Goal: Task Accomplishment & Management: Manage account settings

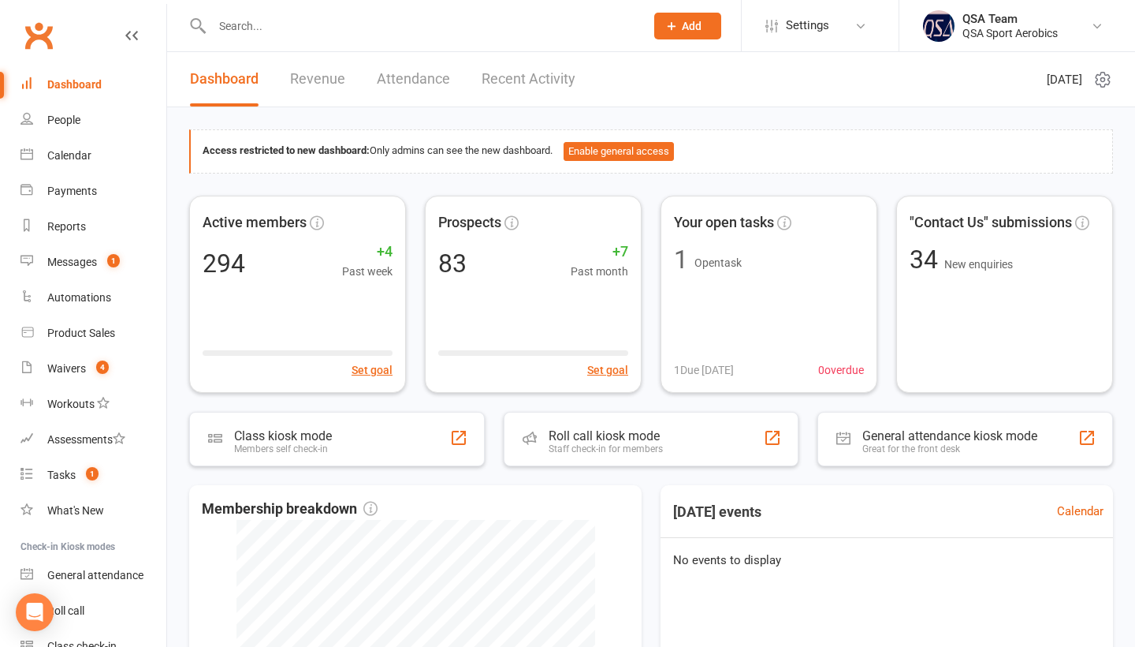
click at [259, 15] on input "text" at bounding box center [420, 26] width 427 height 22
click at [466, 28] on input "text" at bounding box center [420, 26] width 427 height 22
paste input "[EMAIL_ADDRESS][DOMAIN_NAME]>"
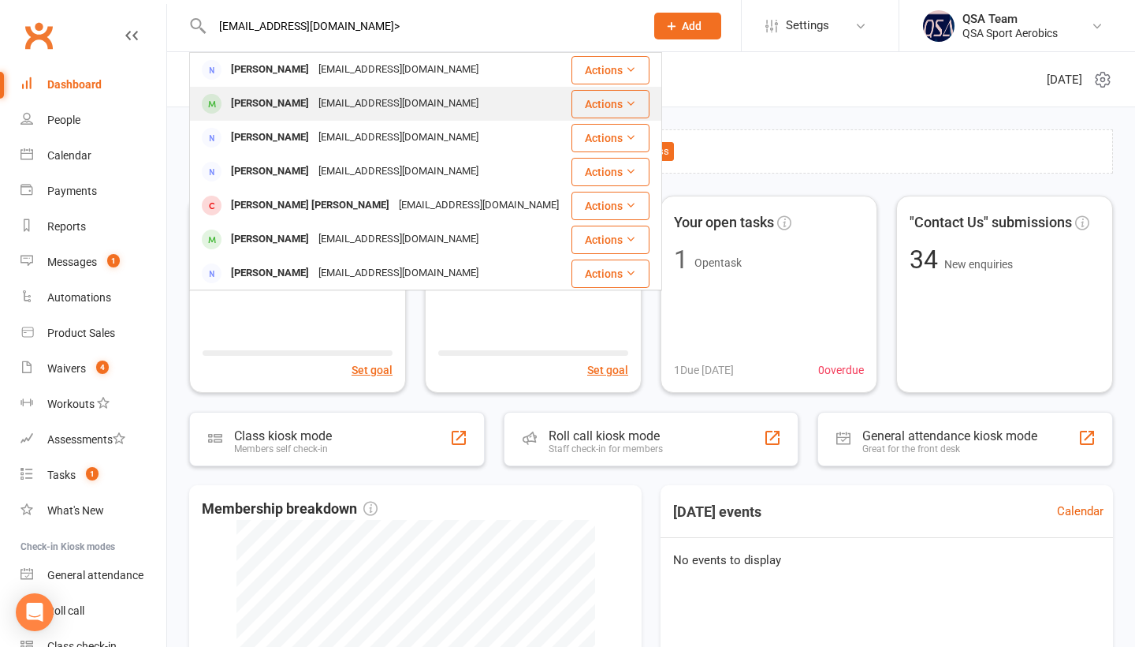
type input "[EMAIL_ADDRESS][DOMAIN_NAME]>"
click at [381, 99] on div "[EMAIL_ADDRESS][DOMAIN_NAME]" at bounding box center [399, 103] width 170 height 23
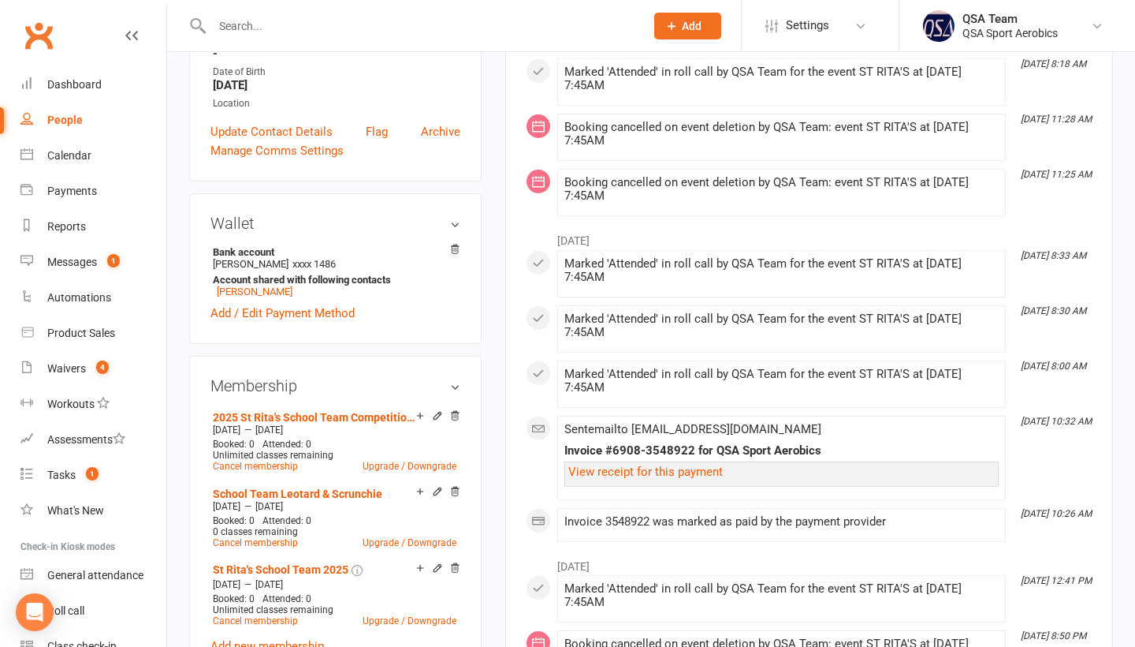
scroll to position [337, 0]
click at [454, 249] on icon at bounding box center [455, 249] width 8 height 9
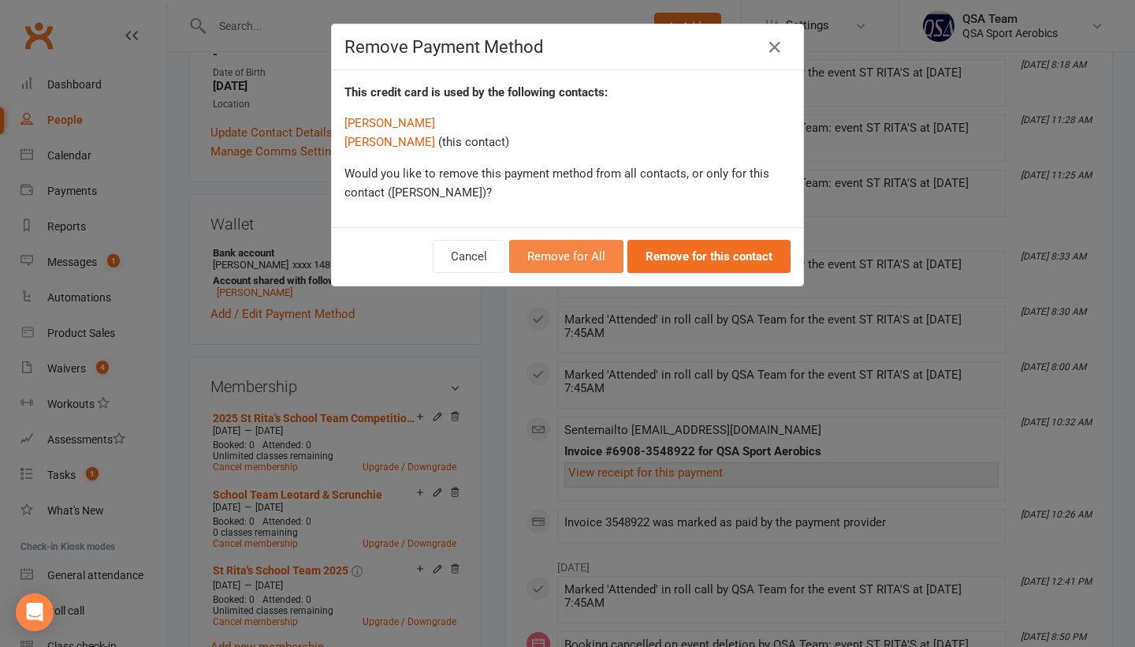
click at [567, 263] on button "Remove for All" at bounding box center [566, 256] width 114 height 33
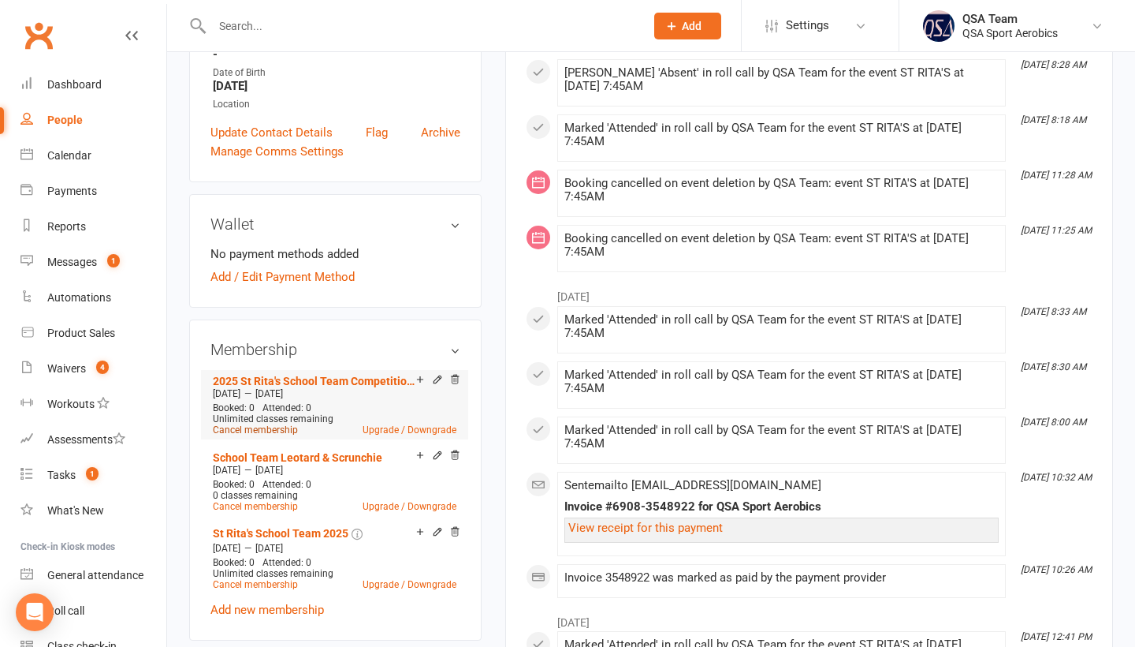
click at [244, 430] on link "Cancel membership" at bounding box center [255, 429] width 85 height 11
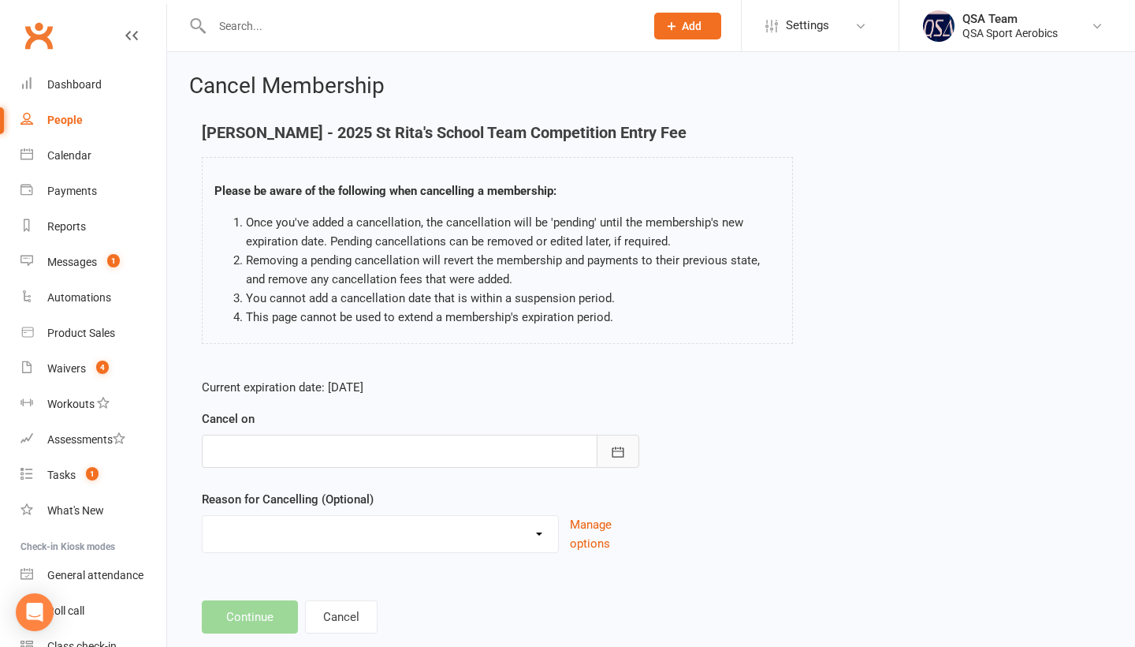
click at [613, 448] on icon "button" at bounding box center [618, 452] width 16 height 16
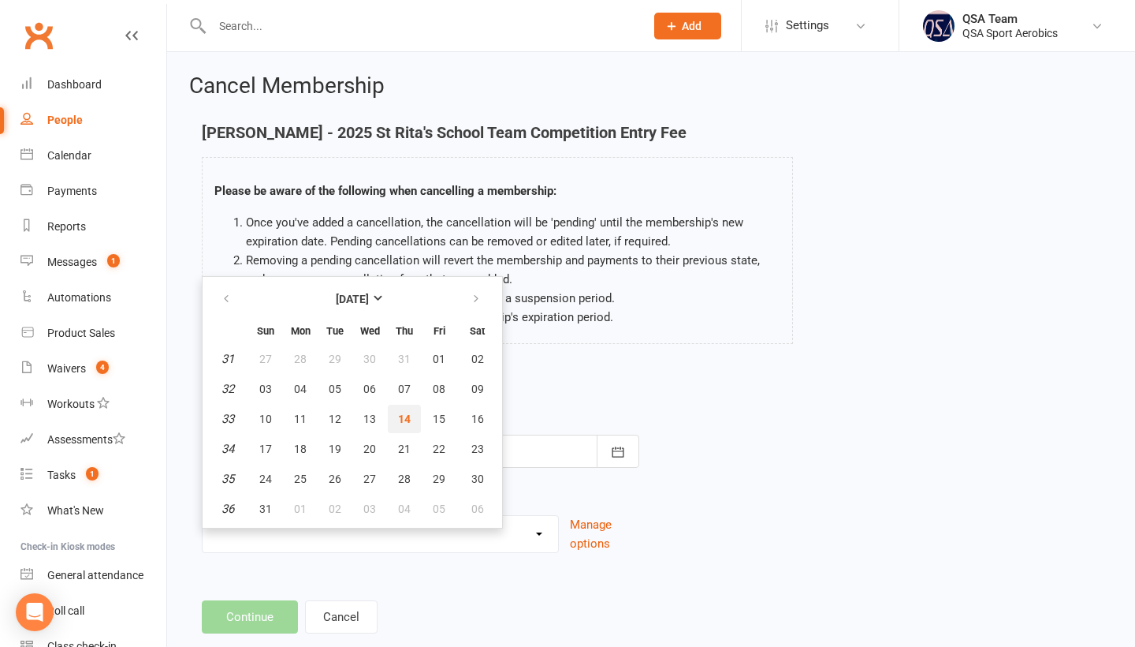
click at [402, 416] on span "14" at bounding box center [404, 418] width 13 height 13
type input "[DATE]"
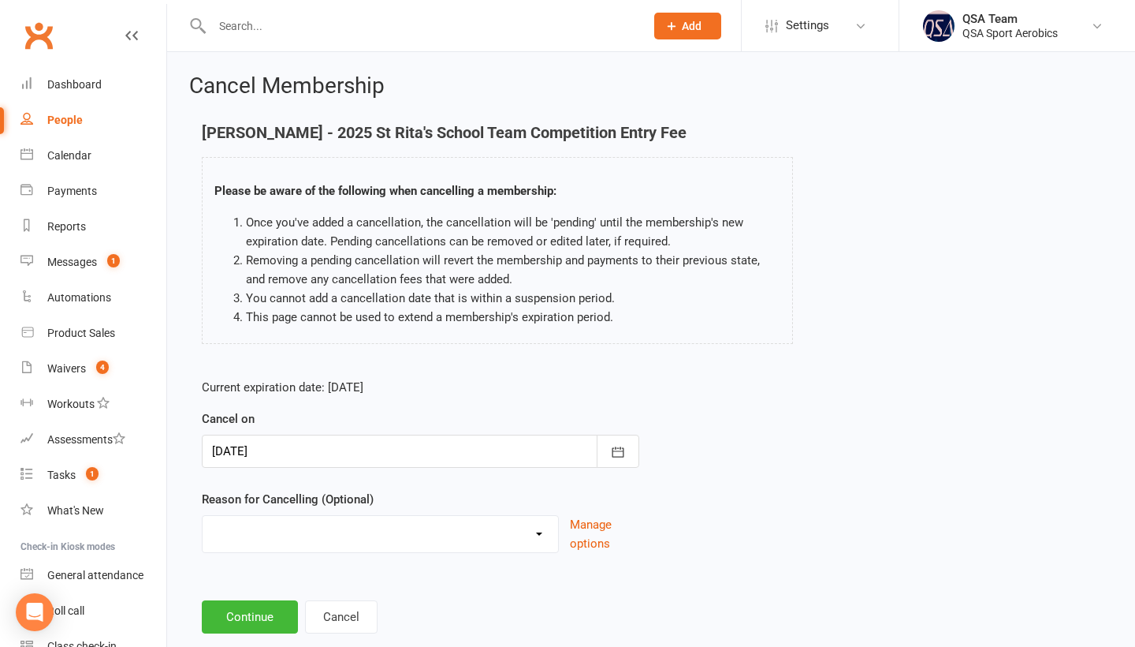
scroll to position [39, 0]
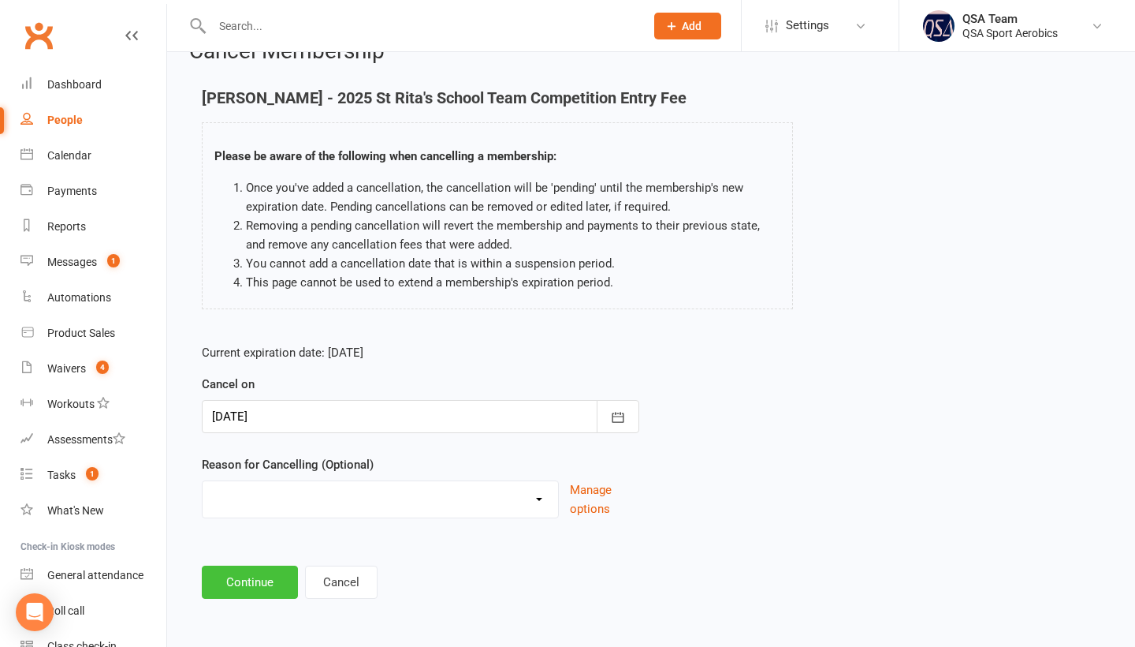
click at [248, 591] on button "Continue" at bounding box center [250, 581] width 96 height 33
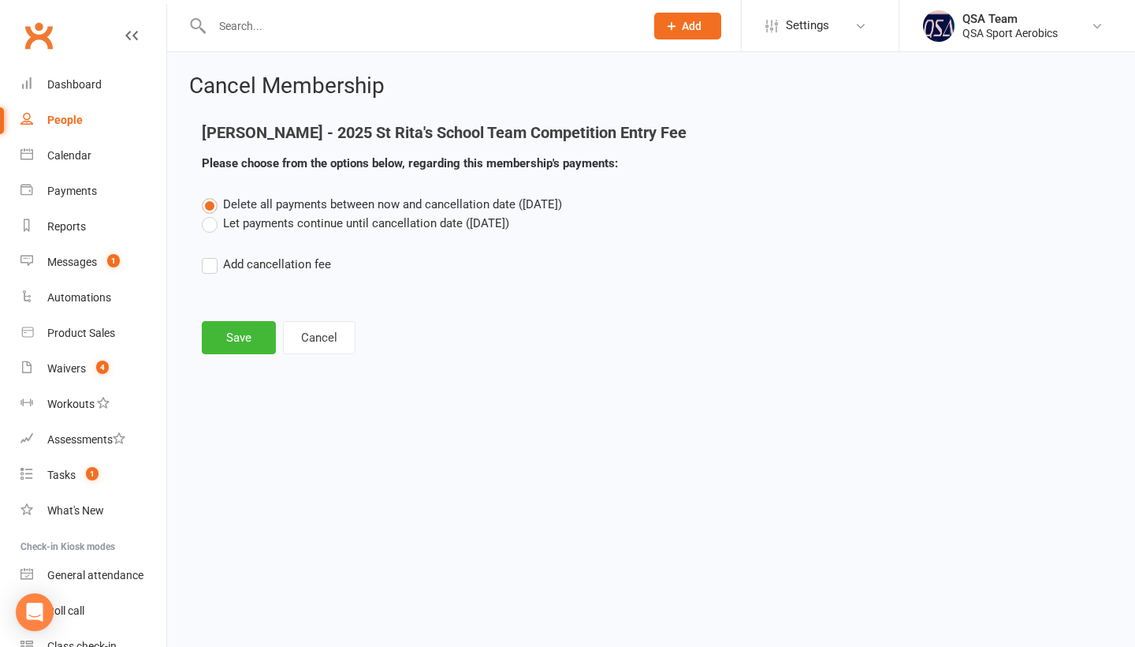
scroll to position [0, 0]
click at [219, 345] on button "Save" at bounding box center [239, 337] width 74 height 33
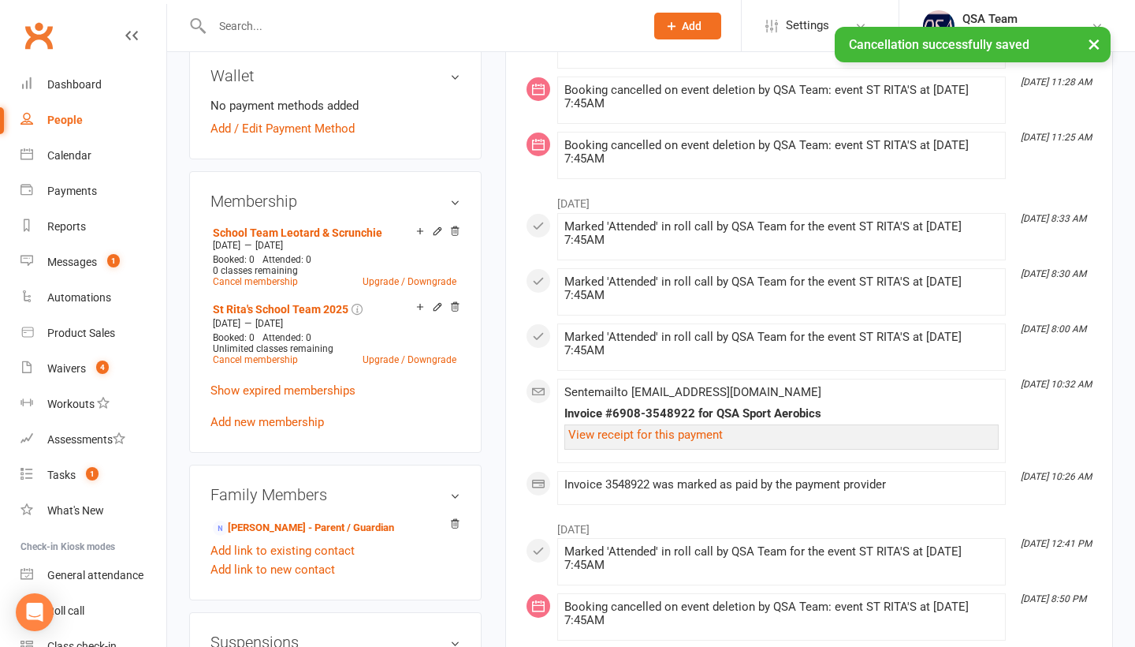
scroll to position [462, 0]
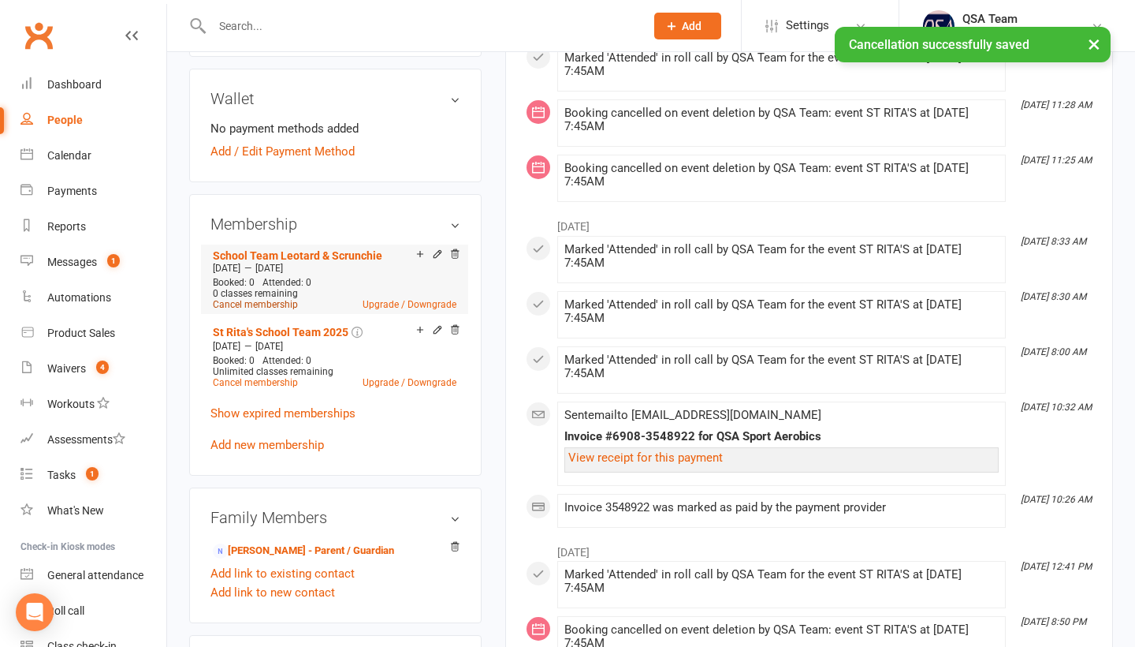
click at [247, 303] on link "Cancel membership" at bounding box center [255, 304] width 85 height 11
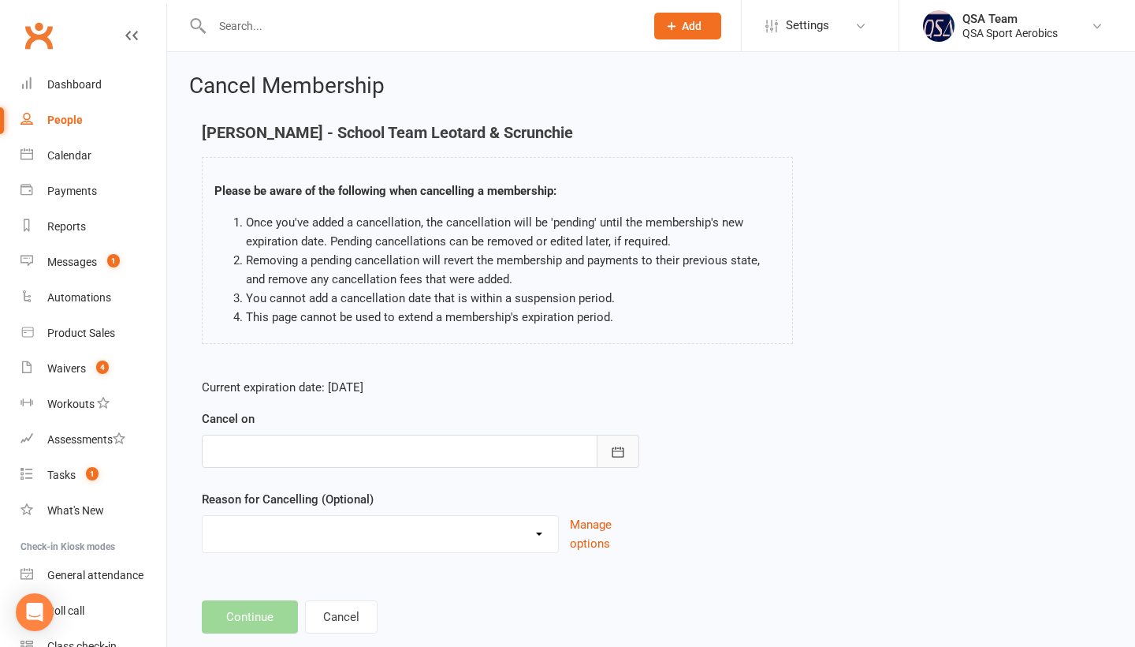
click at [620, 453] on icon "button" at bounding box center [618, 452] width 16 height 16
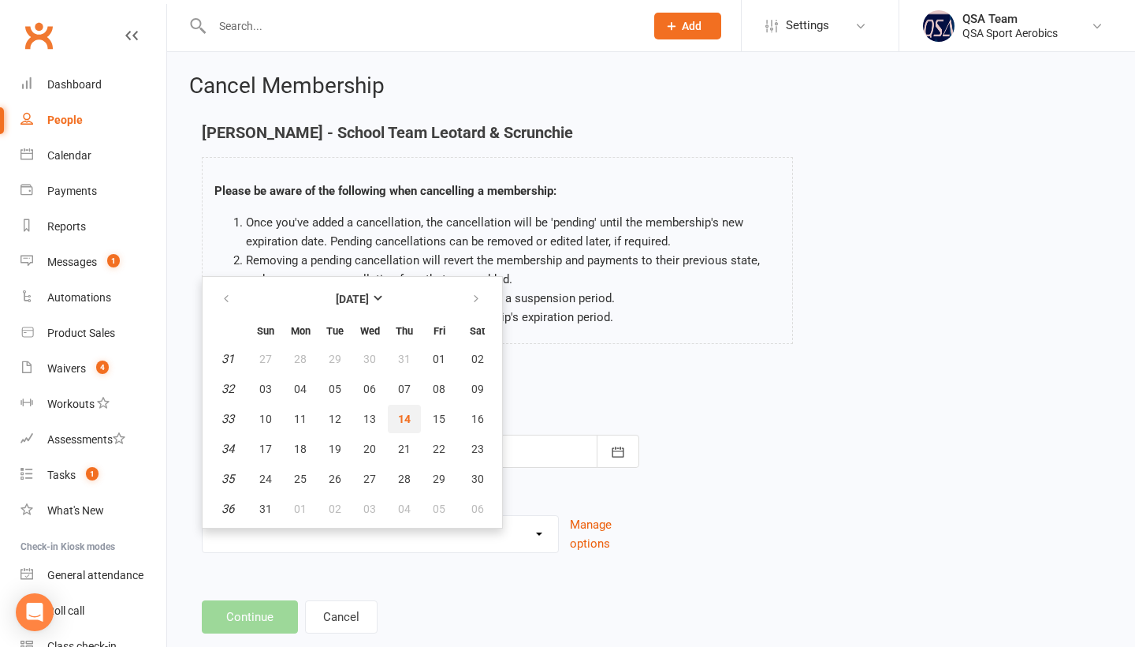
click at [400, 414] on span "14" at bounding box center [404, 418] width 13 height 13
type input "[DATE]"
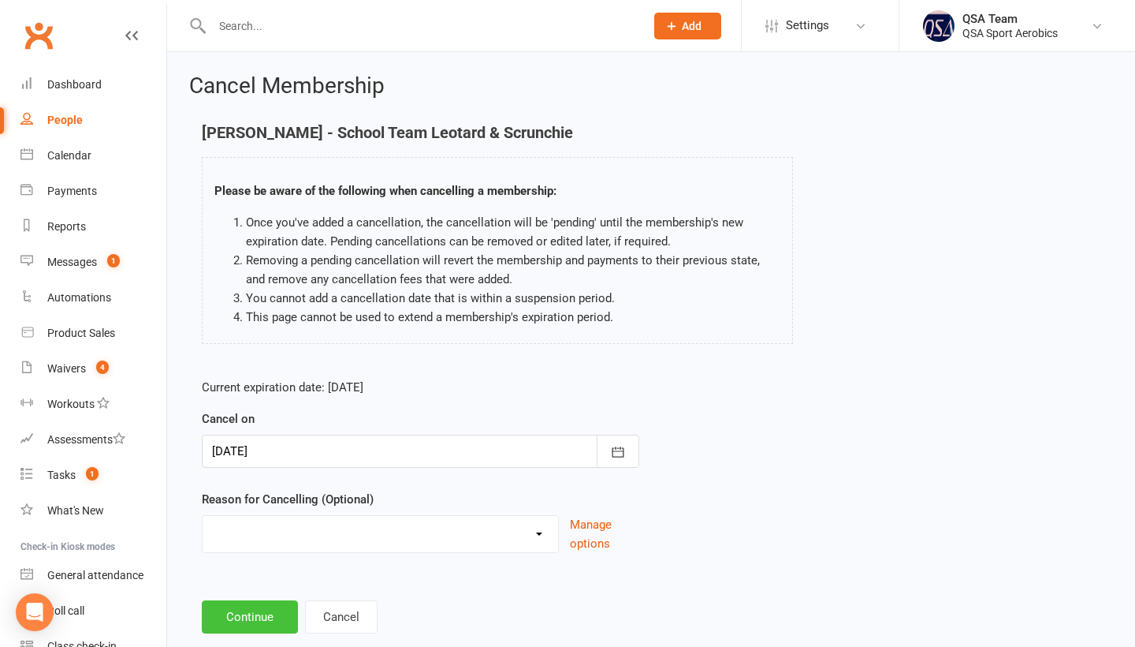
click at [258, 633] on button "Continue" at bounding box center [250, 616] width 96 height 33
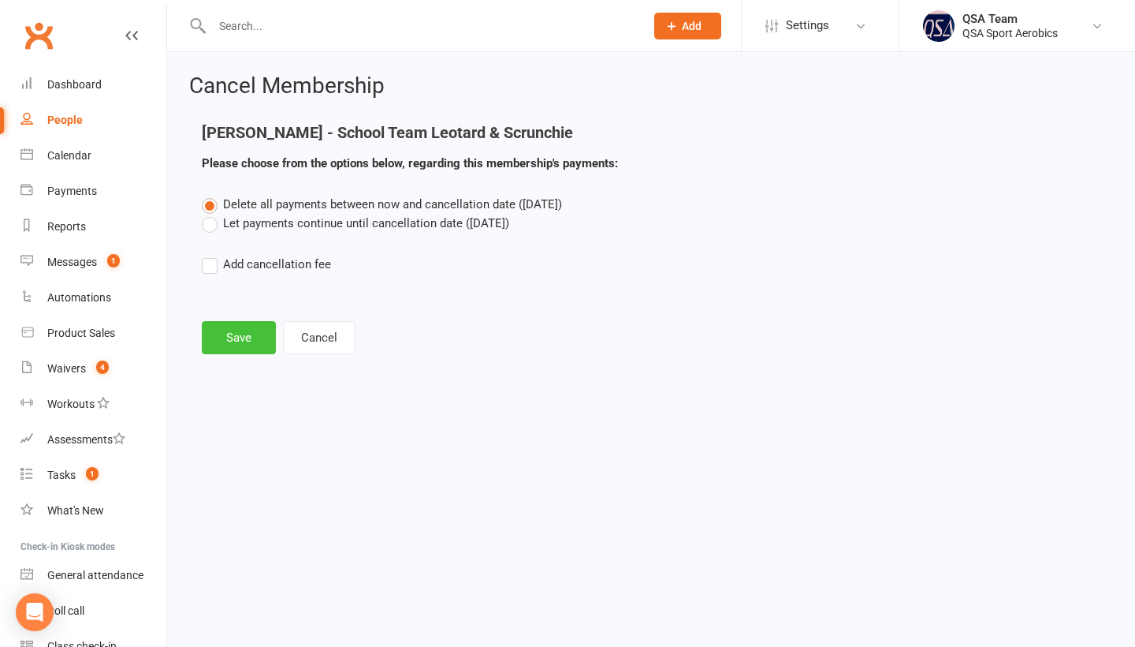
click at [240, 333] on button "Save" at bounding box center [239, 337] width 74 height 33
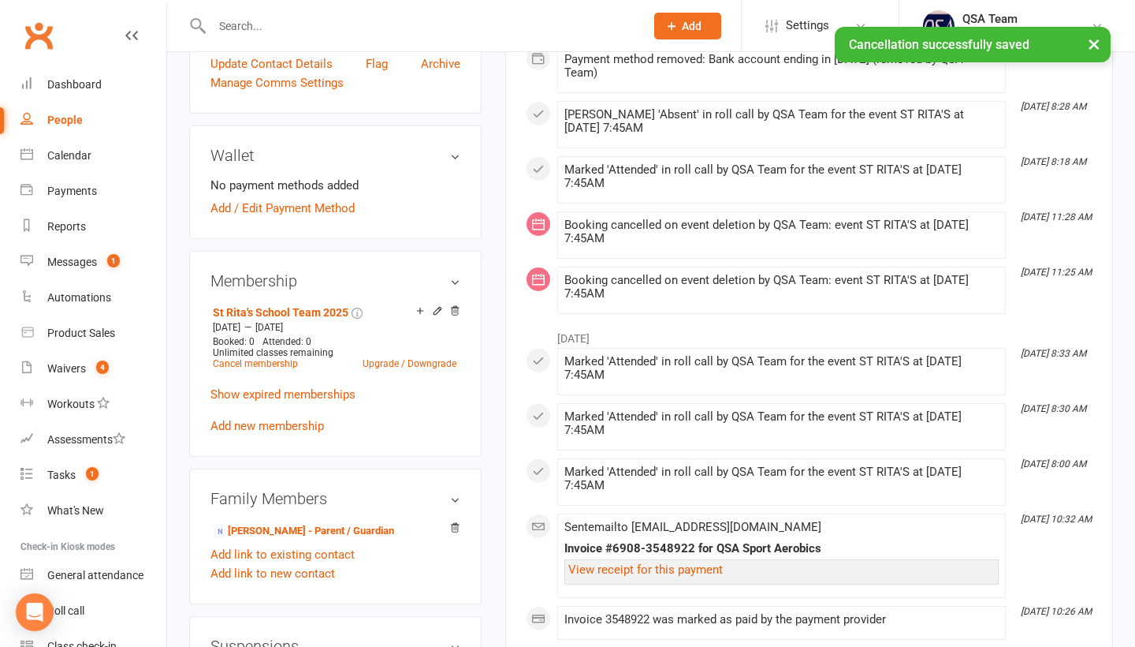
scroll to position [404, 0]
click at [264, 363] on link "Cancel membership" at bounding box center [255, 364] width 85 height 11
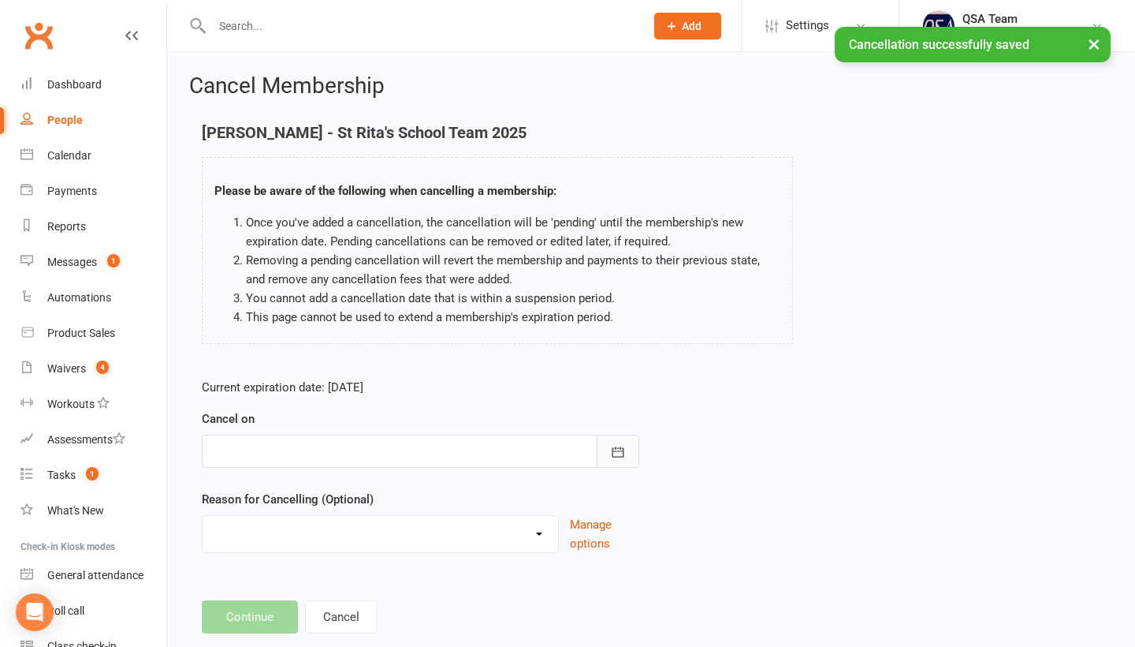
click at [614, 456] on icon "button" at bounding box center [618, 452] width 16 height 16
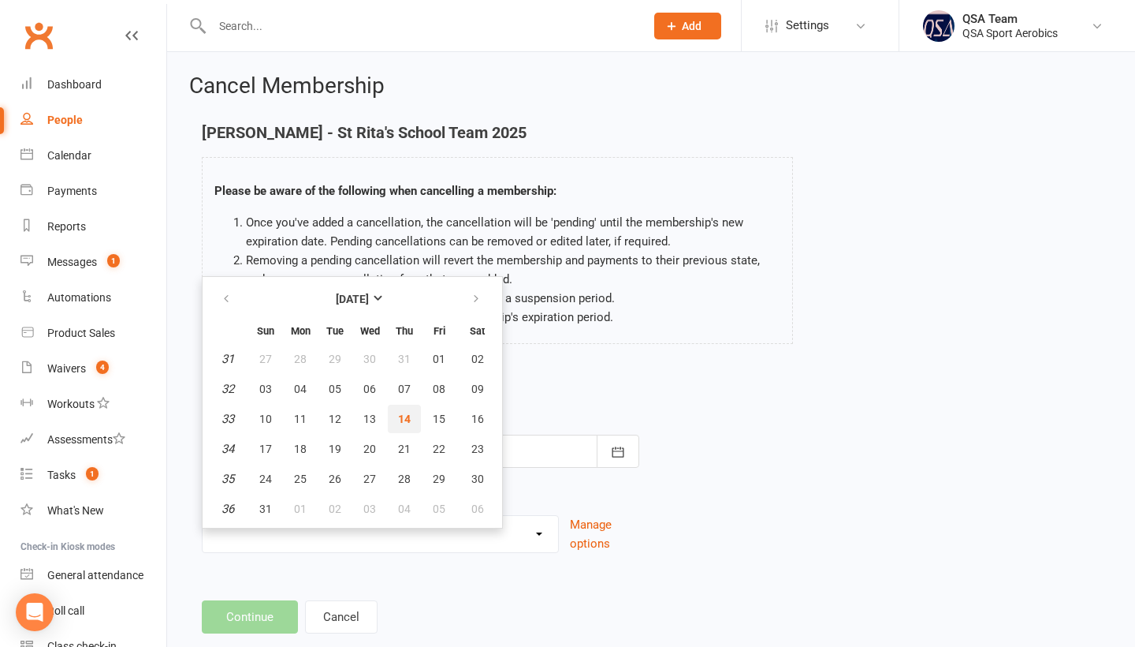
click at [403, 420] on span "14" at bounding box center [404, 418] width 13 height 13
type input "[DATE]"
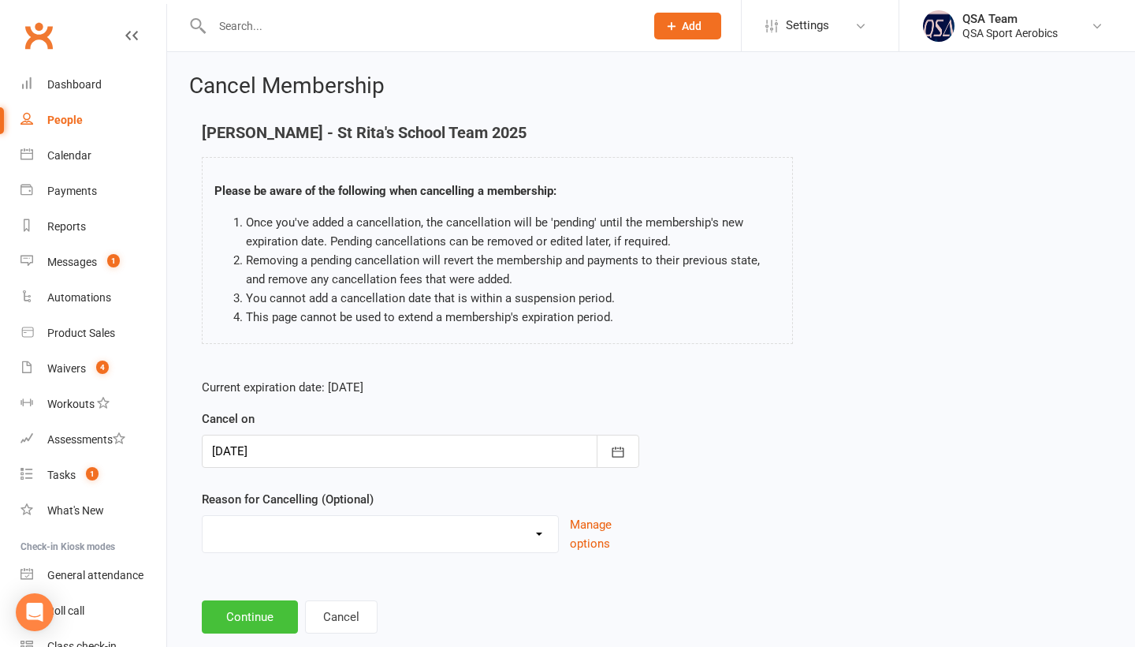
click at [269, 613] on button "Continue" at bounding box center [250, 616] width 96 height 33
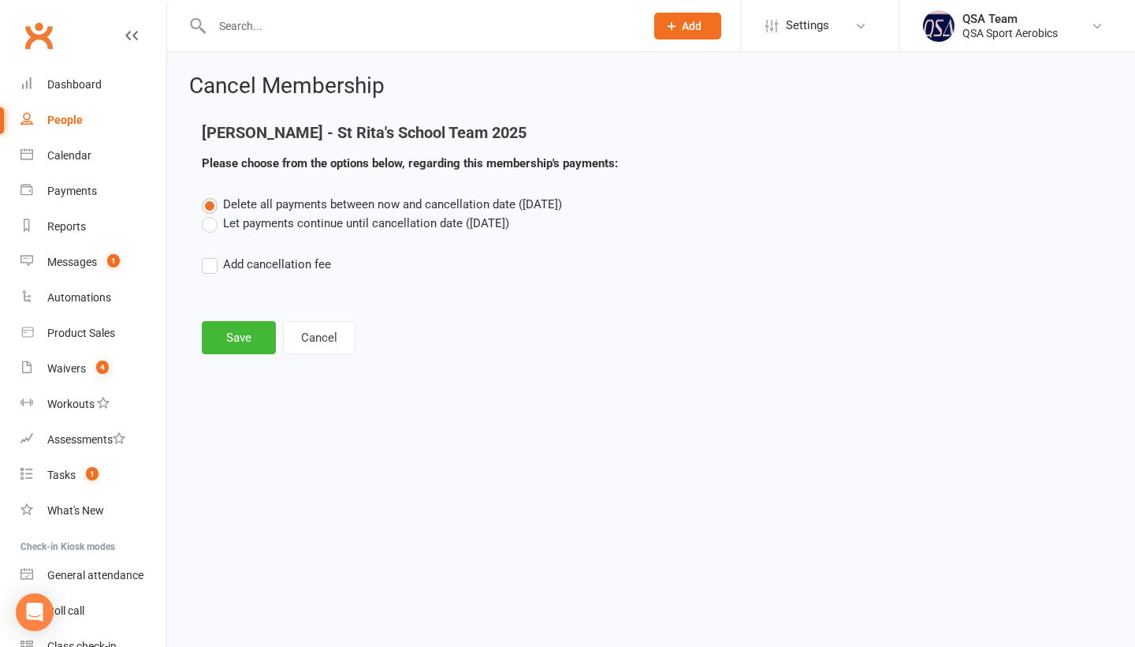
click at [225, 319] on main "[PERSON_NAME] - St Rita's School Team 2025 Please choose from the options below…" at bounding box center [651, 239] width 924 height 230
click at [230, 348] on button "Save" at bounding box center [239, 337] width 74 height 33
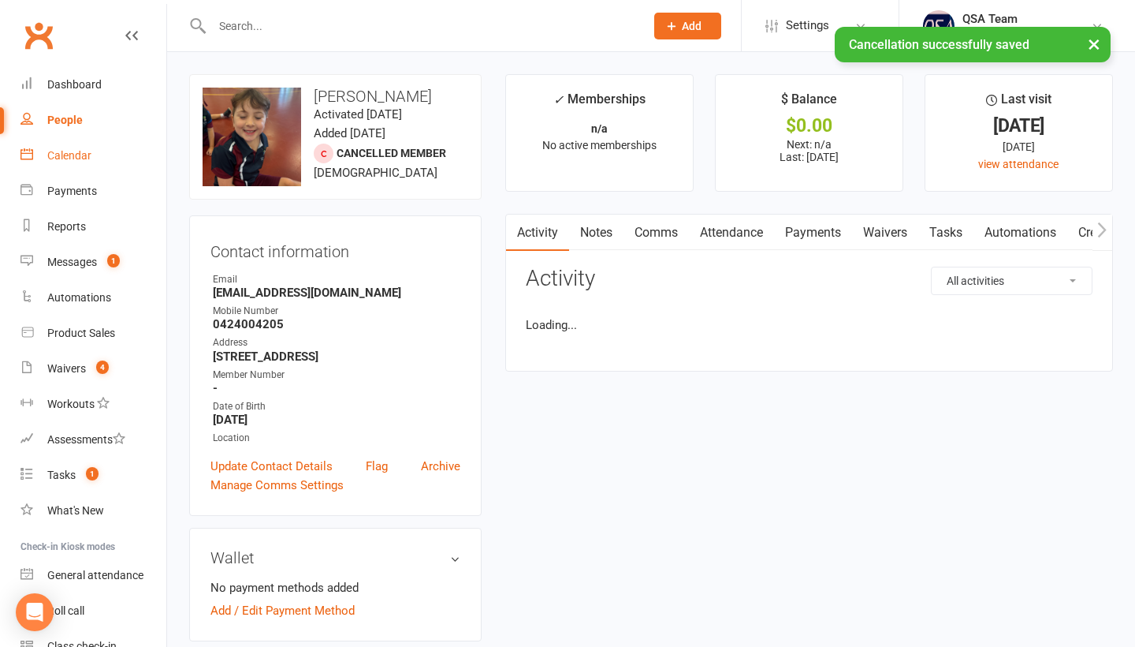
click at [69, 158] on div "Calendar" at bounding box center [69, 155] width 44 height 13
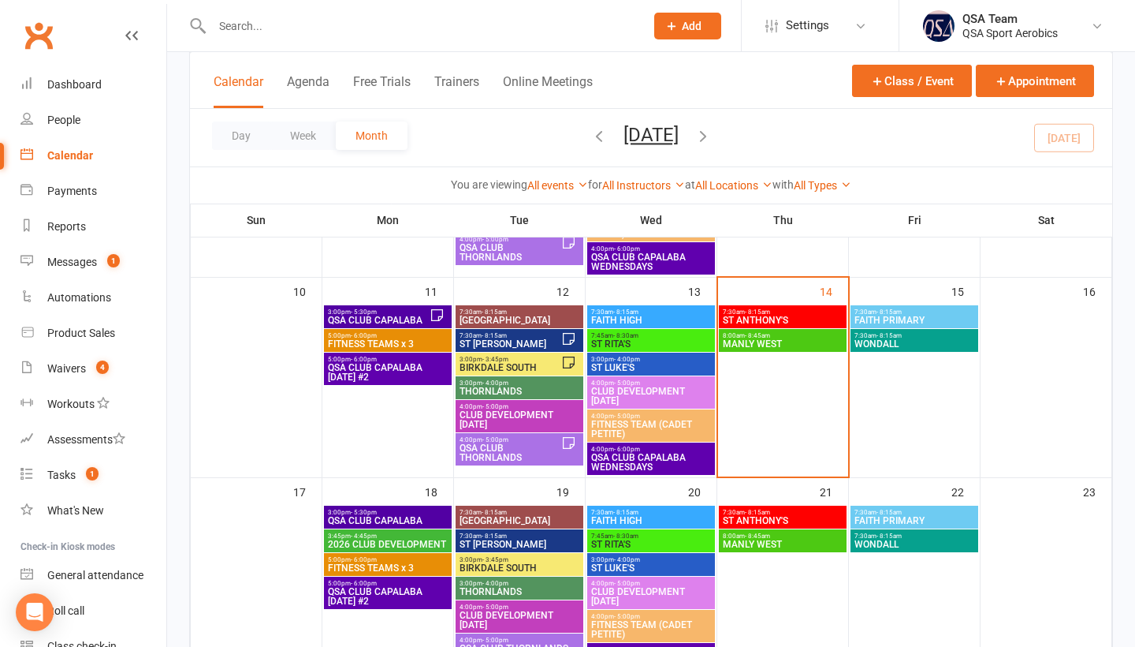
scroll to position [470, 0]
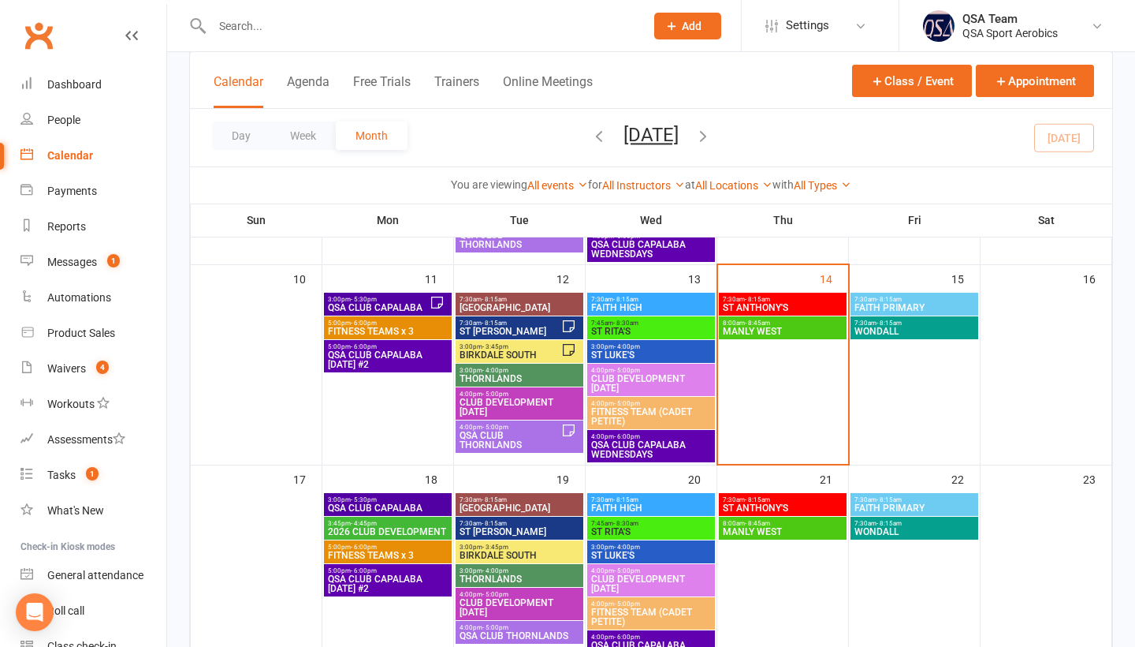
click at [621, 532] on span "ST RITA'S" at bounding box center [651, 531] width 121 height 9
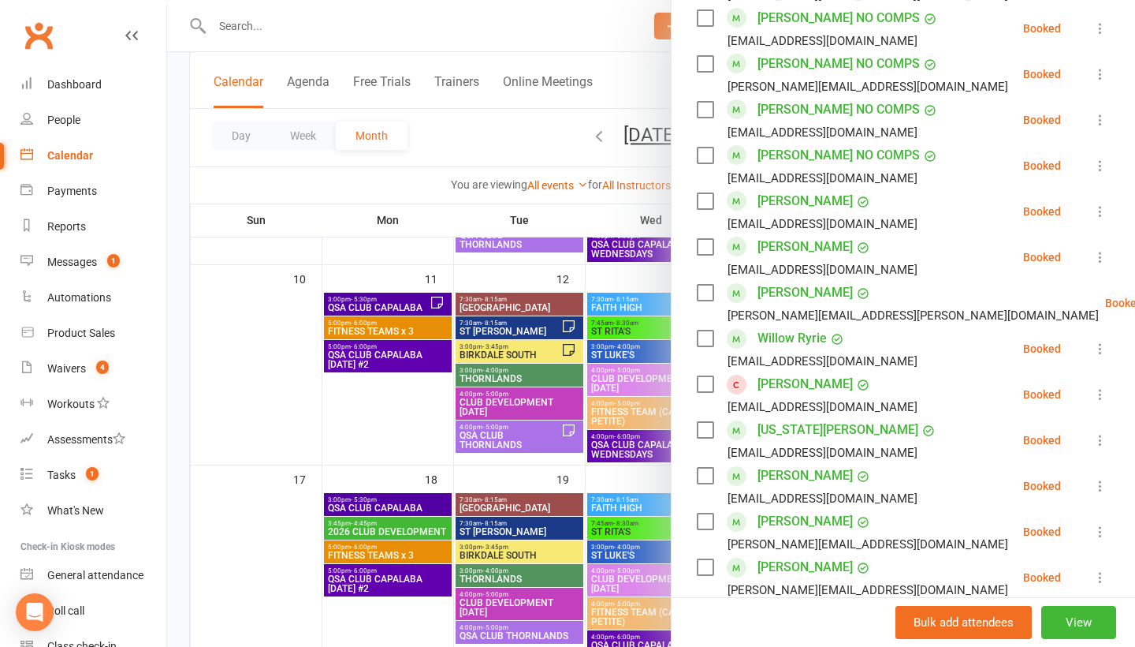
scroll to position [1441, 0]
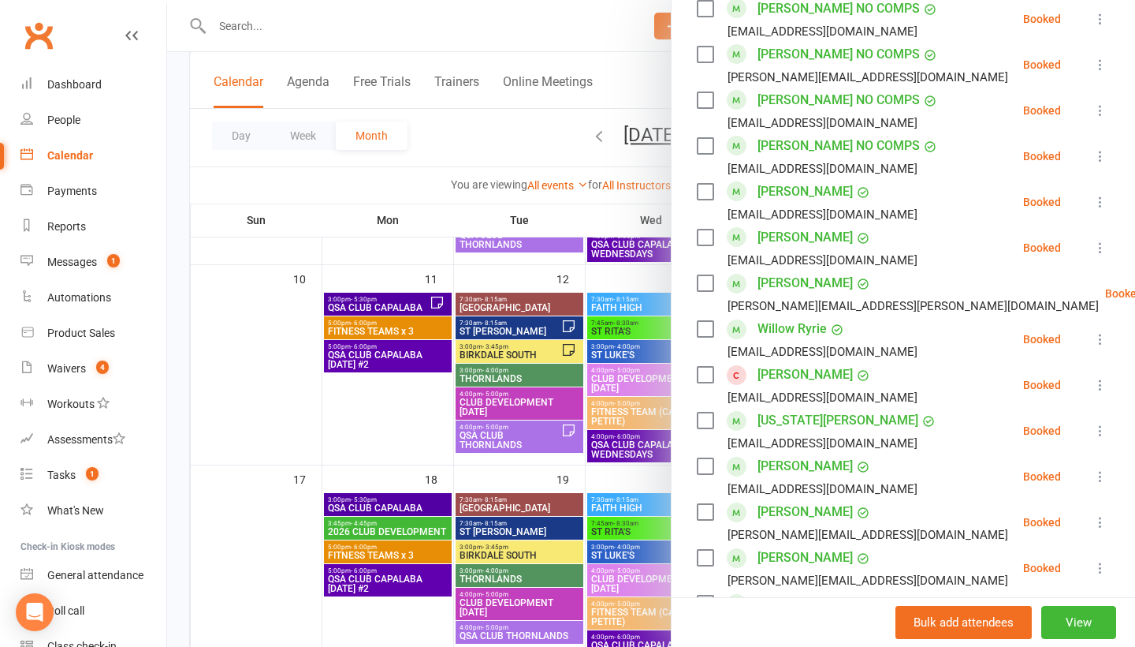
click at [1097, 382] on icon at bounding box center [1101, 385] width 16 height 16
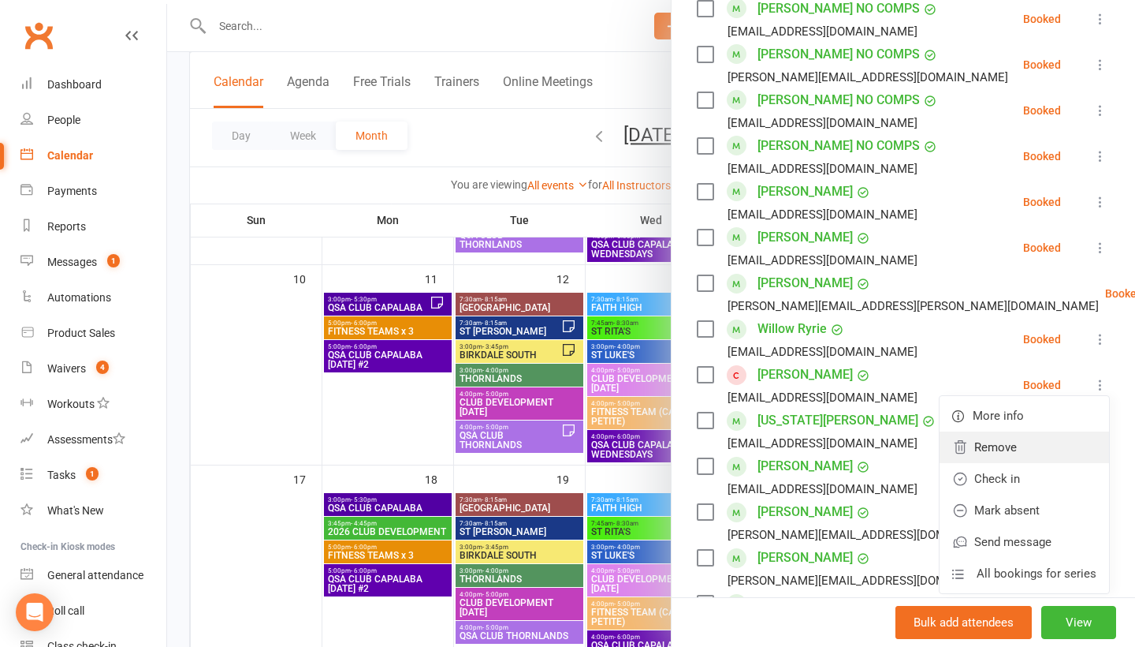
click at [1023, 457] on link "Remove" at bounding box center [1025, 447] width 170 height 32
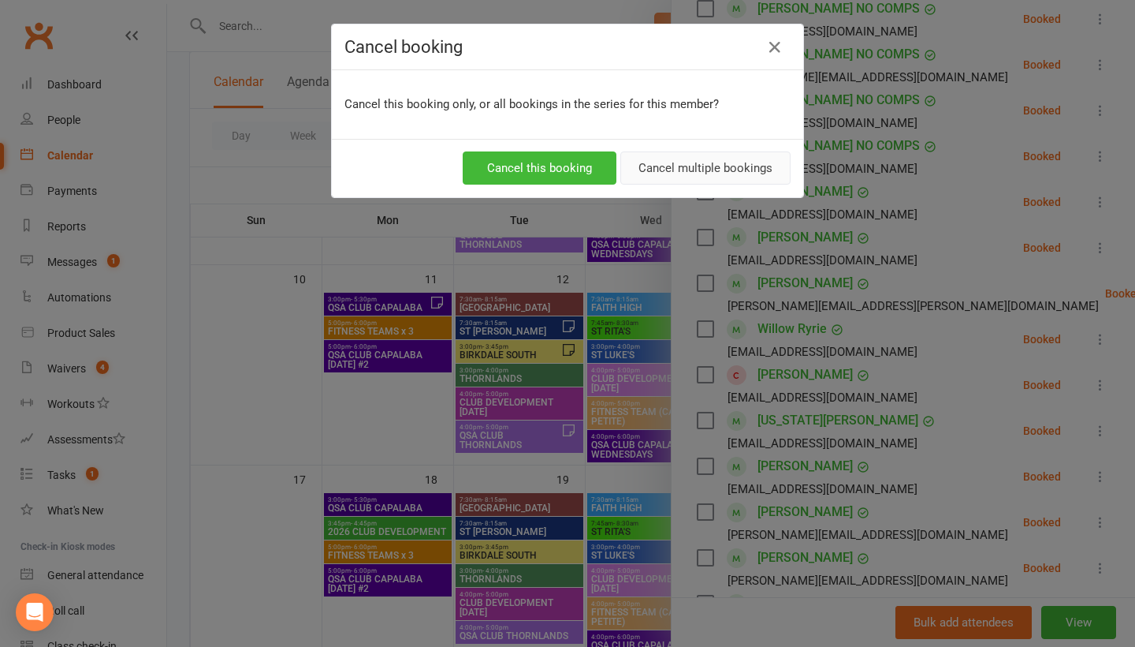
click at [698, 164] on button "Cancel multiple bookings" at bounding box center [705, 167] width 170 height 33
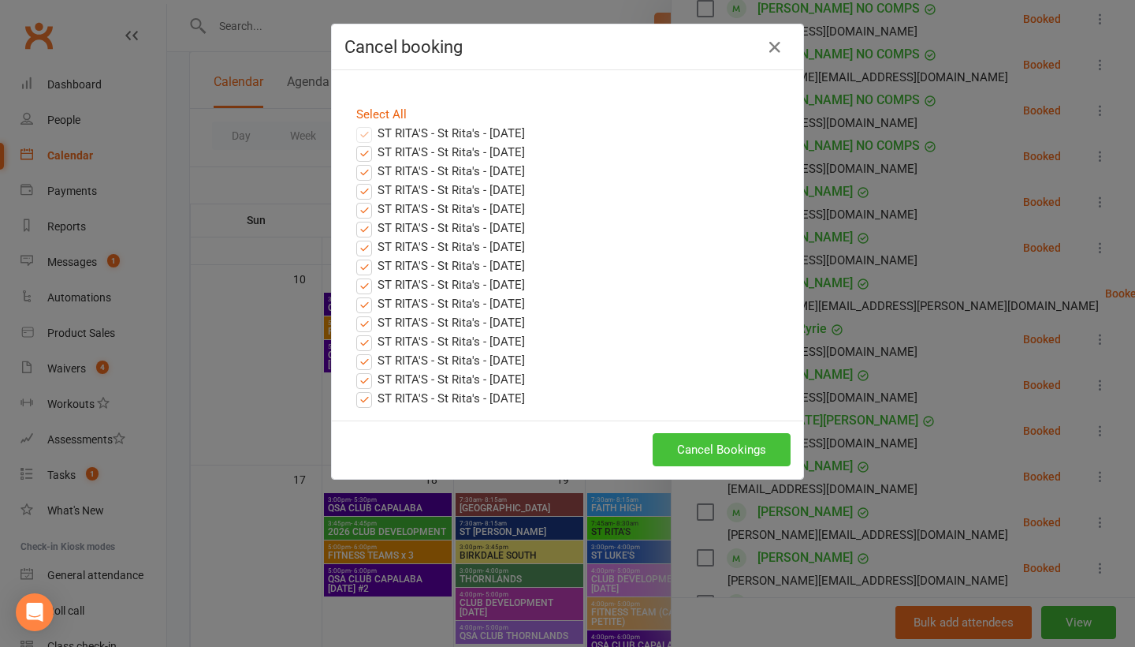
click at [689, 453] on button "Cancel Bookings" at bounding box center [722, 449] width 138 height 33
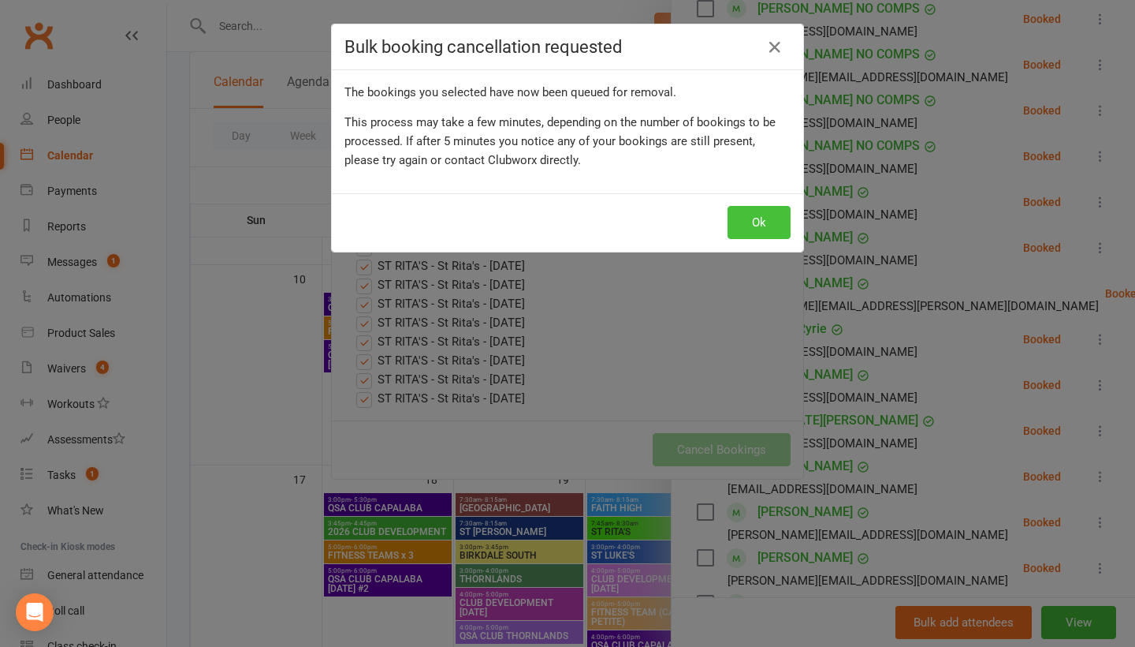
click at [759, 229] on button "Ok" at bounding box center [759, 222] width 63 height 33
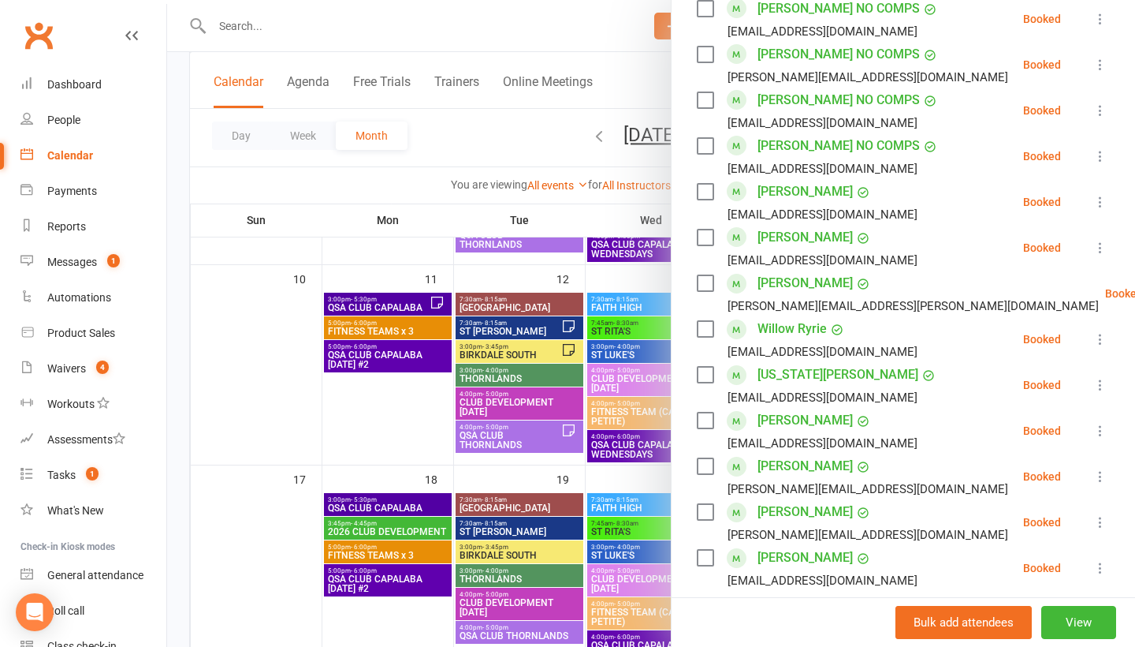
click at [290, 36] on div at bounding box center [651, 323] width 968 height 647
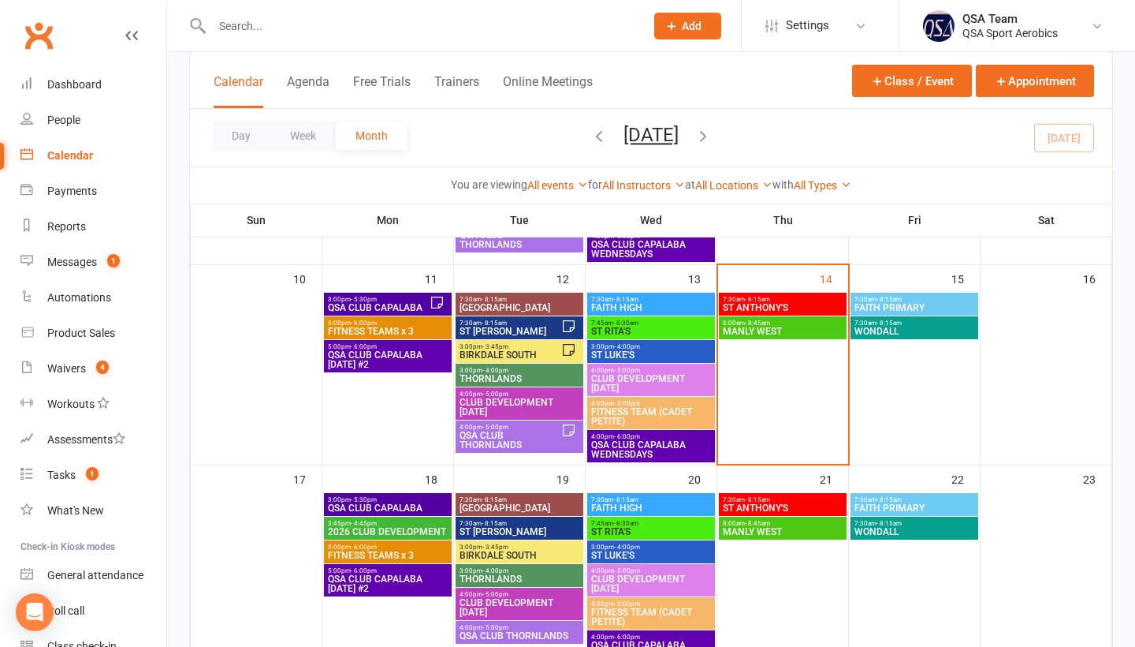
click at [259, 25] on input "text" at bounding box center [420, 26] width 427 height 22
paste input "[PERSON_NAME]'s lavender"
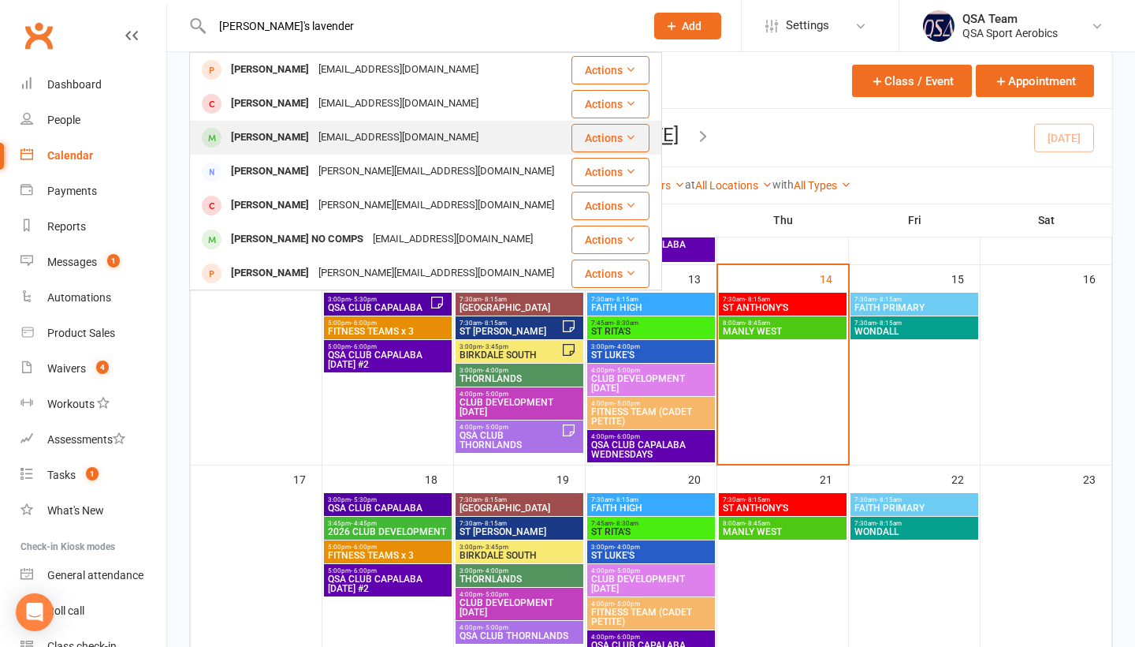
type input "[PERSON_NAME]'s lavender"
click at [314, 142] on div "[EMAIL_ADDRESS][DOMAIN_NAME]" at bounding box center [399, 137] width 170 height 23
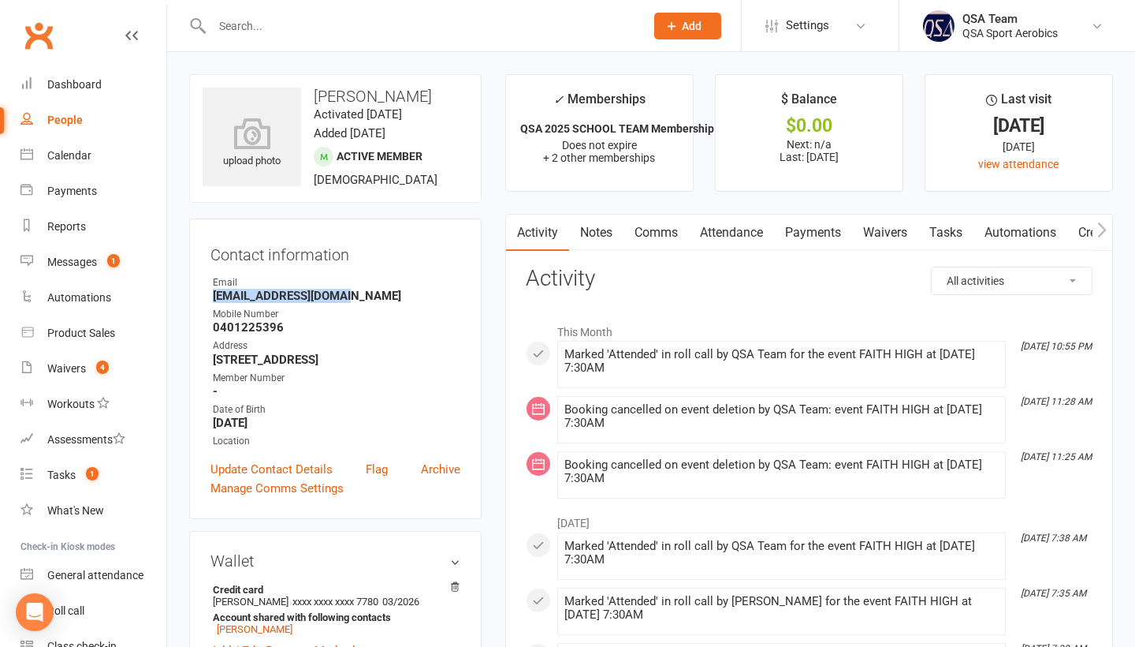
drag, startPoint x: 359, startPoint y: 300, endPoint x: 209, endPoint y: 292, distance: 150.0
click at [209, 292] on div "Contact information Owner Email [EMAIL_ADDRESS][DOMAIN_NAME] Mobile Number [PHO…" at bounding box center [335, 368] width 293 height 300
copy strong "[EMAIL_ADDRESS][DOMAIN_NAME]"
click at [270, 467] on link "Update Contact Details" at bounding box center [272, 469] width 122 height 19
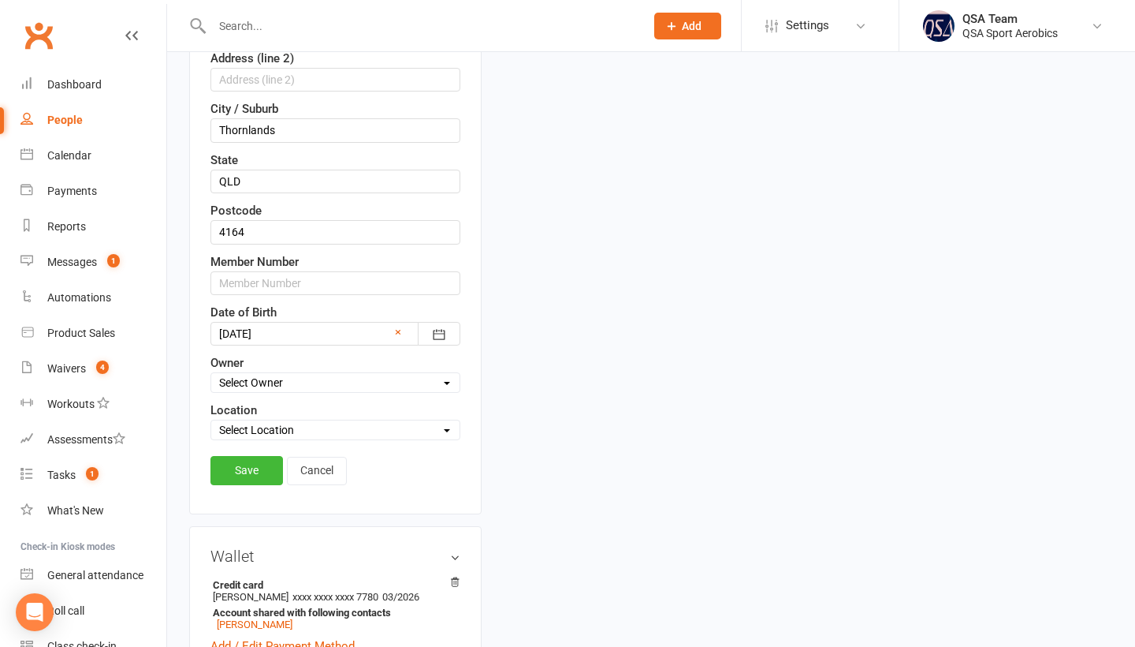
scroll to position [470, 0]
type input "[EMAIL_ADDRESS][DOMAIN_NAME]"
click at [255, 483] on link "Save" at bounding box center [247, 468] width 73 height 28
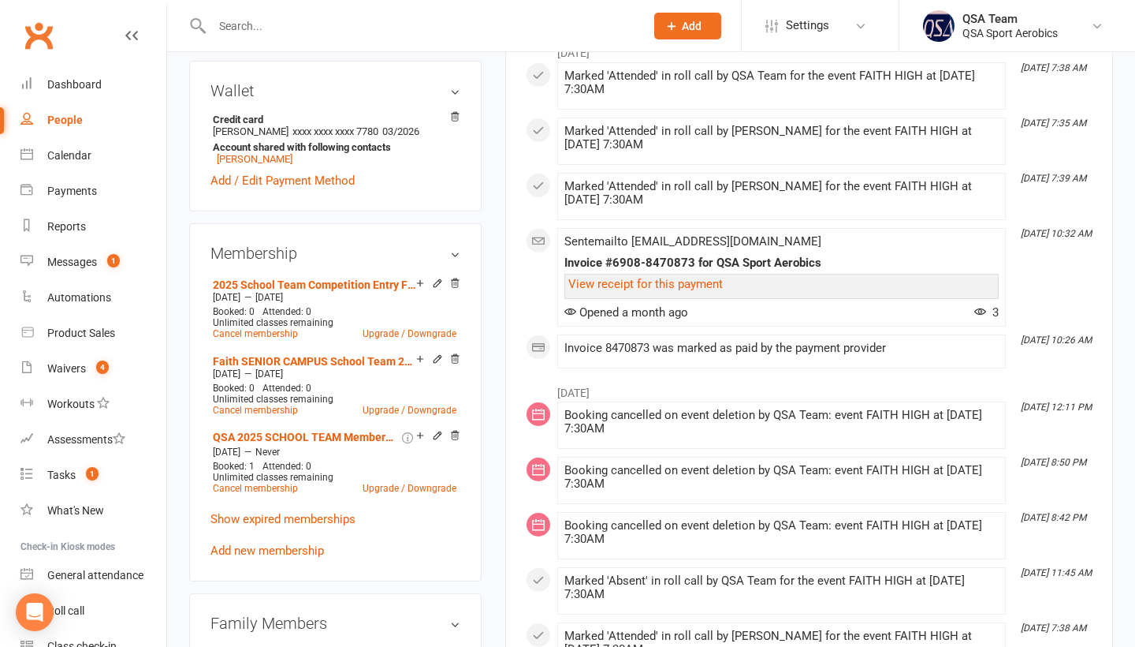
click at [315, 20] on input "text" at bounding box center [420, 26] width 427 height 22
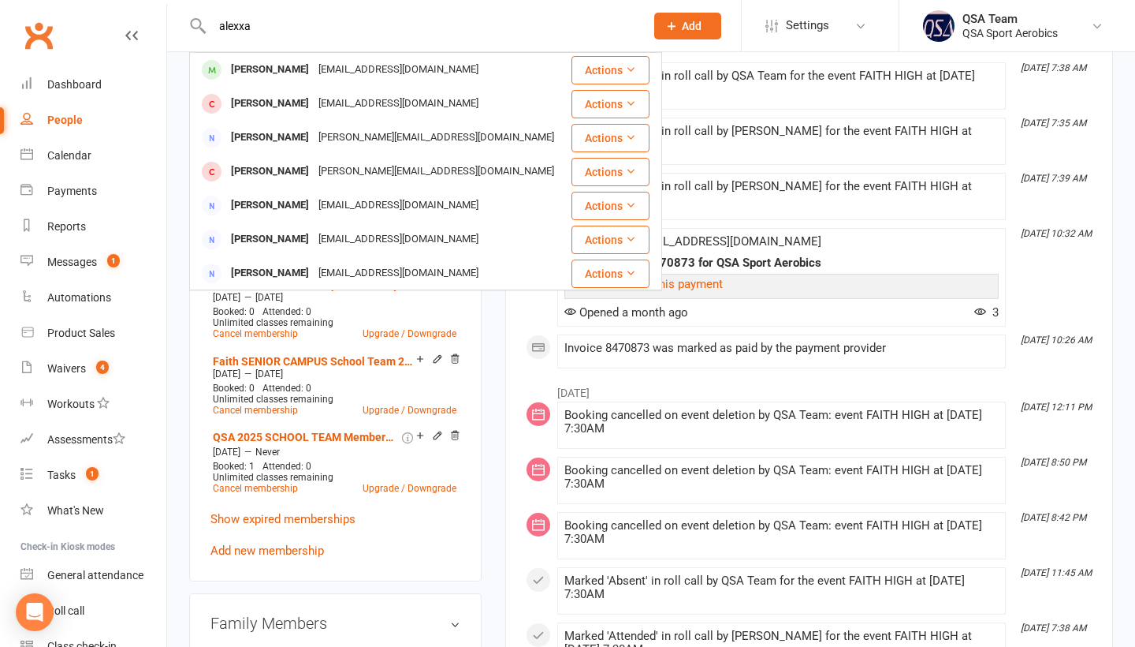
type input "Alexia"
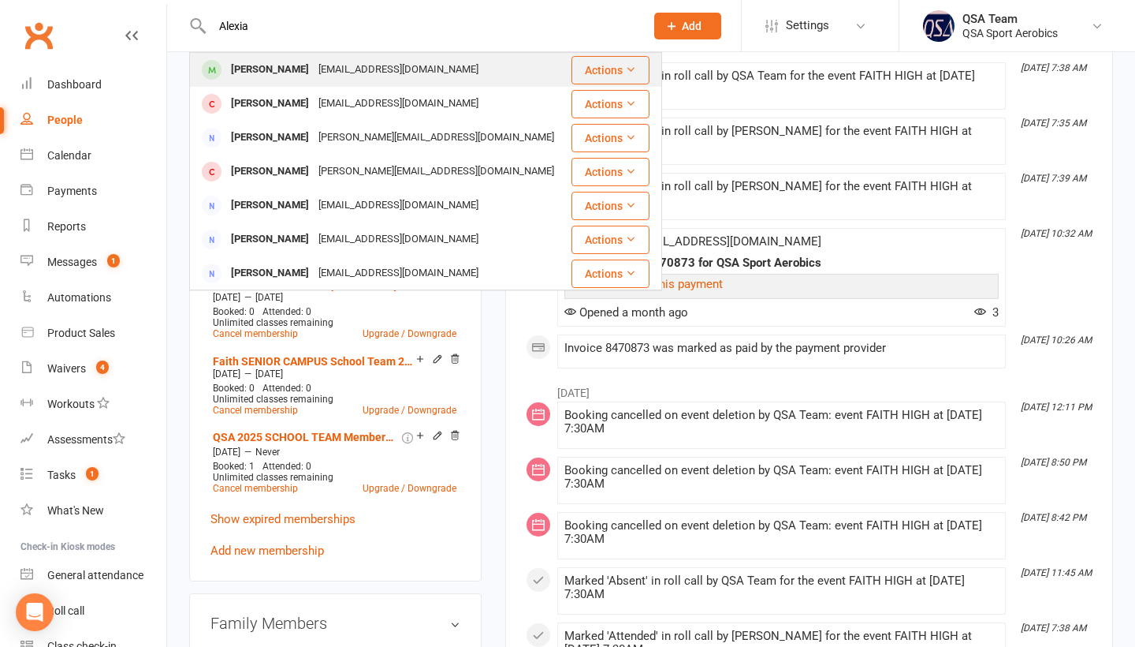
drag, startPoint x: 267, startPoint y: 47, endPoint x: 287, endPoint y: 80, distance: 38.5
click at [287, 80] on div "[PERSON_NAME]" at bounding box center [270, 69] width 88 height 23
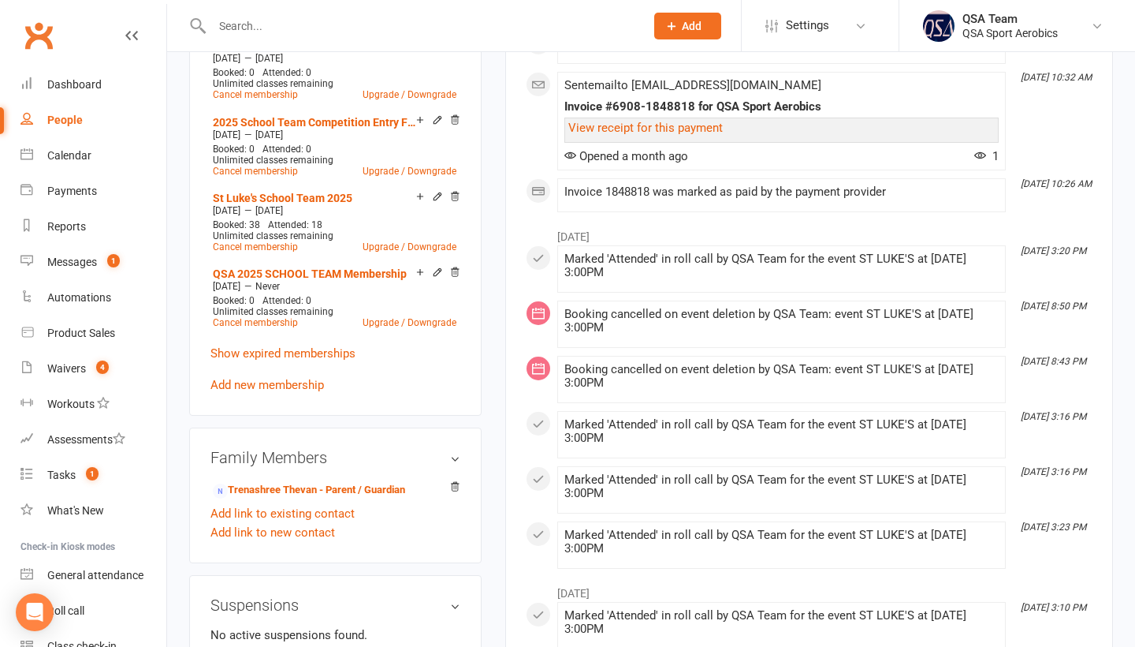
scroll to position [729, 0]
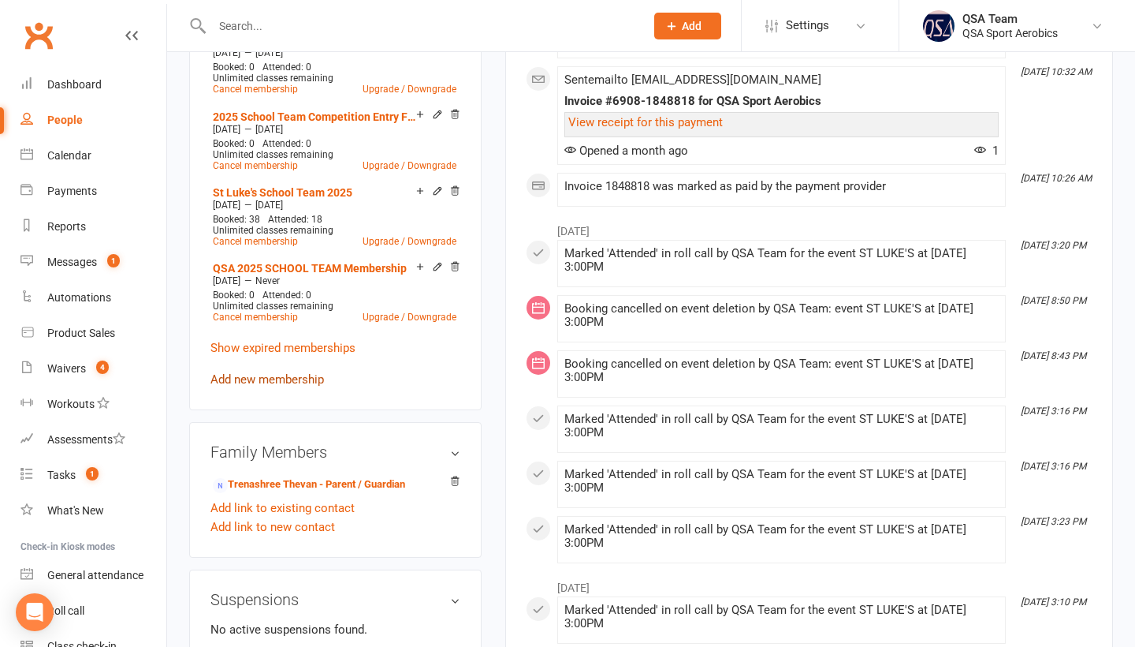
click at [278, 385] on link "Add new membership" at bounding box center [268, 379] width 114 height 14
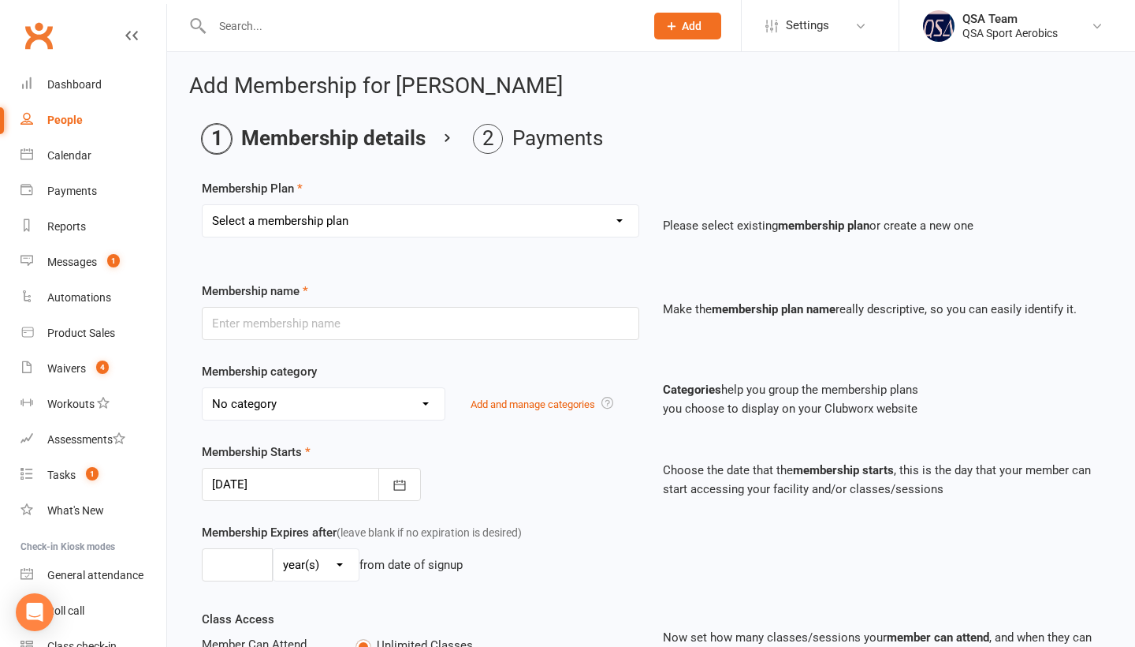
select select "68"
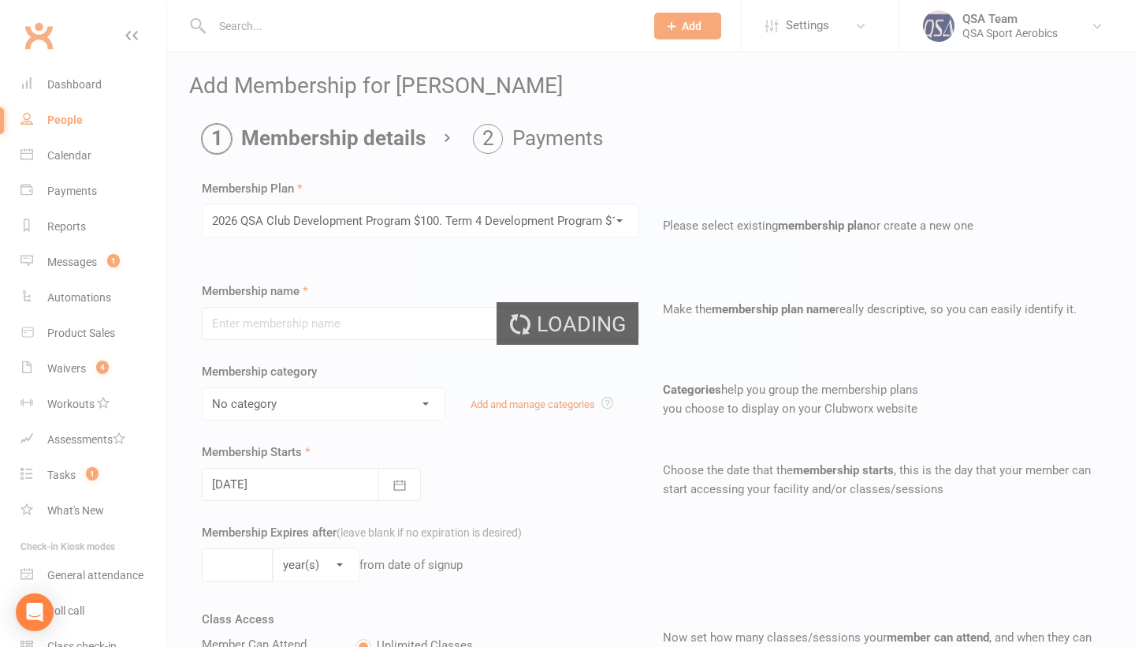
type input "2026 QSA Club Development Program $100. Term 4 Development Program $180 debited…"
type input "5"
select select "2"
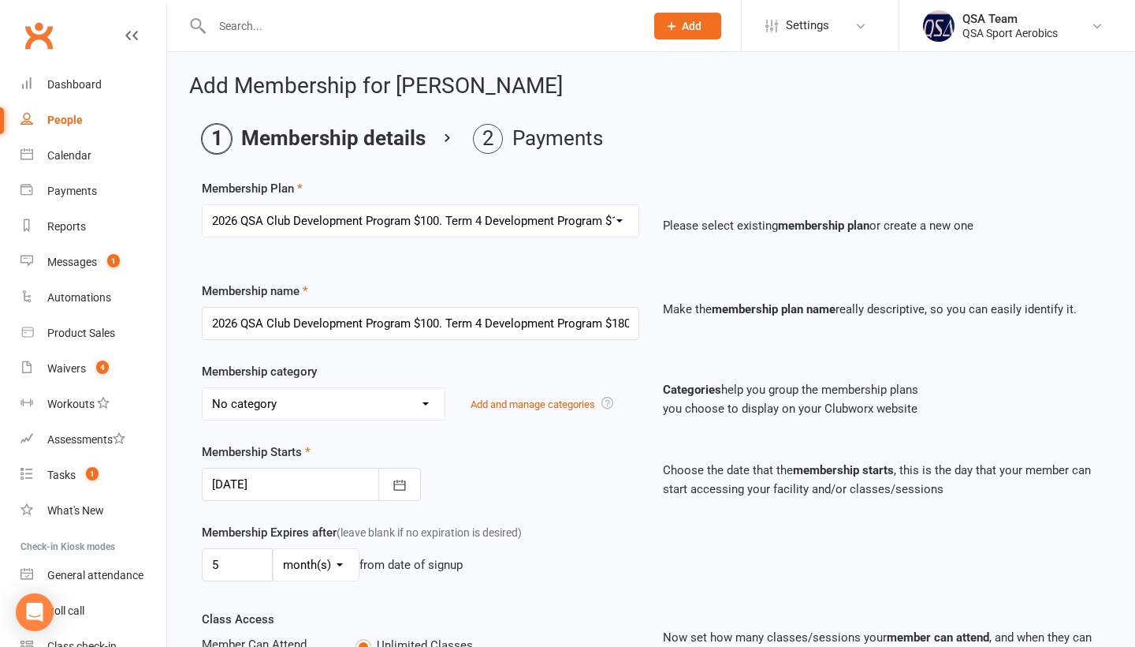
click at [544, 442] on div "Membership category No category 2025 FCC CLUB 2025 FCC CLUB & NATIONALS CLUB 20…" at bounding box center [651, 402] width 922 height 80
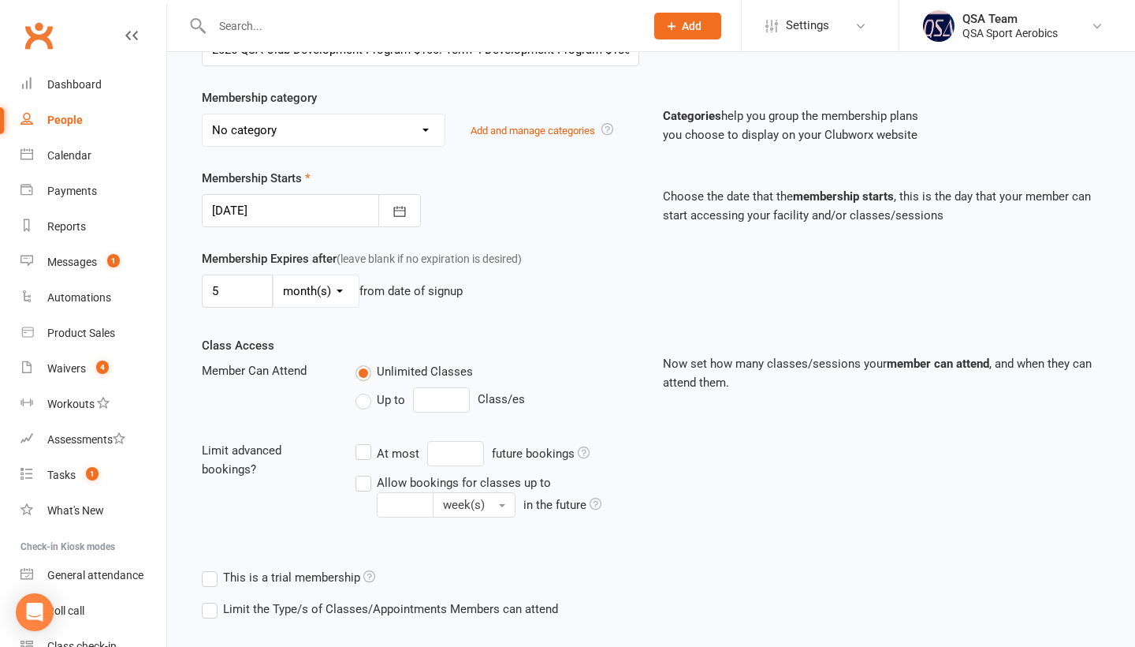
scroll to position [307, 0]
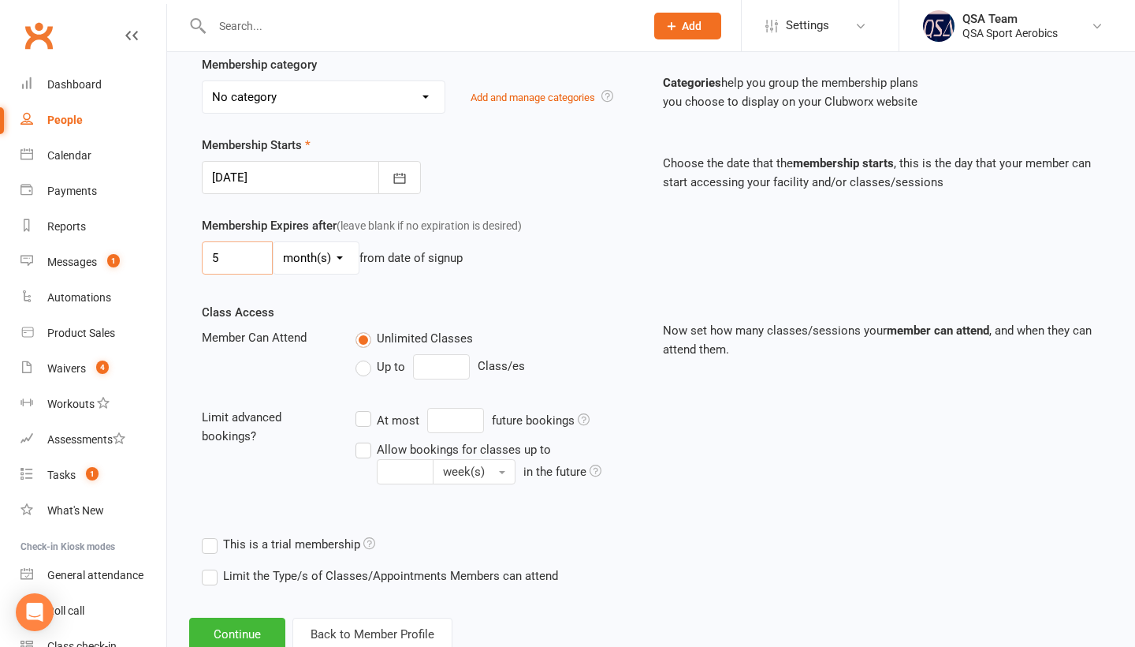
click at [264, 274] on input "5" at bounding box center [237, 257] width 71 height 33
click at [513, 303] on div "Membership Expires after (leave blank if no expiration is desired) 5 day(s) wee…" at bounding box center [651, 259] width 922 height 87
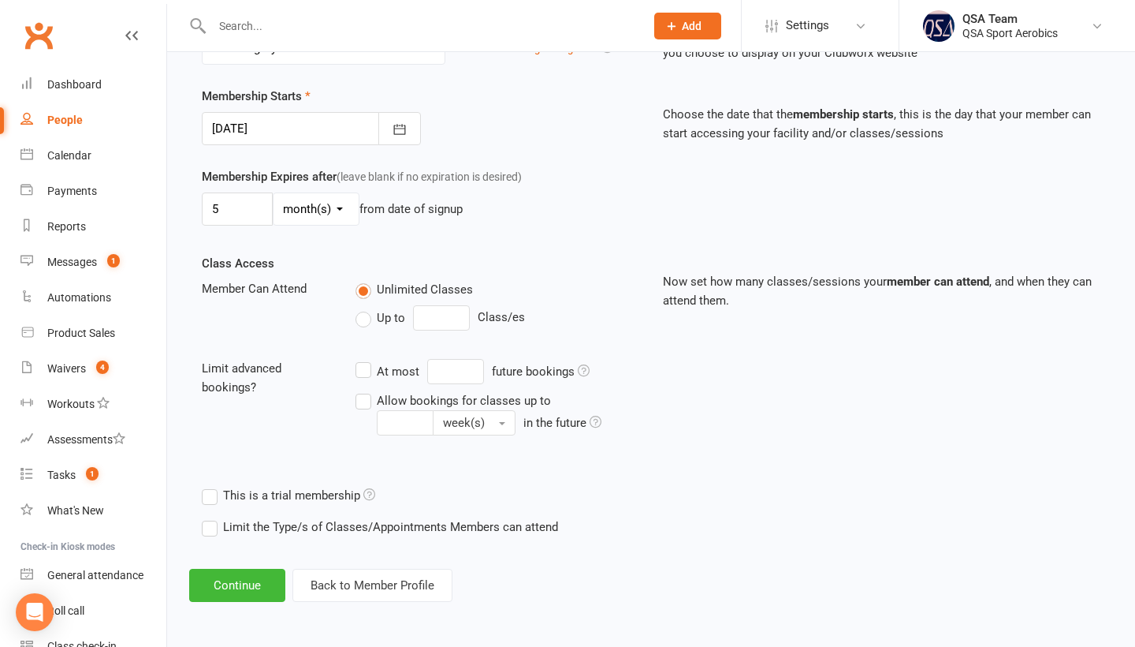
scroll to position [388, 0]
click at [249, 576] on button "Continue" at bounding box center [237, 584] width 96 height 33
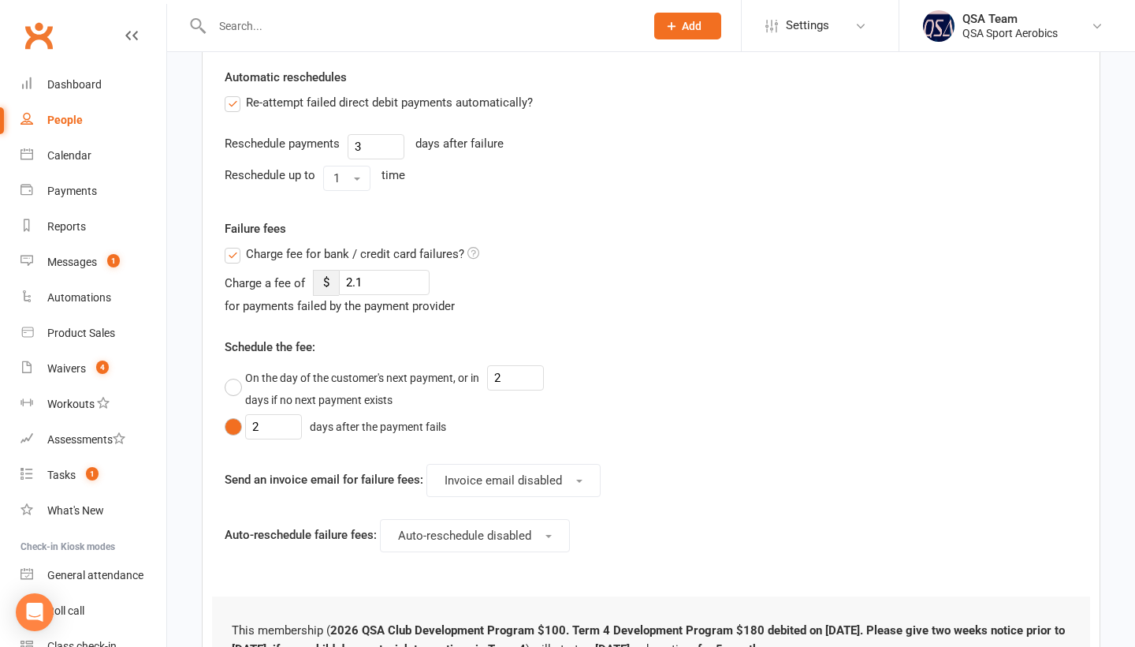
scroll to position [0, 0]
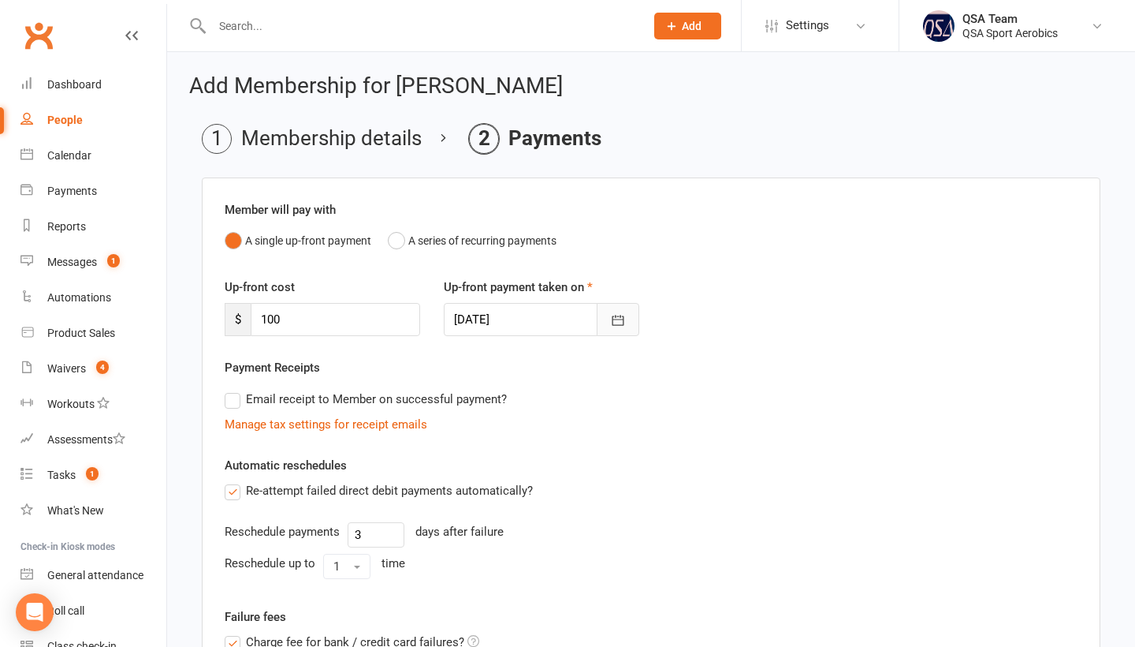
click at [613, 328] on icon "button" at bounding box center [618, 320] width 16 height 16
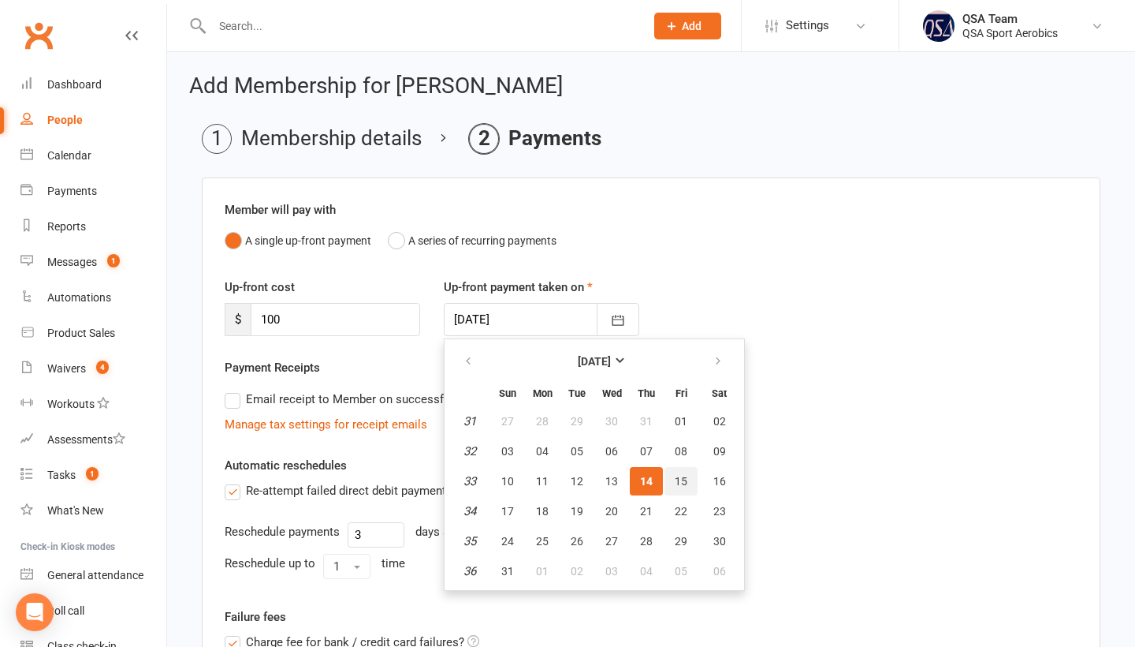
click at [681, 484] on span "15" at bounding box center [681, 481] width 13 height 13
type input "[DATE]"
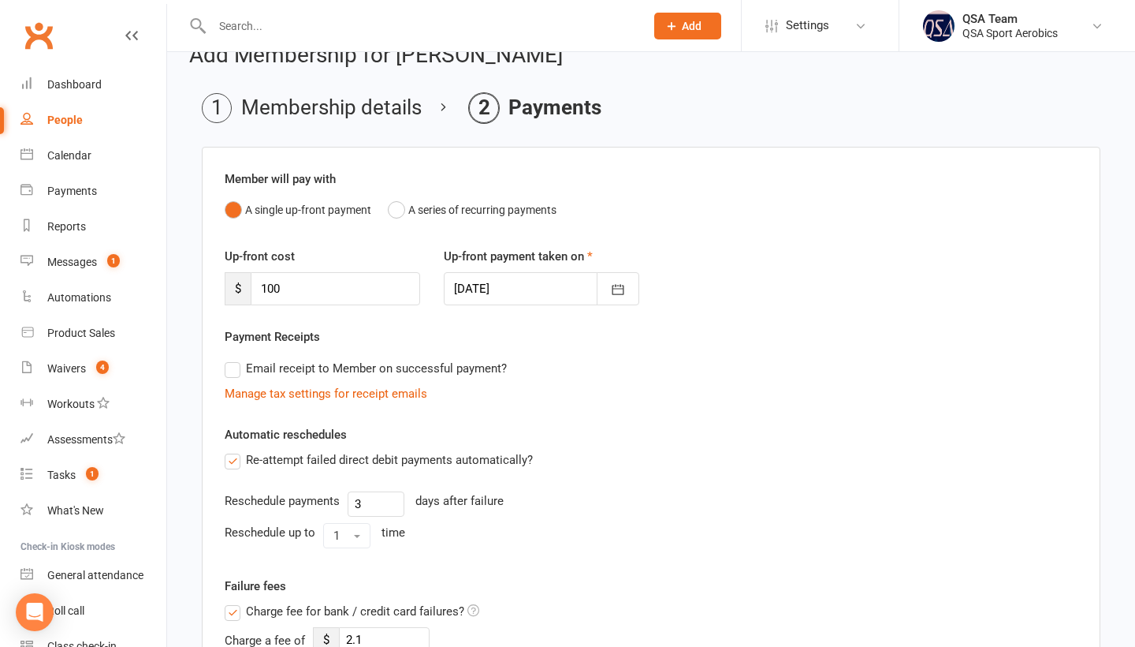
scroll to position [31, 0]
click at [314, 281] on input "100" at bounding box center [336, 288] width 170 height 33
type input "1"
type input "250"
click at [682, 356] on div "Email receipt to Member on successful payment?" at bounding box center [645, 368] width 866 height 32
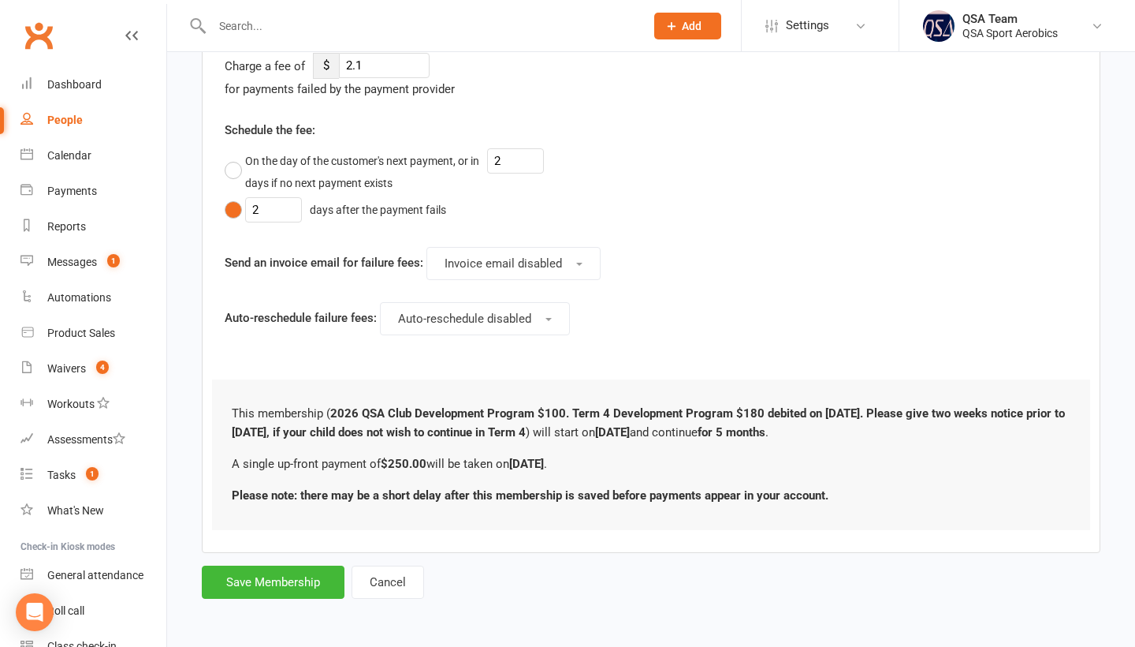
scroll to position [606, 0]
click at [403, 584] on button "Cancel" at bounding box center [388, 581] width 73 height 33
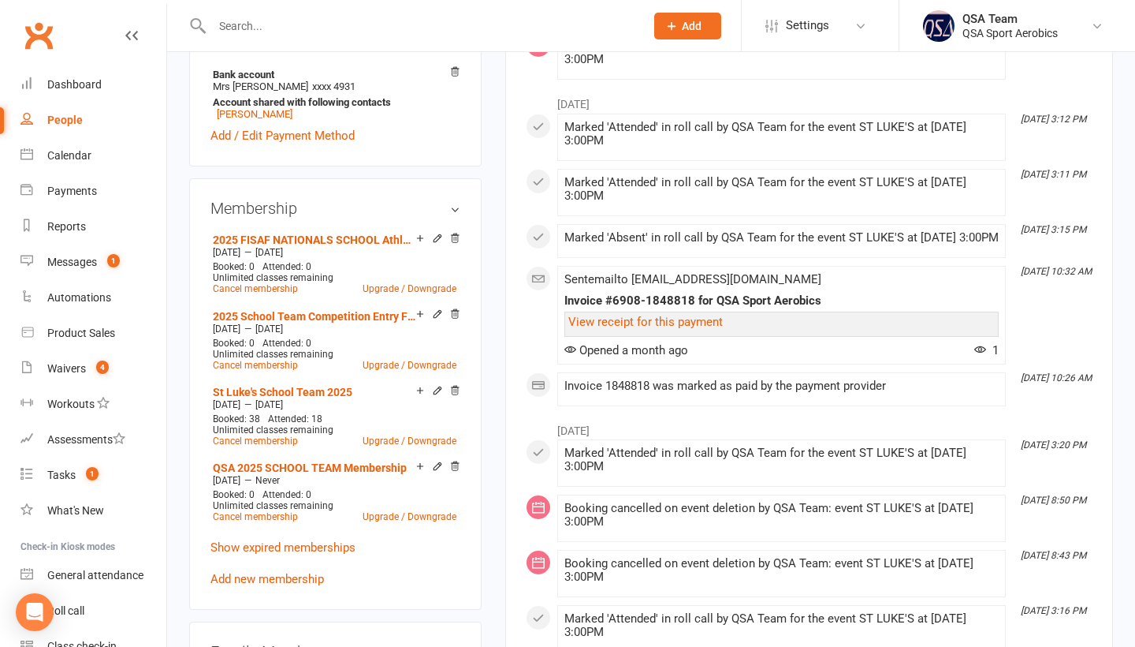
scroll to position [574, 0]
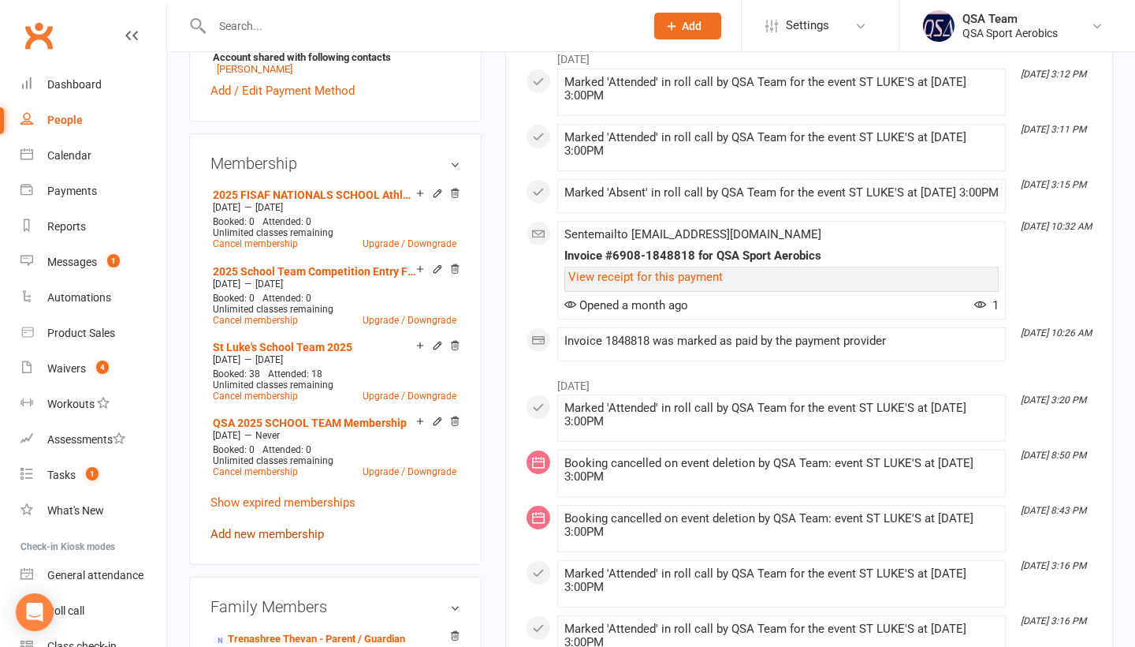
click at [296, 535] on link "Add new membership" at bounding box center [268, 534] width 114 height 14
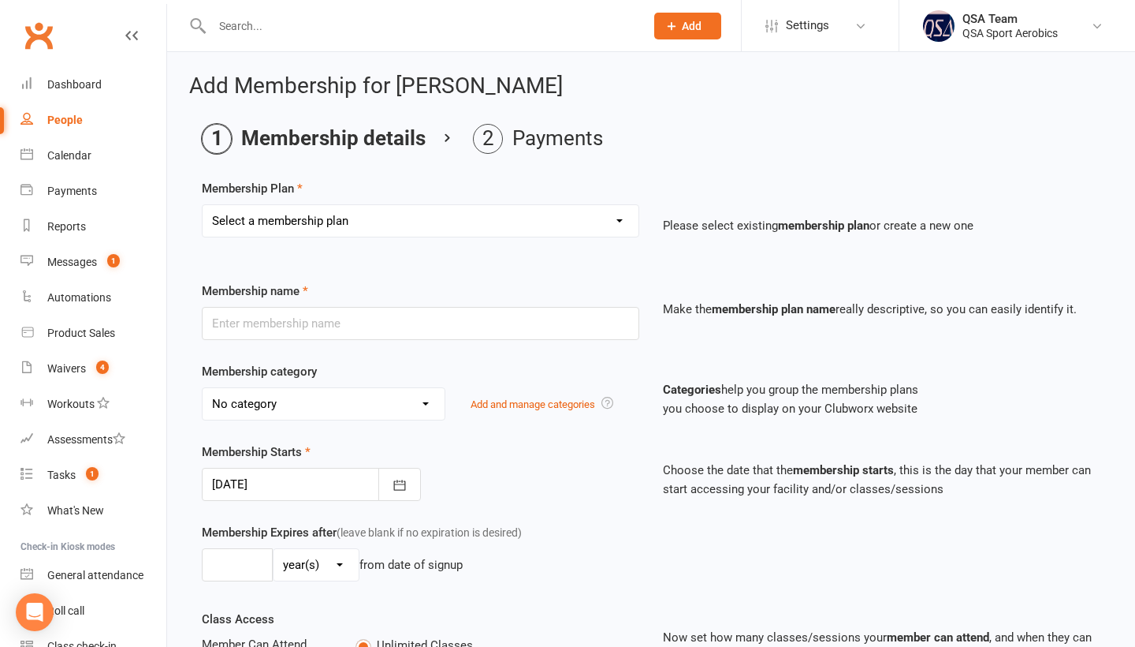
select select "33"
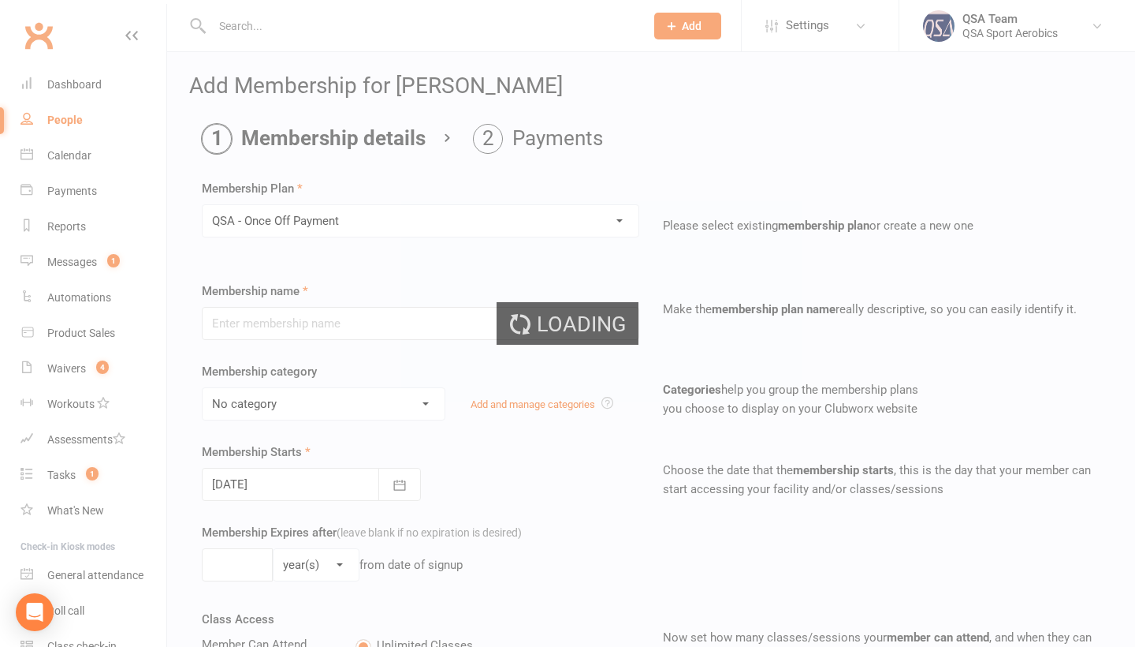
type input "QSA - Once Off Payment"
type input "2"
select select "2"
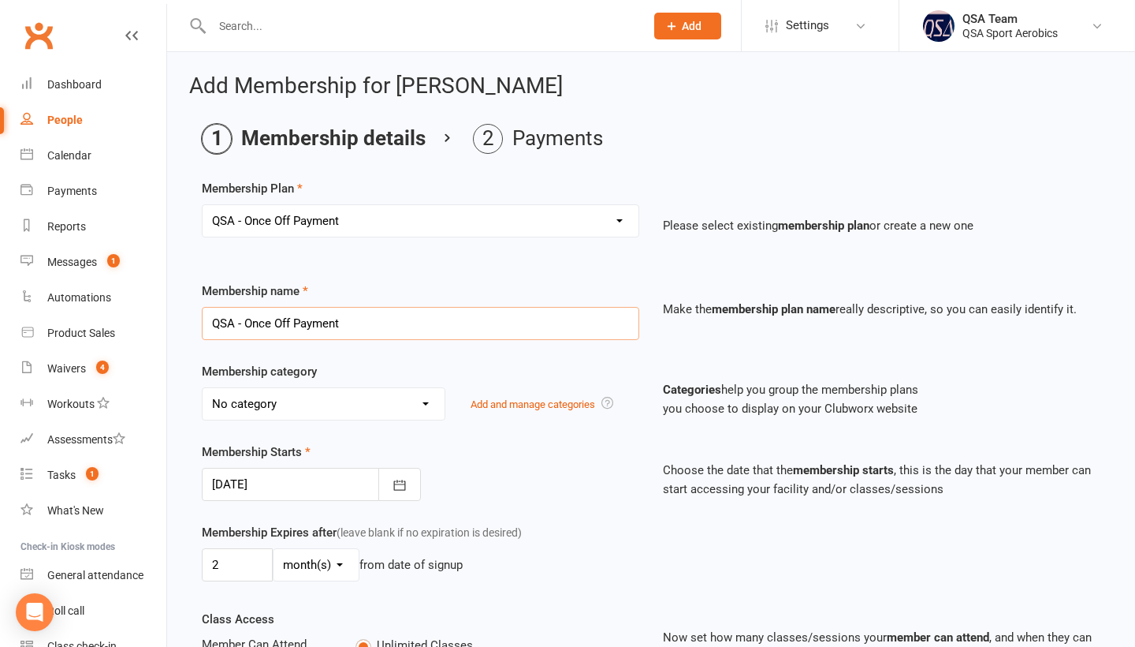
click at [369, 329] on input "QSA - Once Off Payment" at bounding box center [421, 323] width 438 height 33
drag, startPoint x: 369, startPoint y: 329, endPoint x: 245, endPoint y: 323, distance: 123.9
click at [245, 323] on input "QSA - Once Off Payment" at bounding box center [421, 323] width 438 height 33
type input "QSA - Club Development Program - Term 3 & 4"
click at [498, 392] on div "Membership category No category 2025 FCC CLUB 2025 FCC CLUB & NATIONALS CLUB 20…" at bounding box center [420, 391] width 461 height 58
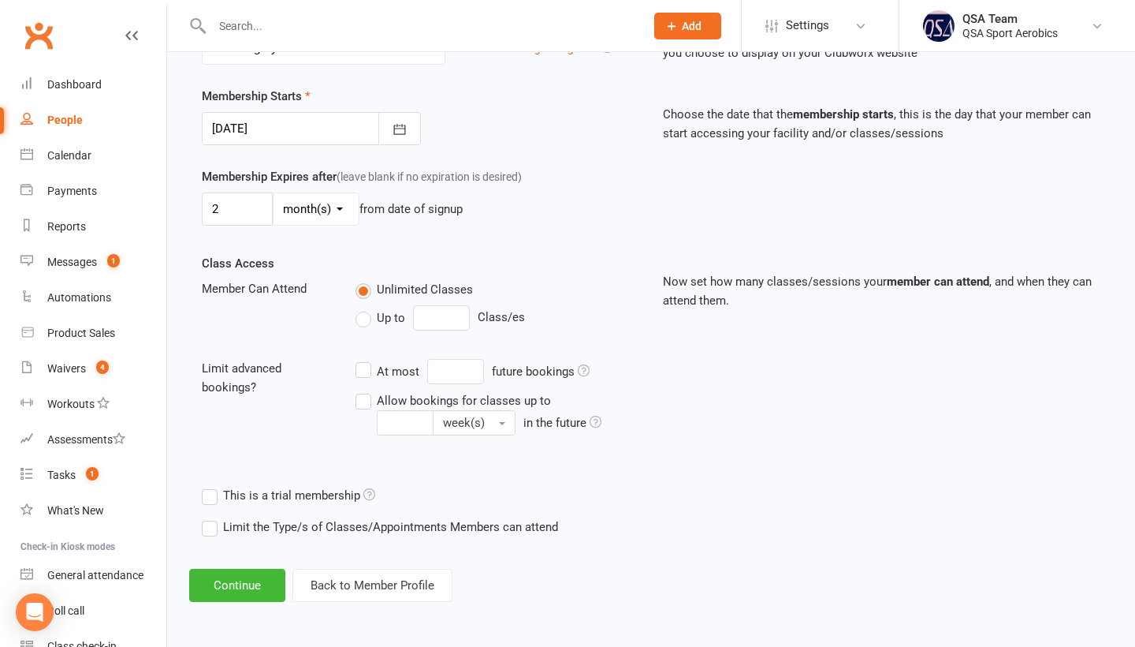
scroll to position [388, 0]
click at [255, 210] on input "2" at bounding box center [237, 208] width 71 height 33
type input "6"
click at [682, 494] on div "This is a trial membership" at bounding box center [651, 495] width 922 height 32
click at [215, 592] on button "Continue" at bounding box center [237, 584] width 96 height 33
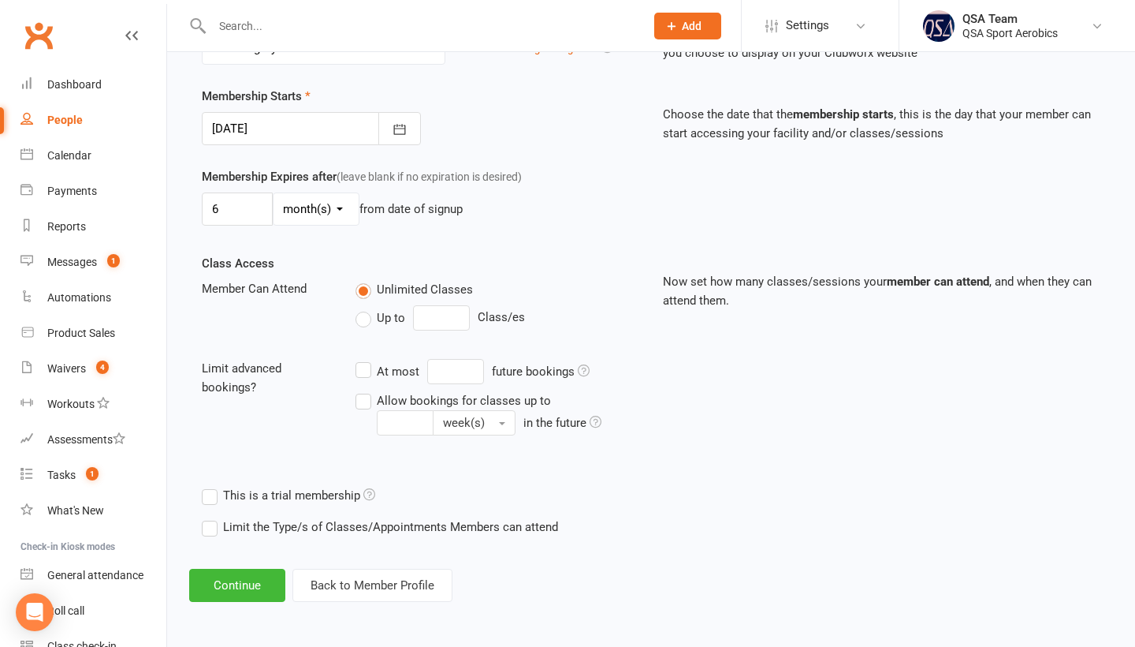
scroll to position [0, 0]
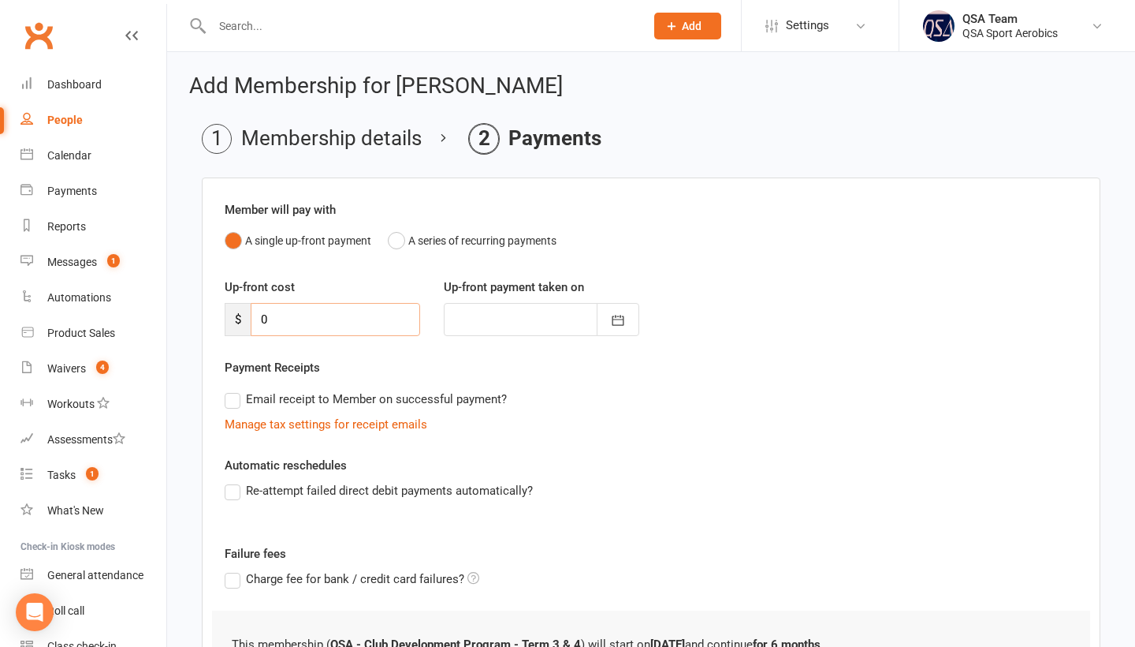
click at [332, 319] on input "0" at bounding box center [336, 319] width 170 height 33
type input "02"
type input "[DATE]"
type input "0"
type input "250"
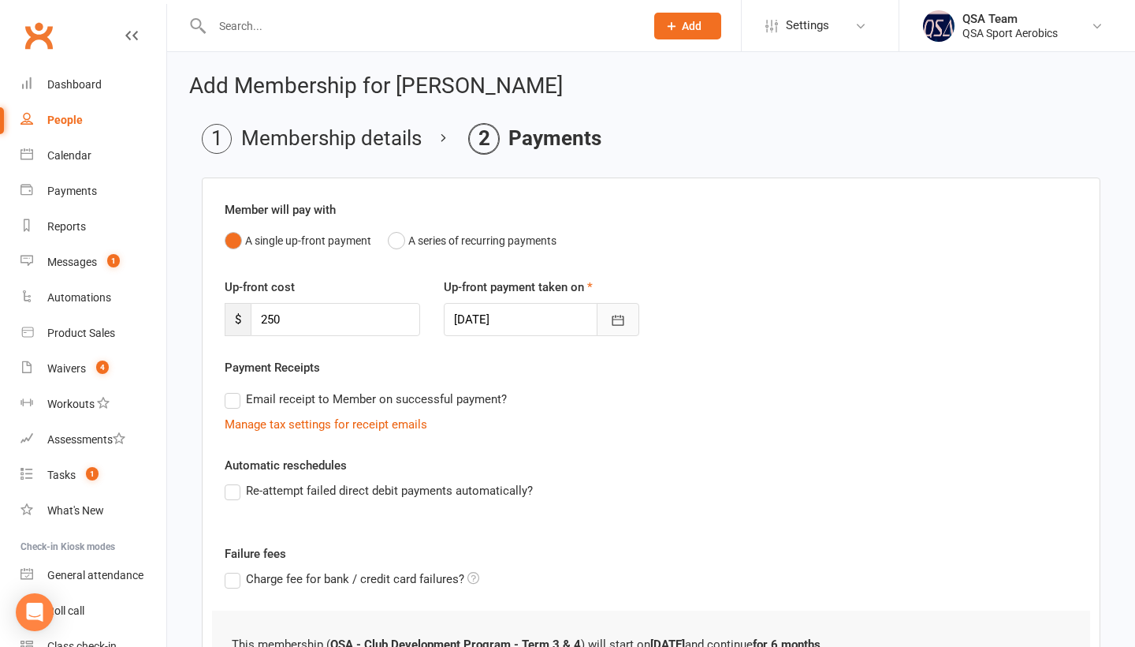
click at [613, 328] on icon "button" at bounding box center [618, 320] width 16 height 16
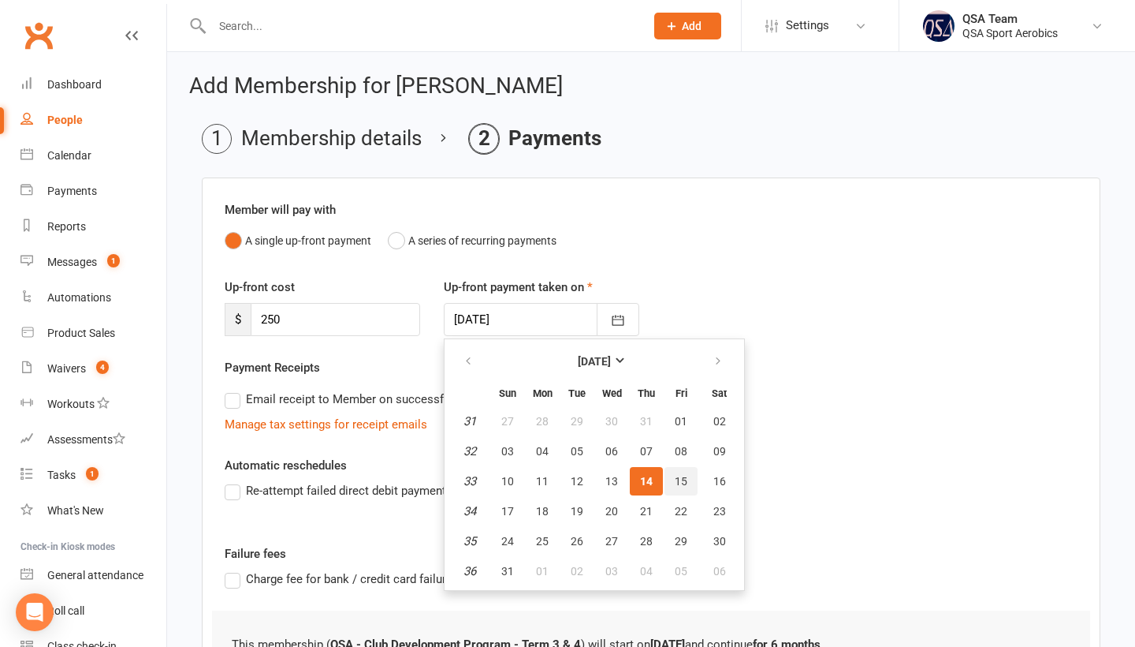
click at [685, 481] on span "15" at bounding box center [681, 481] width 13 height 13
type input "[DATE]"
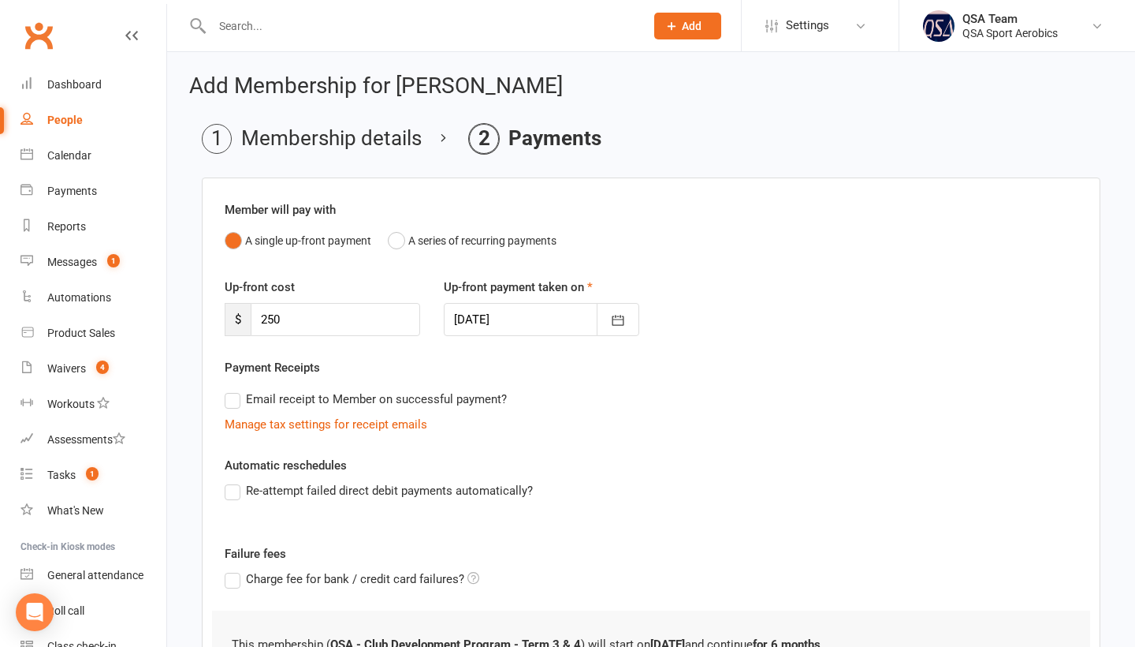
click at [636, 481] on div "Automatic reschedules Re-attempt failed direct debit payments automatically?" at bounding box center [651, 489] width 853 height 66
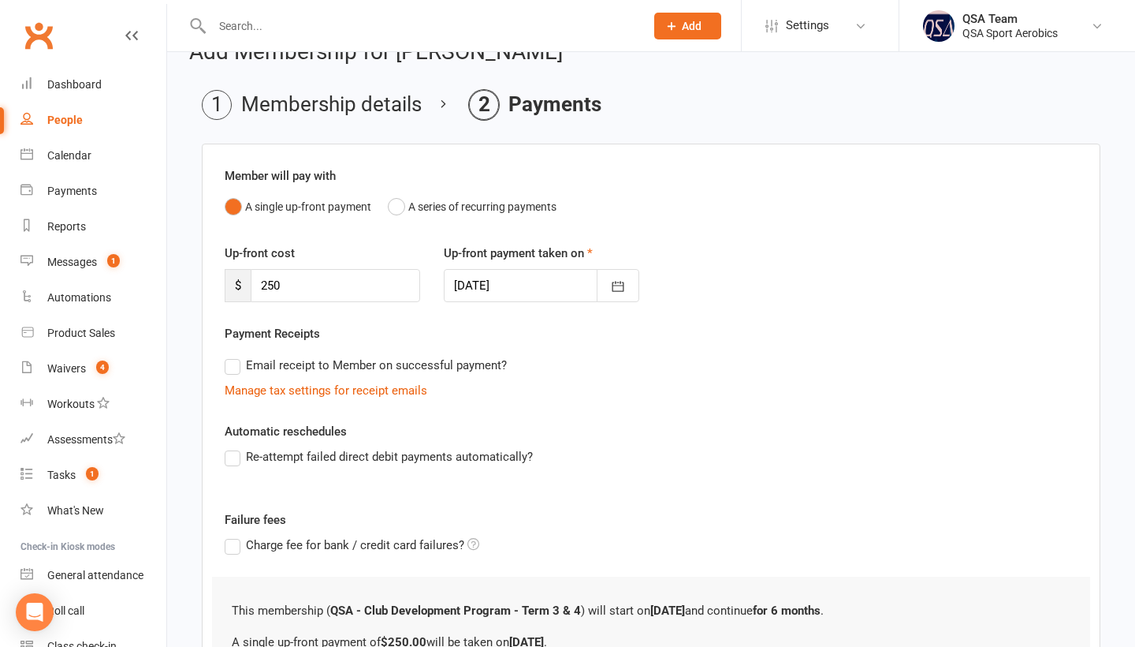
scroll to position [35, 0]
click at [459, 369] on label "Email receipt to Member on successful payment?" at bounding box center [366, 363] width 282 height 19
click at [235, 354] on input "Email receipt to Member on successful payment?" at bounding box center [230, 354] width 10 height 0
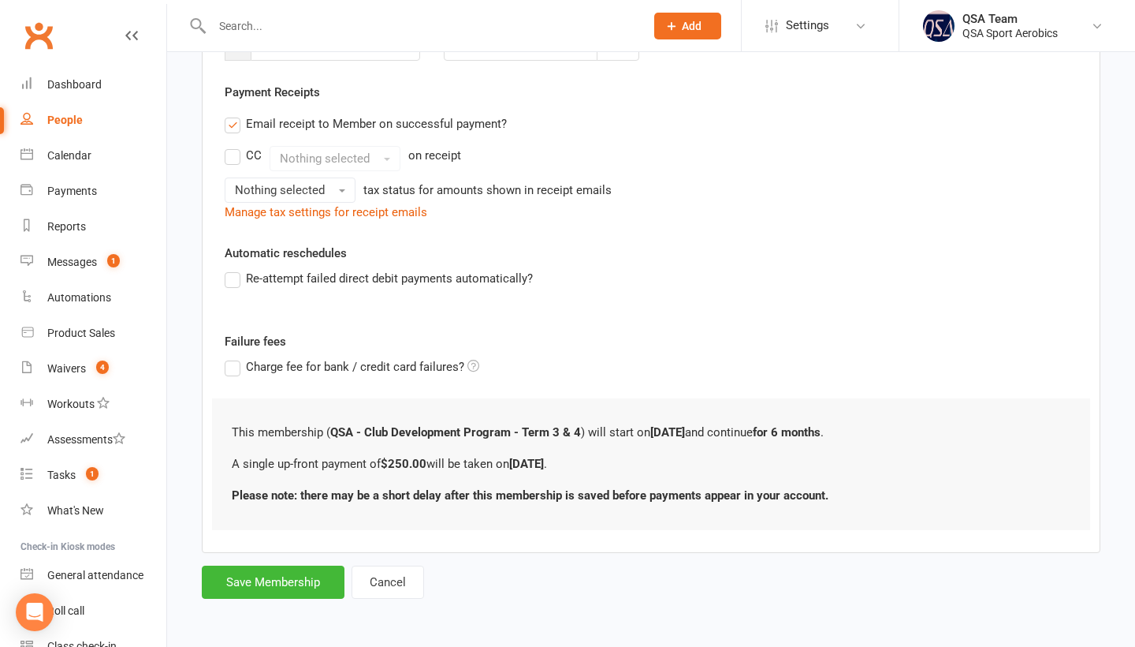
scroll to position [276, 0]
click at [319, 192] on span "Nothing selected" at bounding box center [280, 190] width 90 height 14
click at [319, 225] on link "Inc tax" at bounding box center [303, 224] width 156 height 32
click at [252, 587] on button "Save Membership" at bounding box center [273, 581] width 143 height 33
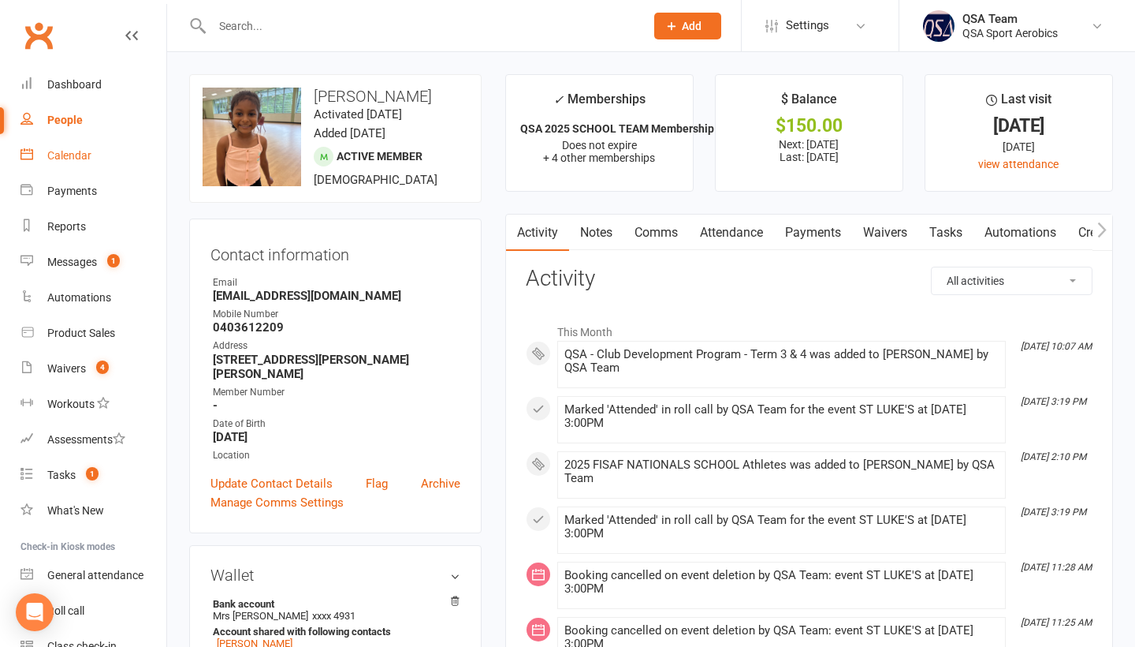
click at [59, 152] on div "Calendar" at bounding box center [69, 155] width 44 height 13
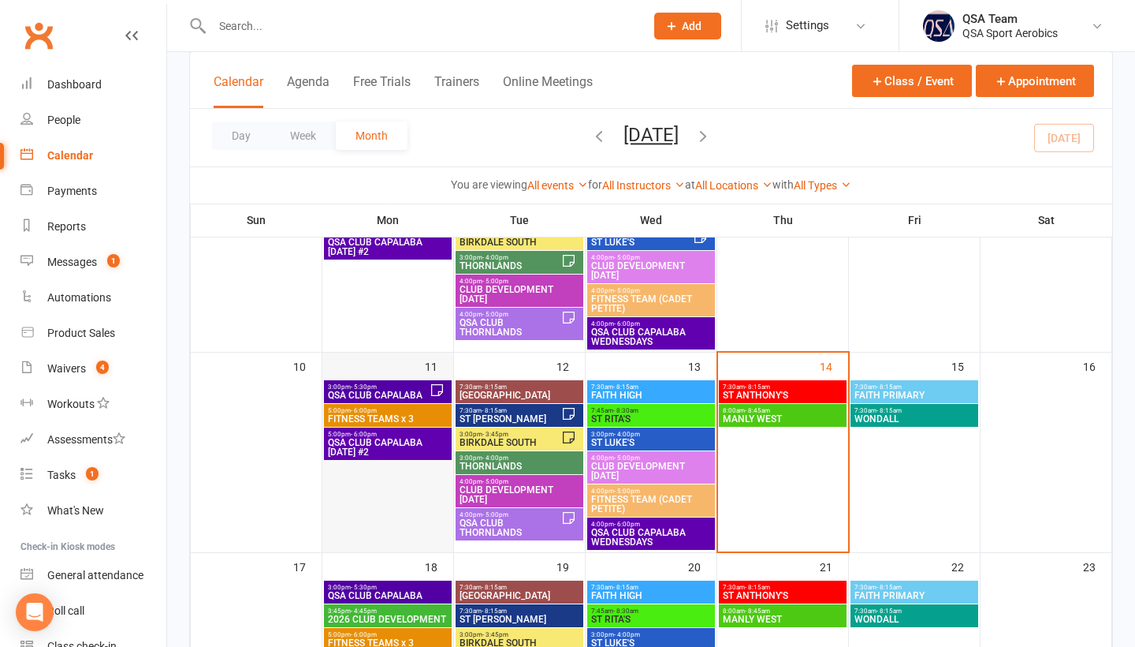
scroll to position [527, 0]
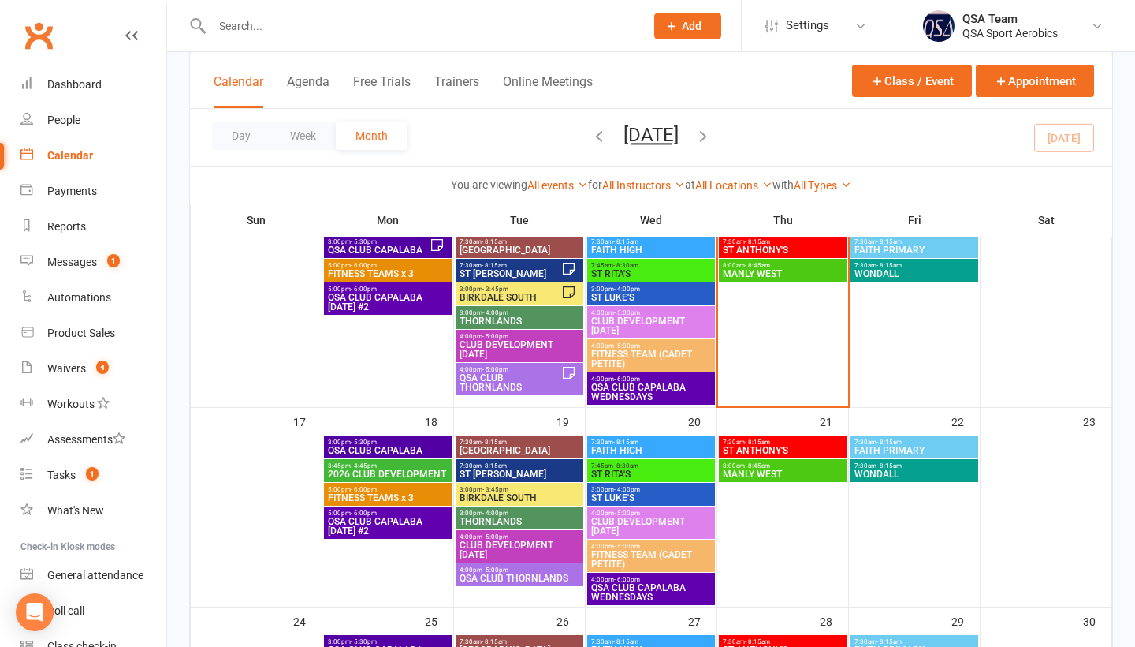
click at [398, 471] on span "2026 CLUB DEVELOPMENT" at bounding box center [387, 473] width 121 height 9
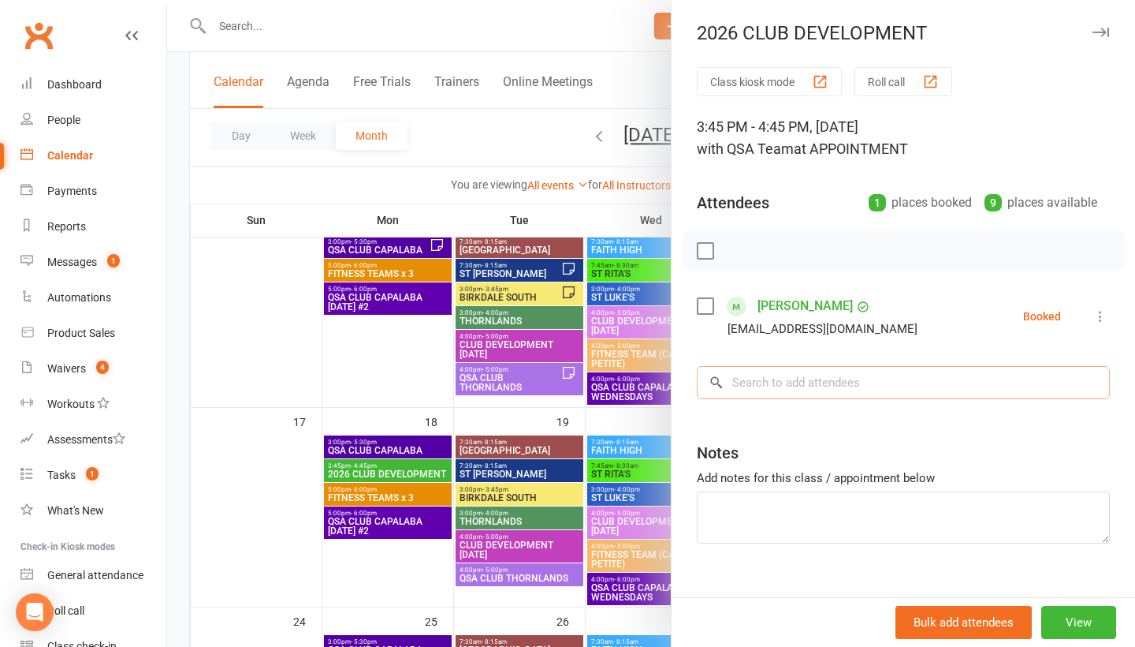
click at [794, 386] on input "search" at bounding box center [903, 382] width 413 height 33
paste input "Yes, it will be the same time every [DATE]. I’ll go ahead and set up the debit …"
type input "Yes, it will be the same time every [DATE]. I’ll go ahead and set up the debit …"
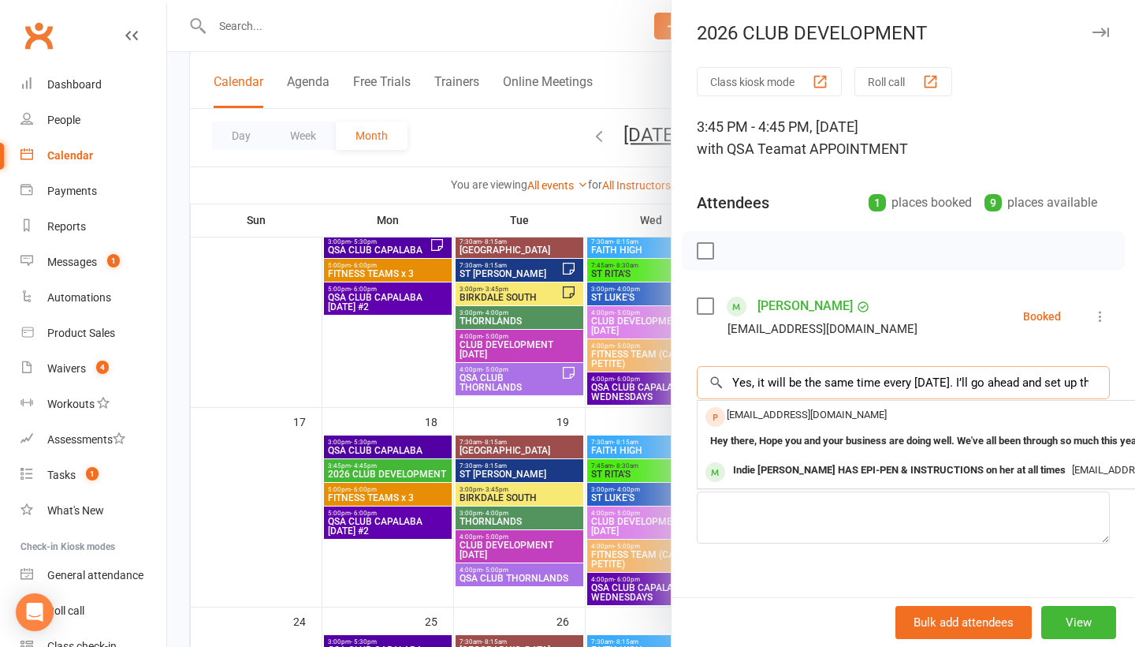
click at [1093, 378] on input "Yes, it will be the same time every [DATE]. I’ll go ahead and set up the debit …" at bounding box center [903, 382] width 413 height 33
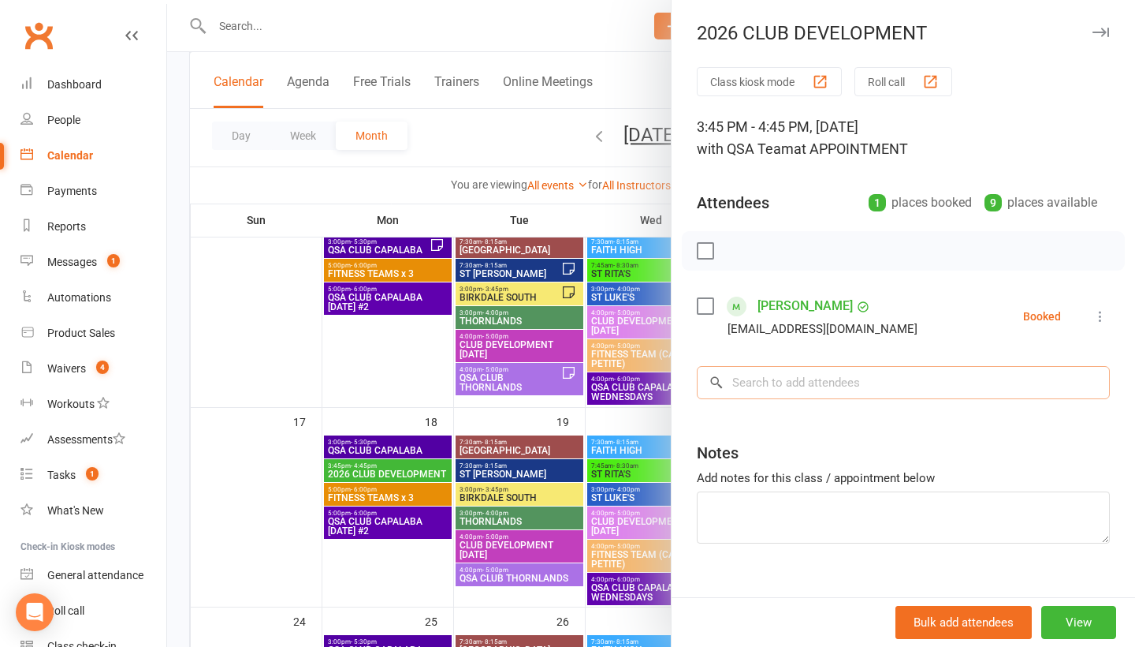
click at [1093, 378] on input "search" at bounding box center [903, 382] width 413 height 33
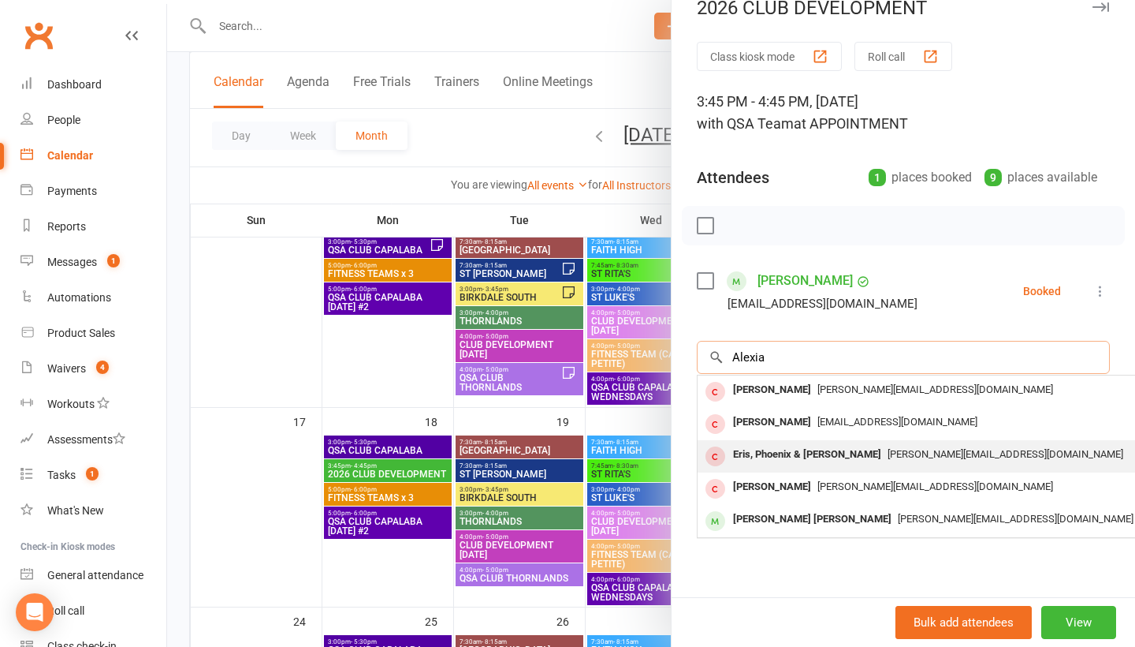
scroll to position [606, 0]
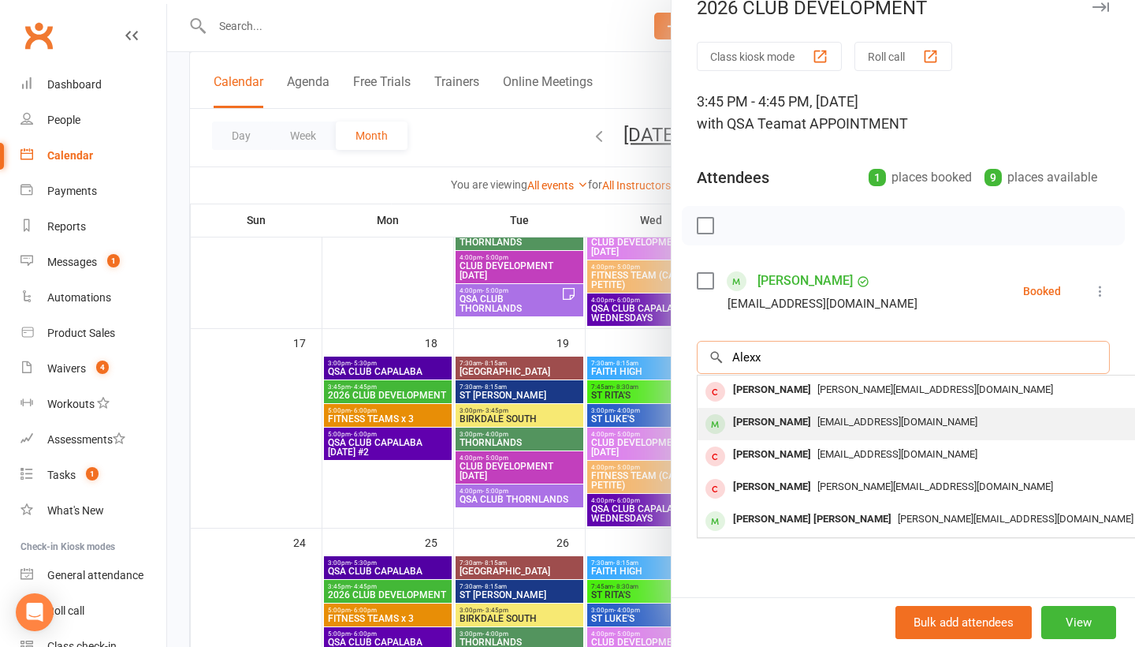
type input "Alexx"
click at [818, 422] on span "[EMAIL_ADDRESS][DOMAIN_NAME]" at bounding box center [898, 422] width 160 height 12
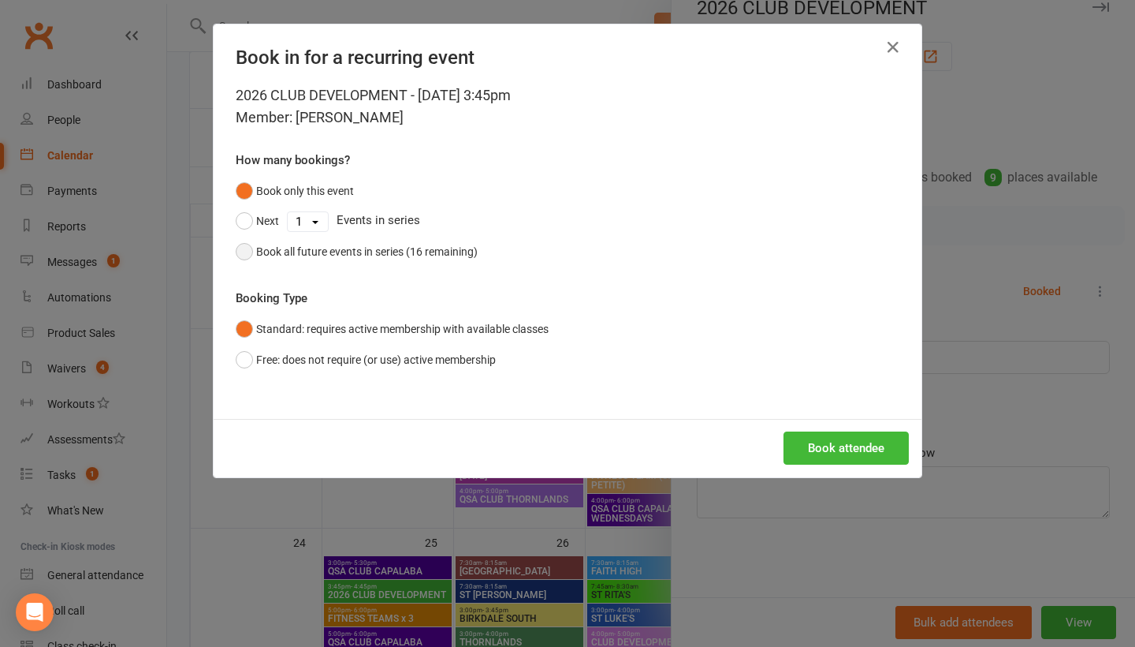
click at [380, 255] on div "Book all future events in series (16 remaining)" at bounding box center [367, 251] width 222 height 17
click at [840, 445] on button "Book attendee" at bounding box center [846, 447] width 125 height 33
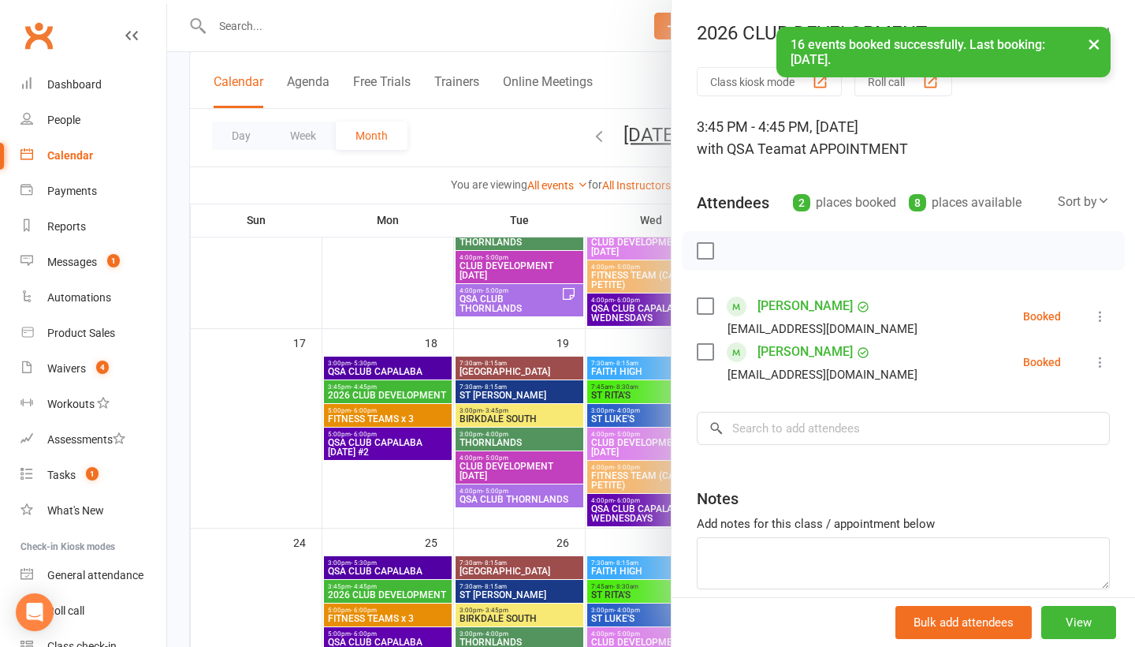
scroll to position [0, 0]
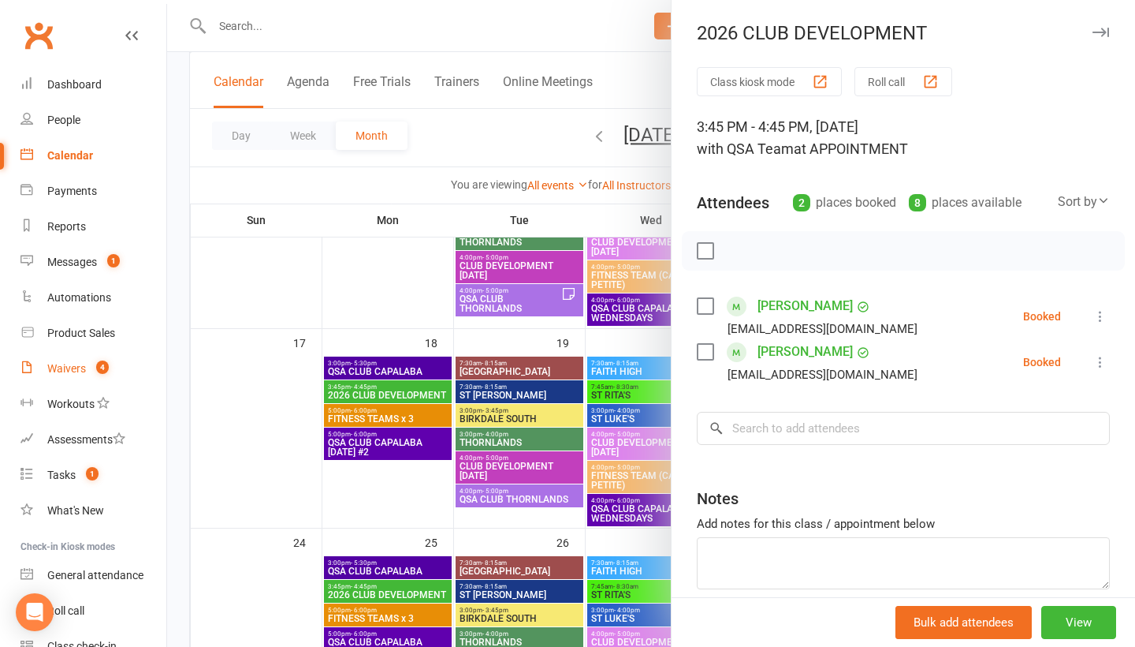
click at [81, 366] on div "Waivers" at bounding box center [66, 368] width 39 height 13
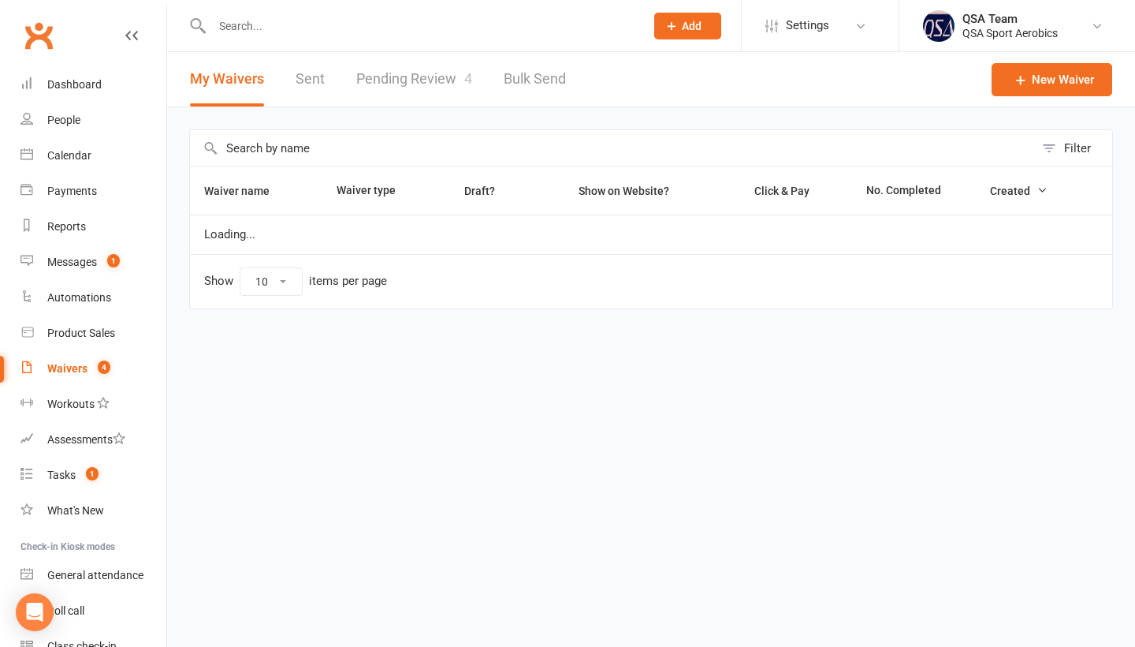
click at [423, 80] on link "Pending Review 4" at bounding box center [414, 79] width 116 height 54
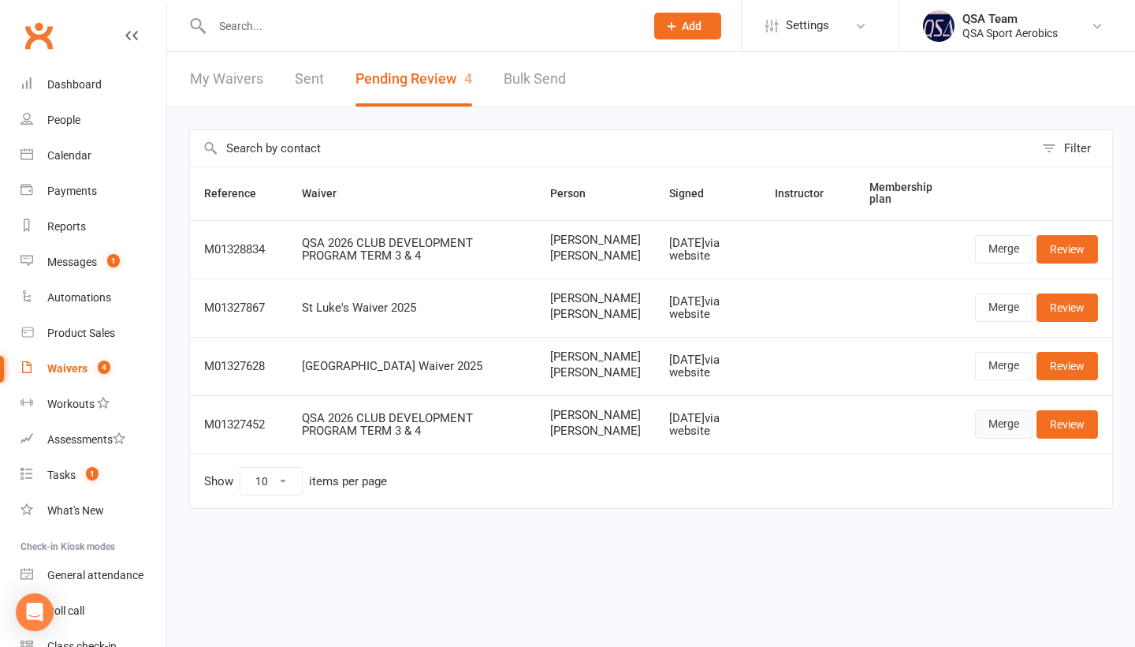
click at [989, 438] on link "Merge" at bounding box center [1004, 424] width 58 height 28
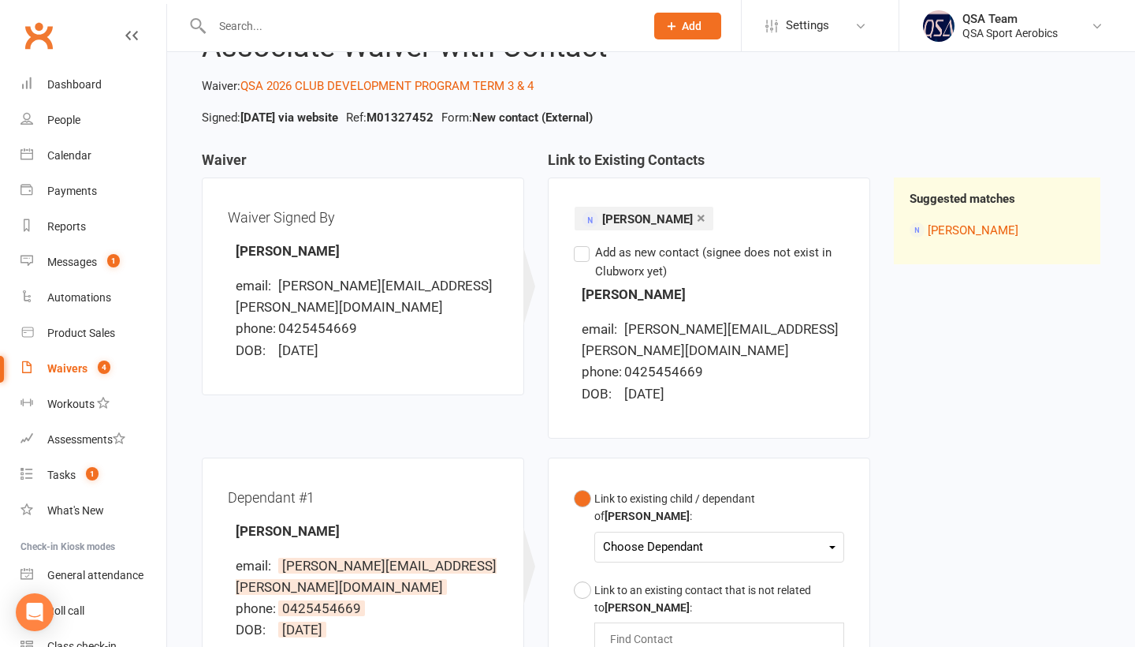
scroll to position [77, 0]
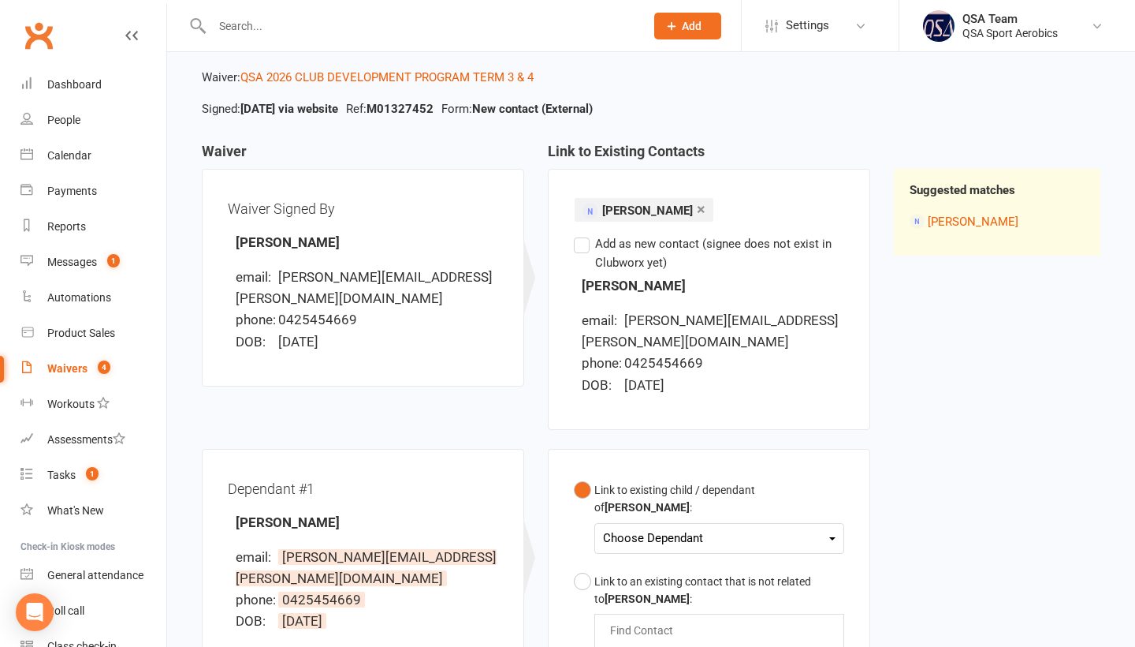
click at [672, 480] on button "Link to existing child / dependant of [PERSON_NAME] : Choose Dependant [PERSON_…" at bounding box center [709, 520] width 270 height 91
click at [666, 527] on div "Choose Dependant" at bounding box center [719, 537] width 233 height 21
click at [567, 541] on div "Link to existing child / dependant of [PERSON_NAME] : Choose Dependant [PERSON_…" at bounding box center [709, 644] width 322 height 391
click at [581, 566] on button "Link to an existing contact that is not related to [PERSON_NAME] : Find Contact…" at bounding box center [709, 639] width 270 height 147
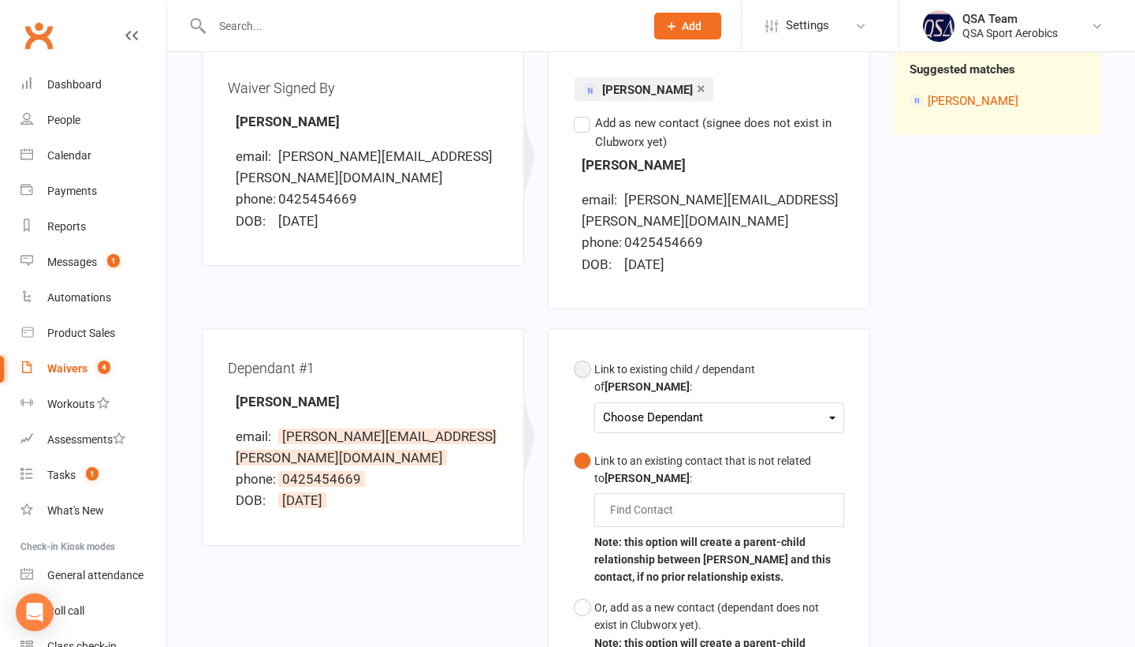
scroll to position [197, 0]
click at [583, 593] on button "Or, add as a new contact (dependant does not exist in Clubworx yet). Note: this…" at bounding box center [709, 643] width 270 height 101
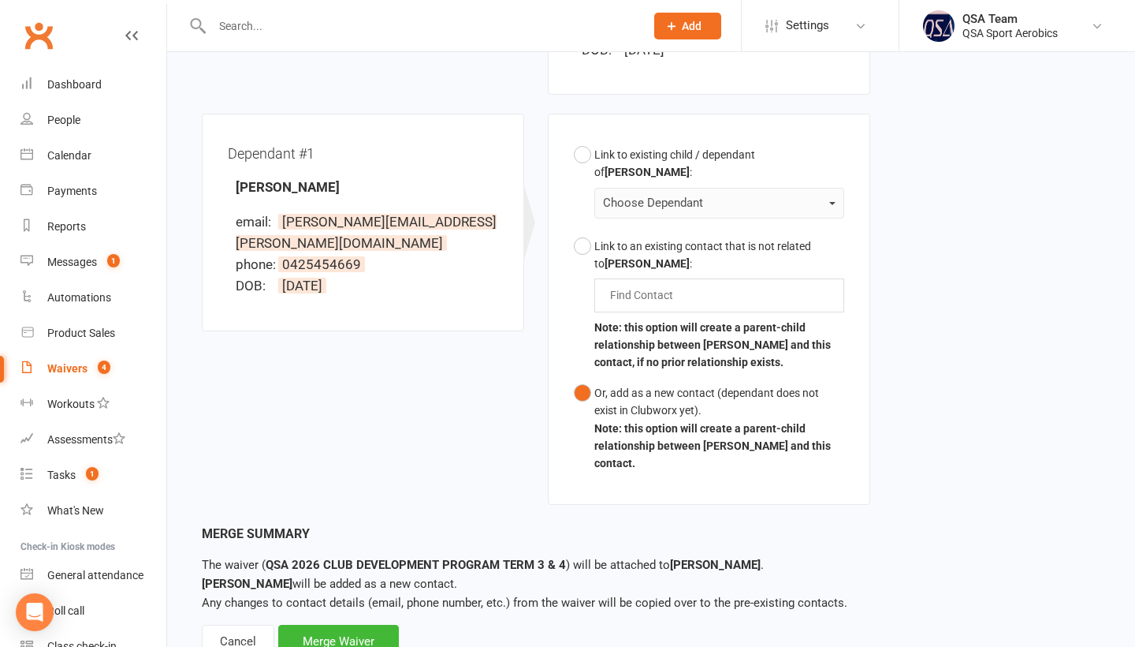
scroll to position [412, 0]
click at [366, 625] on div "Merge Waiver" at bounding box center [338, 641] width 121 height 33
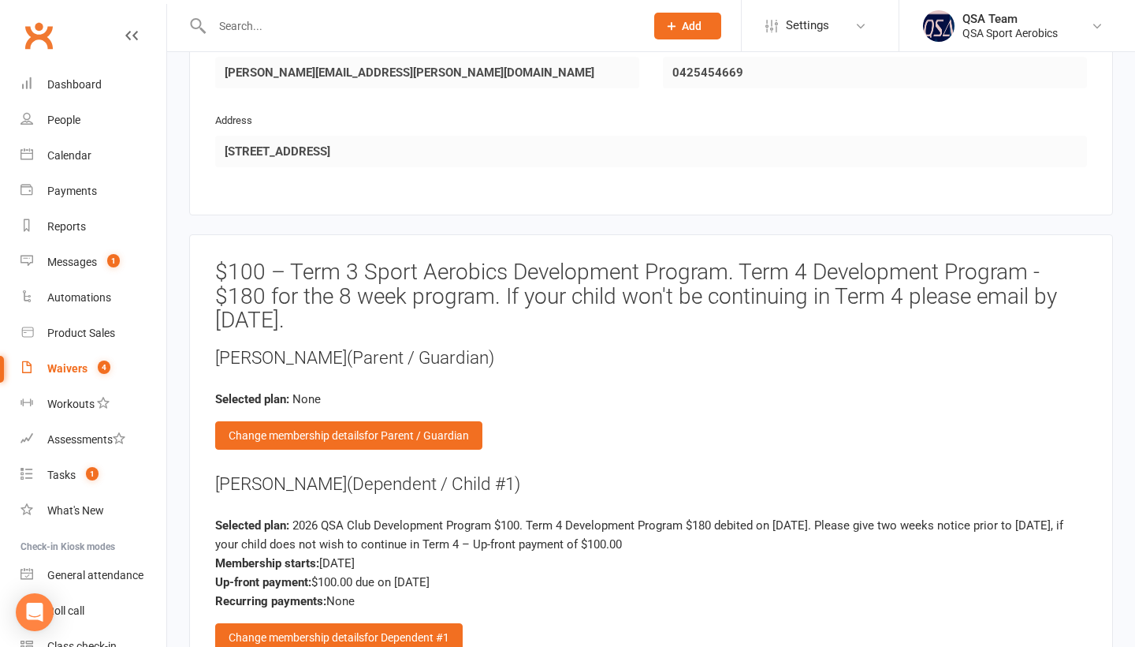
scroll to position [1542, 0]
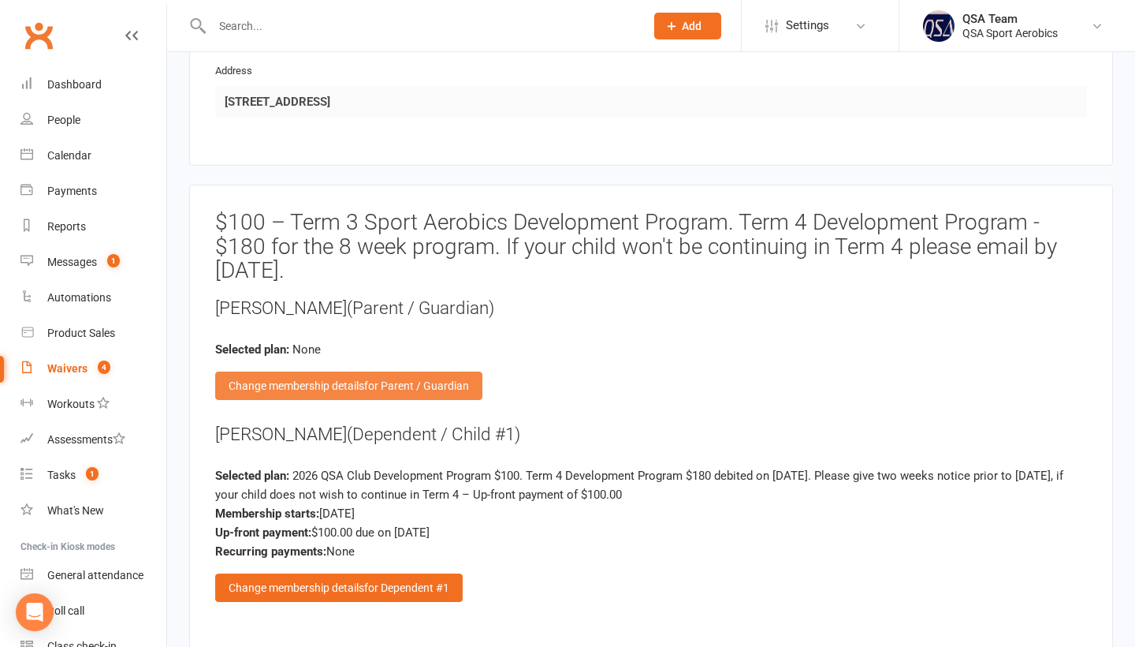
click at [384, 379] on span "for Parent / Guardian" at bounding box center [416, 385] width 105 height 13
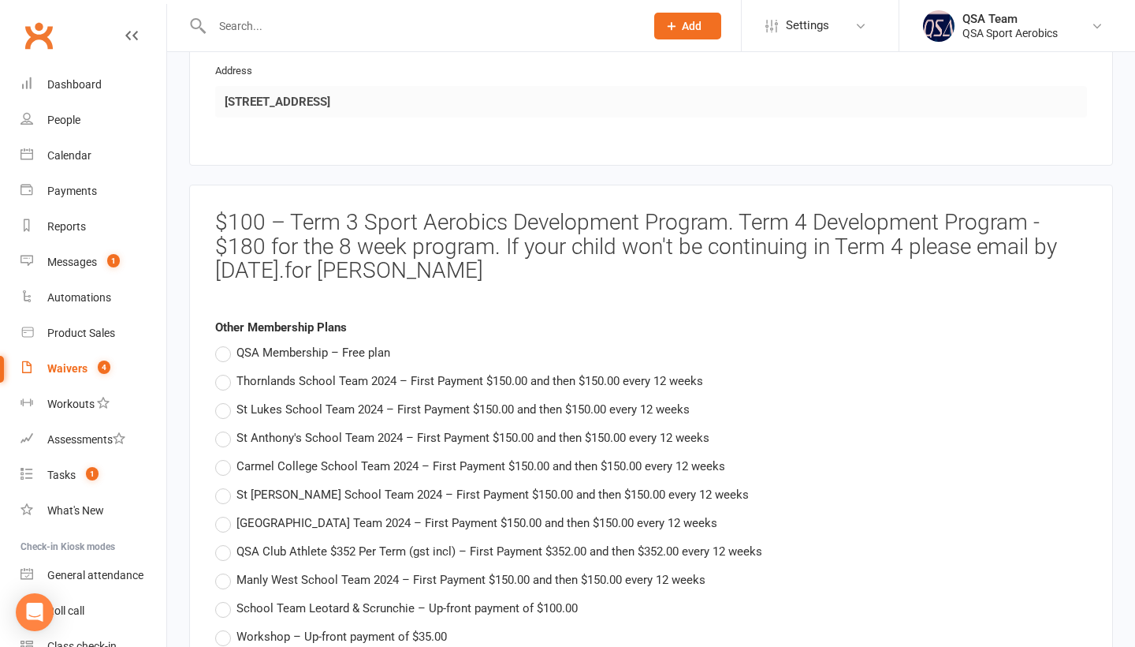
click at [350, 349] on span "QSA Membership – Free plan" at bounding box center [314, 351] width 154 height 17
click at [225, 343] on input "QSA Membership – Free plan" at bounding box center [220, 343] width 10 height 0
type input "[DATE]"
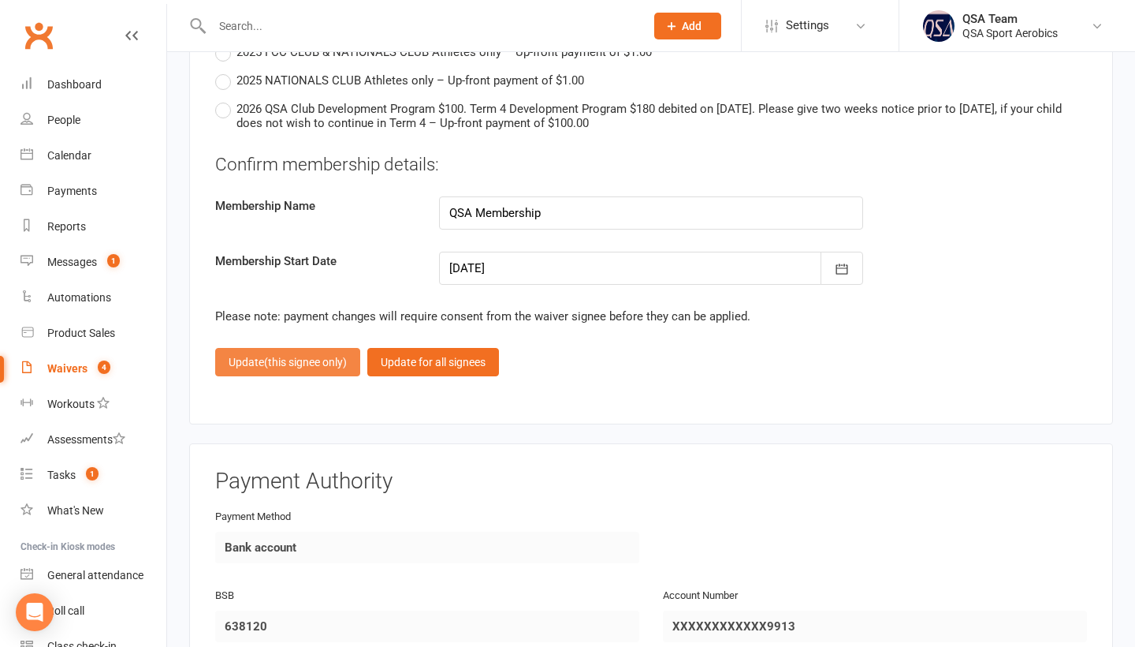
click at [294, 360] on span "(this signee only)" at bounding box center [305, 362] width 83 height 13
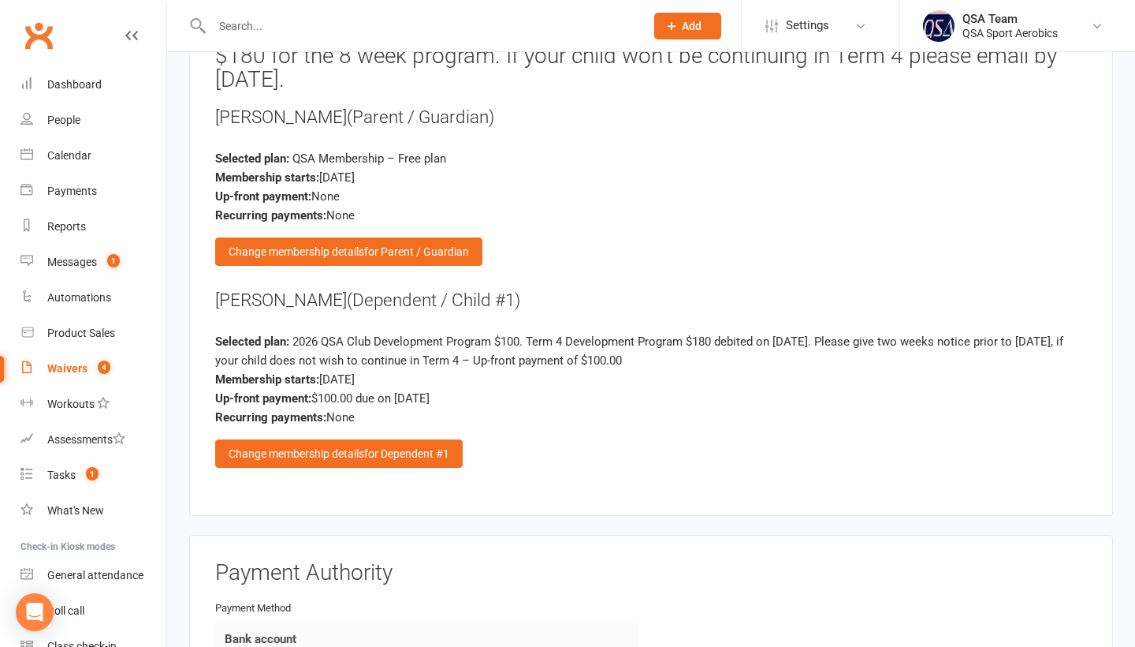
scroll to position [1732, 0]
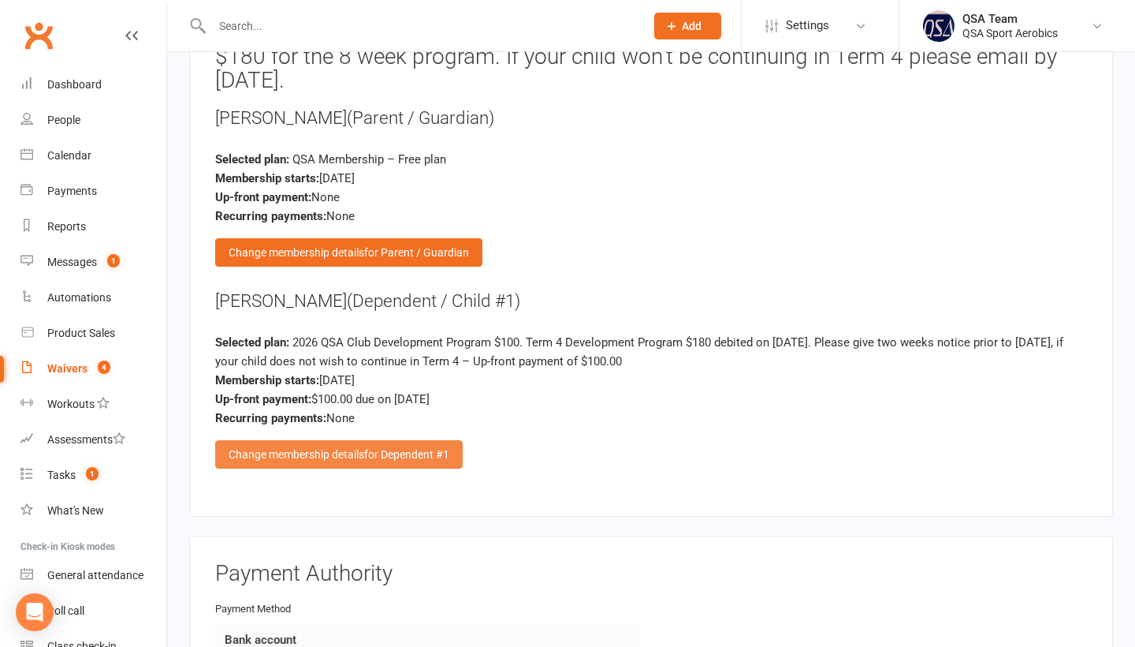
click at [287, 454] on div "Change membership details for Dependent #1" at bounding box center [339, 454] width 248 height 28
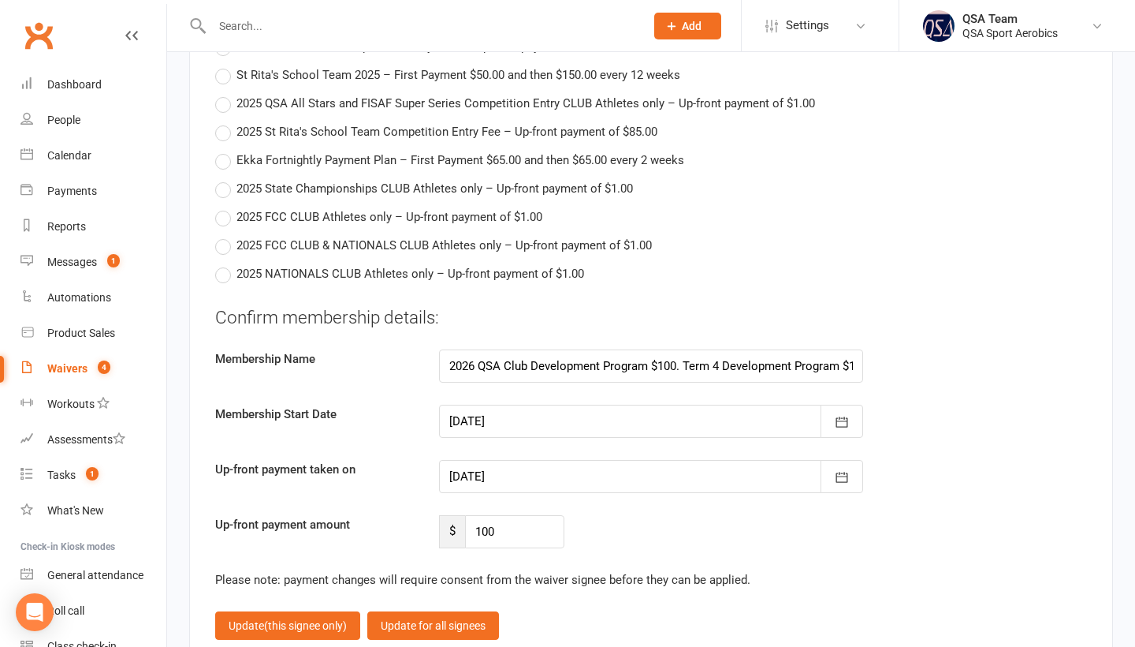
scroll to position [3684, 0]
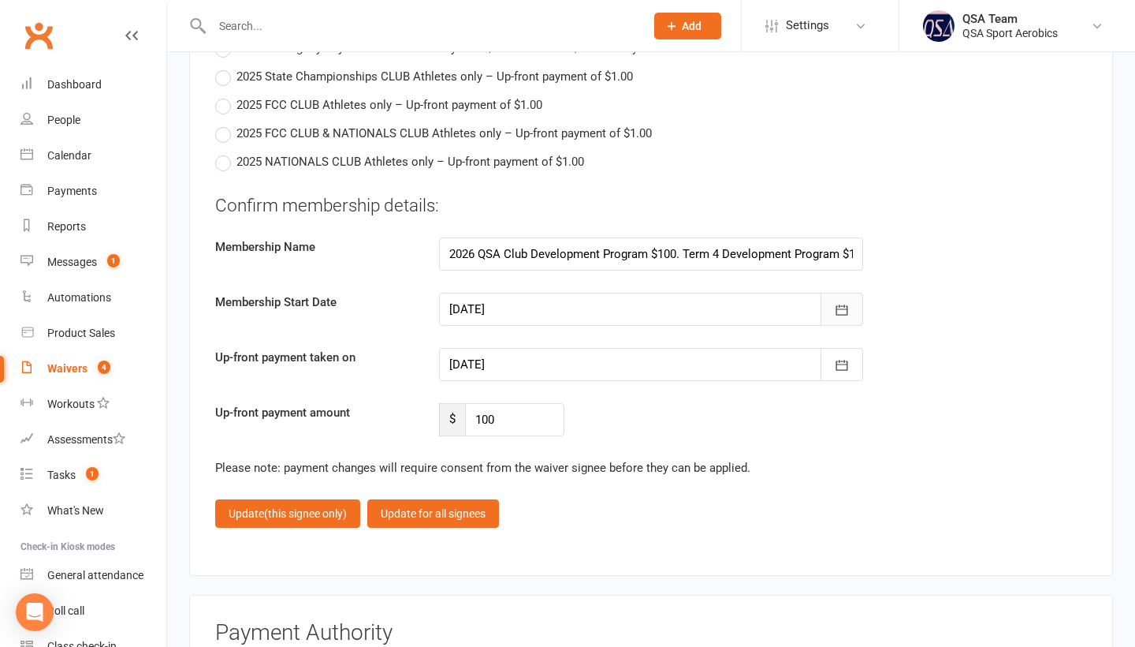
click at [845, 306] on icon "button" at bounding box center [843, 309] width 12 height 10
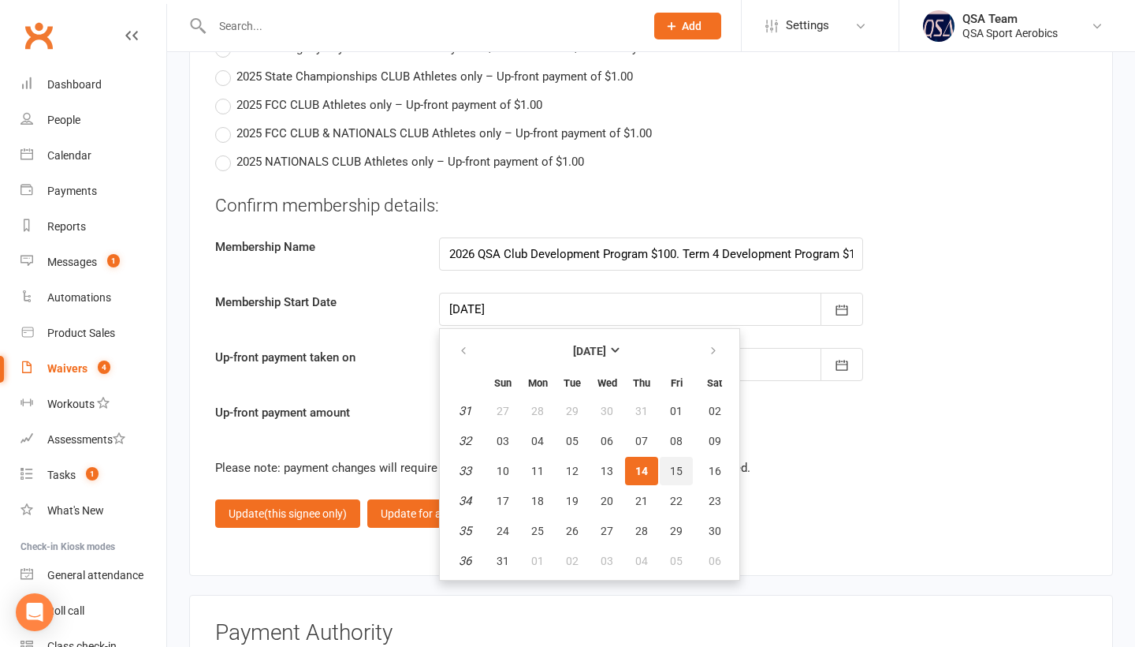
click at [676, 459] on button "15" at bounding box center [676, 471] width 33 height 28
type input "[DATE]"
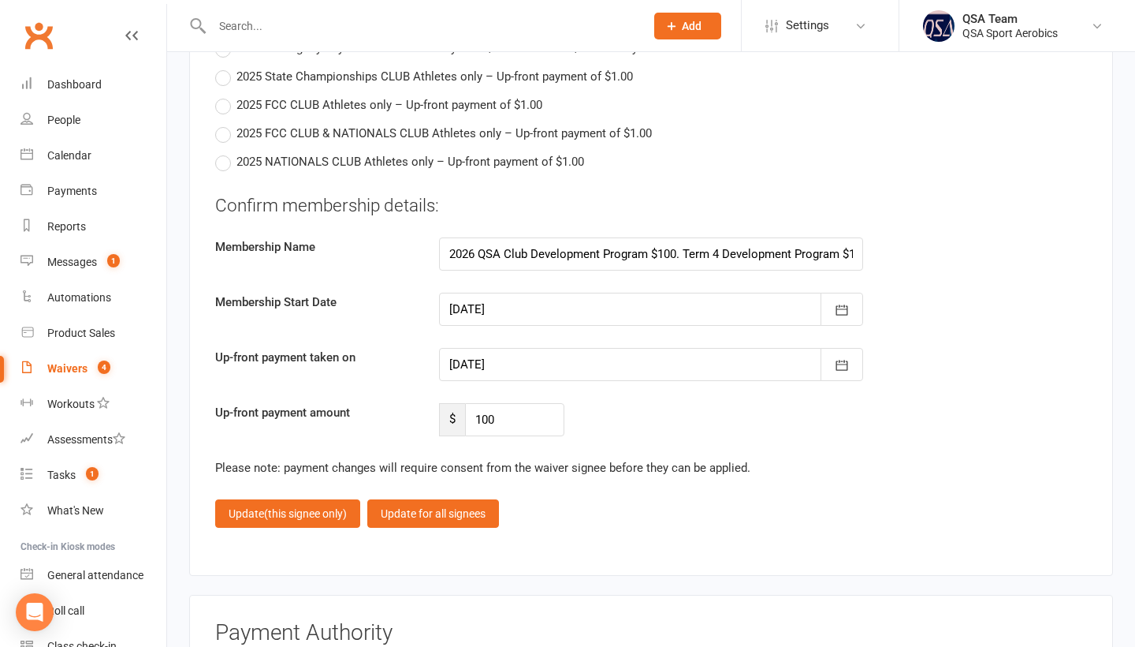
type input "[DATE]"
click at [844, 361] on icon "button" at bounding box center [842, 365] width 16 height 16
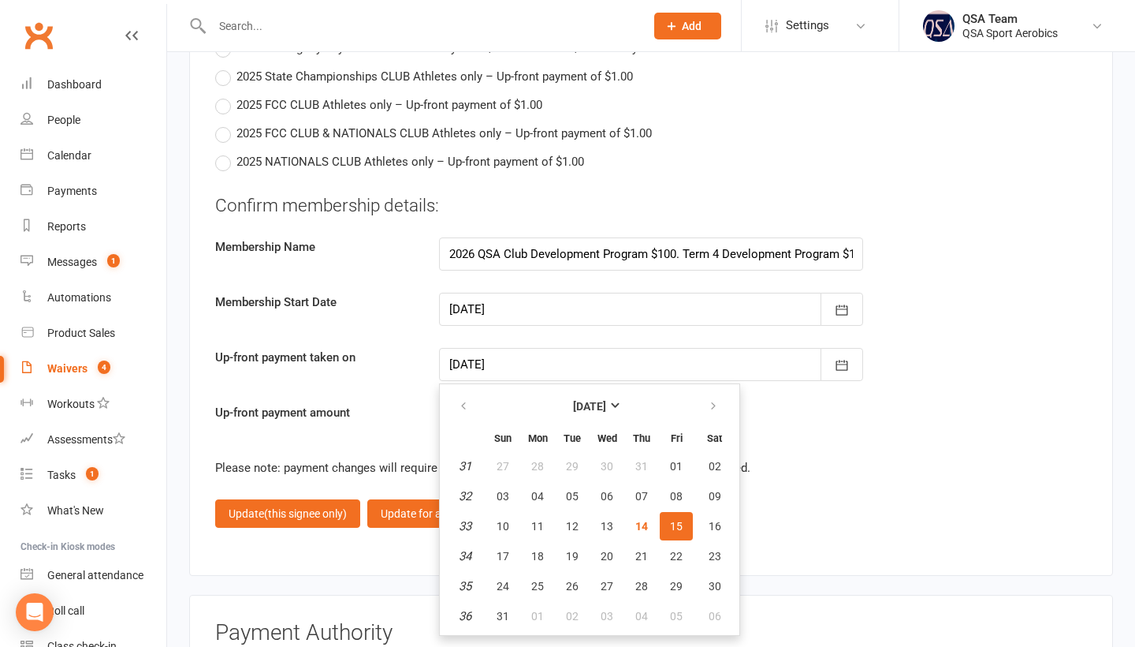
click at [676, 516] on button "15" at bounding box center [676, 526] width 33 height 28
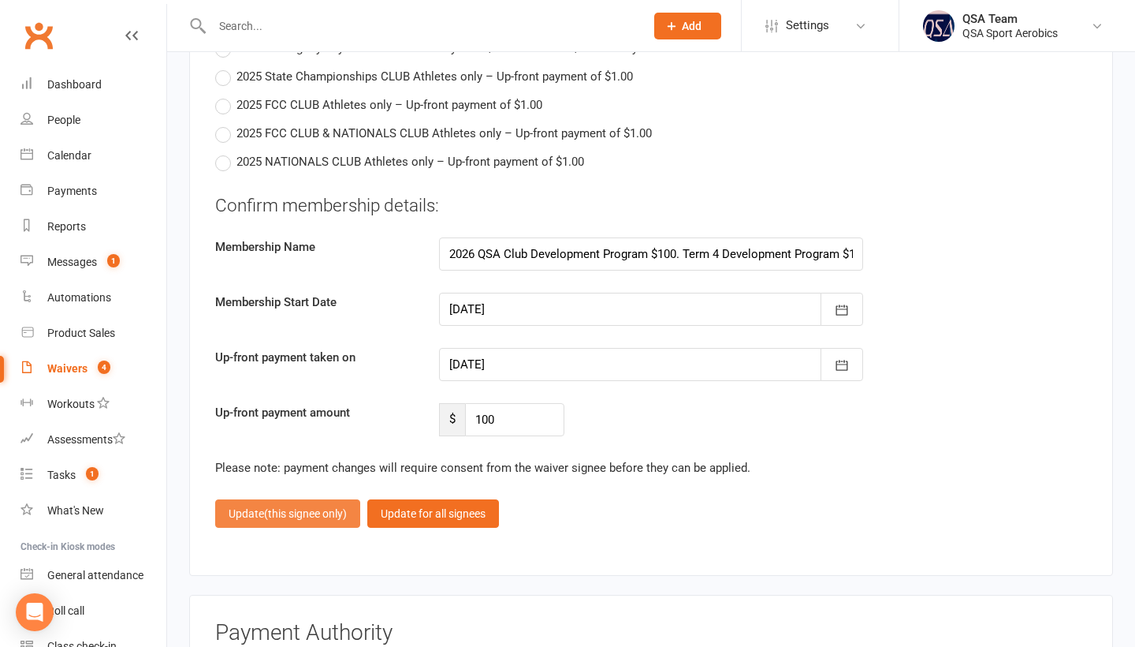
click at [258, 511] on button "Update (this signee only)" at bounding box center [287, 513] width 145 height 28
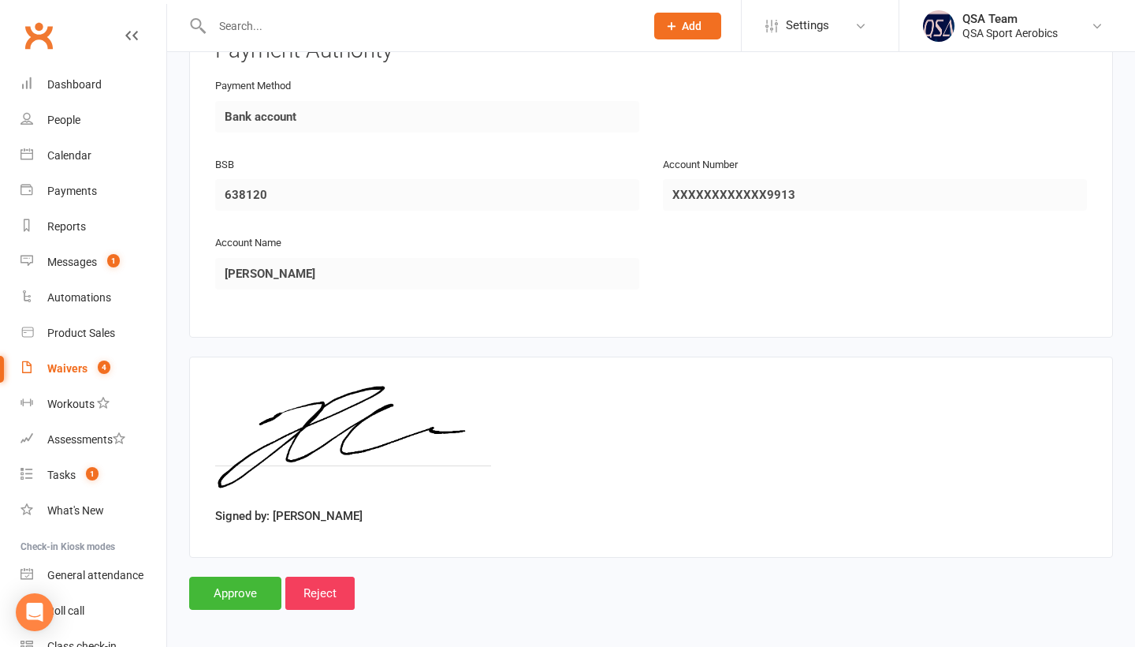
scroll to position [2254, 0]
click at [225, 601] on input "Approve" at bounding box center [235, 593] width 92 height 33
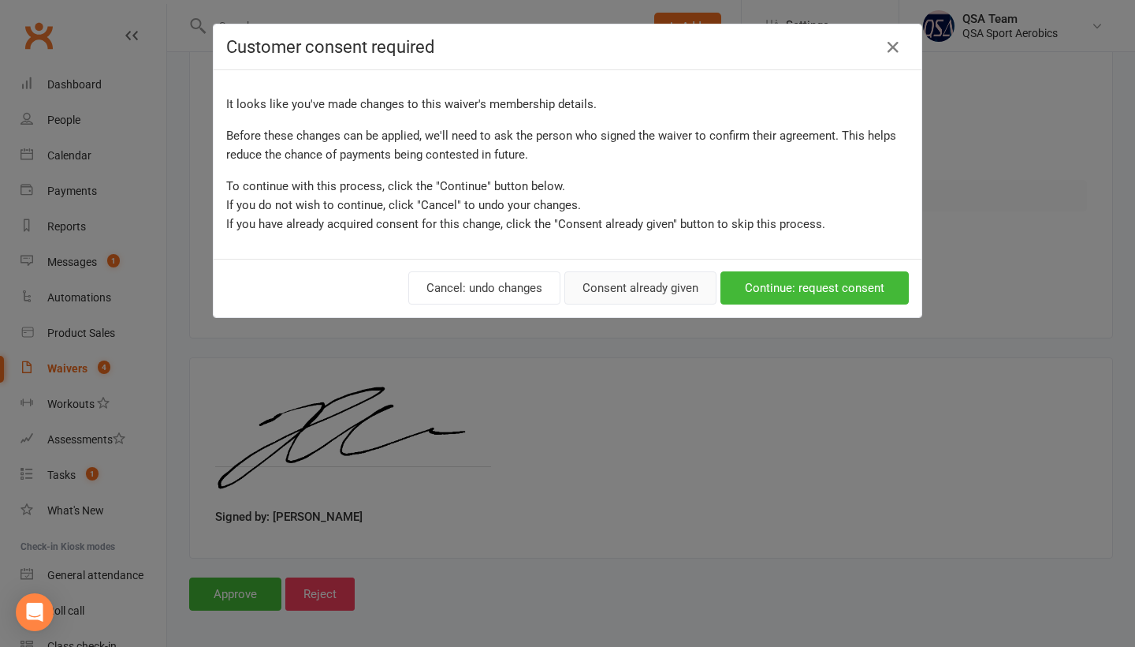
click at [635, 286] on button "Consent already given" at bounding box center [641, 287] width 152 height 33
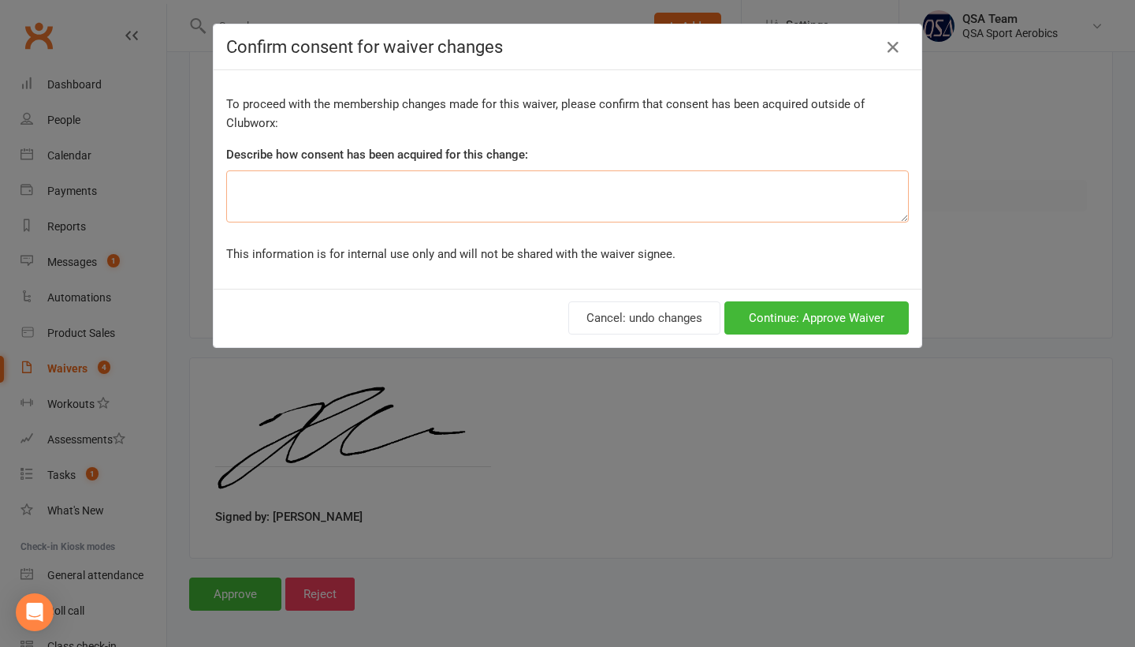
click at [562, 203] on textarea at bounding box center [567, 196] width 683 height 52
type textarea "."
click at [829, 318] on button "Continue: Approve Waiver" at bounding box center [817, 317] width 184 height 33
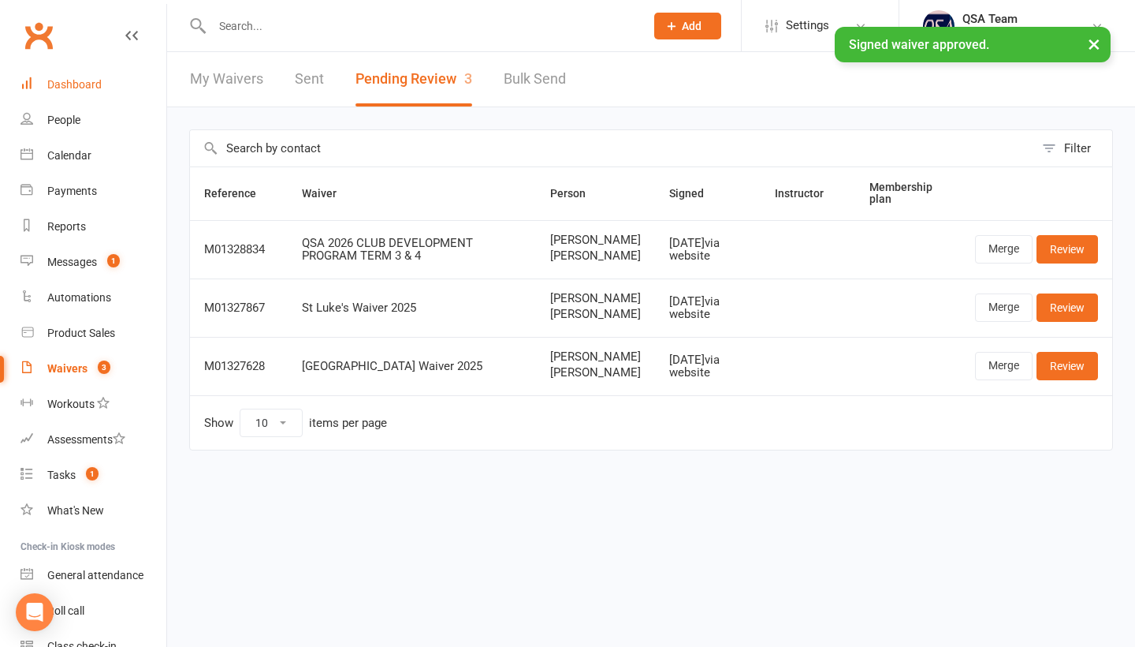
click at [95, 82] on div "Dashboard" at bounding box center [74, 84] width 54 height 13
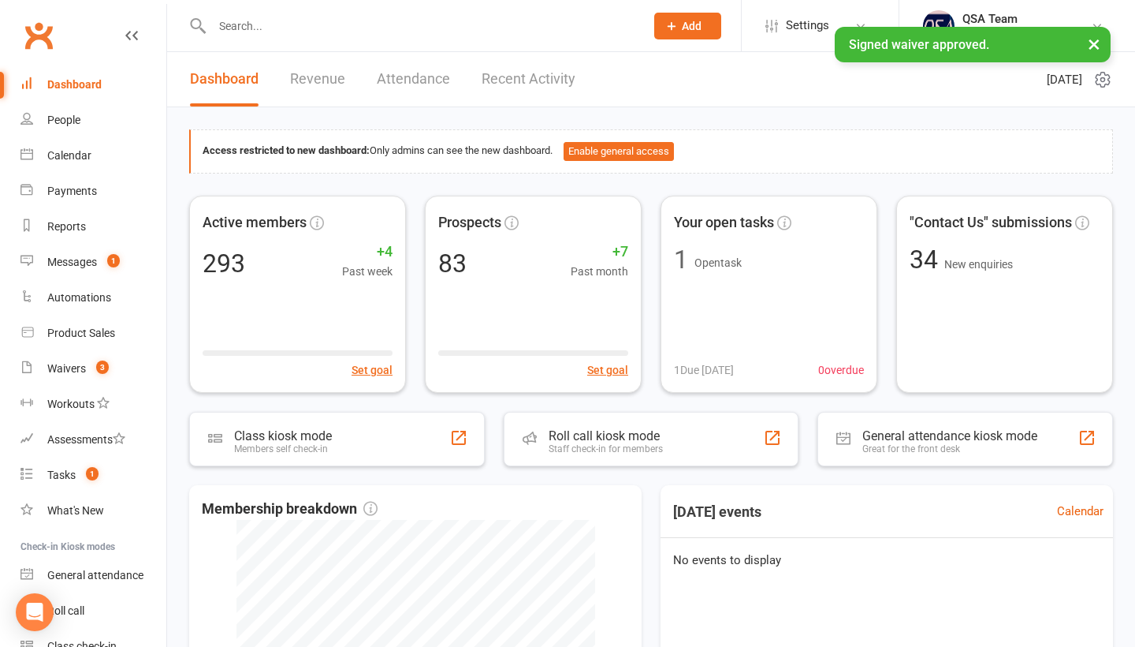
click at [513, 75] on link "Recent Activity" at bounding box center [529, 79] width 94 height 54
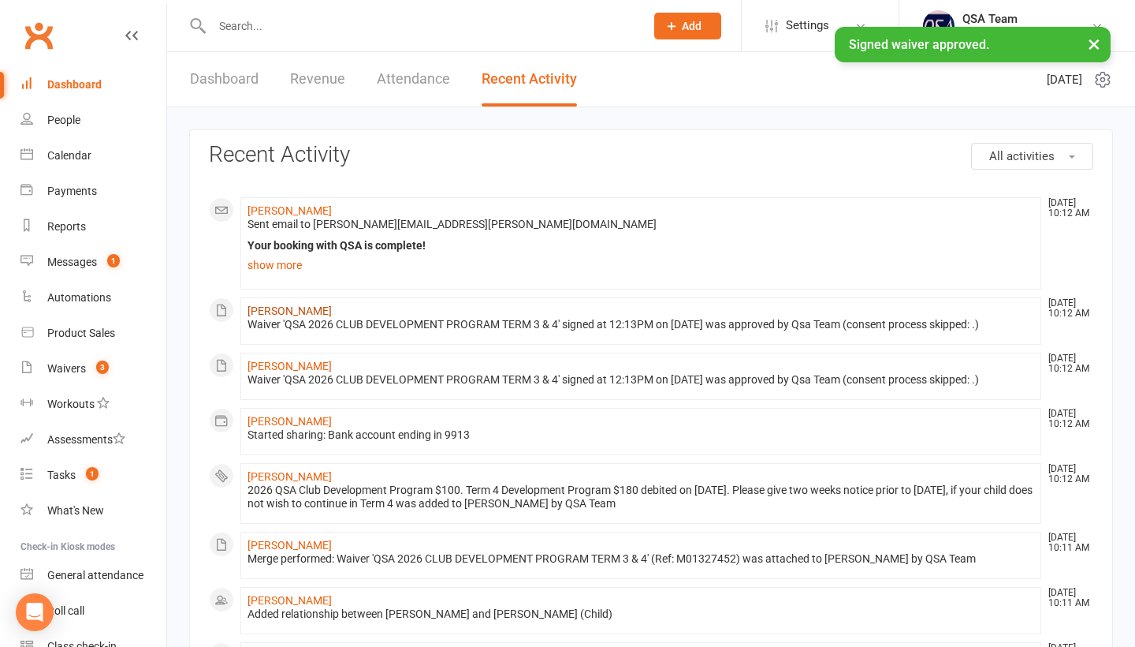
click at [276, 313] on link "[PERSON_NAME]" at bounding box center [290, 310] width 84 height 13
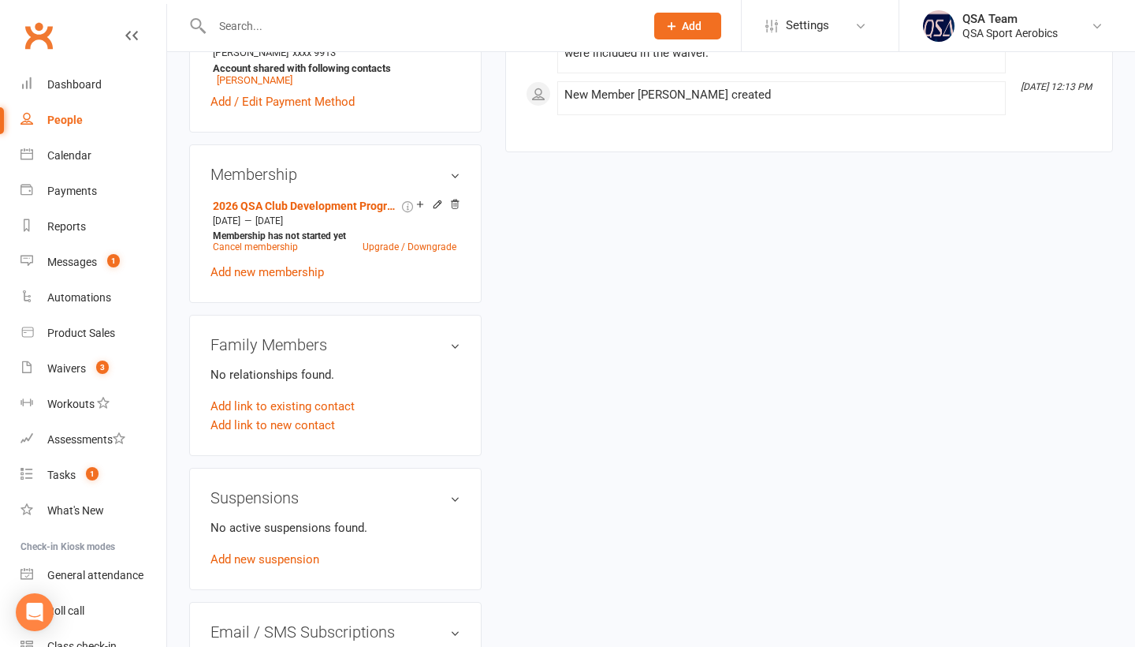
scroll to position [564, 0]
click at [263, 264] on link "Add new membership" at bounding box center [268, 271] width 114 height 14
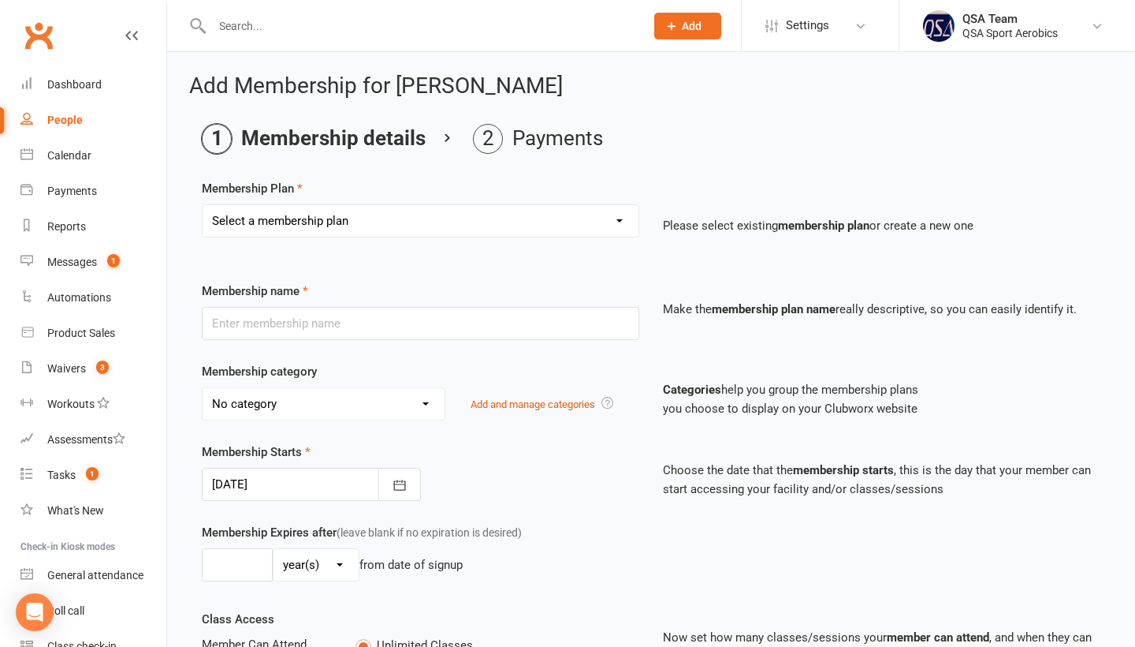
select select "68"
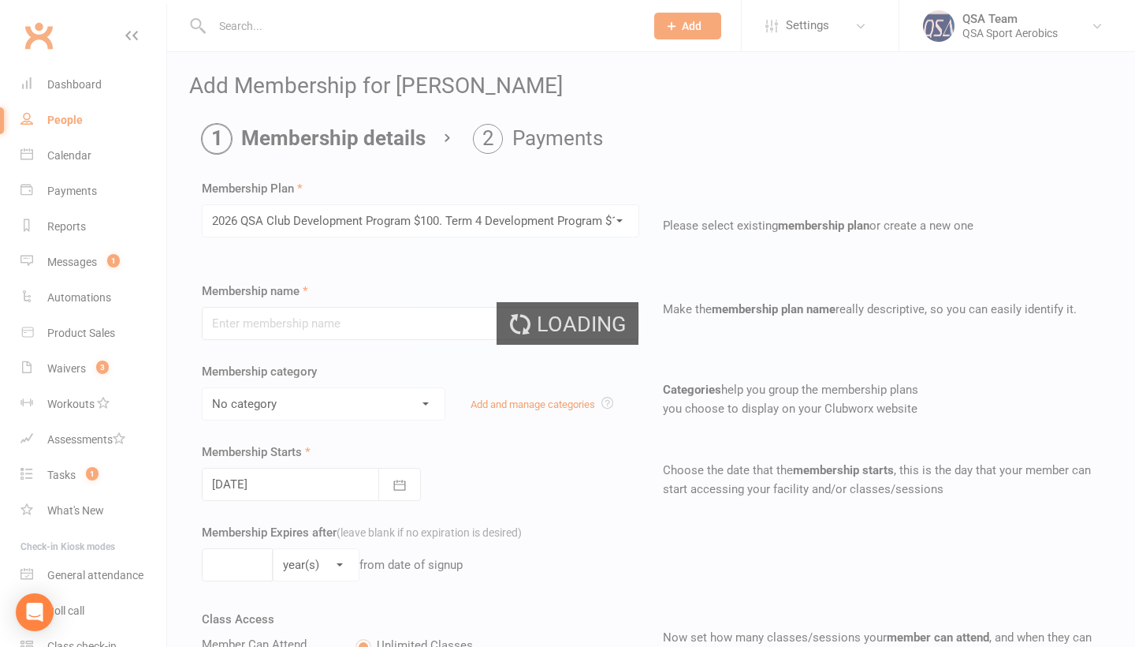
type input "2026 QSA Club Development Program $100. Term 4 Development Program $180 debited…"
type input "5"
select select "2"
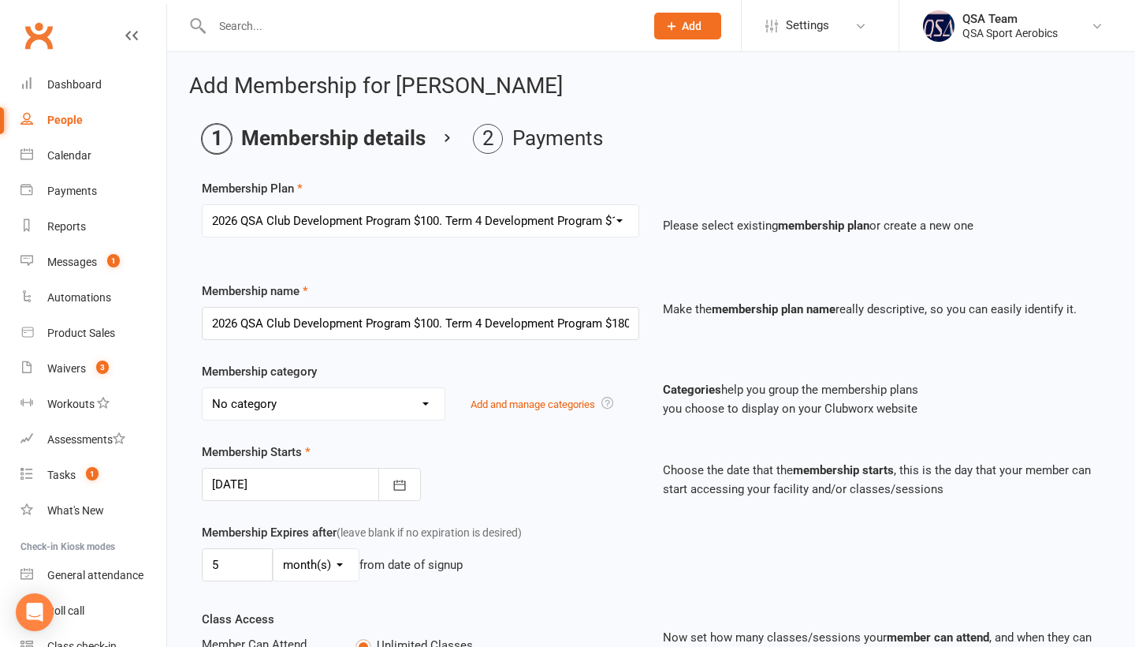
click at [498, 406] on div "No category 2025 FCC CLUB 2025 FCC CLUB & NATIONALS CLUB 2025 NATIONALS CLUB 20…" at bounding box center [421, 403] width 438 height 33
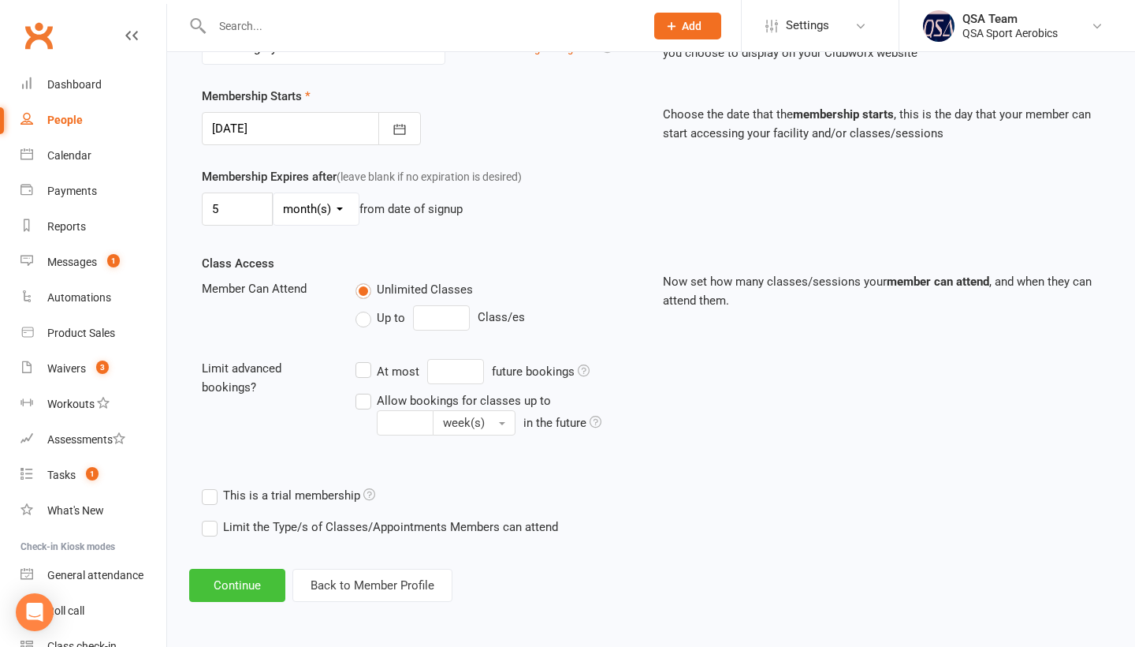
scroll to position [388, 0]
click at [199, 597] on button "Continue" at bounding box center [237, 584] width 96 height 33
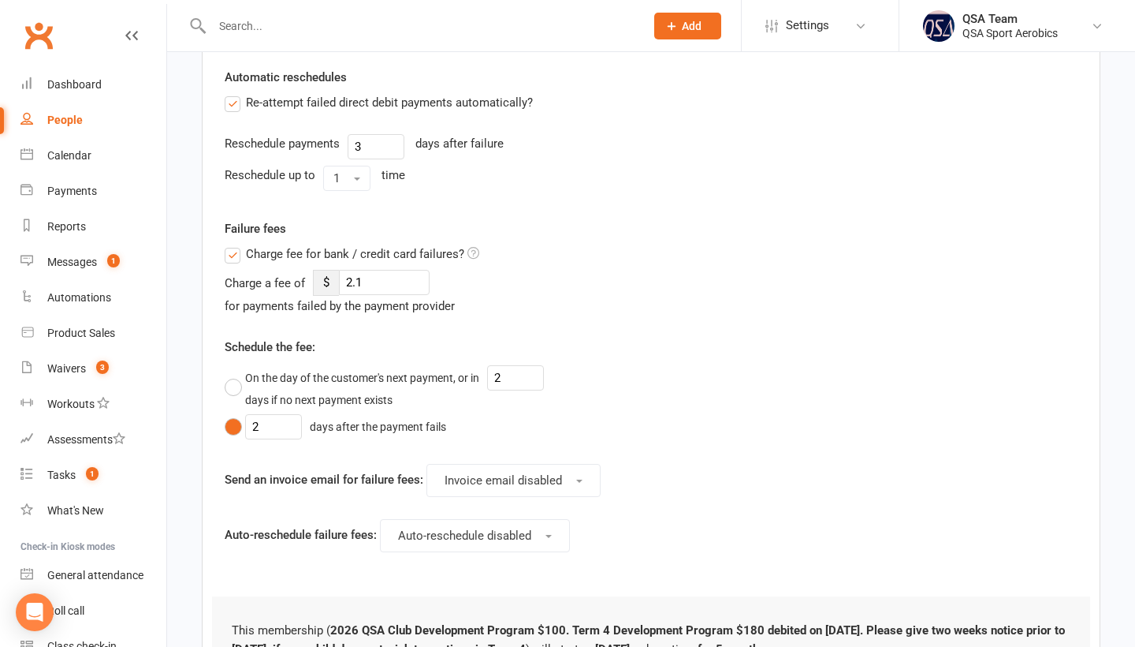
scroll to position [0, 0]
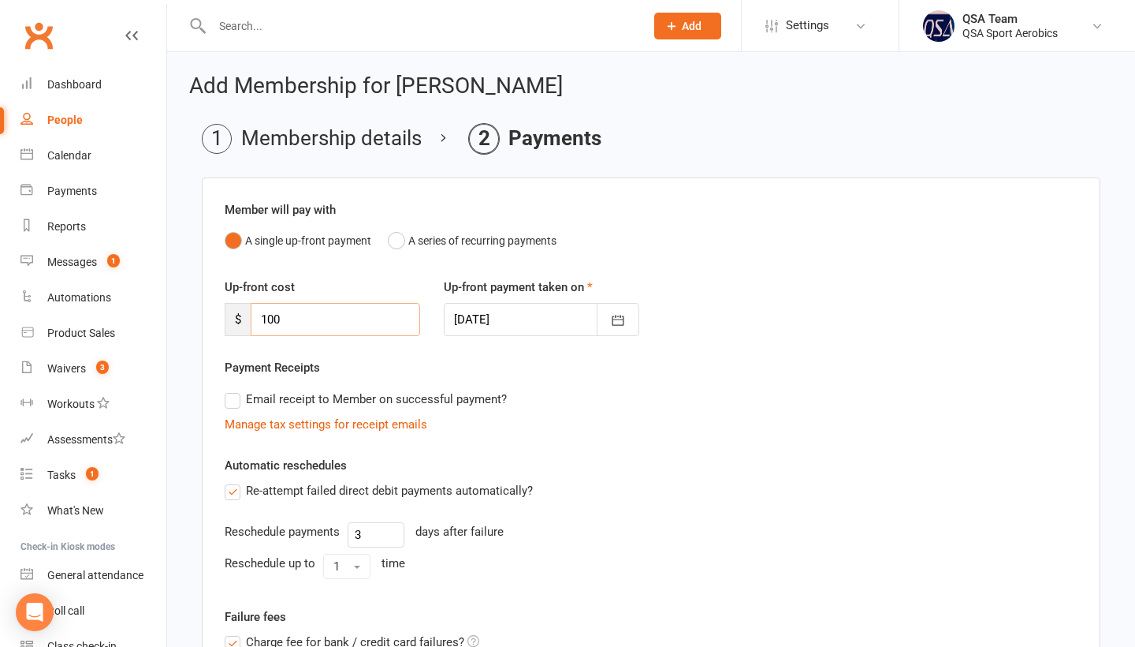
click at [304, 321] on input "100" at bounding box center [336, 319] width 170 height 33
type input "180"
click at [634, 314] on button "button" at bounding box center [618, 319] width 43 height 33
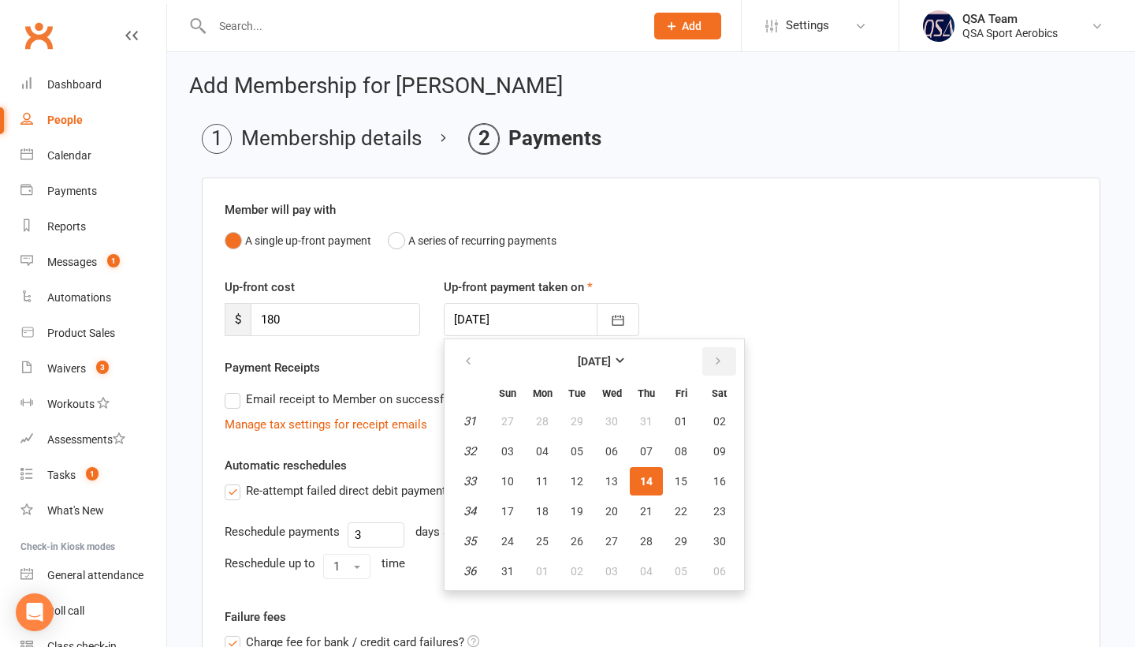
click at [713, 363] on icon "button" at bounding box center [718, 361] width 11 height 13
click at [547, 538] on span "29" at bounding box center [542, 541] width 13 height 13
type input "[DATE]"
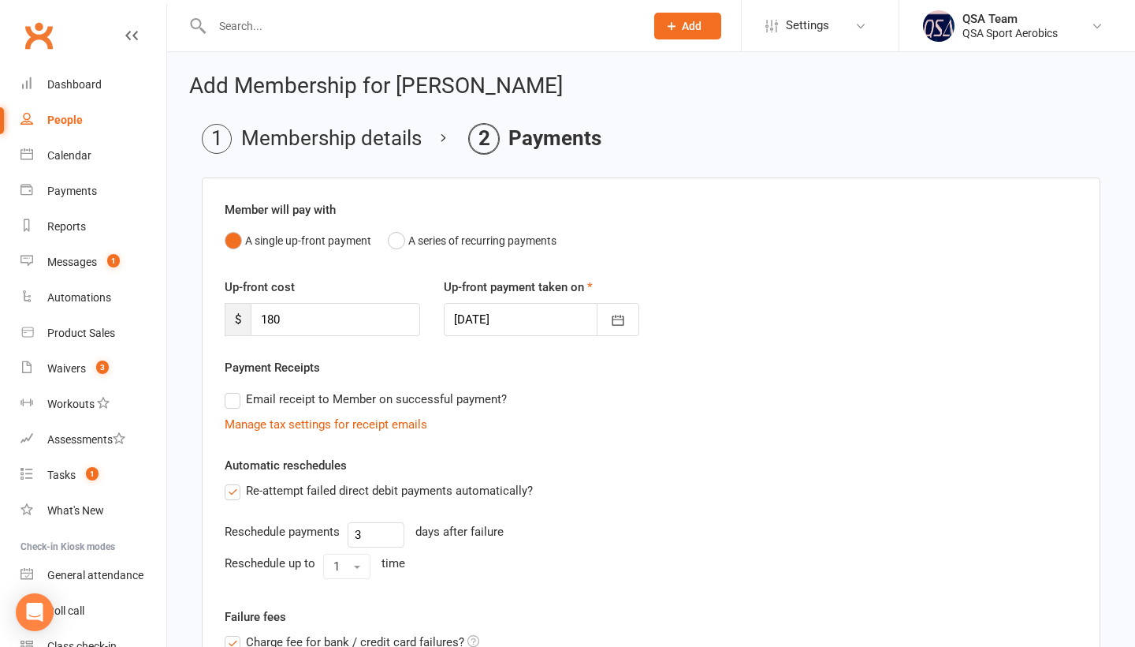
click at [549, 532] on div "Reschedule payments 3 days after failure" at bounding box center [651, 534] width 853 height 25
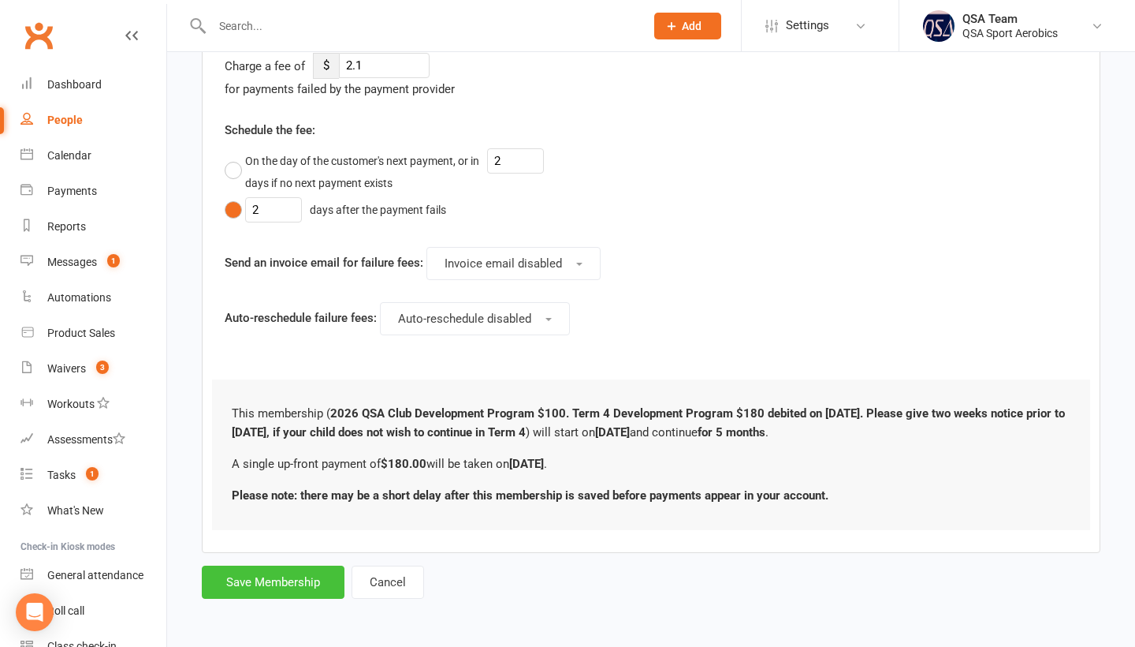
scroll to position [606, 0]
click at [230, 587] on button "Save Membership" at bounding box center [273, 581] width 143 height 33
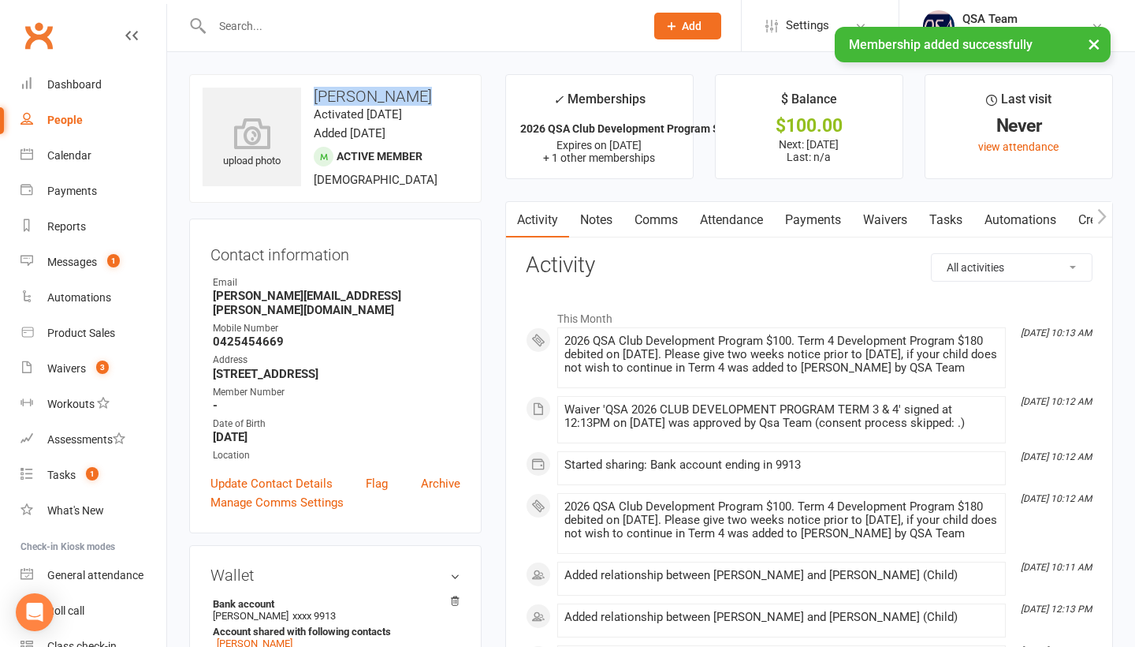
drag, startPoint x: 307, startPoint y: 99, endPoint x: 400, endPoint y: 101, distance: 92.3
click at [400, 101] on h3 "[PERSON_NAME]" at bounding box center [336, 96] width 266 height 17
copy h3 "[PERSON_NAME]"
click at [78, 154] on div "Calendar" at bounding box center [69, 155] width 44 height 13
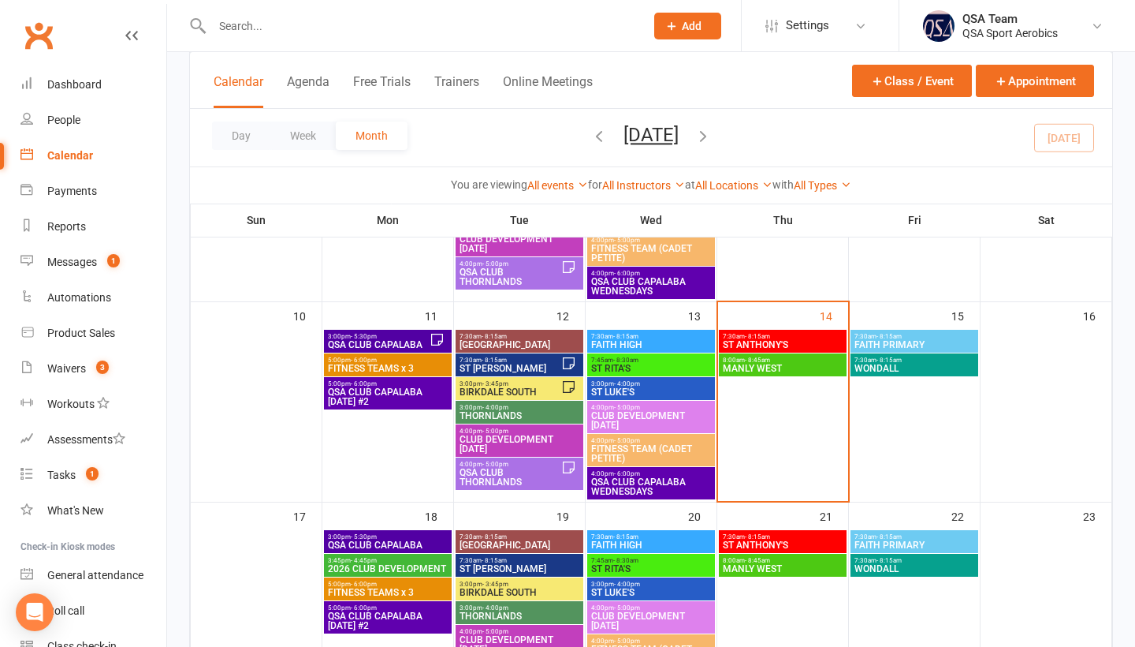
scroll to position [464, 0]
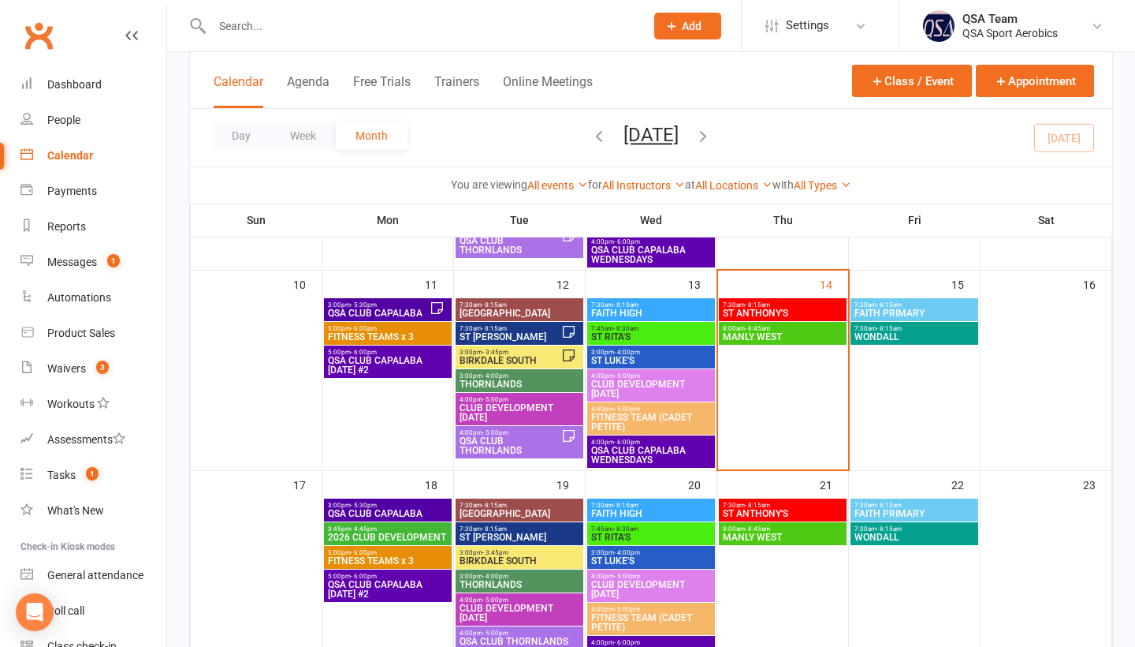
click at [426, 540] on span "2026 CLUB DEVELOPMENT" at bounding box center [387, 536] width 121 height 9
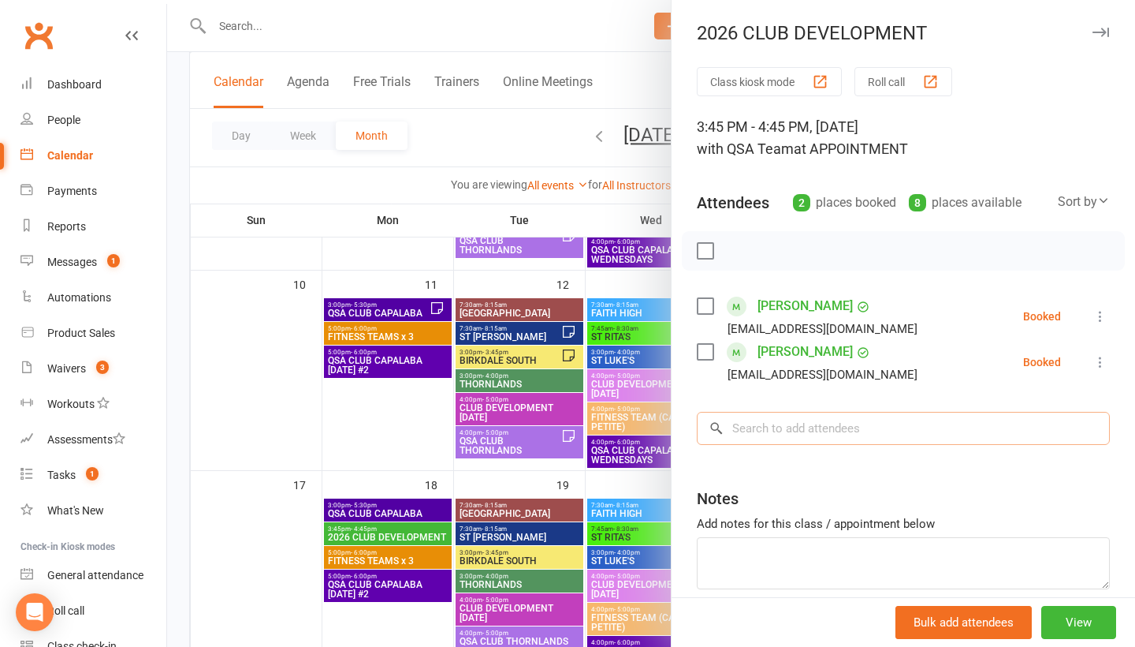
click at [796, 445] on input "search" at bounding box center [903, 428] width 413 height 33
paste input "[PERSON_NAME]"
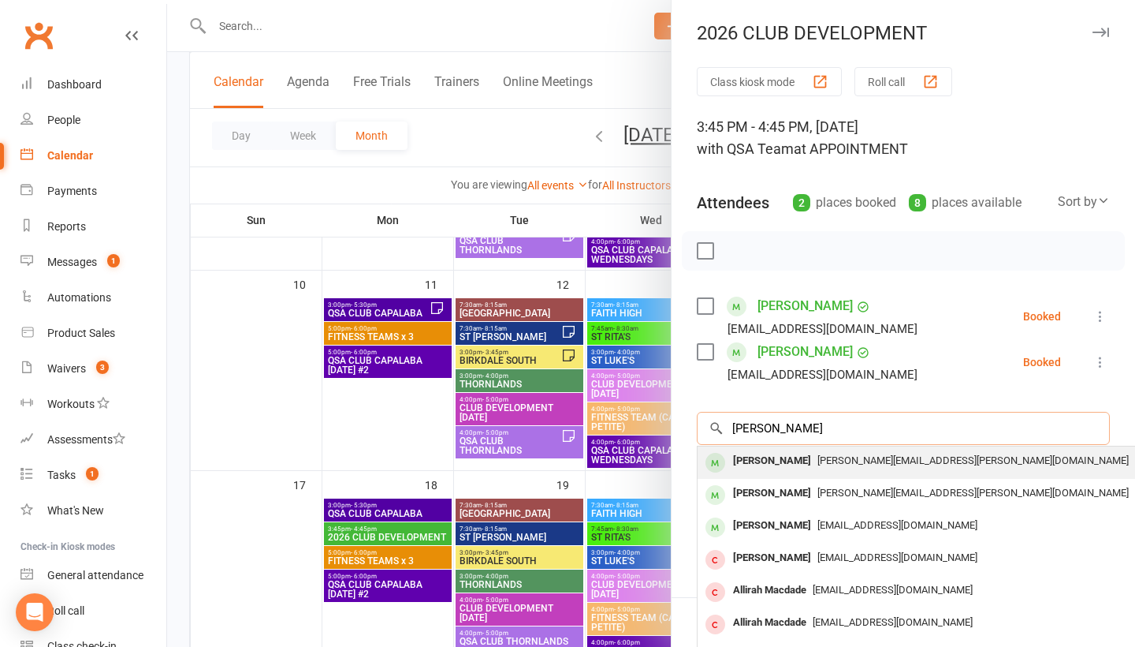
type input "[PERSON_NAME]"
click at [777, 468] on div "[PERSON_NAME]" at bounding box center [772, 460] width 91 height 23
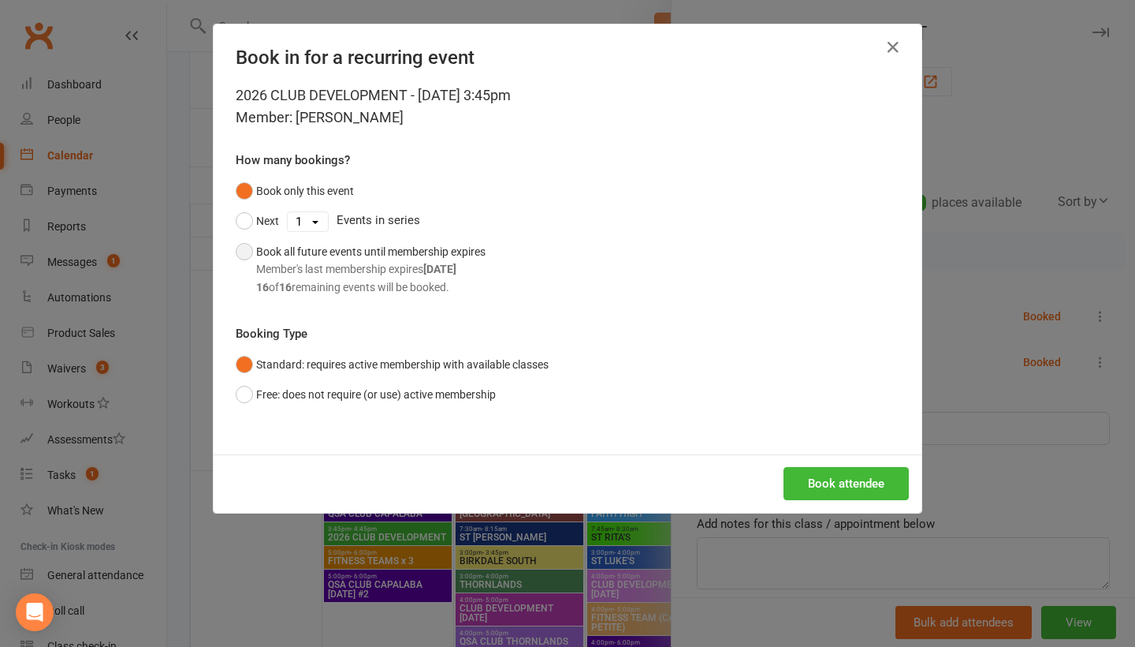
click at [410, 270] on div "Member's last membership expires [DATE]" at bounding box center [370, 268] width 229 height 17
click at [803, 477] on button "Book attendee" at bounding box center [846, 483] width 125 height 33
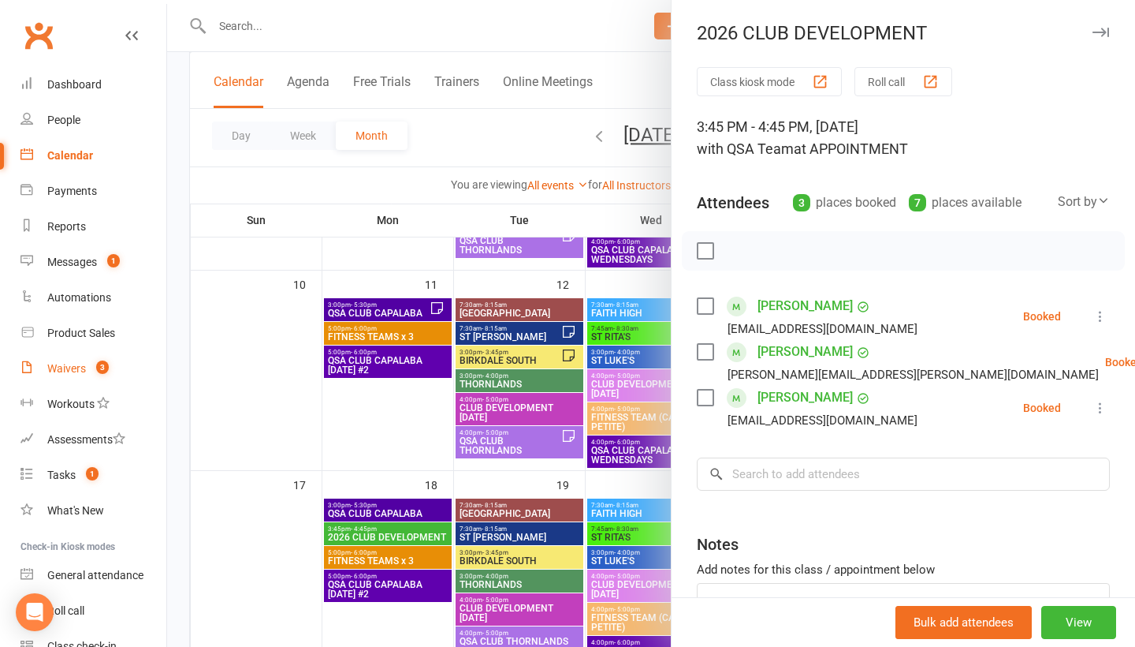
click at [67, 361] on link "Waivers 3" at bounding box center [93, 368] width 146 height 35
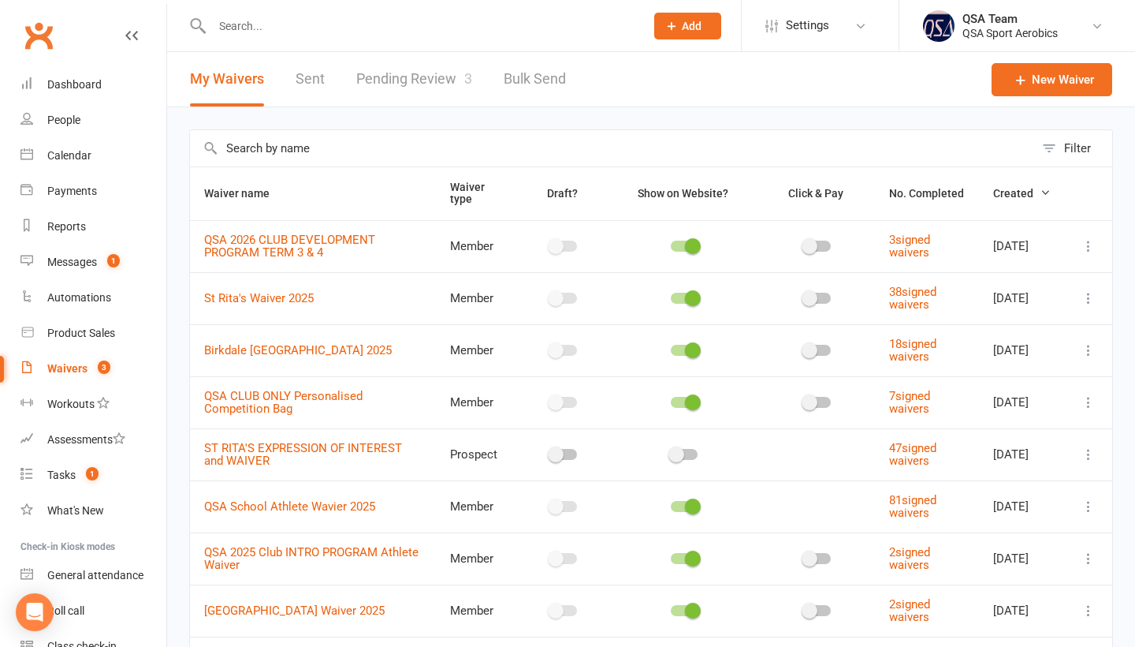
click at [436, 82] on link "Pending Review 3" at bounding box center [414, 79] width 116 height 54
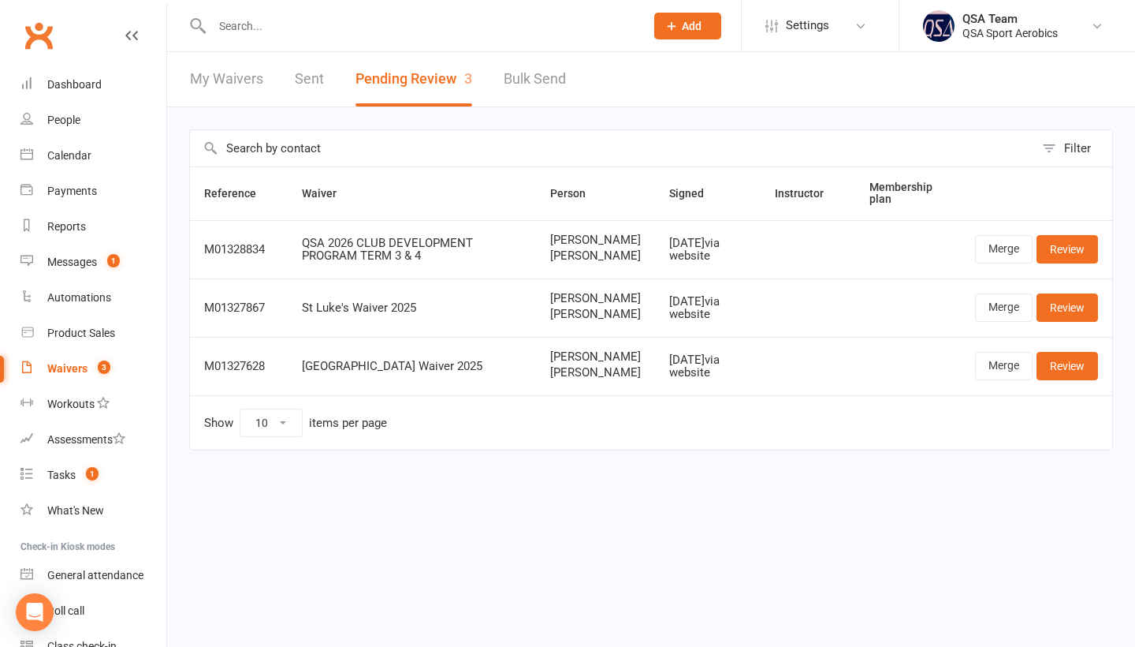
drag, startPoint x: 543, startPoint y: 259, endPoint x: 634, endPoint y: 257, distance: 90.7
click at [634, 257] on td "[PERSON_NAME] [PERSON_NAME]" at bounding box center [595, 249] width 119 height 58
copy span "[PERSON_NAME]"
click at [1000, 252] on link "Merge" at bounding box center [1004, 249] width 58 height 28
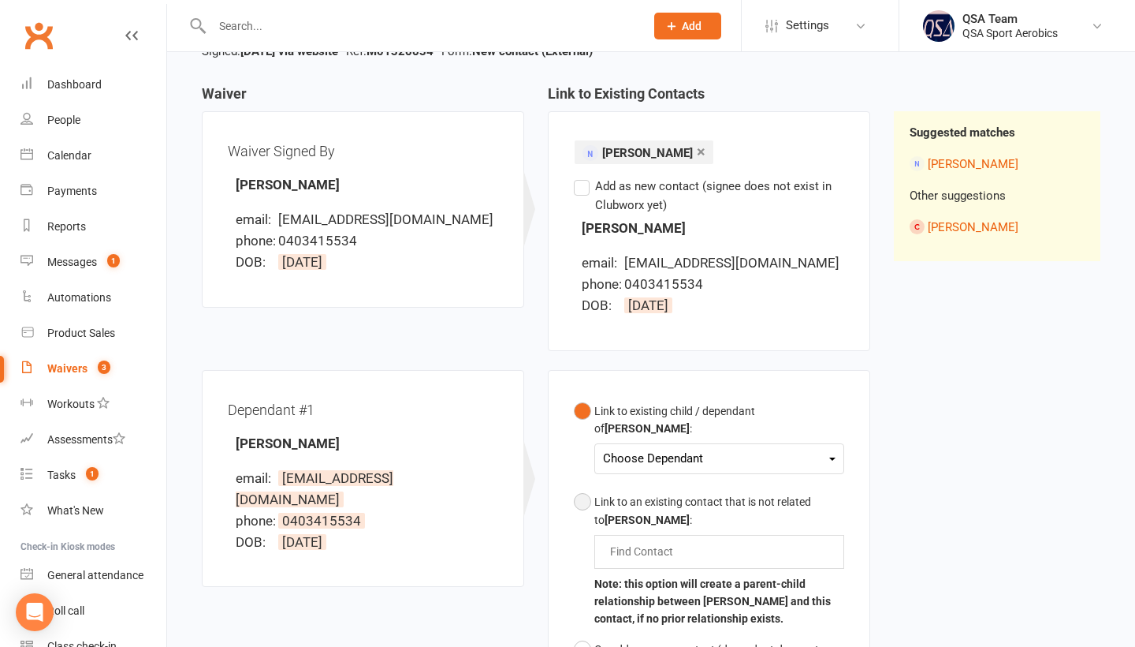
scroll to position [134, 0]
click at [631, 457] on div "Choose Dependant" at bounding box center [719, 459] width 233 height 21
click at [639, 494] on link "[PERSON_NAME]" at bounding box center [682, 496] width 156 height 34
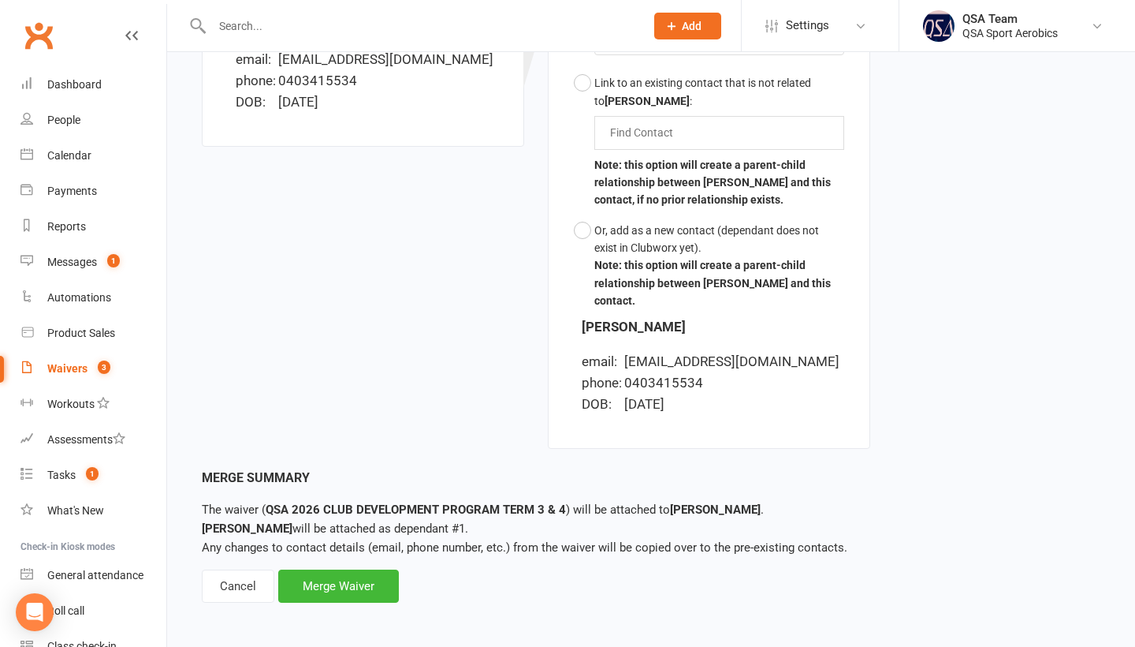
scroll to position [553, 0]
click at [367, 583] on div "Merge Waiver" at bounding box center [338, 586] width 121 height 33
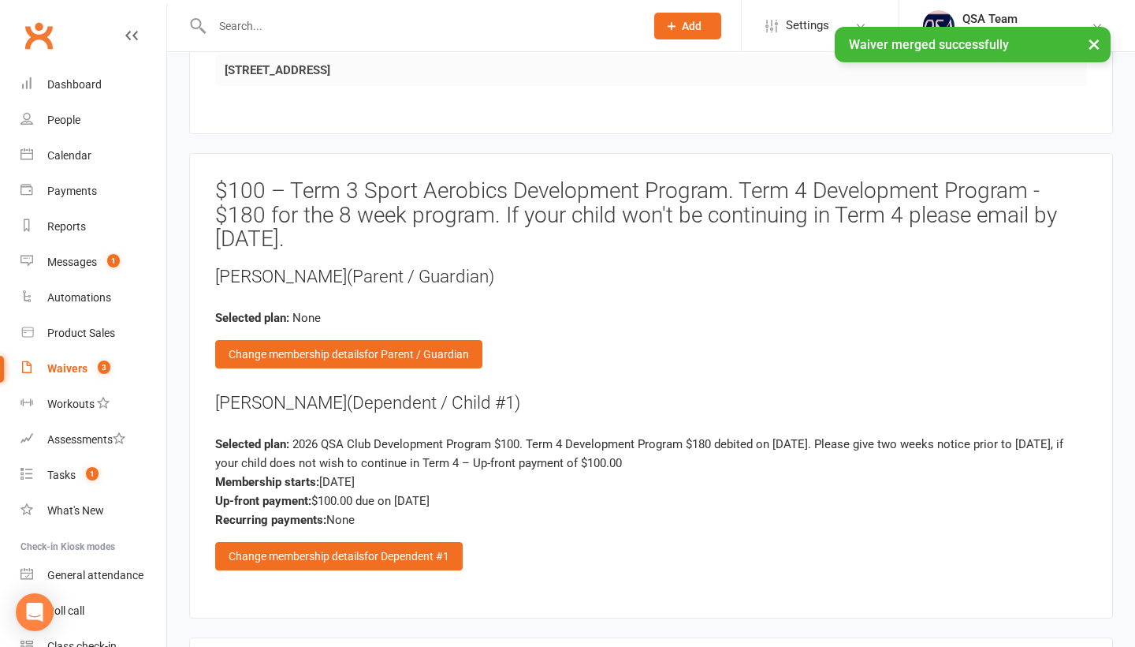
scroll to position [1589, 0]
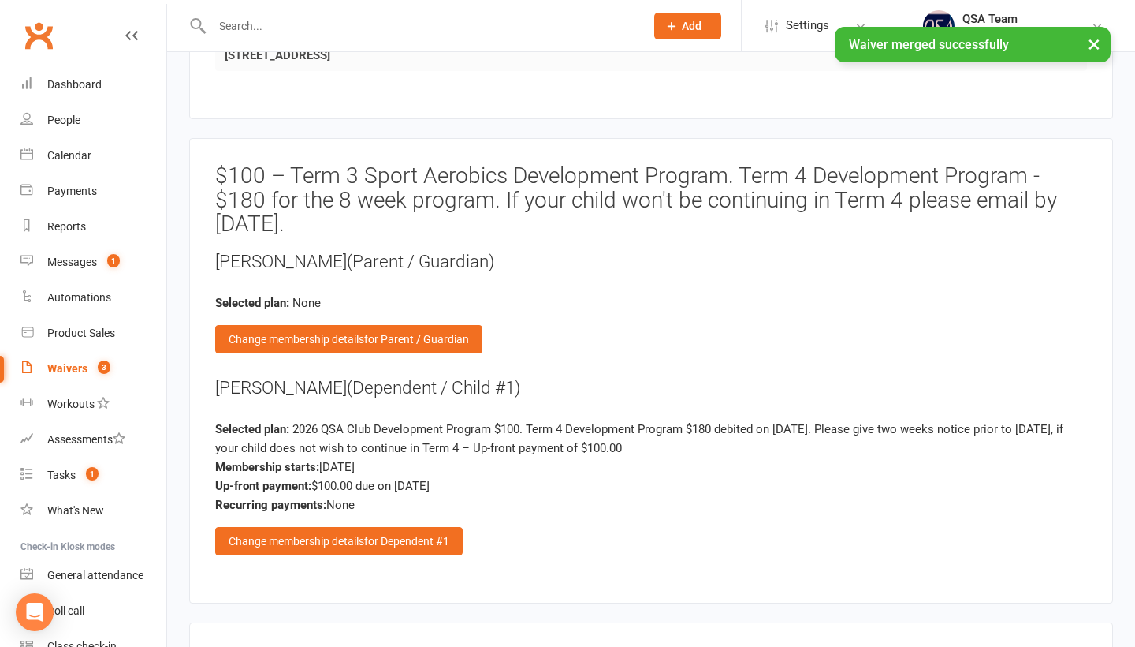
click at [406, 310] on div "[PERSON_NAME] (Parent / Guardian) Selected plan: None Change membership details…" at bounding box center [651, 301] width 872 height 104
click at [406, 333] on span "for Parent / Guardian" at bounding box center [416, 339] width 105 height 13
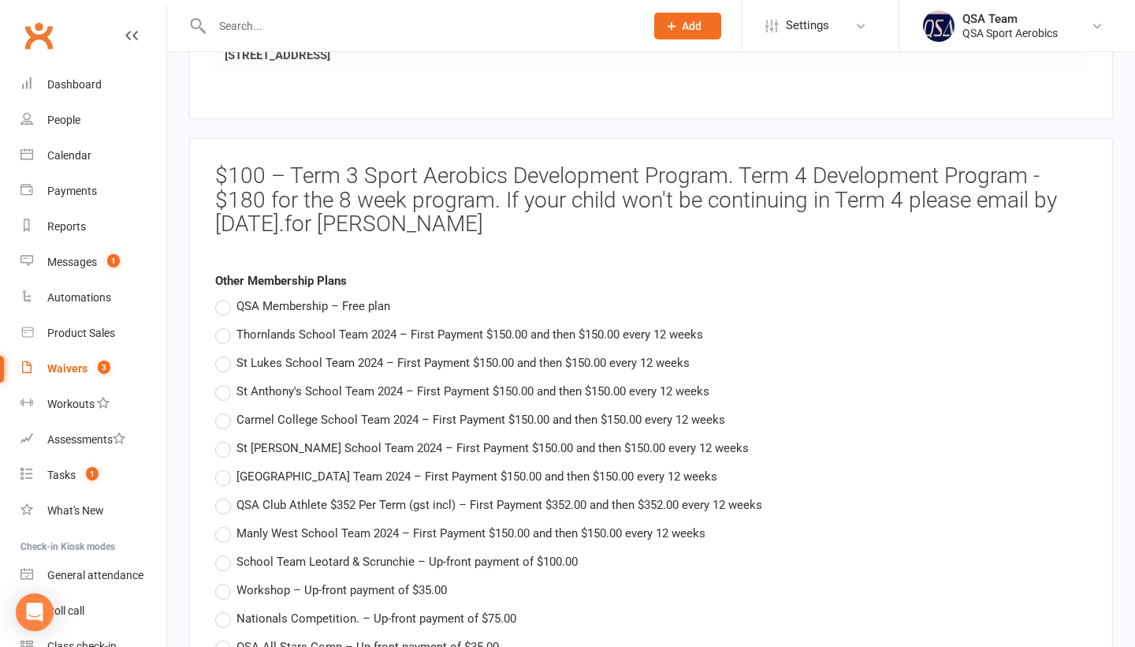
click at [322, 303] on span "QSA Membership – Free plan" at bounding box center [314, 304] width 154 height 17
click at [225, 296] on input "QSA Membership – Free plan" at bounding box center [220, 296] width 10 height 0
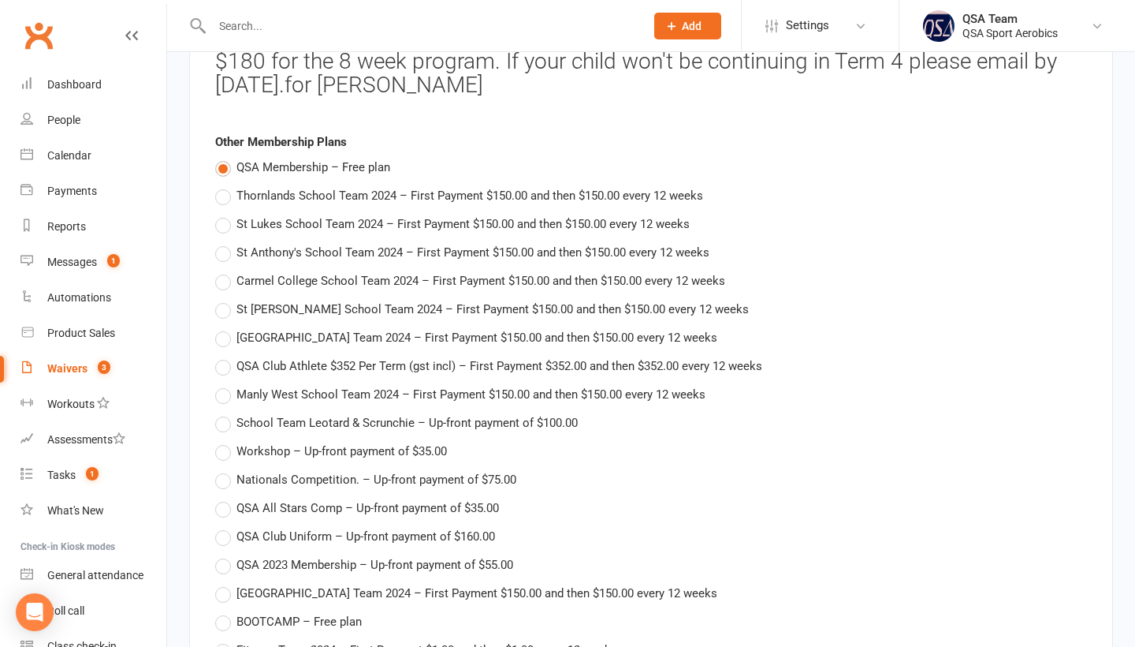
type input "[DATE]"
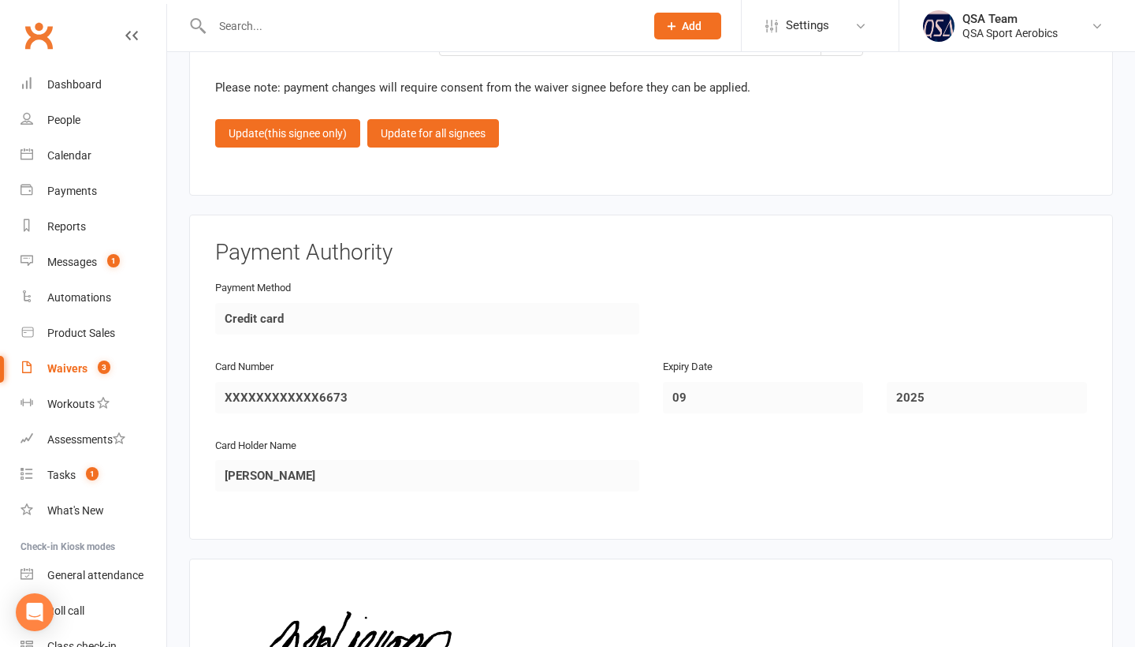
scroll to position [3925, 1]
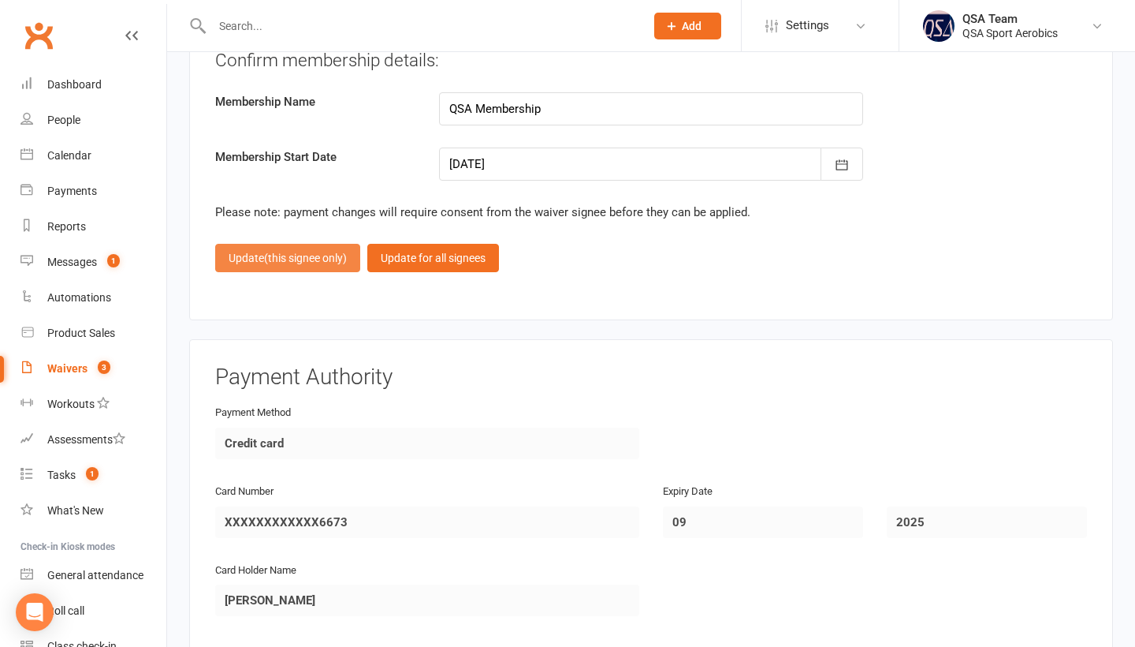
click at [275, 260] on span "(this signee only)" at bounding box center [305, 258] width 83 height 13
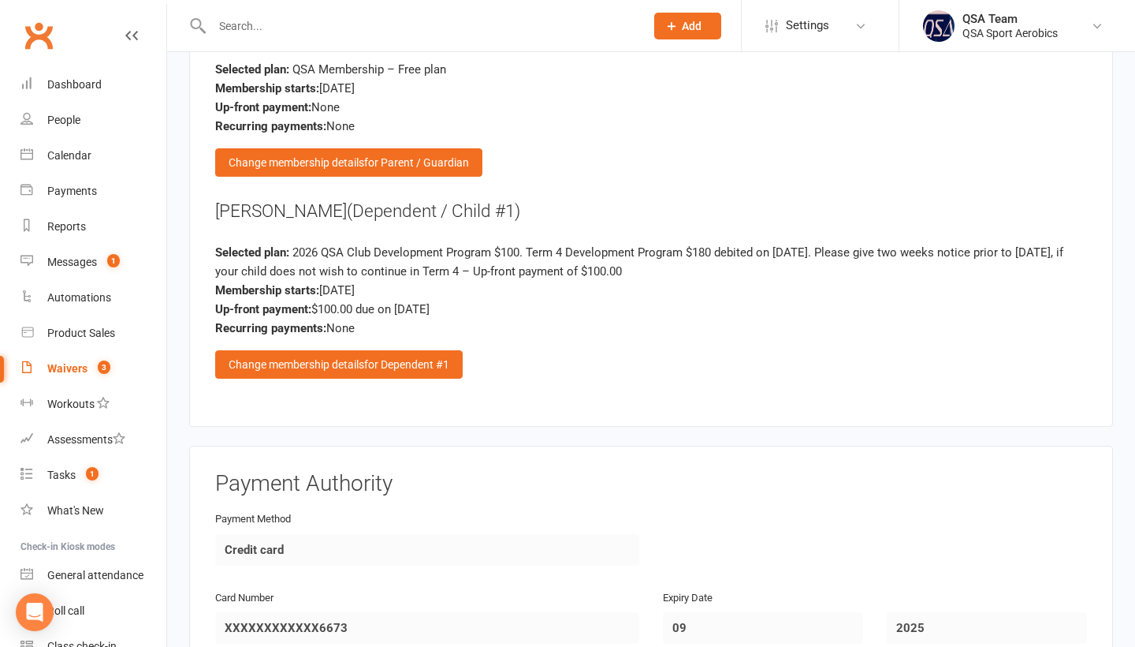
scroll to position [1815, 0]
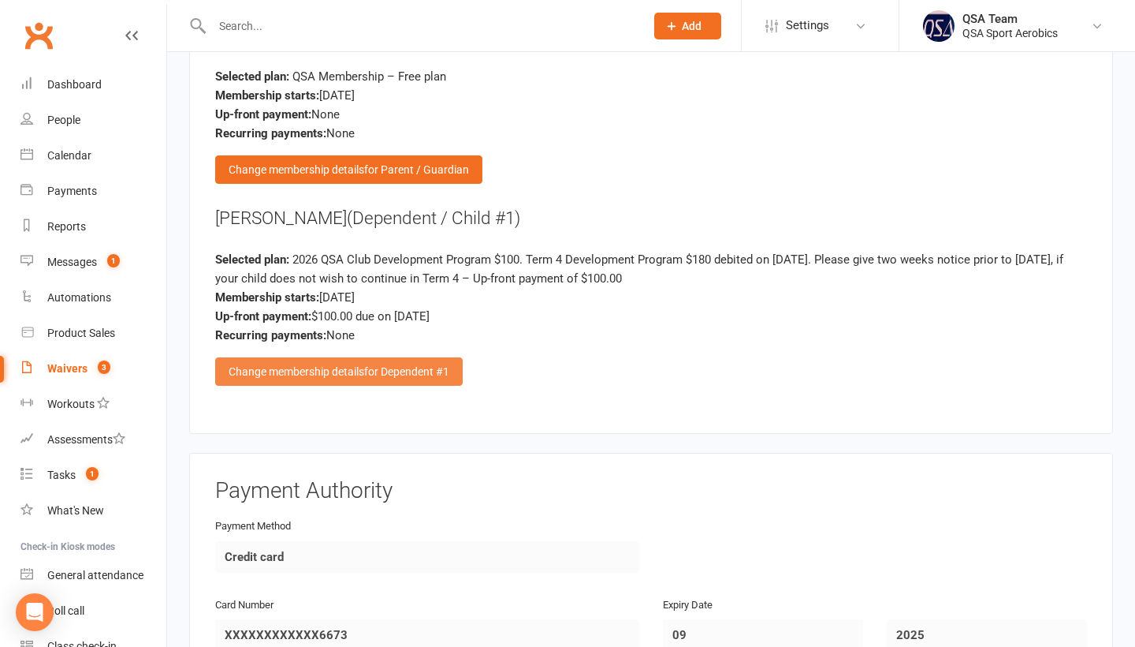
click at [349, 365] on div "Change membership details for Dependent #1" at bounding box center [339, 371] width 248 height 28
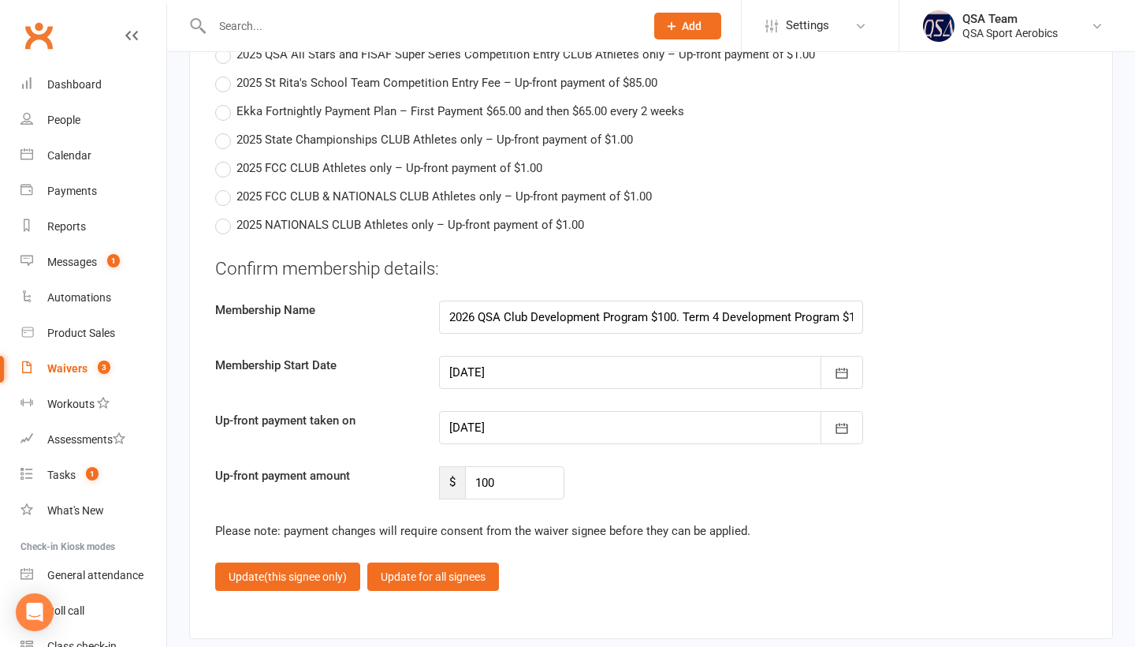
scroll to position [3634, 0]
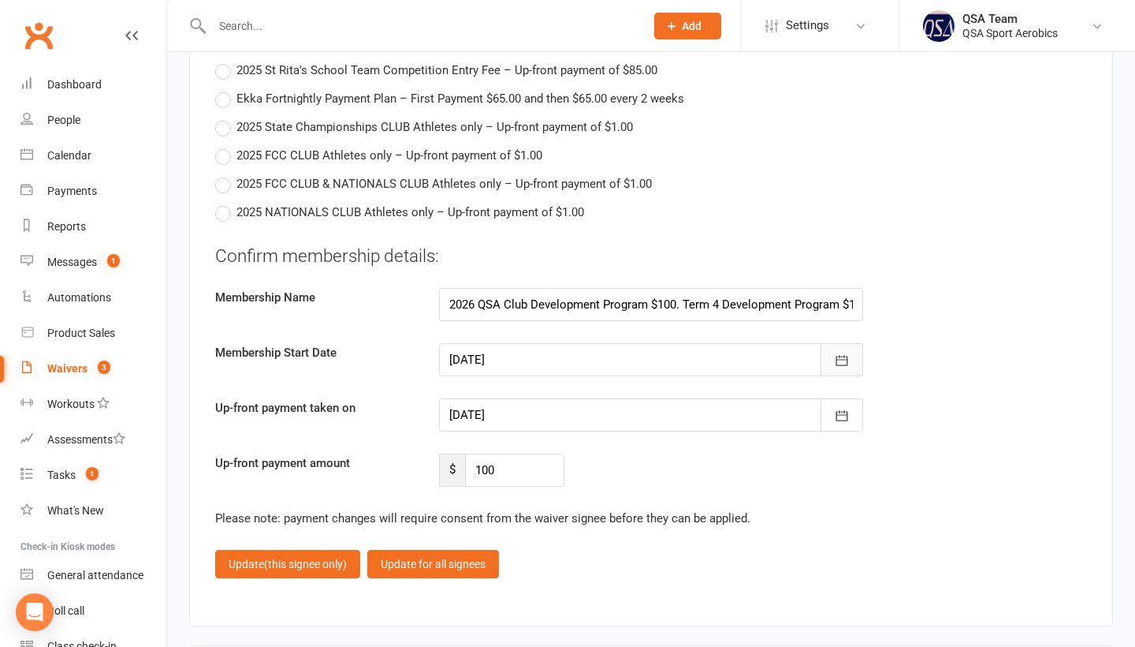
click at [833, 351] on button "button" at bounding box center [842, 359] width 43 height 33
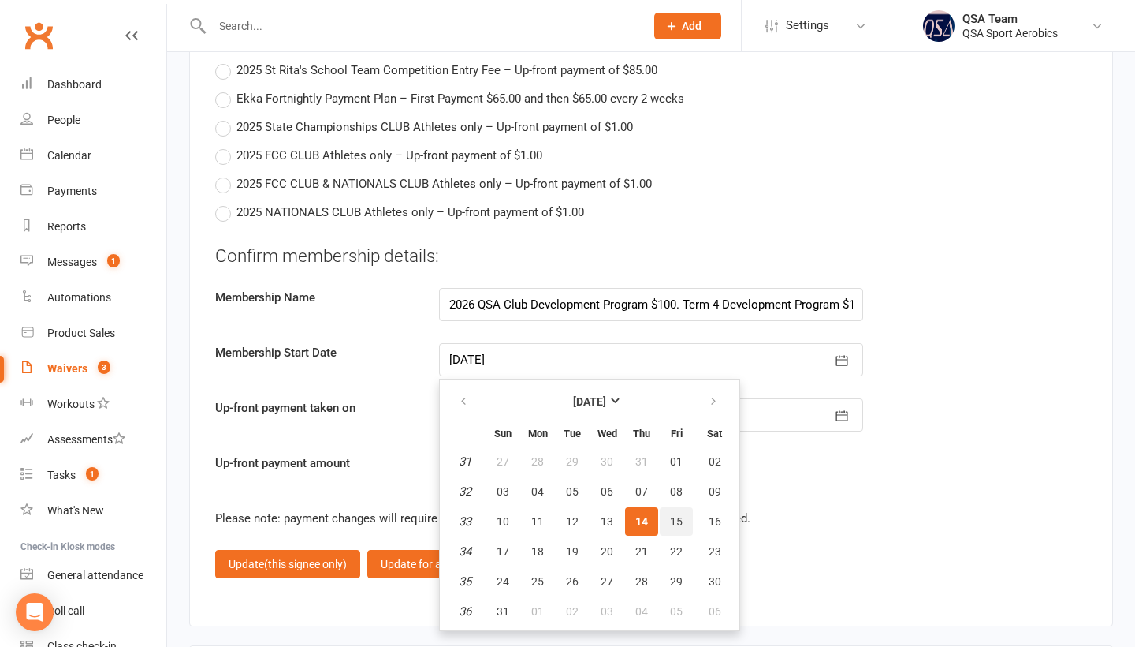
click at [670, 515] on span "15" at bounding box center [676, 521] width 13 height 13
type input "[DATE]"
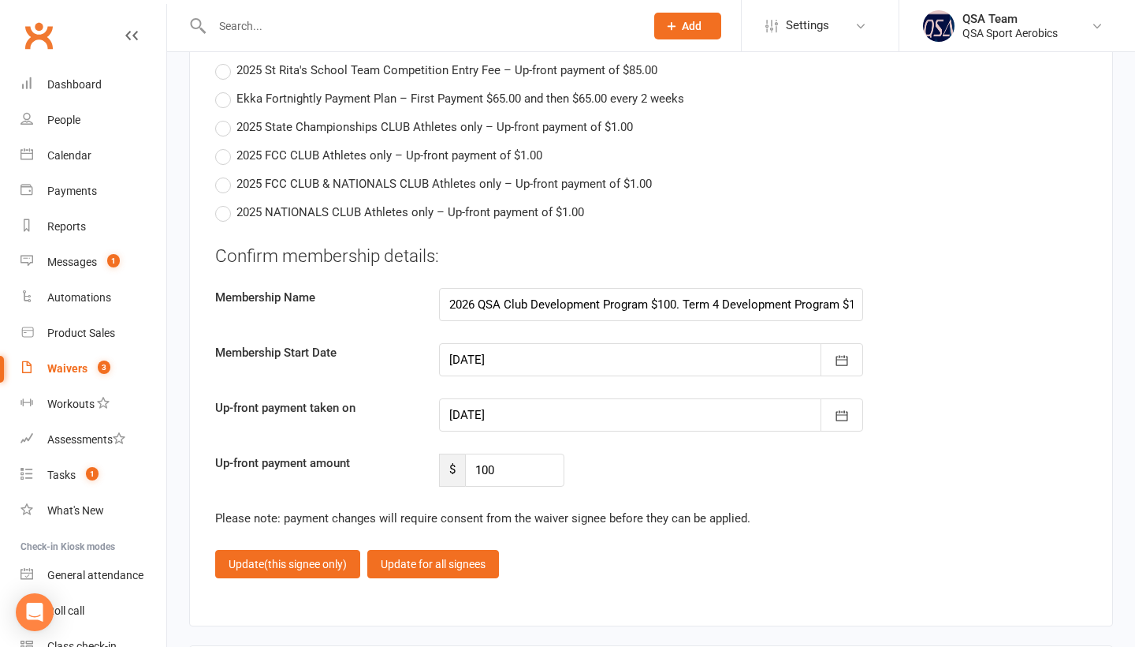
type input "[DATE]"
click at [840, 417] on icon "button" at bounding box center [842, 416] width 16 height 16
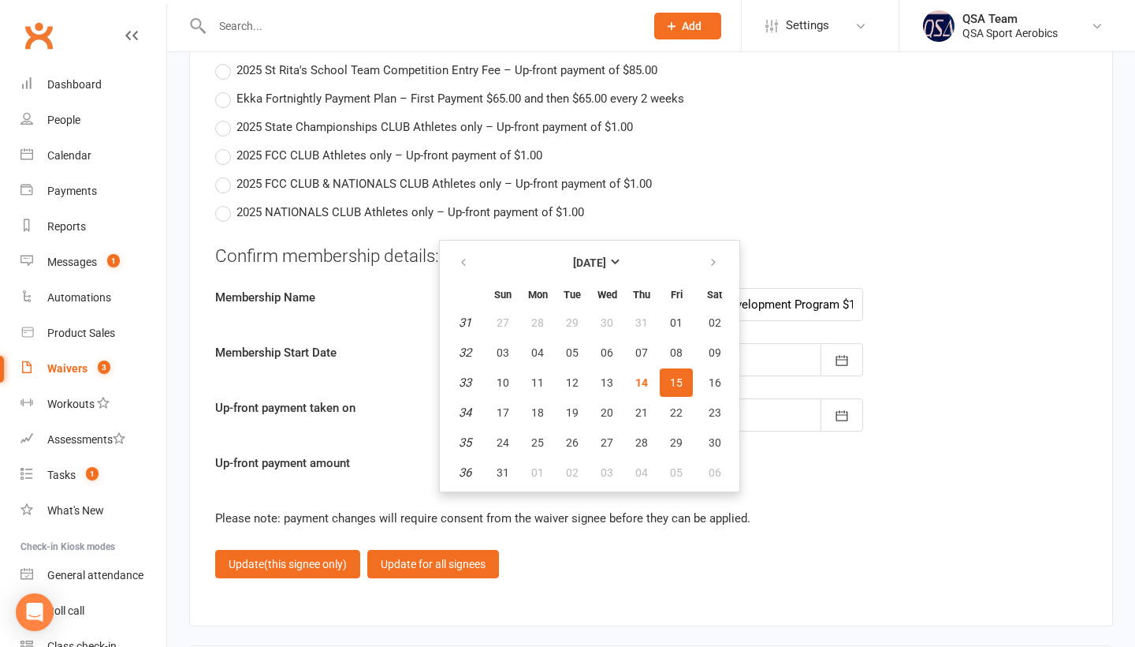
click at [676, 386] on button "15" at bounding box center [676, 382] width 33 height 28
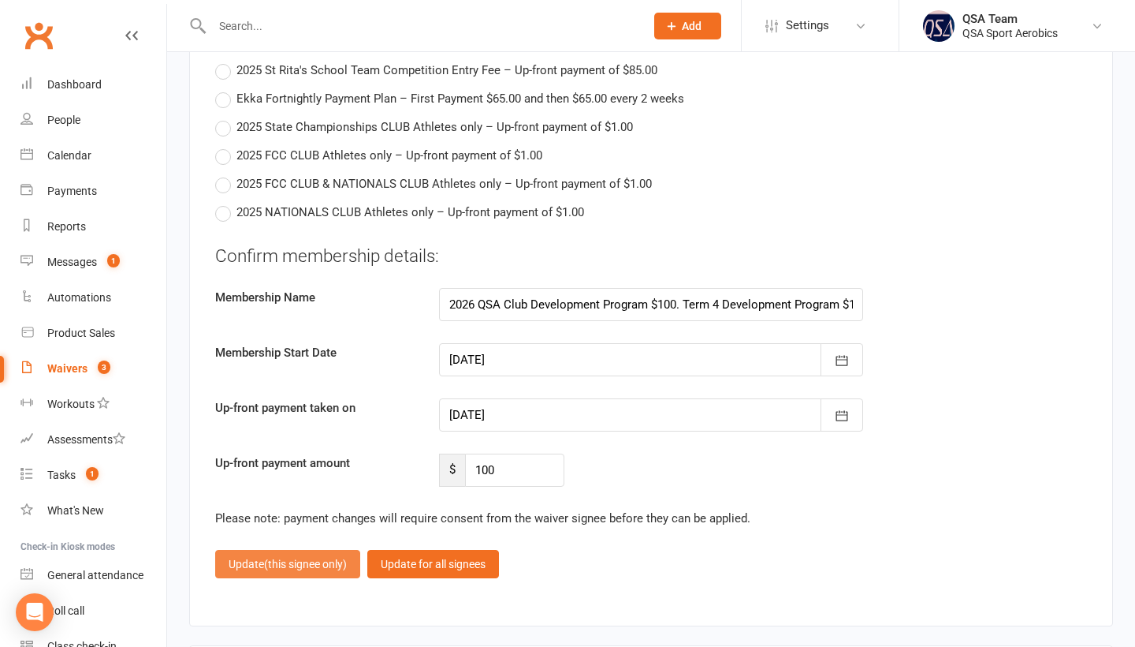
click at [255, 561] on button "Update (this signee only)" at bounding box center [287, 564] width 145 height 28
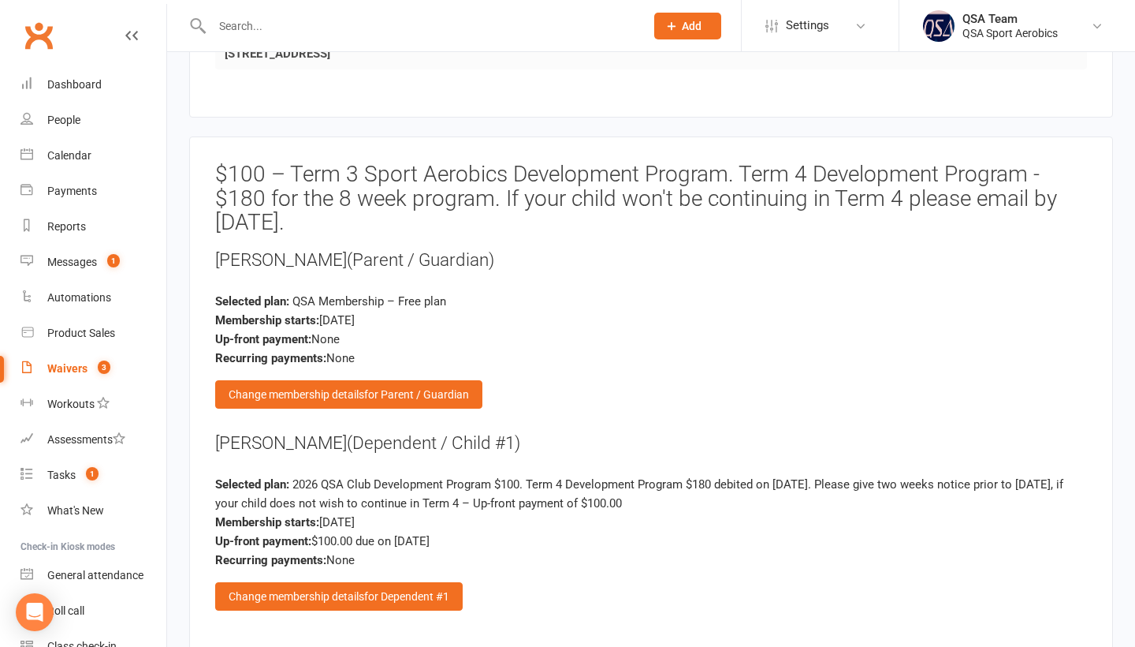
scroll to position [1604, 0]
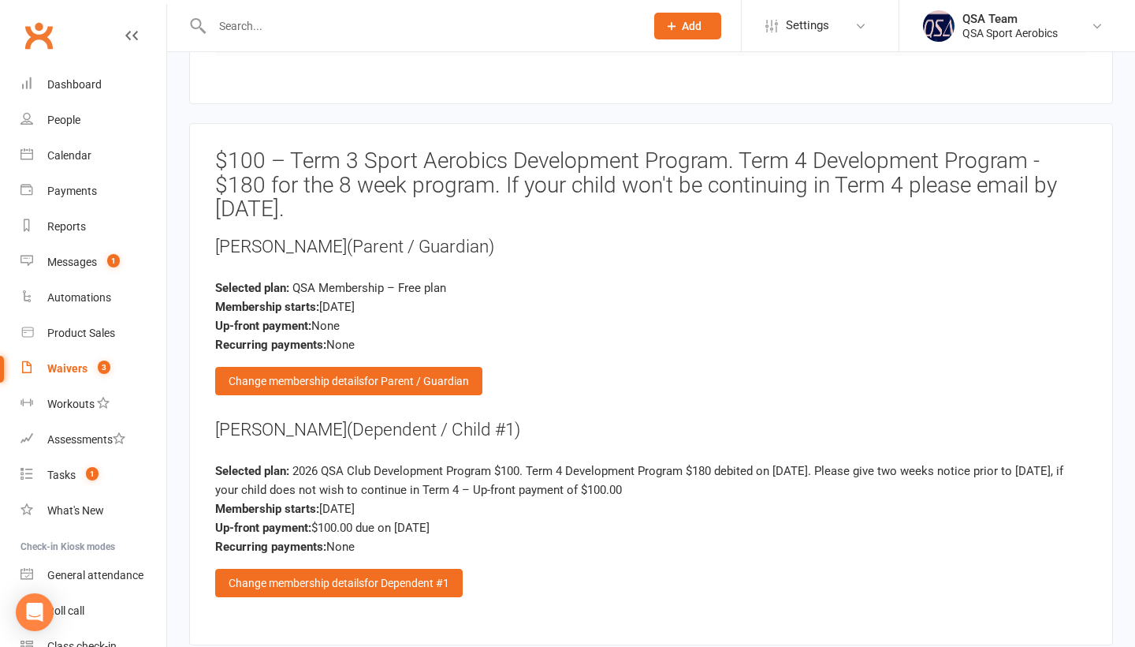
drag, startPoint x: 211, startPoint y: 420, endPoint x: 326, endPoint y: 421, distance: 114.3
click at [326, 421] on div "$100 – Term 3 Sport Aerobics Development Program. Term 4 Development Program - …" at bounding box center [651, 384] width 924 height 522
copy div "[PERSON_NAME]"
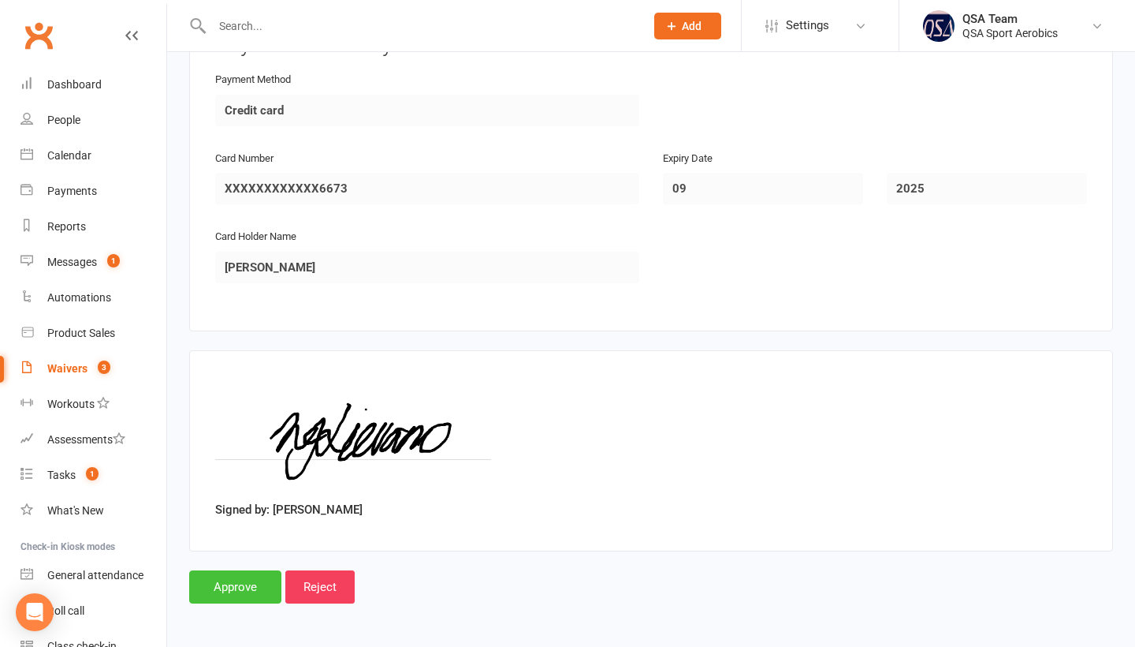
scroll to position [2260, 0]
click at [218, 586] on input "Approve" at bounding box center [235, 588] width 92 height 33
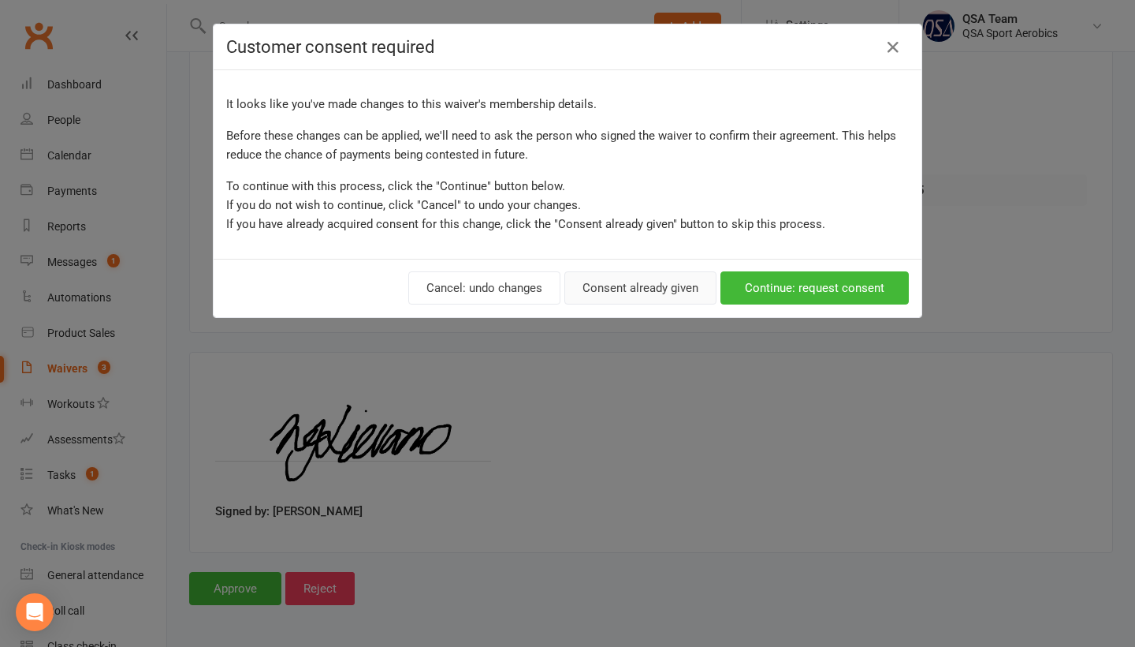
click at [635, 286] on button "Consent already given" at bounding box center [641, 287] width 152 height 33
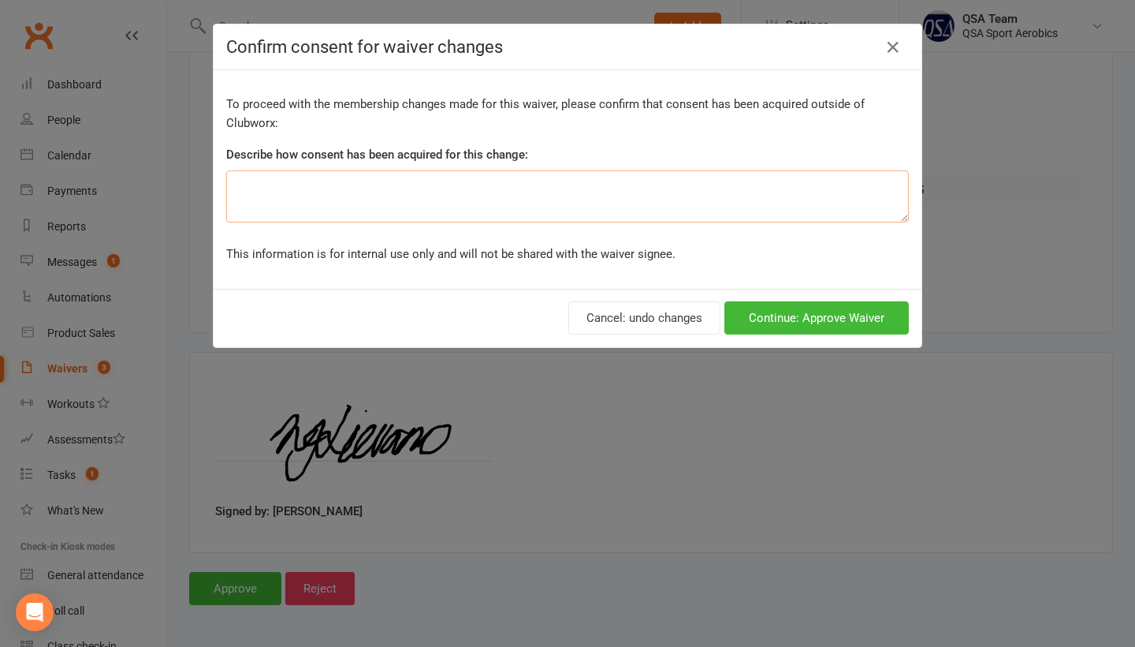
click at [570, 194] on textarea at bounding box center [567, 196] width 683 height 52
type textarea "."
click at [757, 322] on button "Continue: Approve Waiver" at bounding box center [817, 317] width 184 height 33
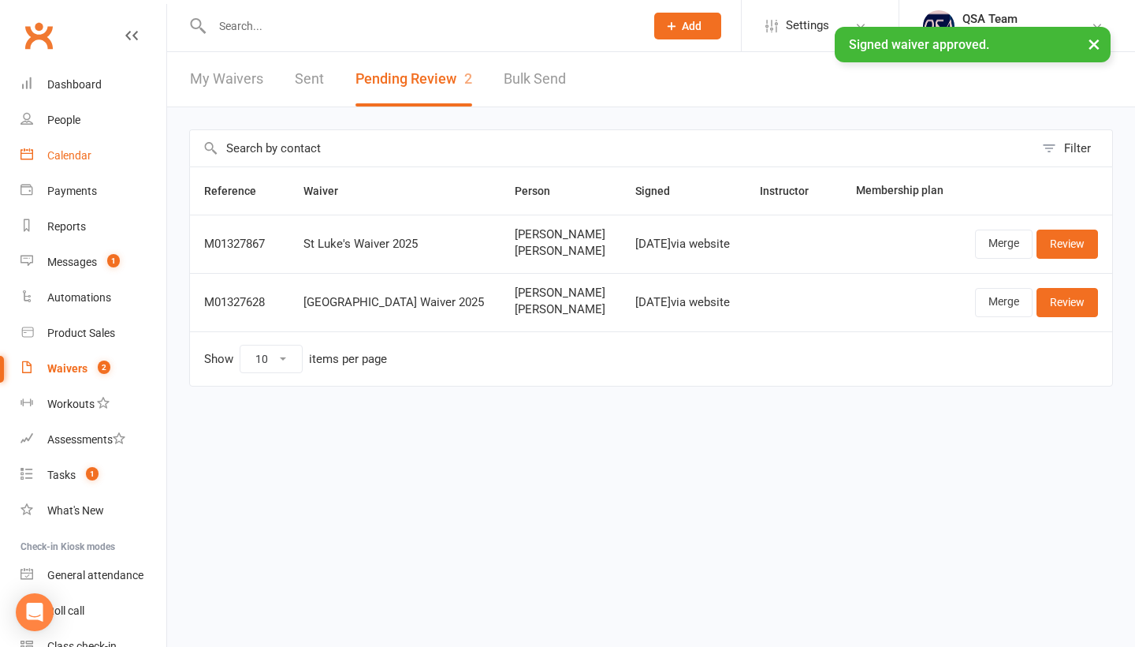
click at [54, 149] on div "Calendar" at bounding box center [69, 155] width 44 height 13
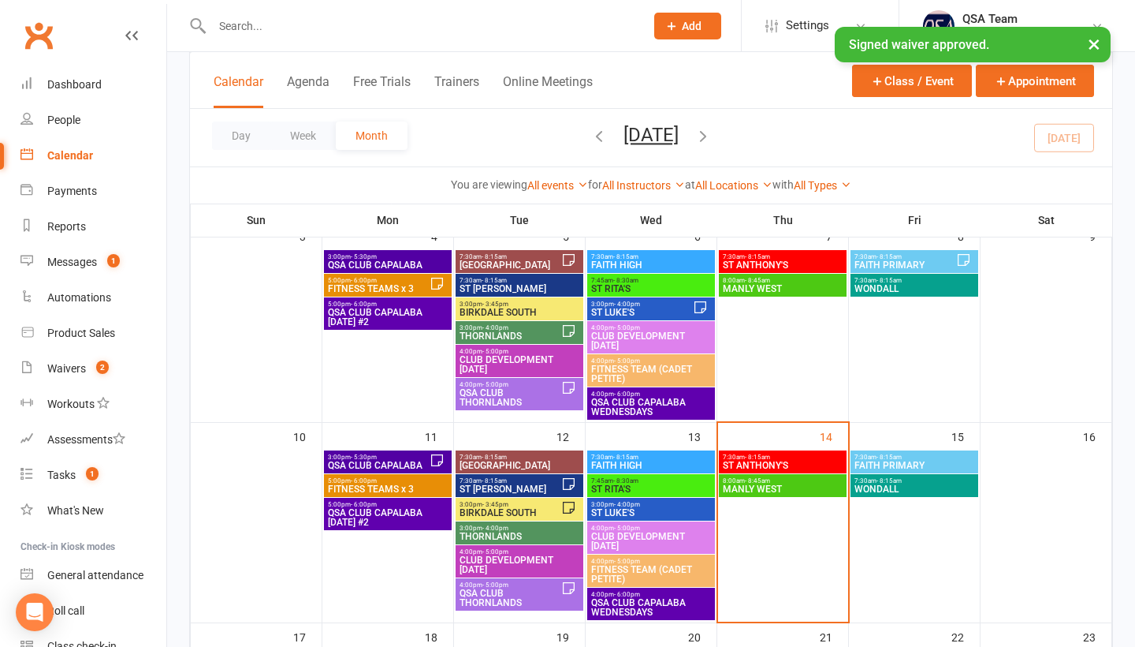
scroll to position [425, 0]
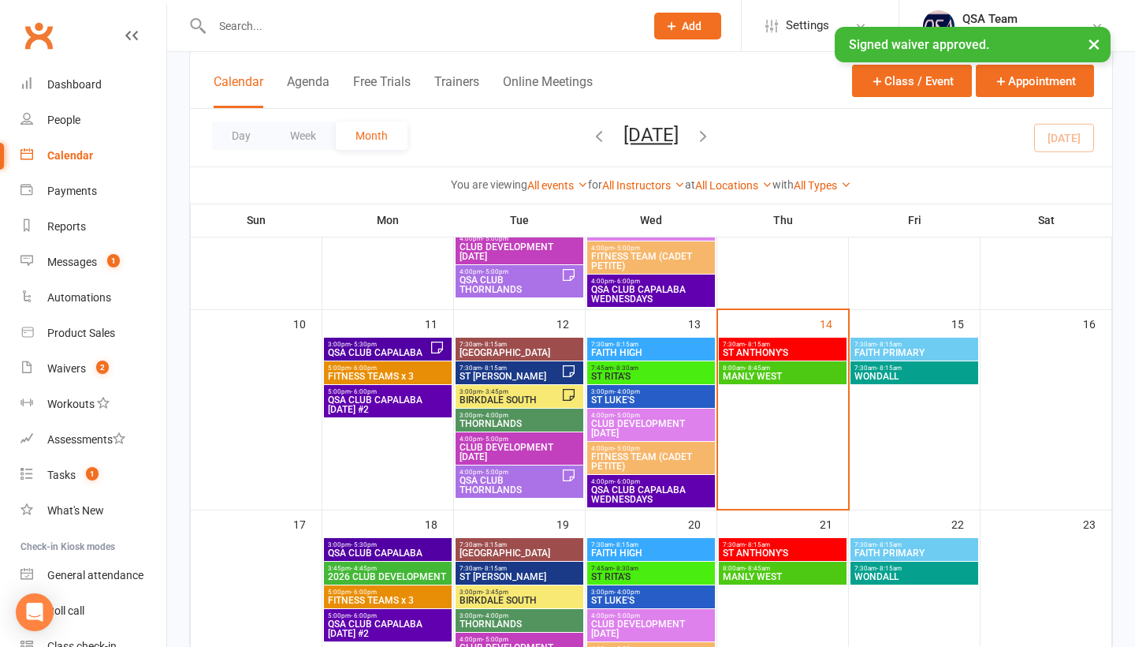
click at [388, 572] on span "2026 CLUB DEVELOPMENT" at bounding box center [387, 576] width 121 height 9
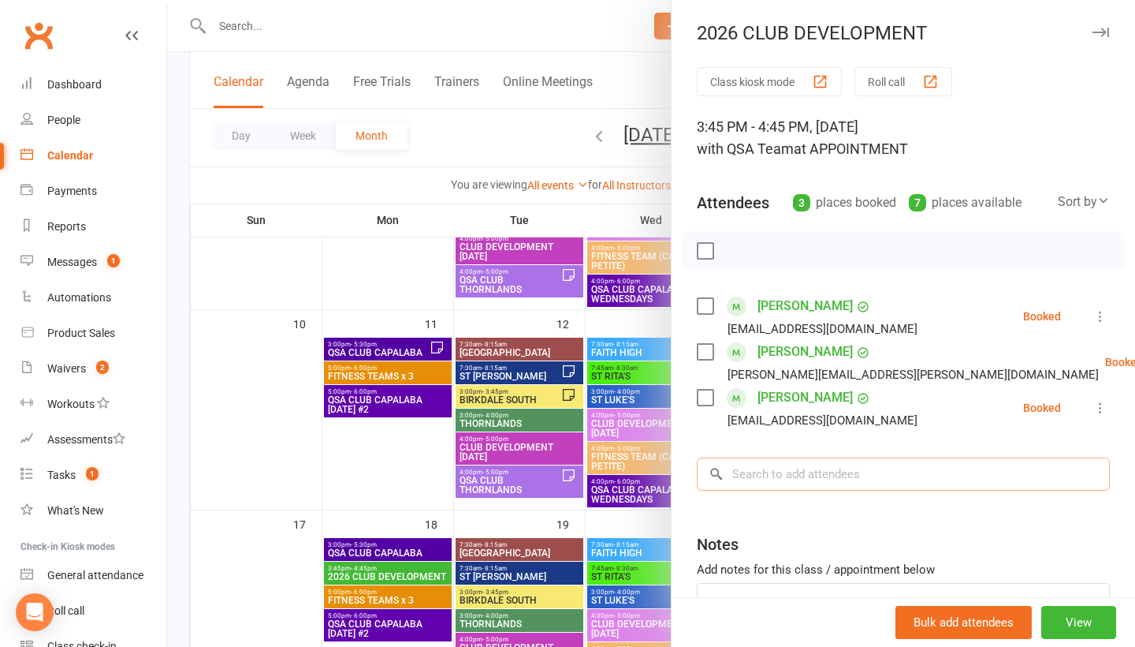
click at [783, 479] on input "search" at bounding box center [903, 473] width 413 height 33
paste input "[PERSON_NAME]"
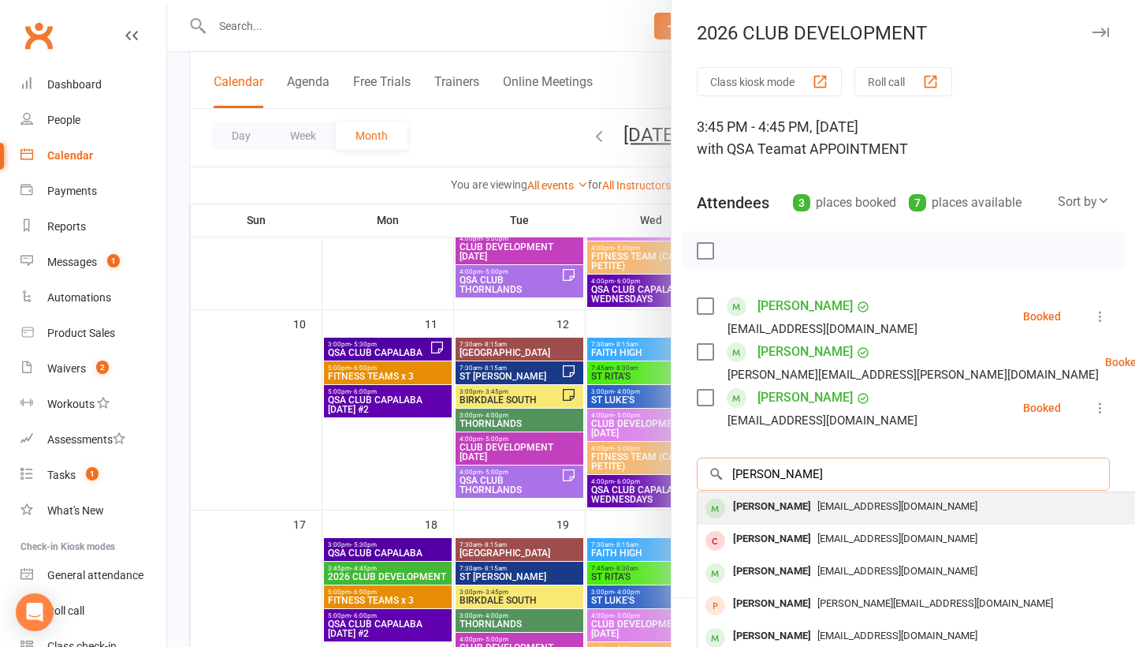
type input "[PERSON_NAME]"
click at [745, 512] on div "[PERSON_NAME]" at bounding box center [772, 506] width 91 height 23
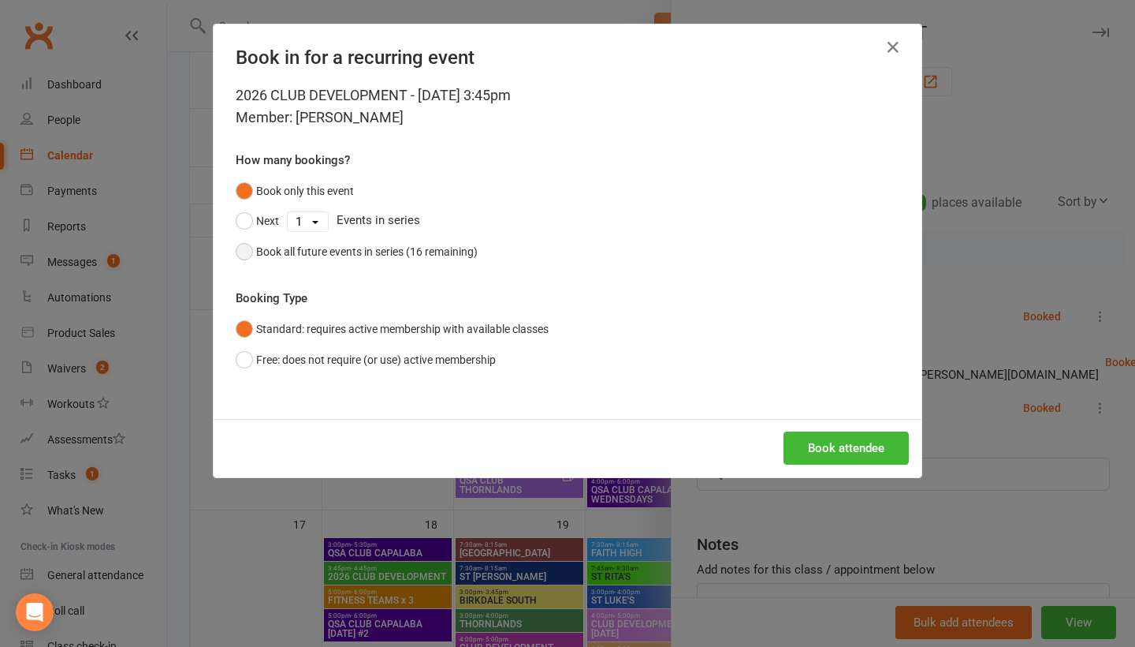
click at [378, 254] on div "Book all future events in series (16 remaining)" at bounding box center [367, 251] width 222 height 17
click at [814, 434] on button "Book attendee" at bounding box center [846, 447] width 125 height 33
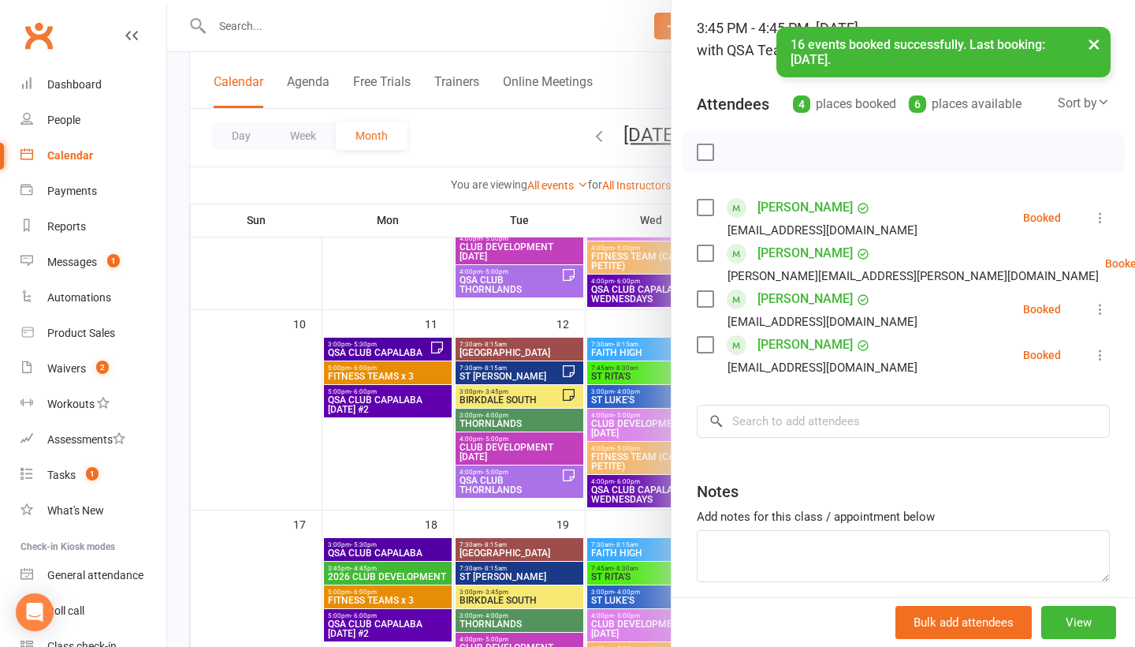
scroll to position [101, 0]
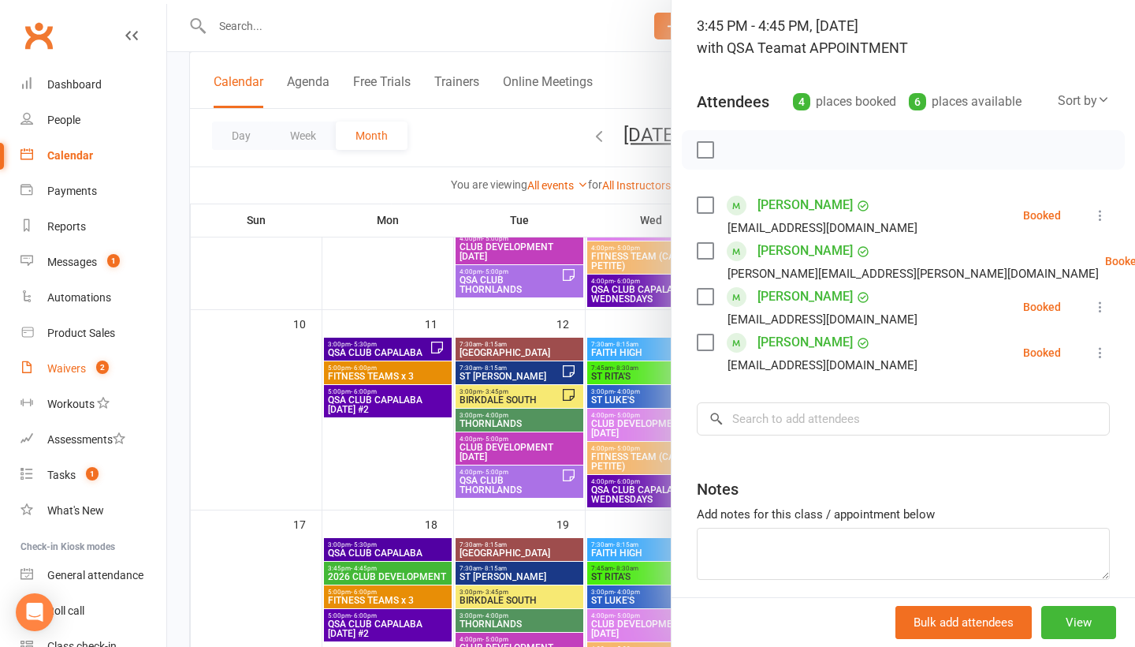
click at [82, 363] on div "Waivers" at bounding box center [66, 368] width 39 height 13
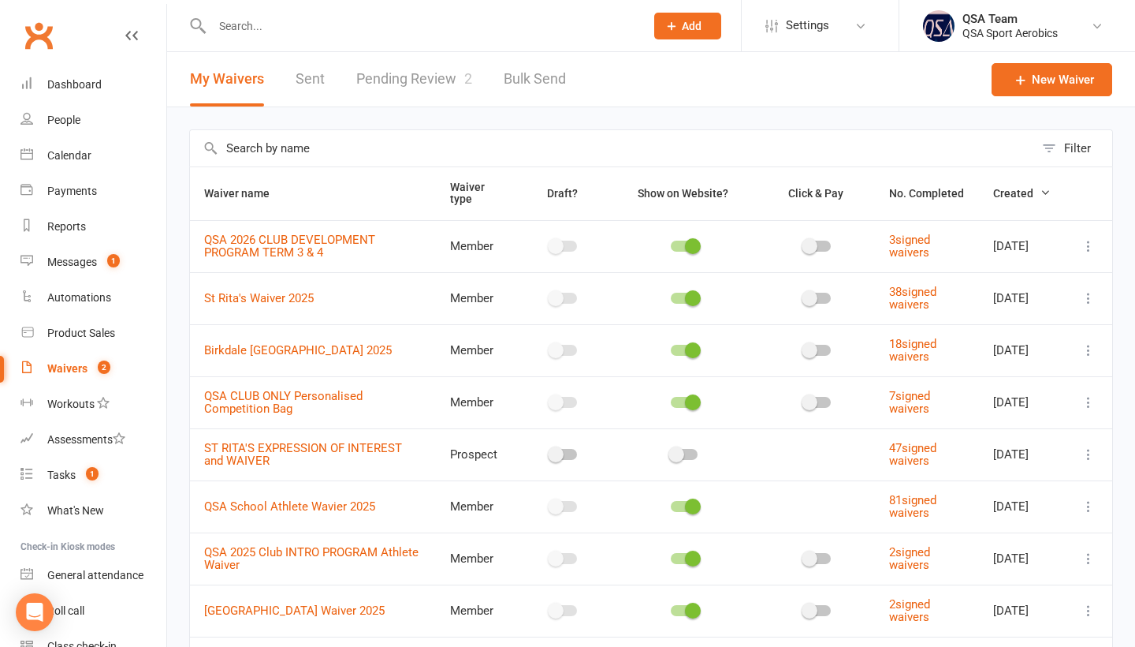
click at [275, 28] on input "text" at bounding box center [420, 26] width 427 height 22
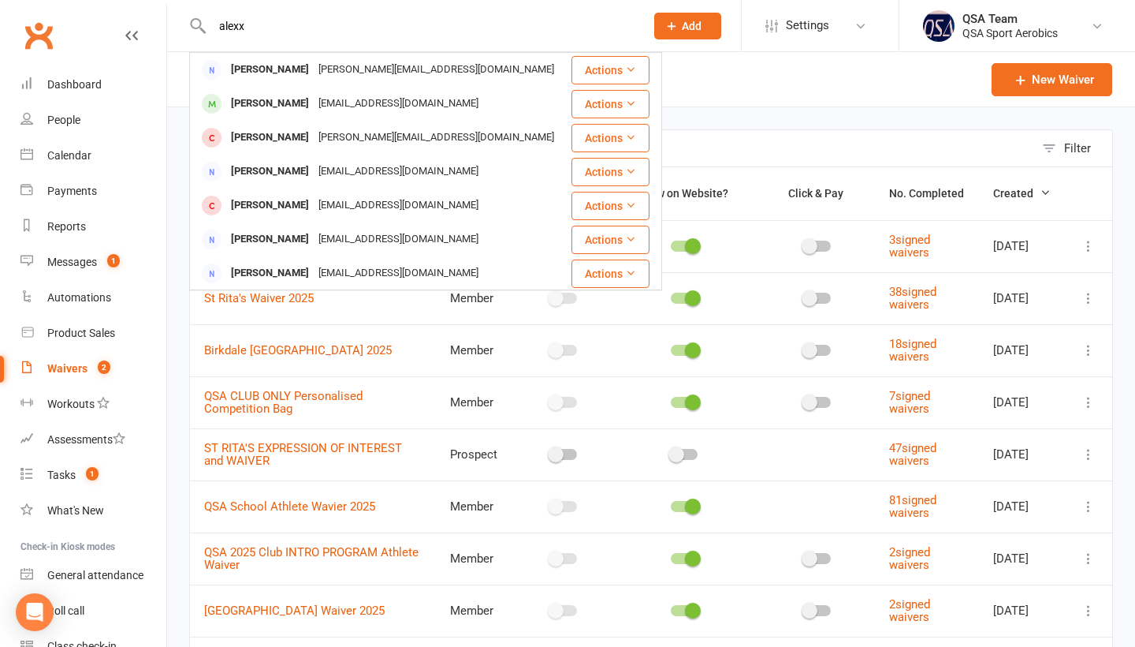
type input "[PERSON_NAME]"
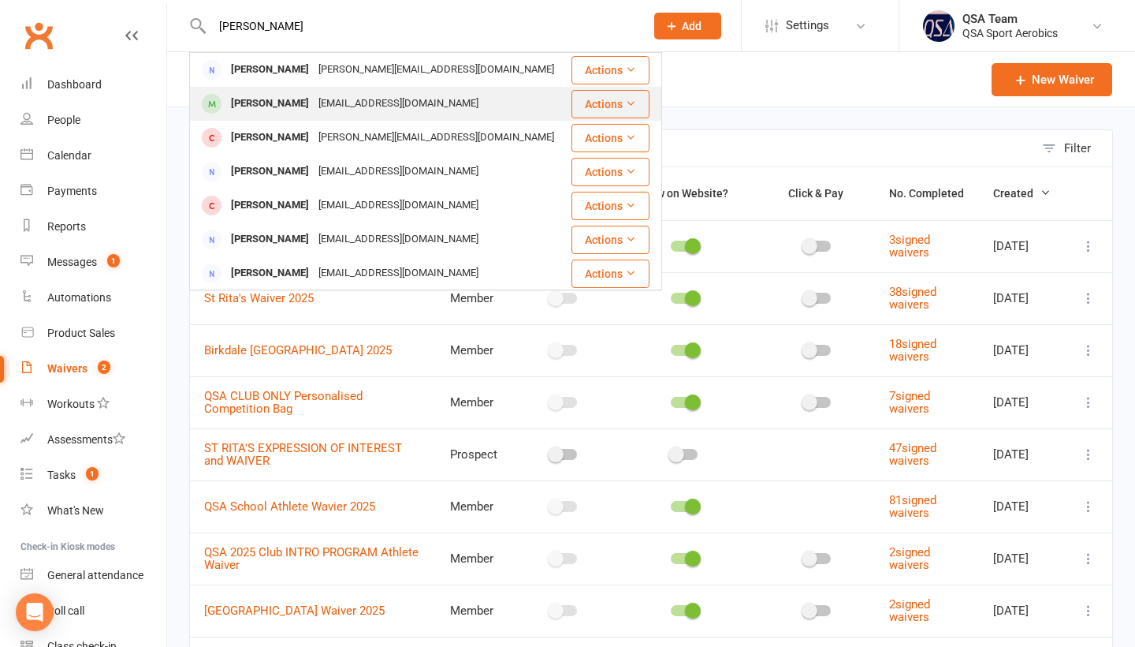
drag, startPoint x: 275, startPoint y: 28, endPoint x: 280, endPoint y: 110, distance: 81.3
click at [280, 110] on div "[PERSON_NAME]" at bounding box center [270, 103] width 88 height 23
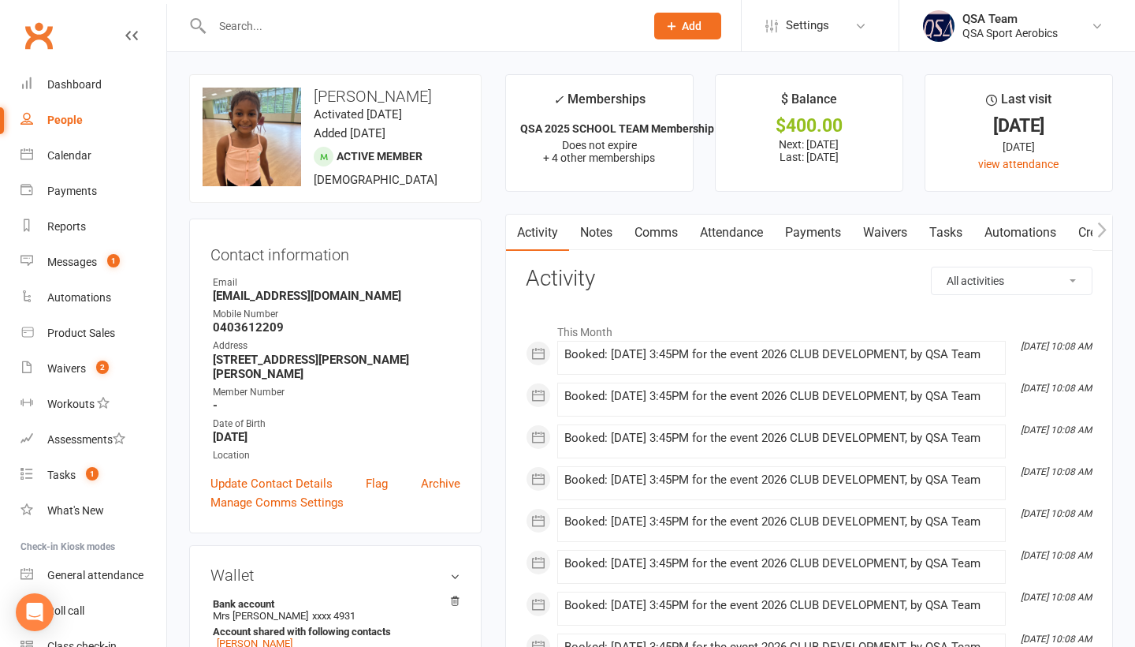
click at [823, 224] on link "Payments" at bounding box center [813, 232] width 78 height 36
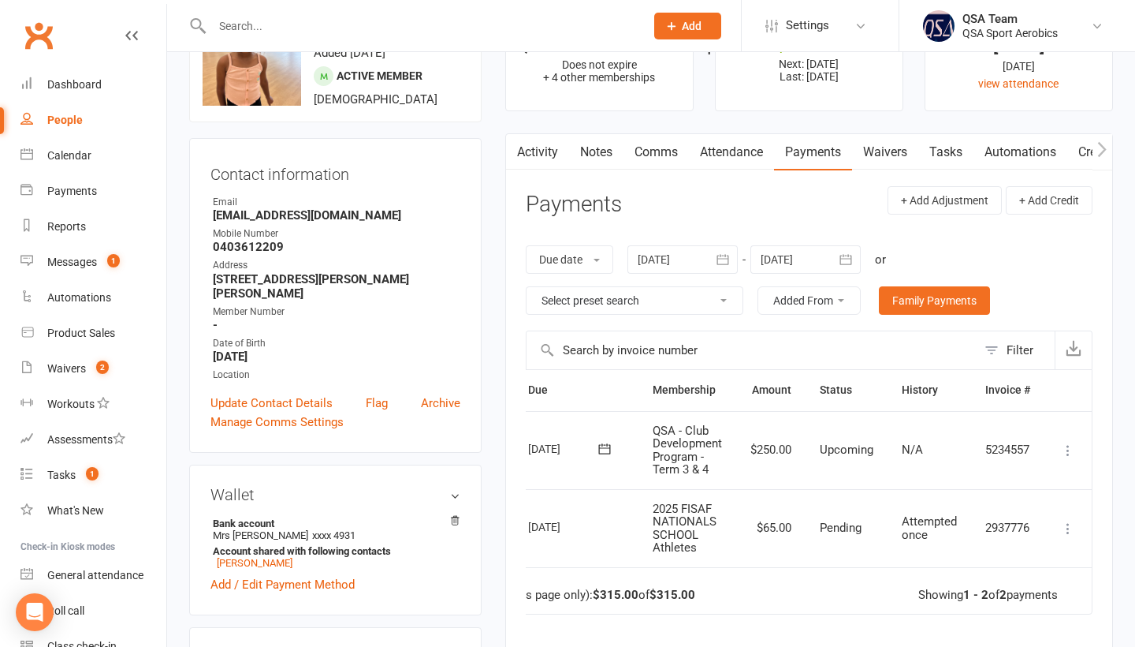
scroll to position [0, 66]
click at [1064, 449] on icon at bounding box center [1068, 450] width 16 height 16
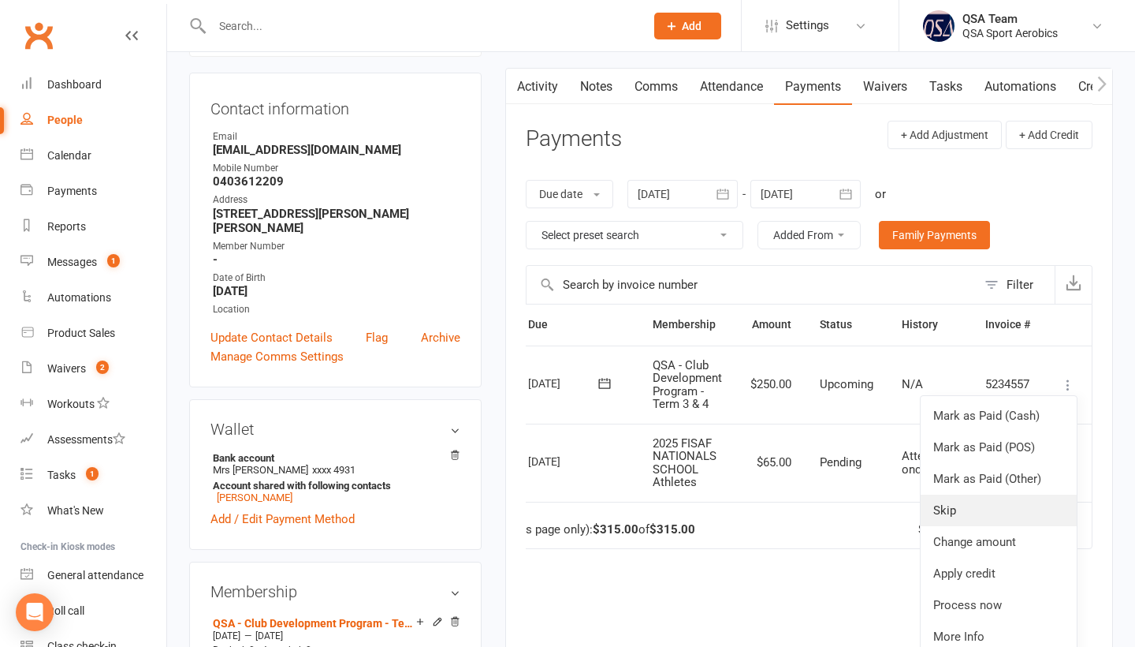
scroll to position [143, 0]
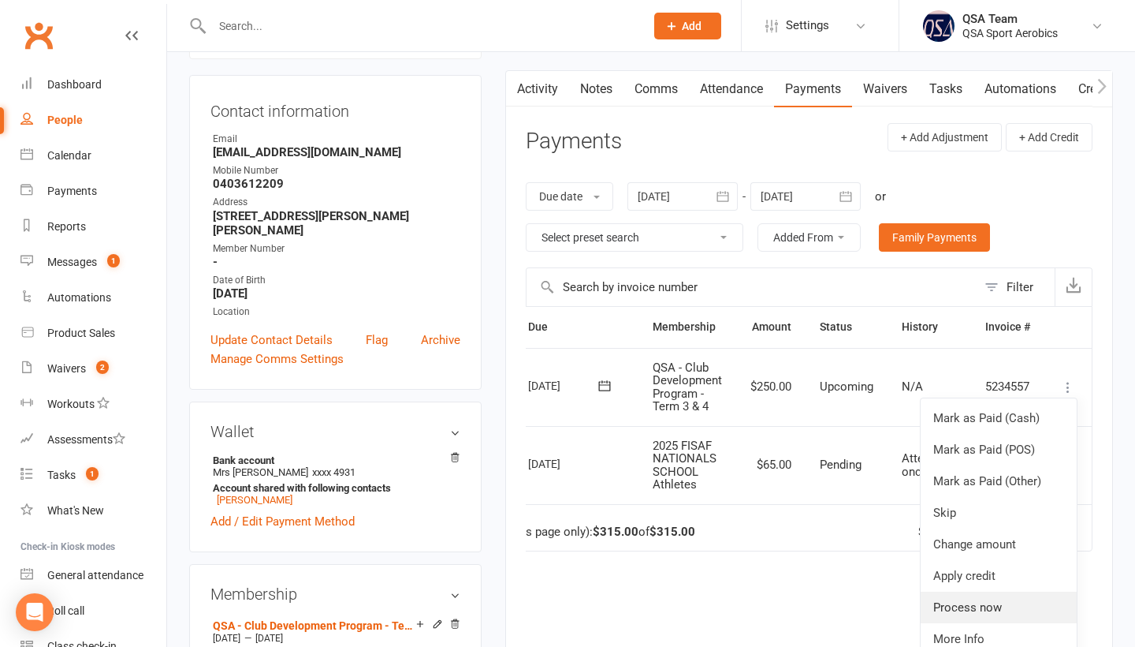
click at [1002, 598] on link "Process now" at bounding box center [999, 607] width 156 height 32
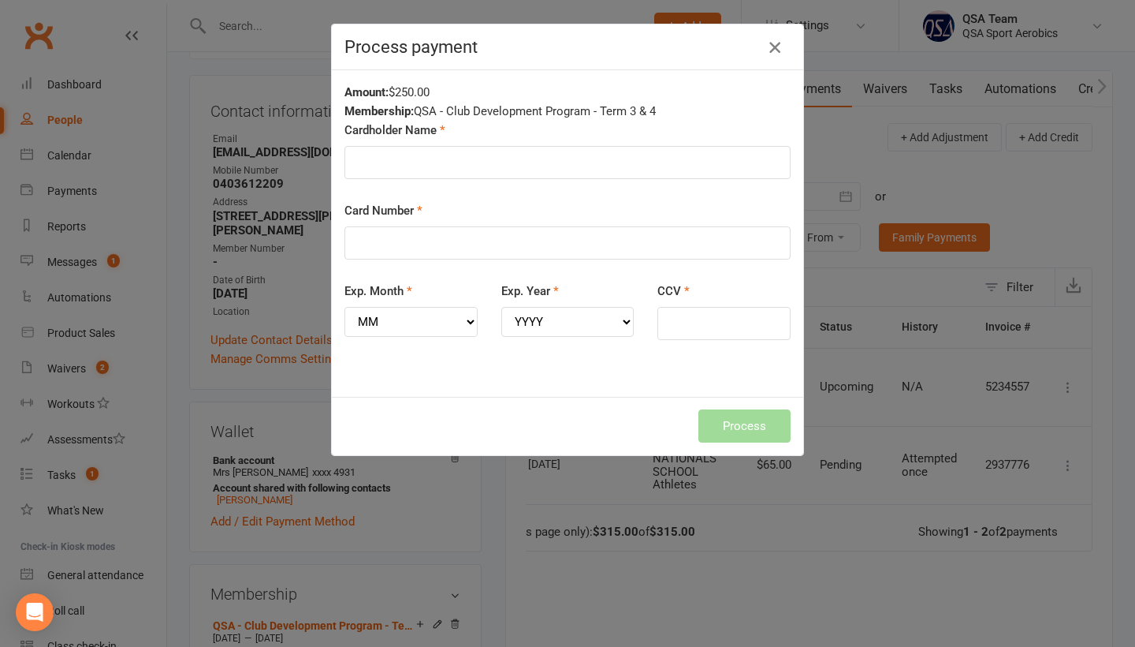
click at [773, 55] on icon "button" at bounding box center [775, 47] width 19 height 19
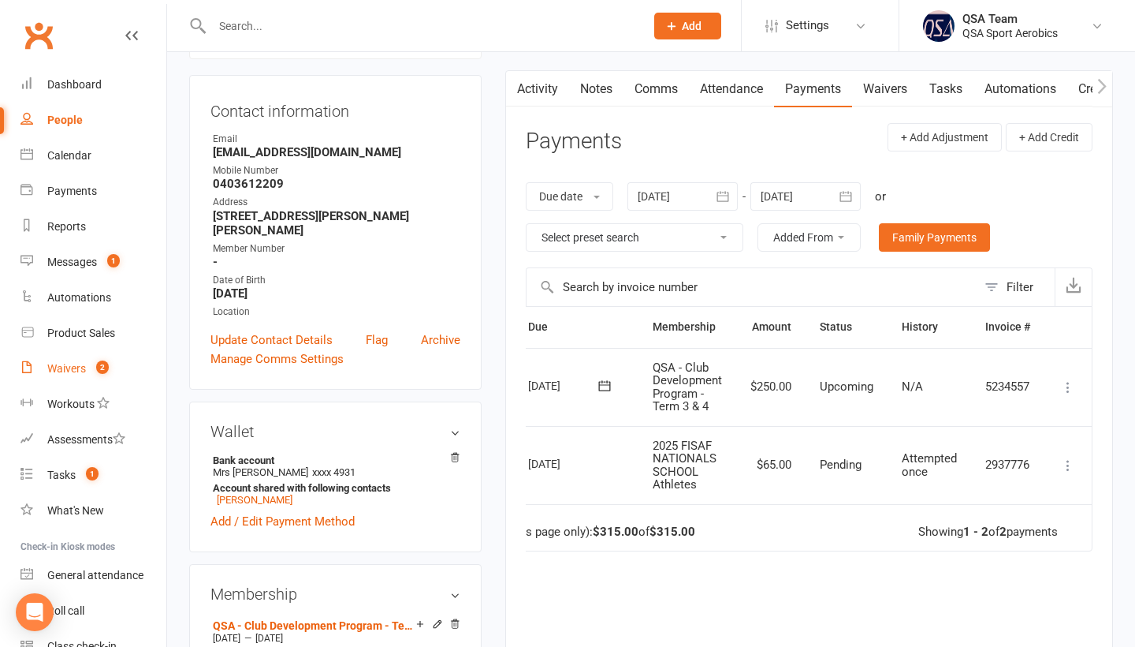
click at [73, 363] on div "Waivers" at bounding box center [66, 368] width 39 height 13
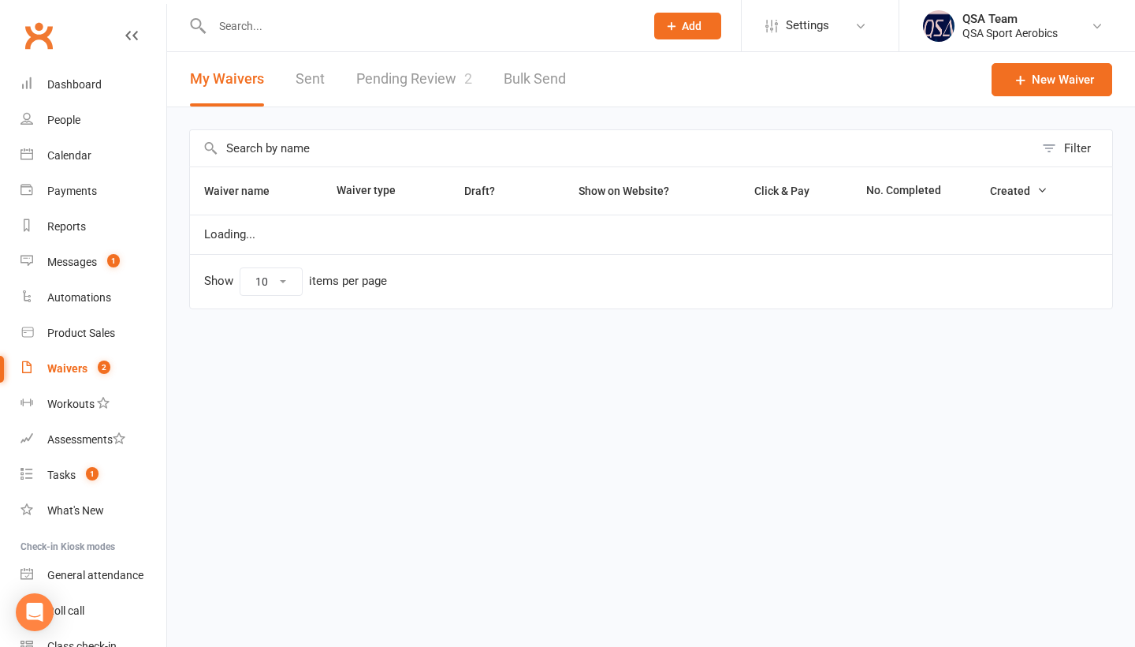
click at [428, 73] on link "Pending Review 2" at bounding box center [414, 79] width 116 height 54
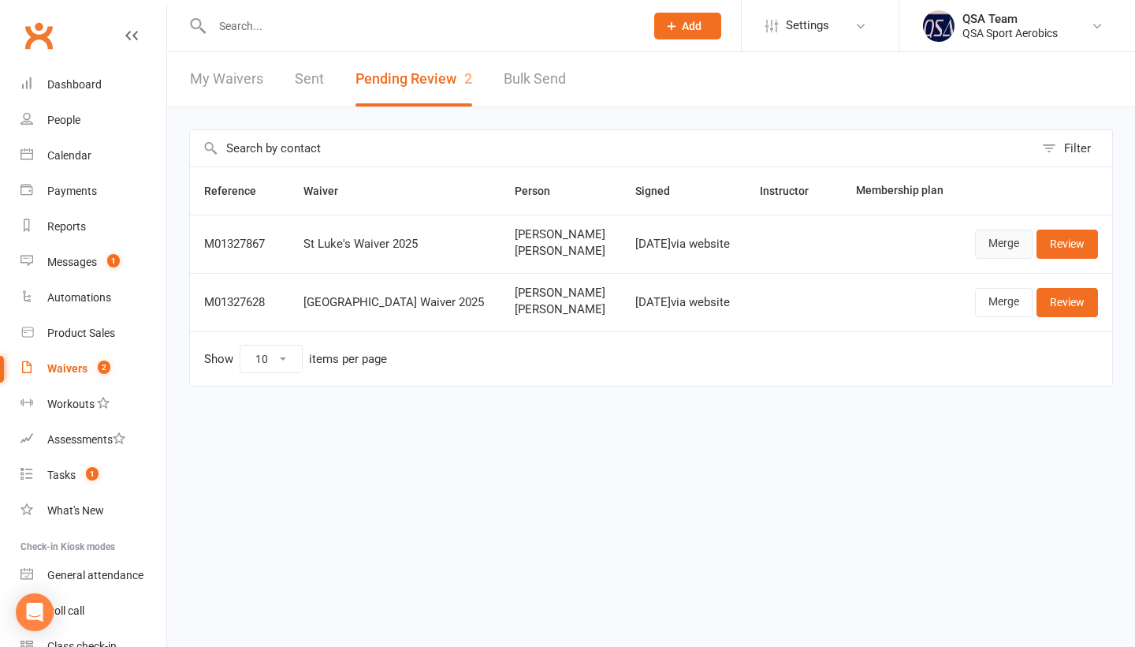
click at [1008, 258] on link "Merge" at bounding box center [1004, 243] width 58 height 28
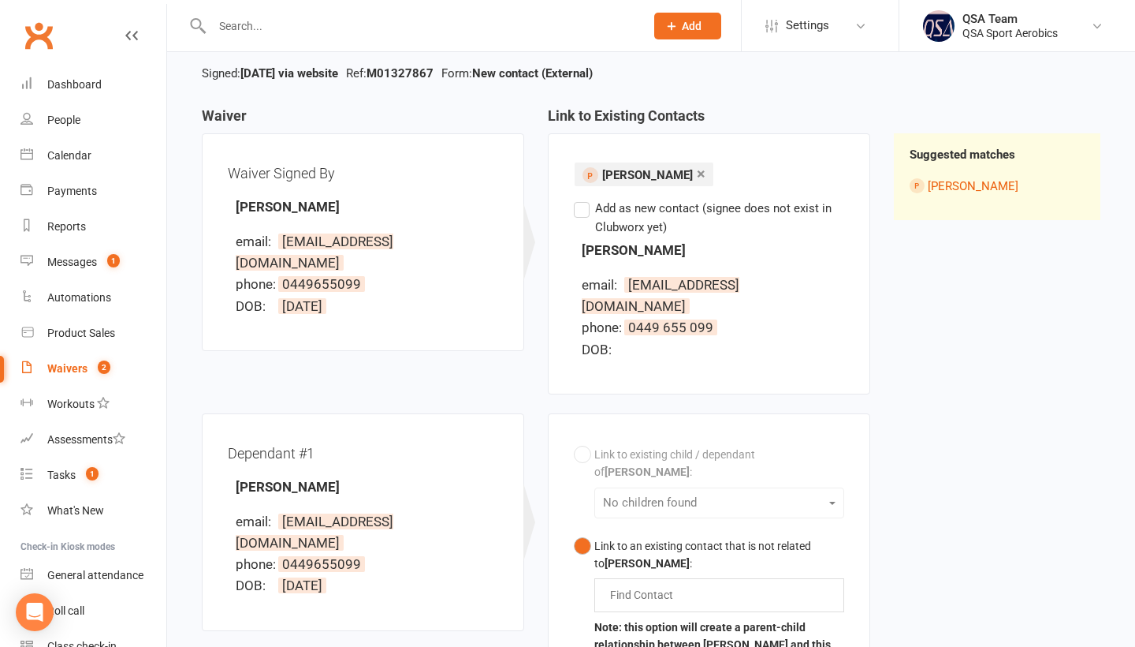
scroll to position [112, 0]
click at [624, 490] on div "Link to existing child / dependant of [PERSON_NAME] : No children found Link to…" at bounding box center [709, 609] width 270 height 339
click at [623, 472] on div "Link to existing child / dependant of [PERSON_NAME] : No children found Link to…" at bounding box center [709, 609] width 270 height 339
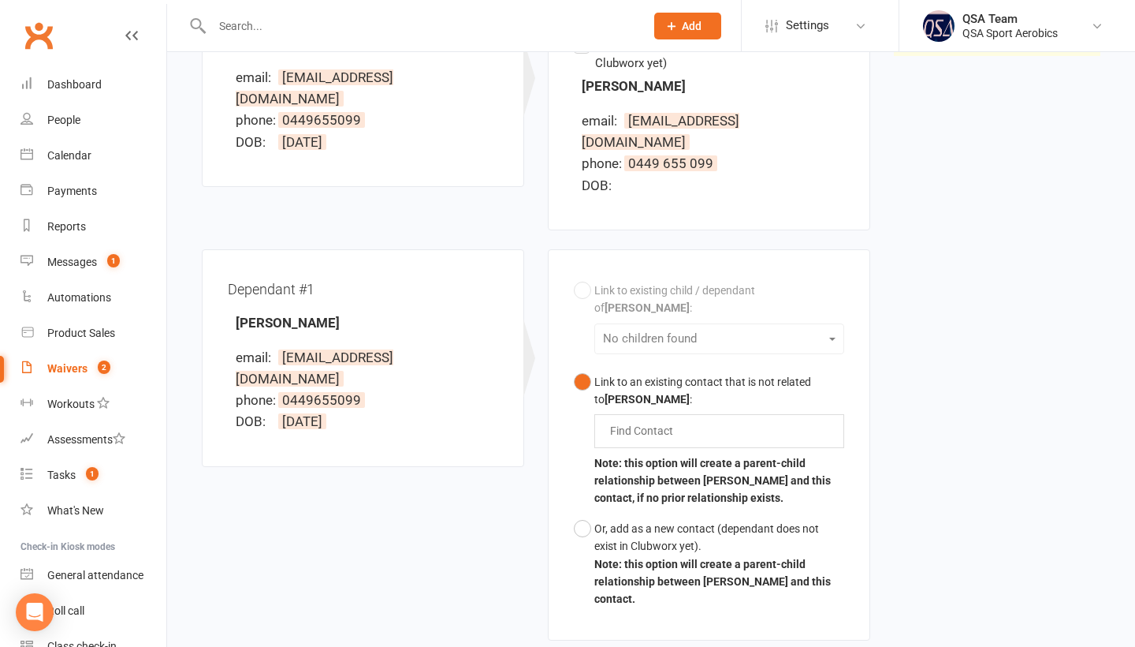
scroll to position [275, 0]
click at [591, 515] on button "Or, add as a new contact (dependant does not exist in Clubworx yet). Note: this…" at bounding box center [709, 565] width 270 height 101
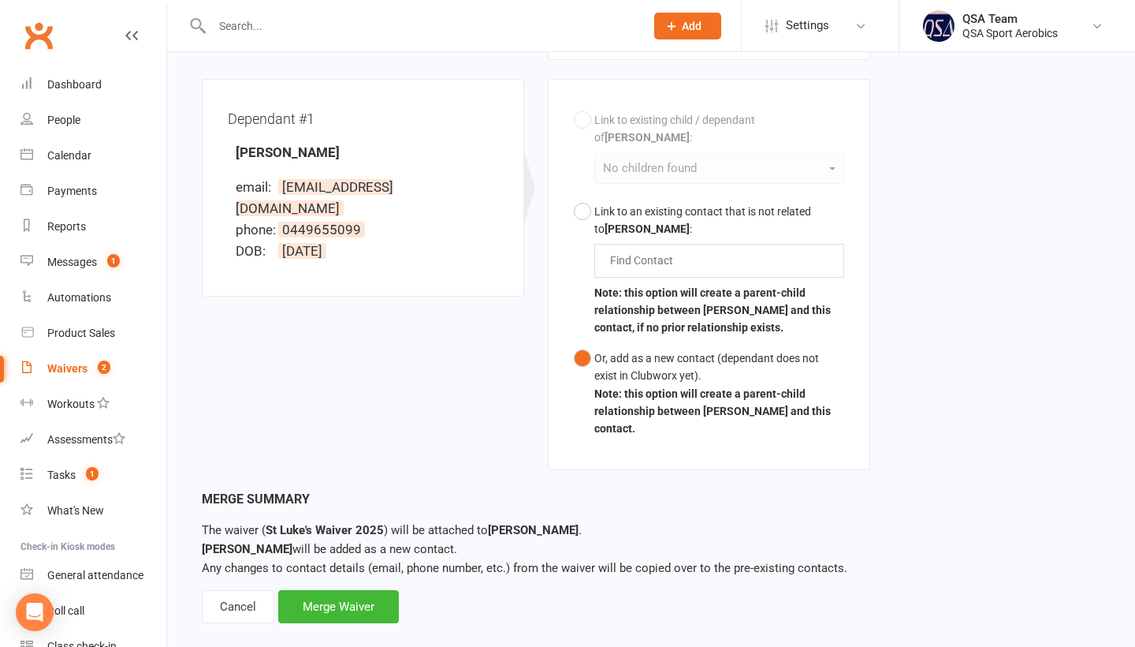
scroll to position [446, 0]
click at [361, 591] on div "Merge Waiver" at bounding box center [338, 607] width 121 height 33
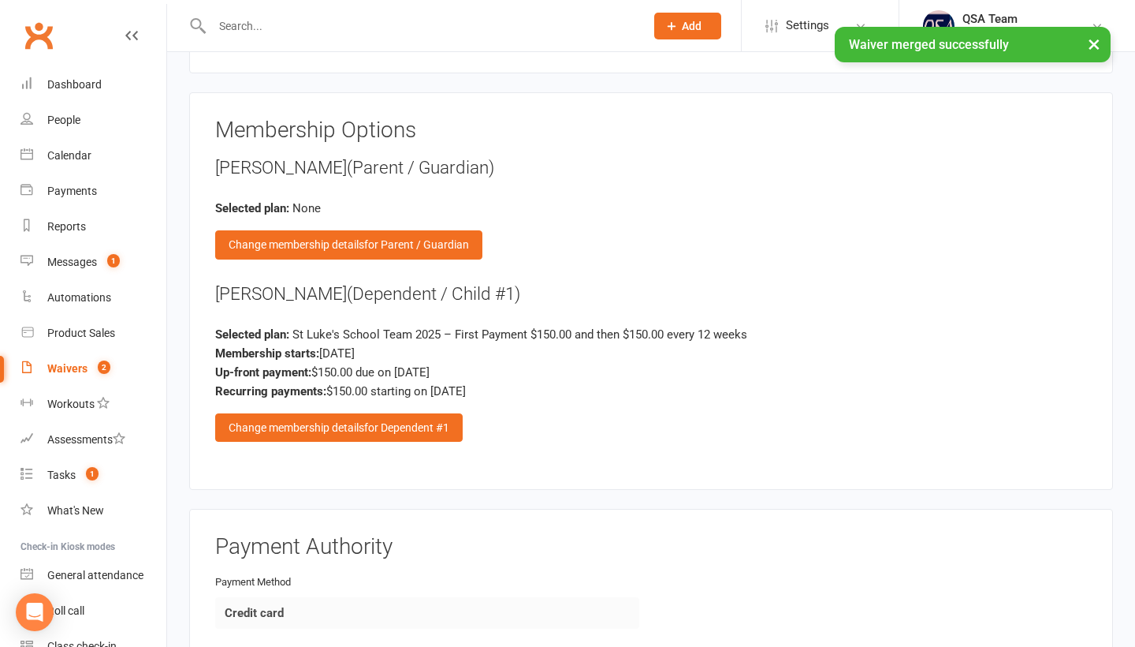
scroll to position [1654, 0]
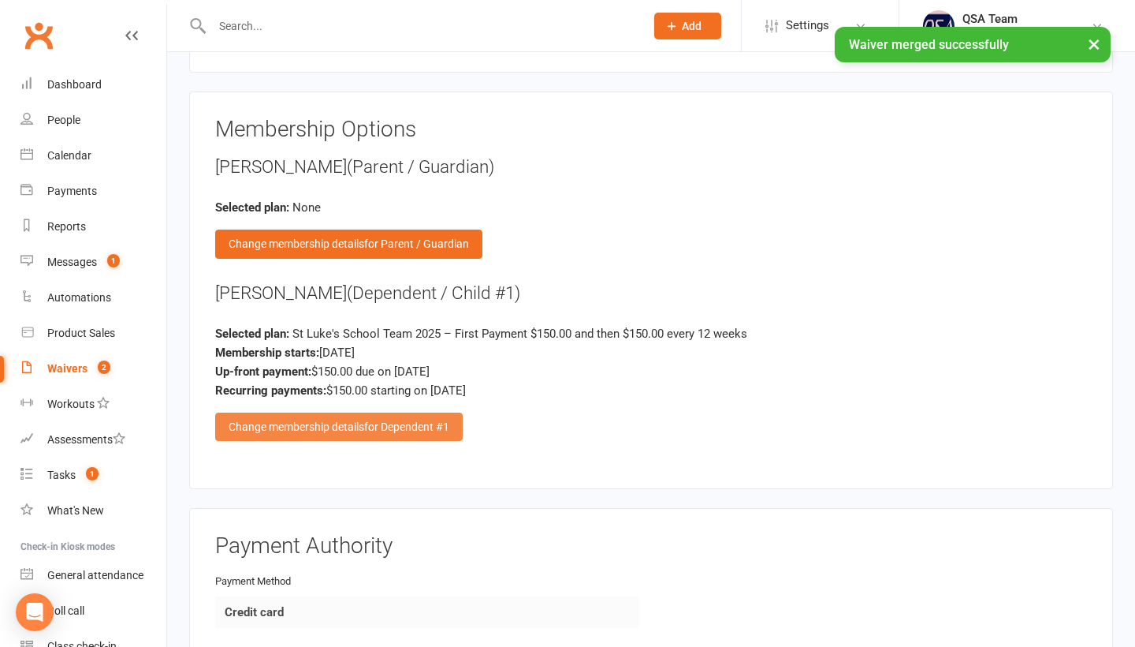
click at [406, 412] on div "Change membership details for Dependent #1" at bounding box center [339, 426] width 248 height 28
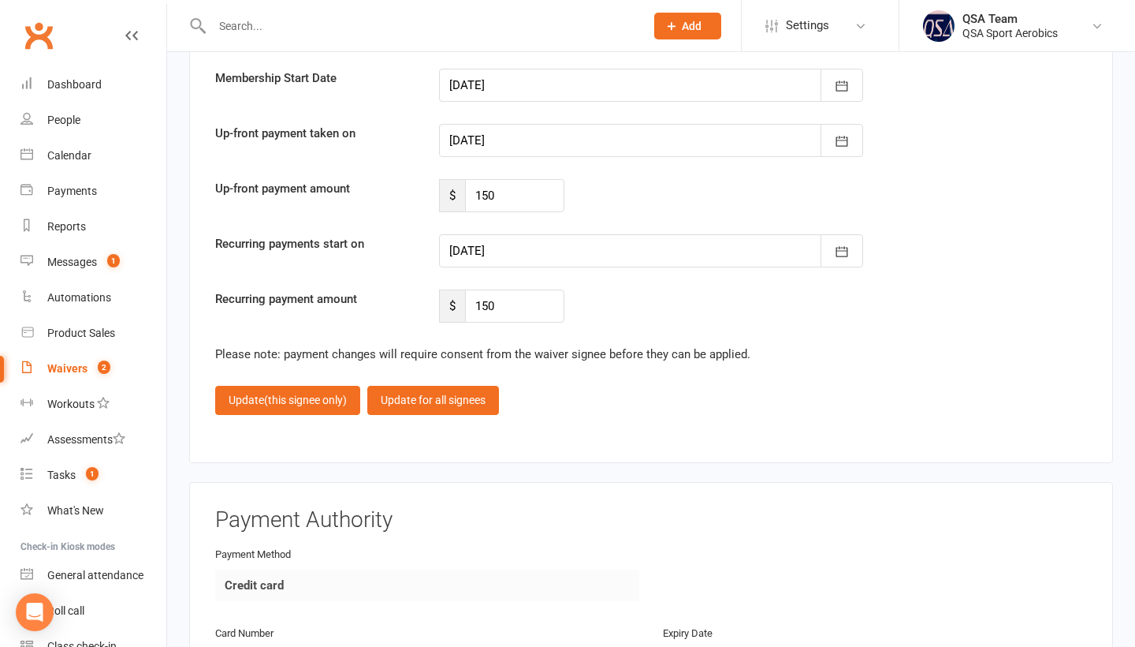
scroll to position [3942, 0]
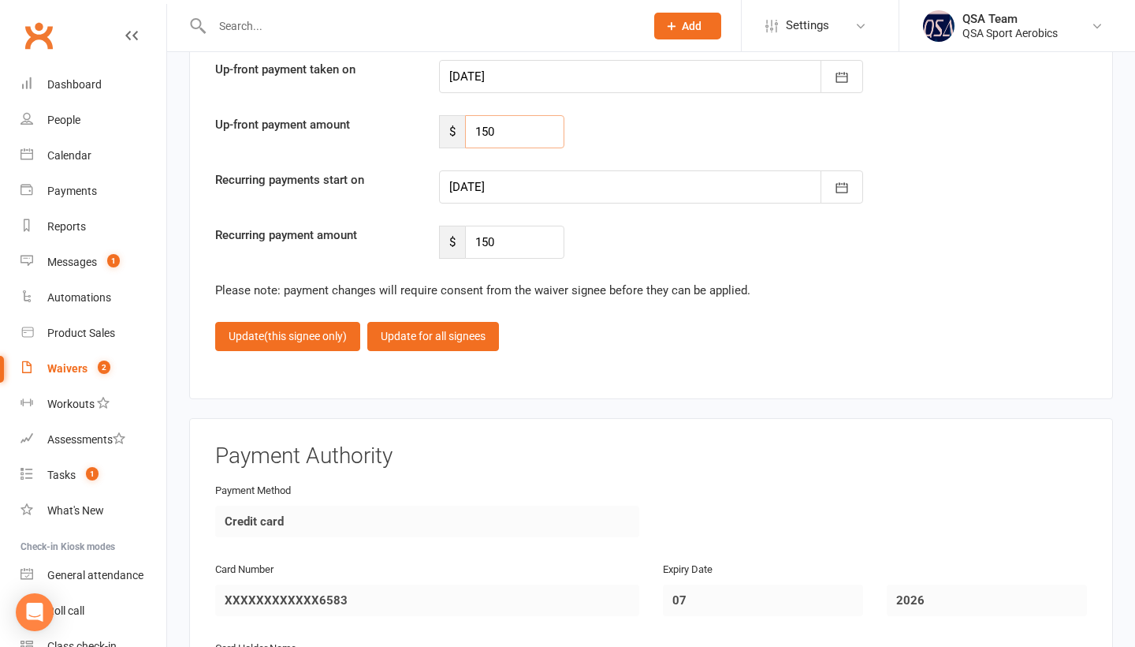
click at [505, 128] on input "150" at bounding box center [514, 131] width 99 height 33
type input "105"
click at [828, 194] on button "button" at bounding box center [842, 186] width 43 height 33
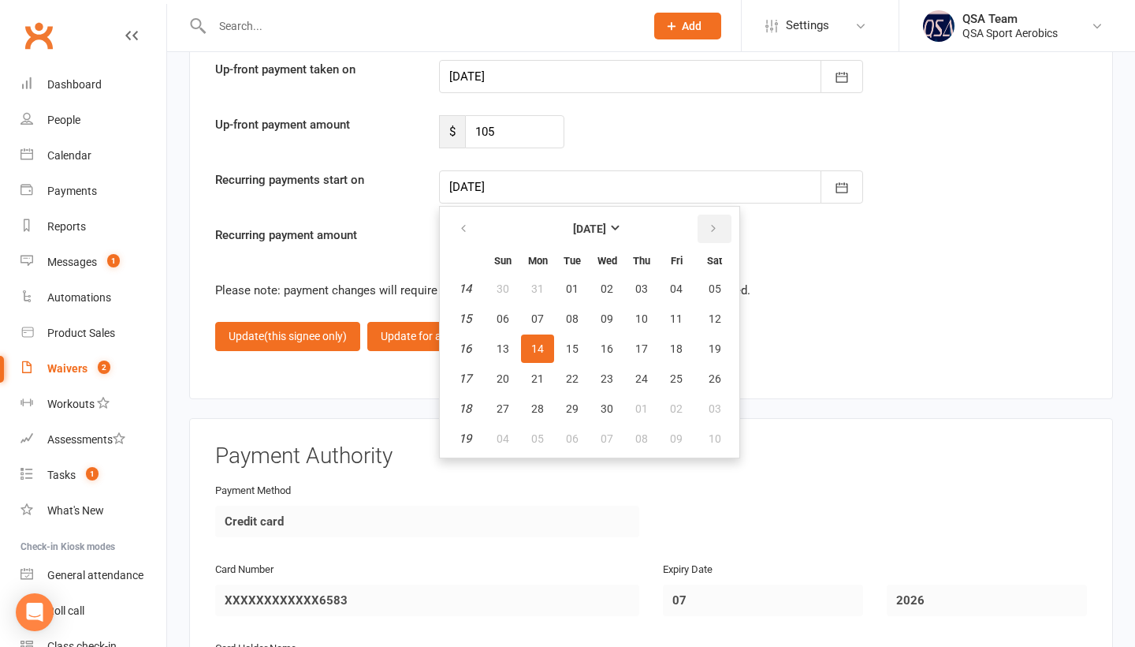
click at [709, 226] on icon "button" at bounding box center [713, 228] width 11 height 13
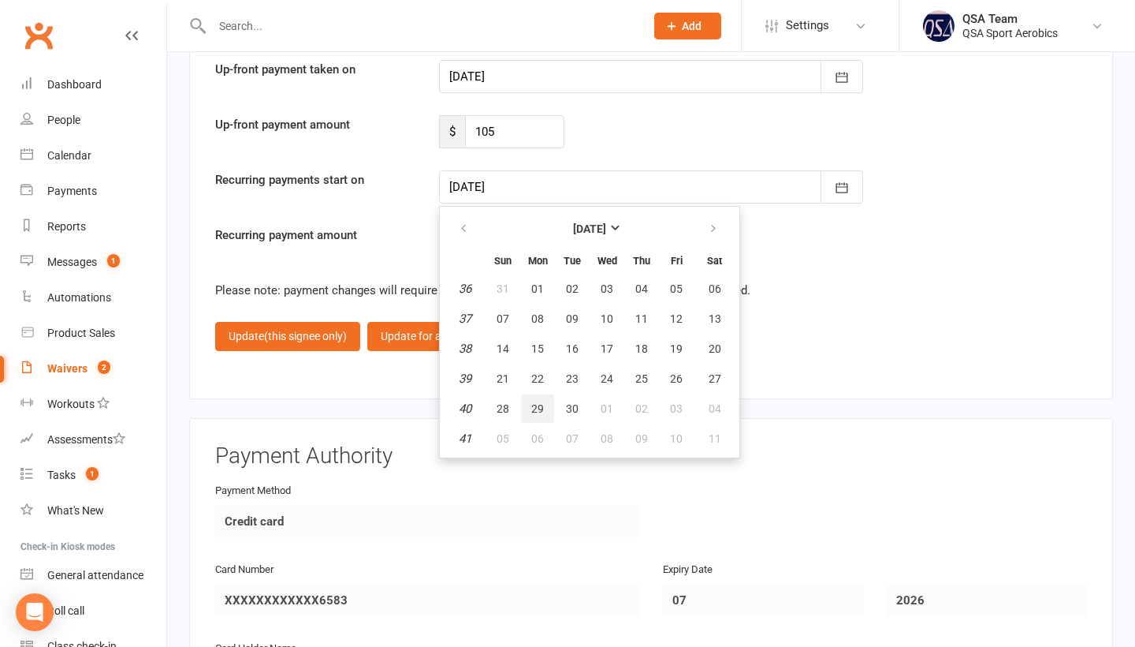
click at [536, 401] on button "29" at bounding box center [537, 408] width 33 height 28
type input "[DATE]"
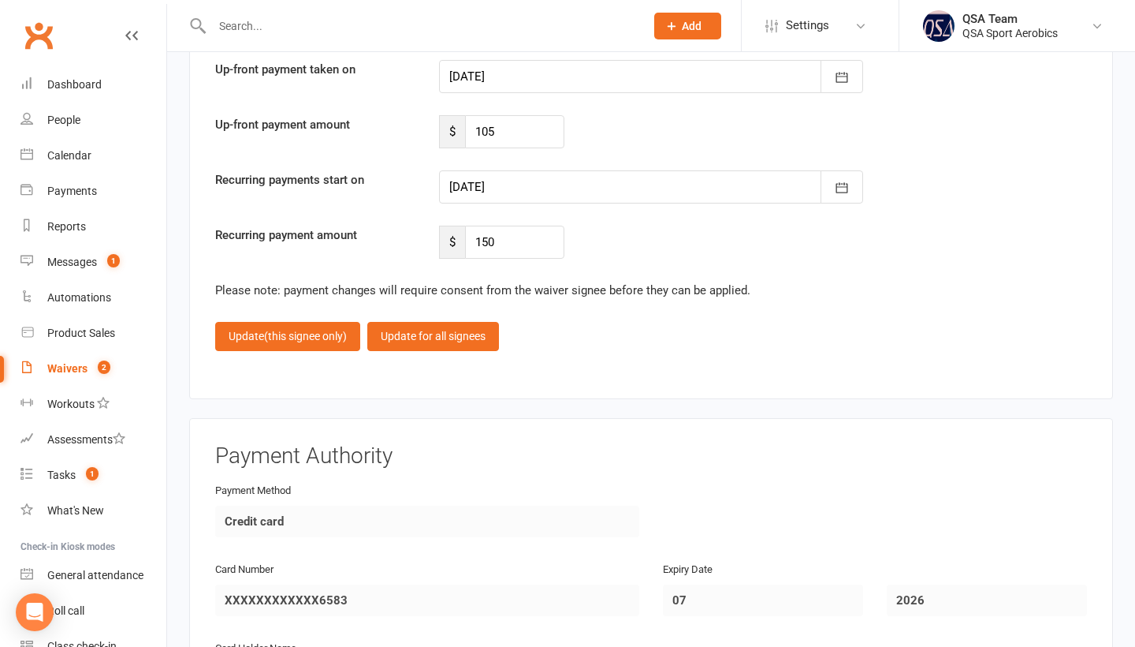
click at [784, 248] on div "Recurring payment amount $ 150" at bounding box center [651, 241] width 896 height 33
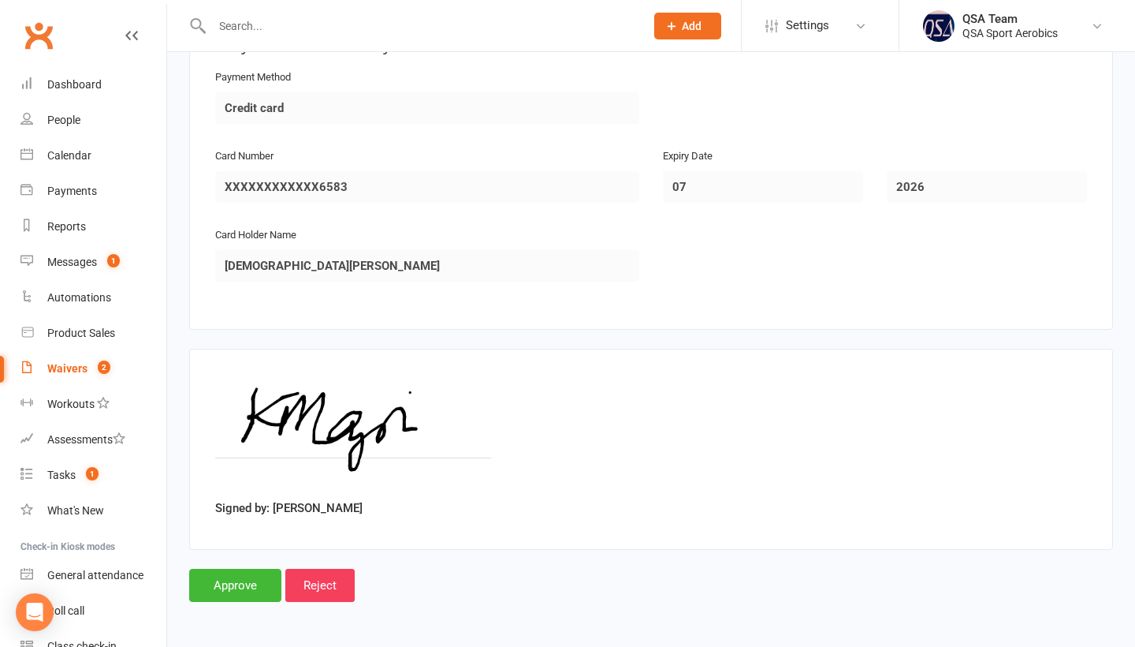
scroll to position [4364, 0]
click at [240, 591] on input "Approve" at bounding box center [235, 584] width 92 height 33
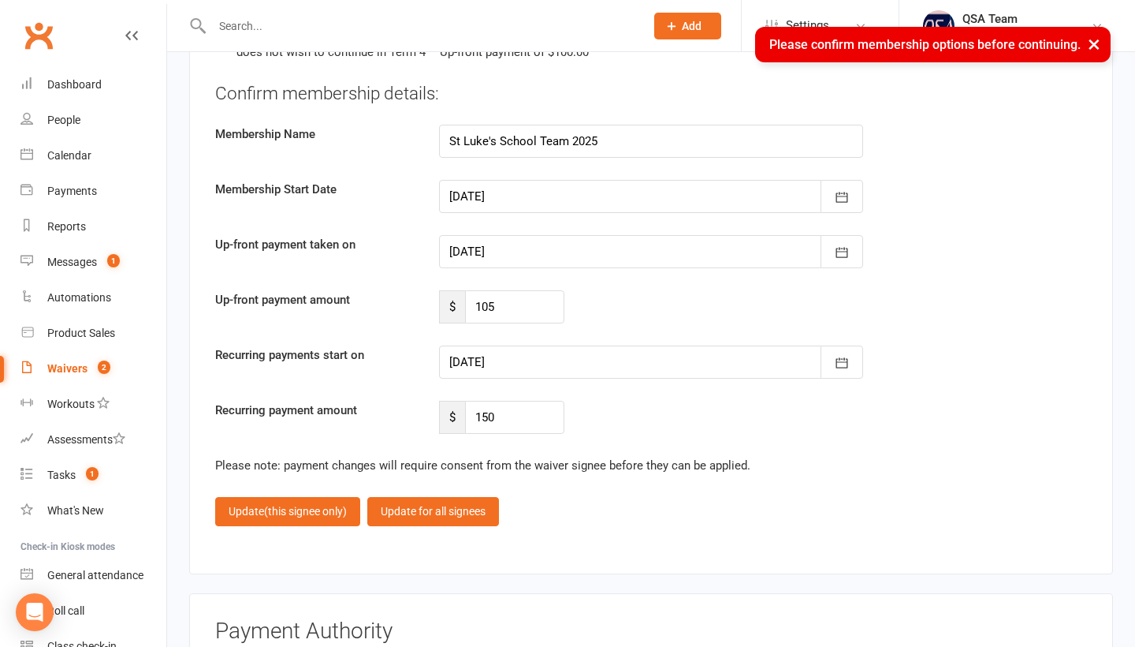
scroll to position [3721, 0]
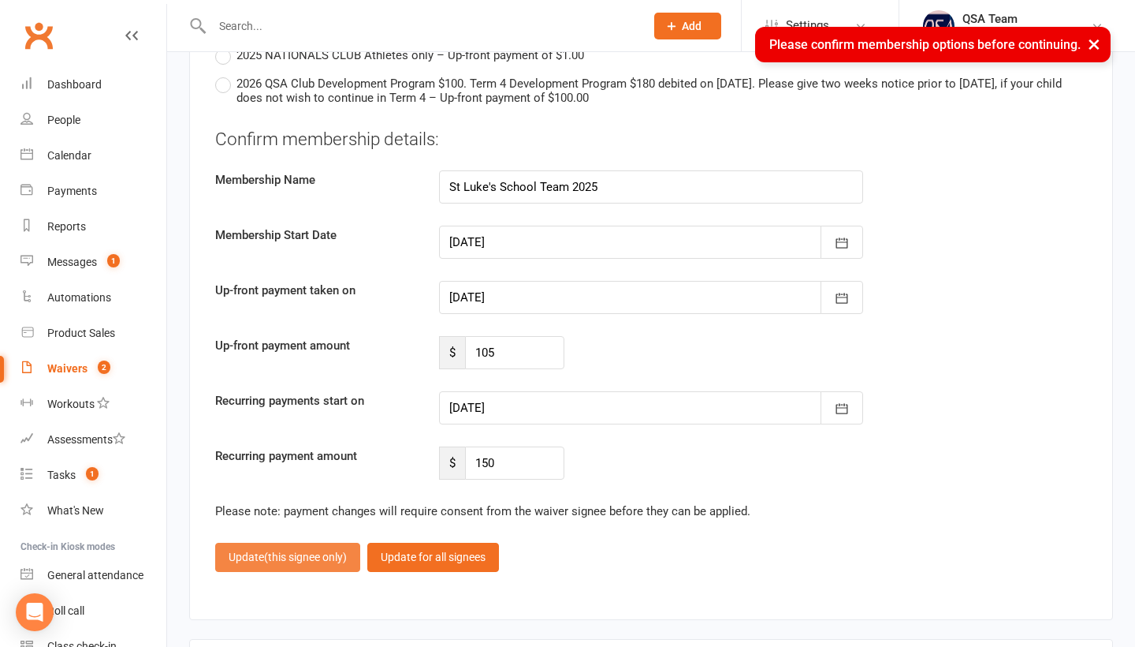
click at [275, 557] on span "(this signee only)" at bounding box center [305, 556] width 83 height 13
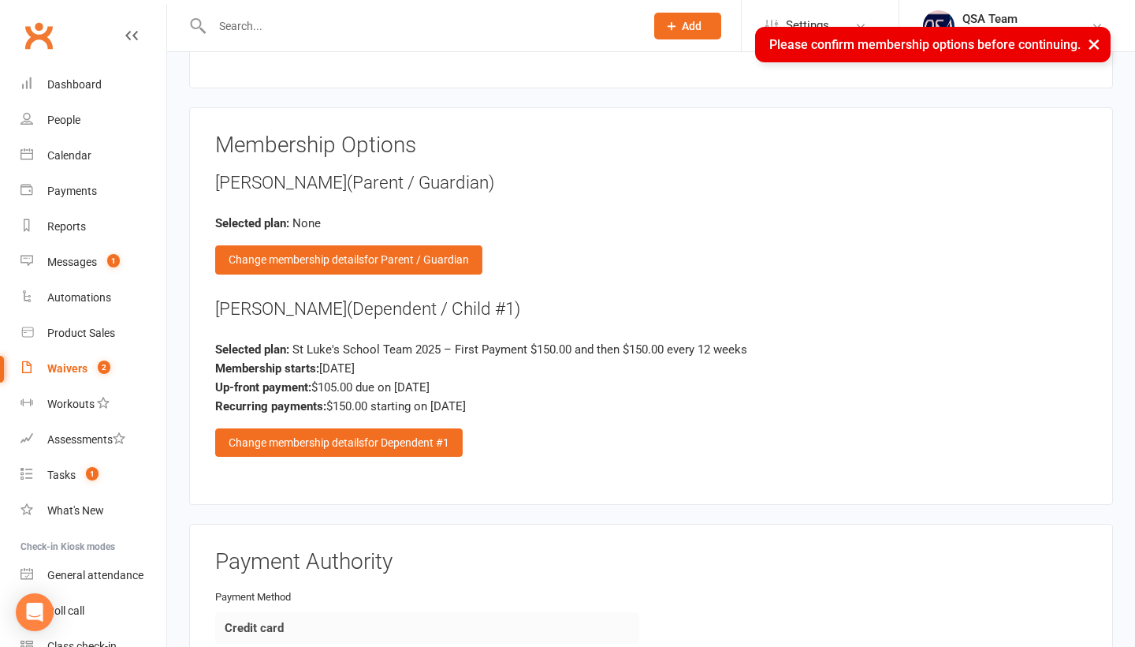
scroll to position [1623, 0]
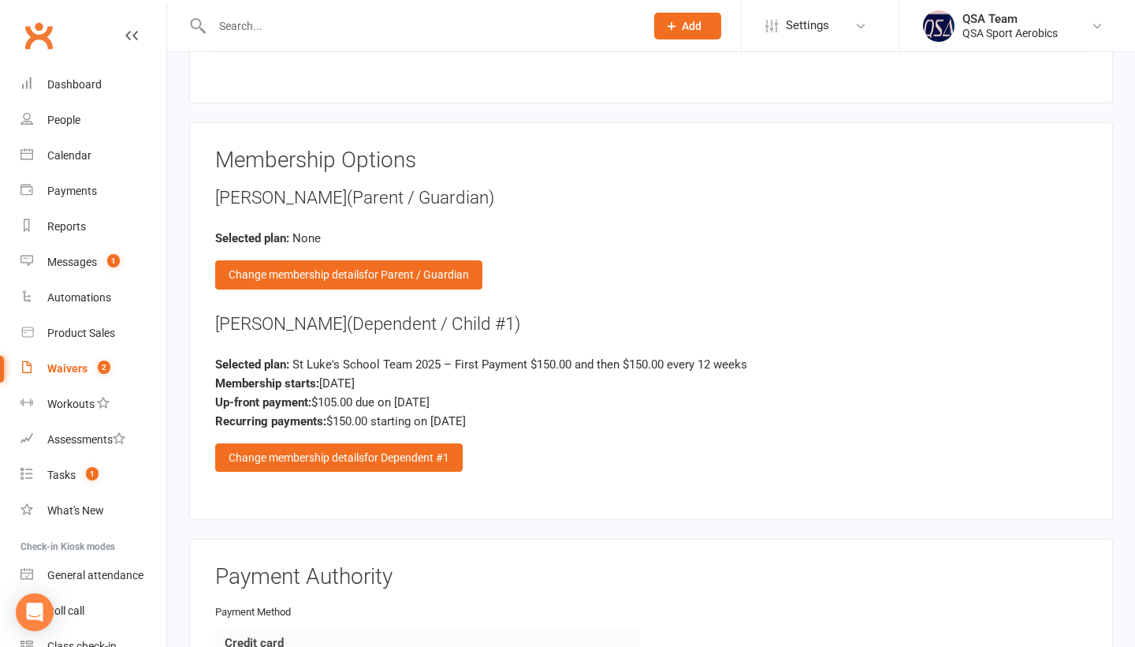
drag, startPoint x: 211, startPoint y: 305, endPoint x: 390, endPoint y: 313, distance: 179.9
click at [390, 313] on div "Membership Options [PERSON_NAME] (Parent / Guardian) Selected plan: None Change…" at bounding box center [651, 321] width 924 height 398
copy div "[PERSON_NAME]"
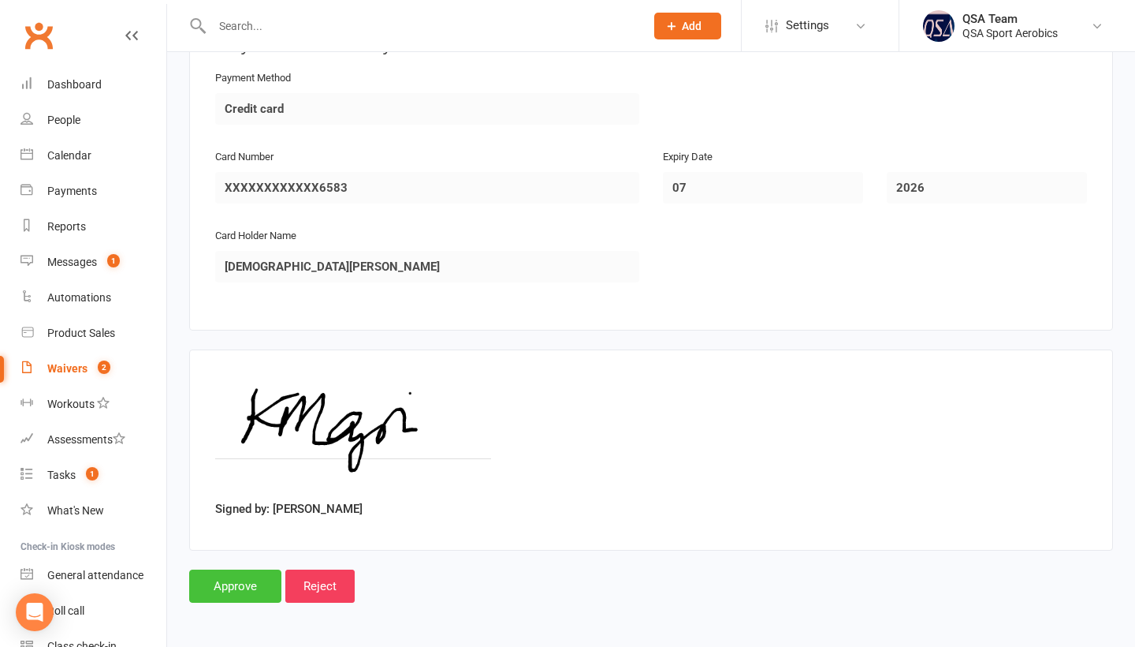
scroll to position [2156, 0]
click at [263, 577] on input "Approve" at bounding box center [235, 587] width 92 height 33
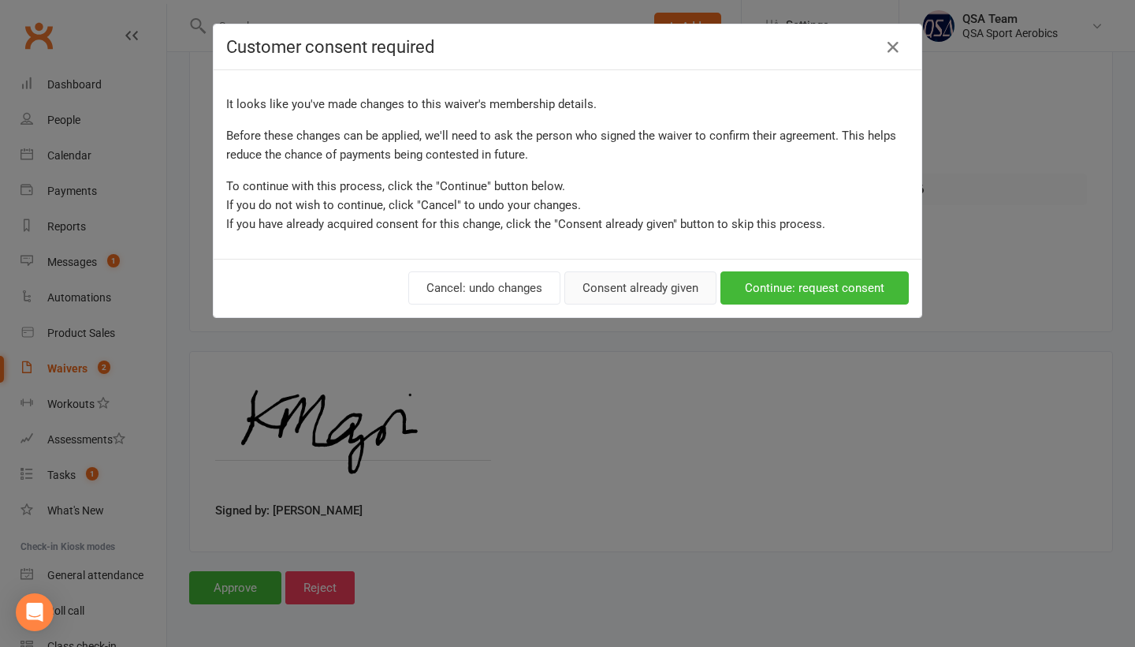
click at [679, 294] on button "Consent already given" at bounding box center [641, 287] width 152 height 33
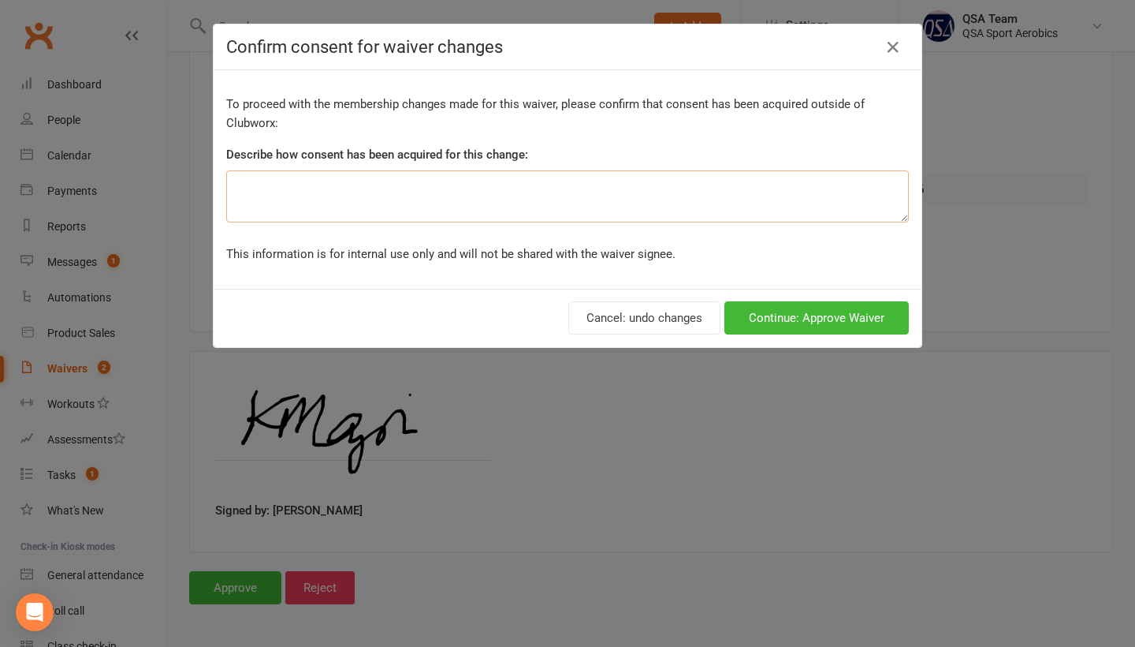
click at [546, 199] on textarea at bounding box center [567, 196] width 683 height 52
type textarea "reduced Price"
click at [825, 325] on button "Continue: Approve Waiver" at bounding box center [817, 317] width 184 height 33
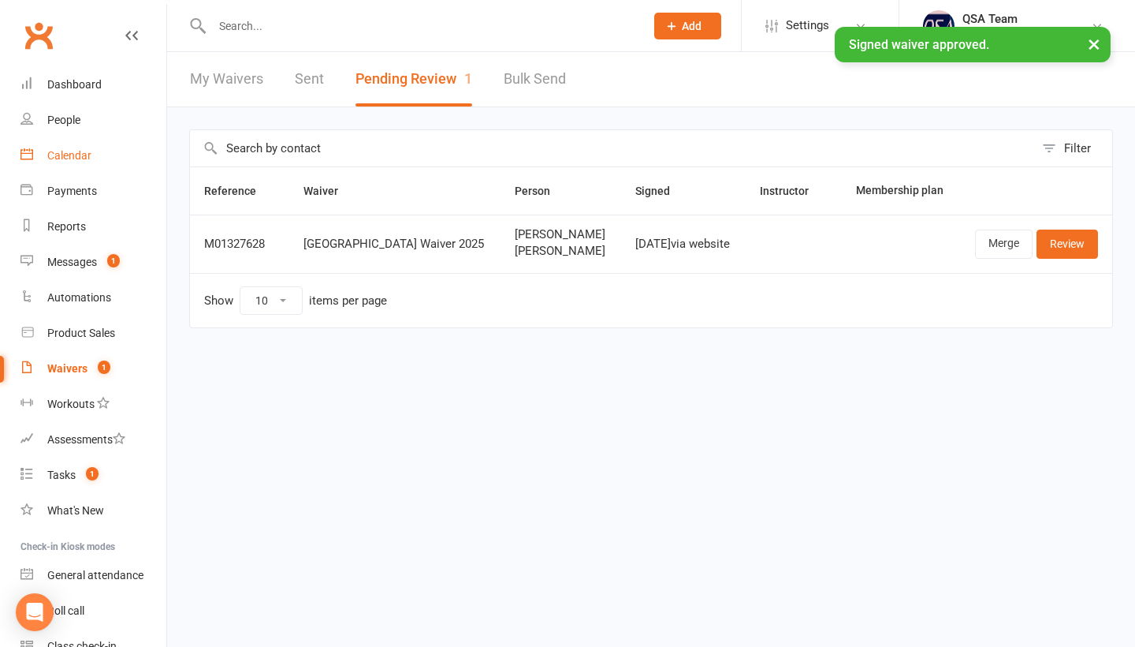
click at [58, 156] on div "Calendar" at bounding box center [69, 155] width 44 height 13
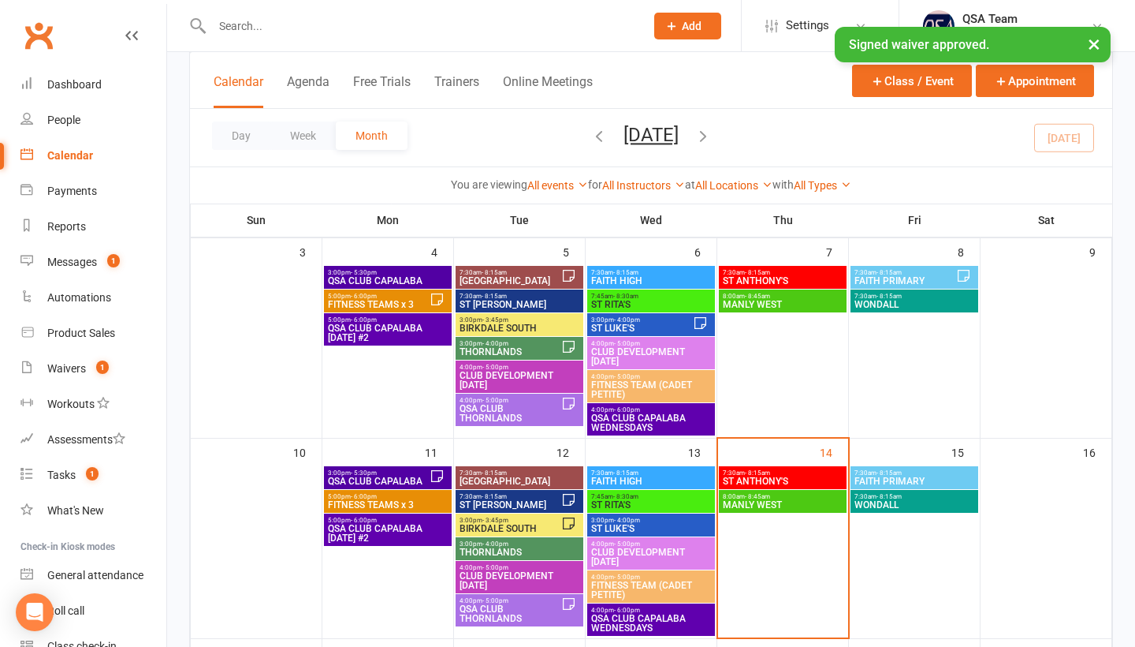
scroll to position [295, 0]
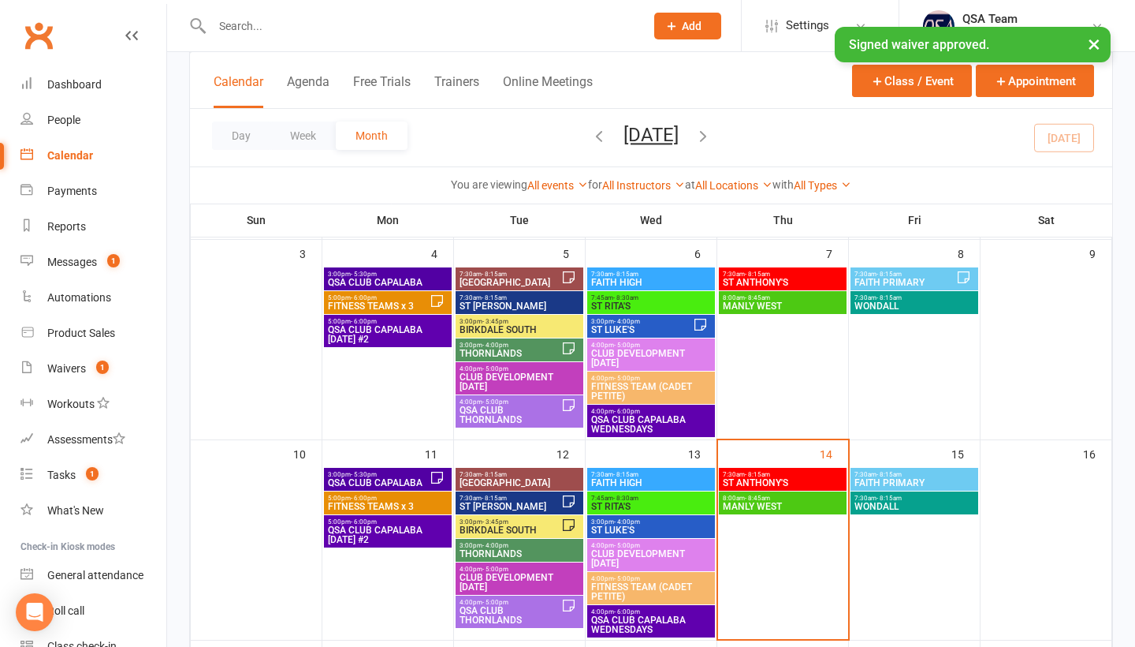
click at [620, 527] on span "ST LUKE'S" at bounding box center [651, 529] width 121 height 9
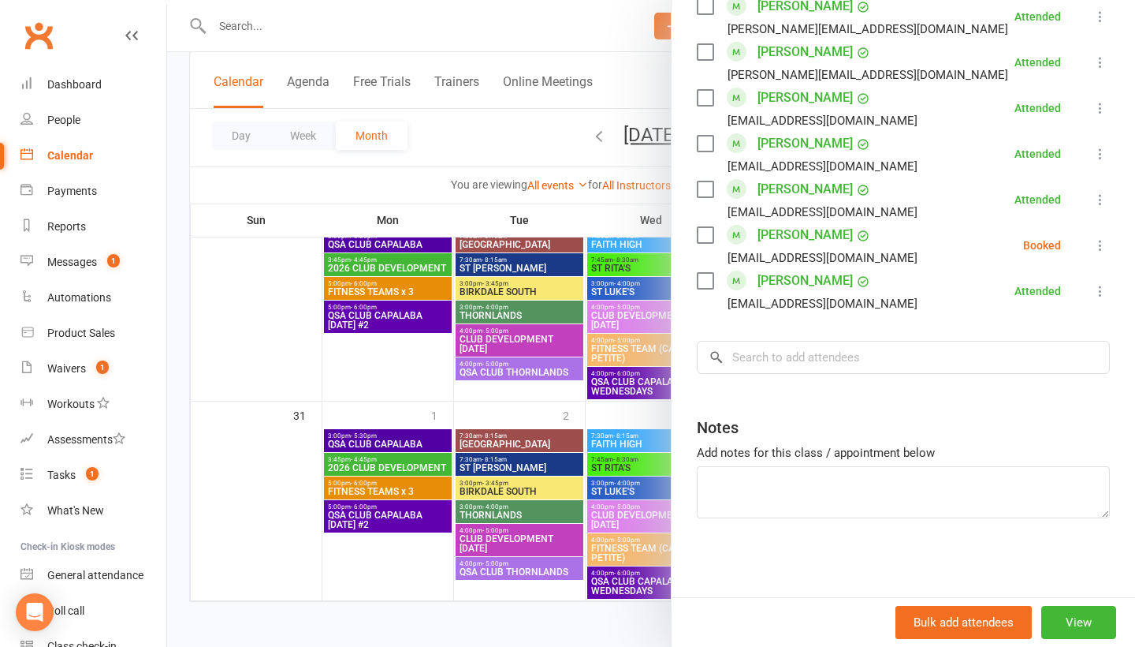
scroll to position [1312, 0]
click at [783, 356] on input "search" at bounding box center [903, 357] width 413 height 33
paste input "[PERSON_NAME]"
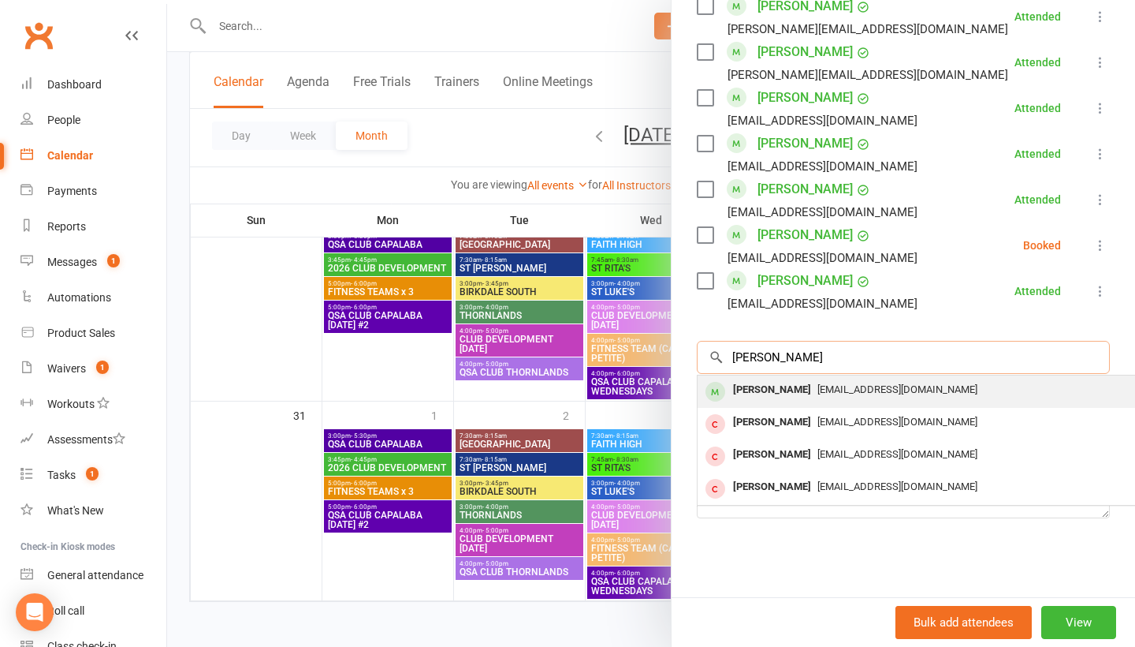
type input "[PERSON_NAME]"
click at [770, 383] on div "[PERSON_NAME]" at bounding box center [772, 389] width 91 height 23
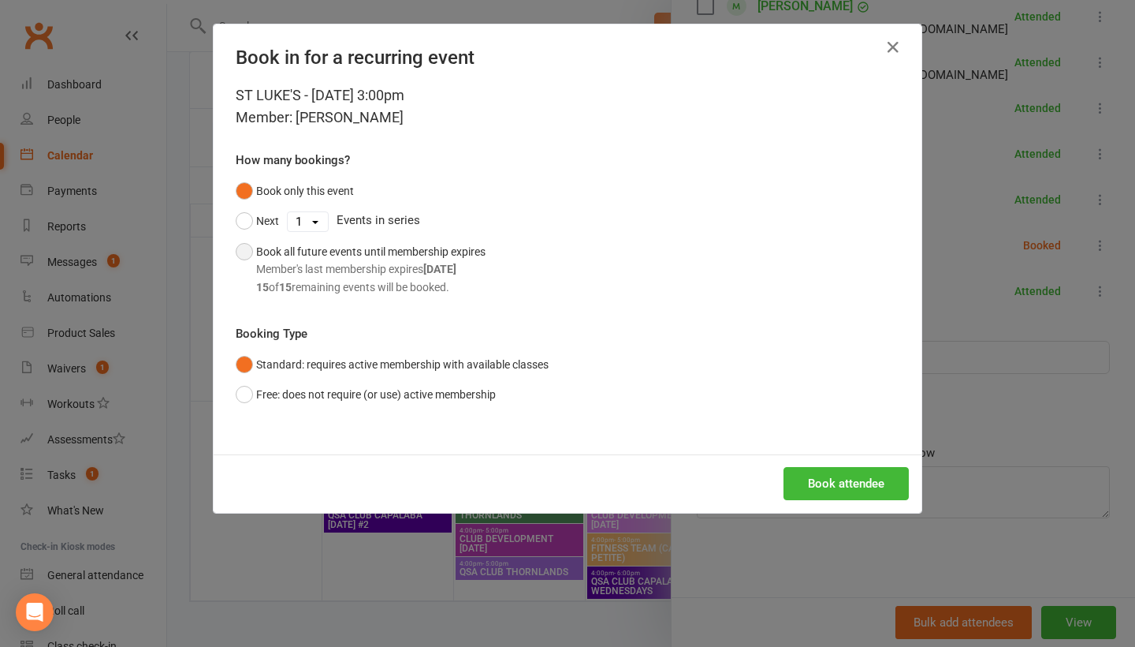
click at [445, 251] on div "Book all future events until membership expires Member's last membership expire…" at bounding box center [370, 269] width 229 height 53
click at [860, 485] on button "Book attendee" at bounding box center [846, 483] width 125 height 33
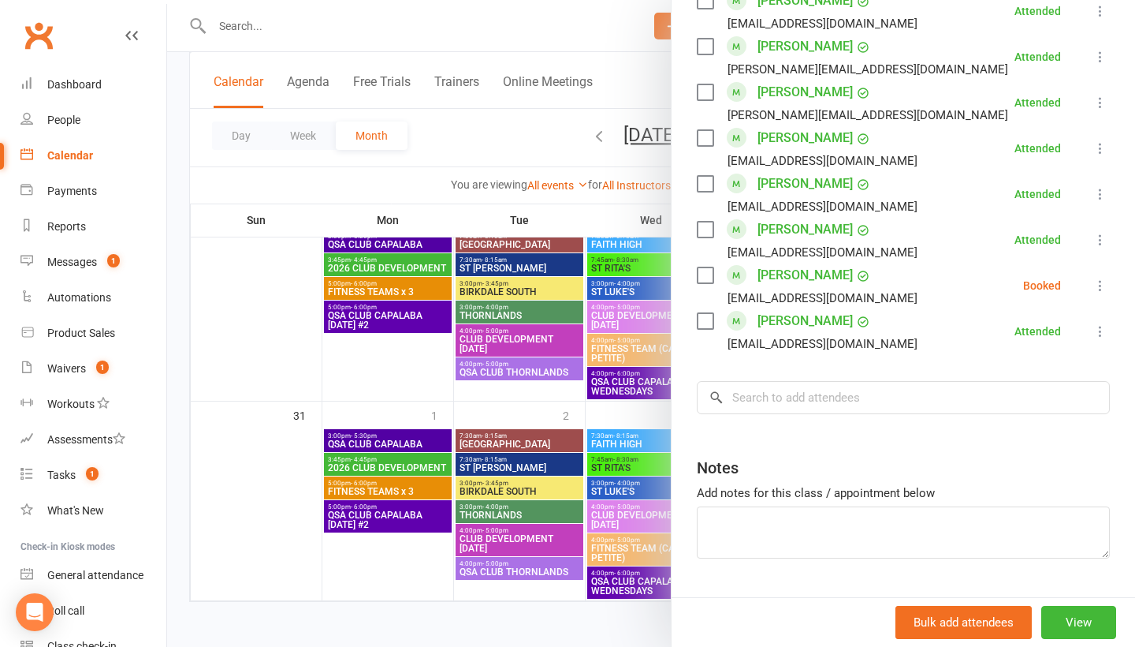
click at [322, 13] on div at bounding box center [651, 323] width 968 height 647
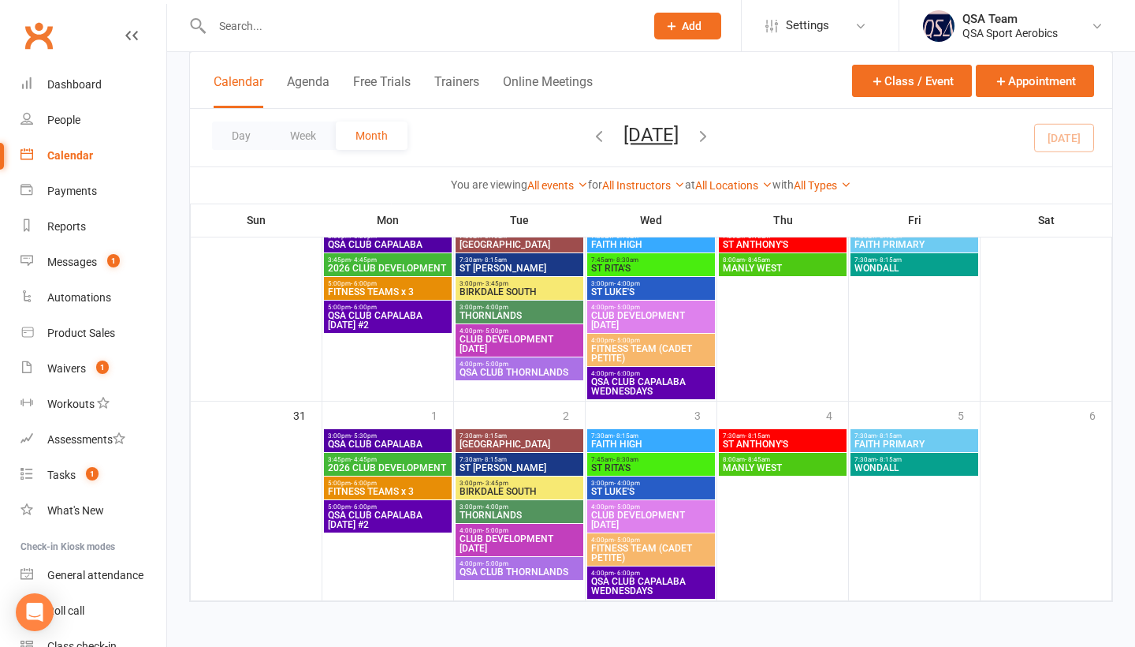
click at [304, 28] on input "text" at bounding box center [420, 26] width 427 height 22
paste input "[PERSON_NAME]"
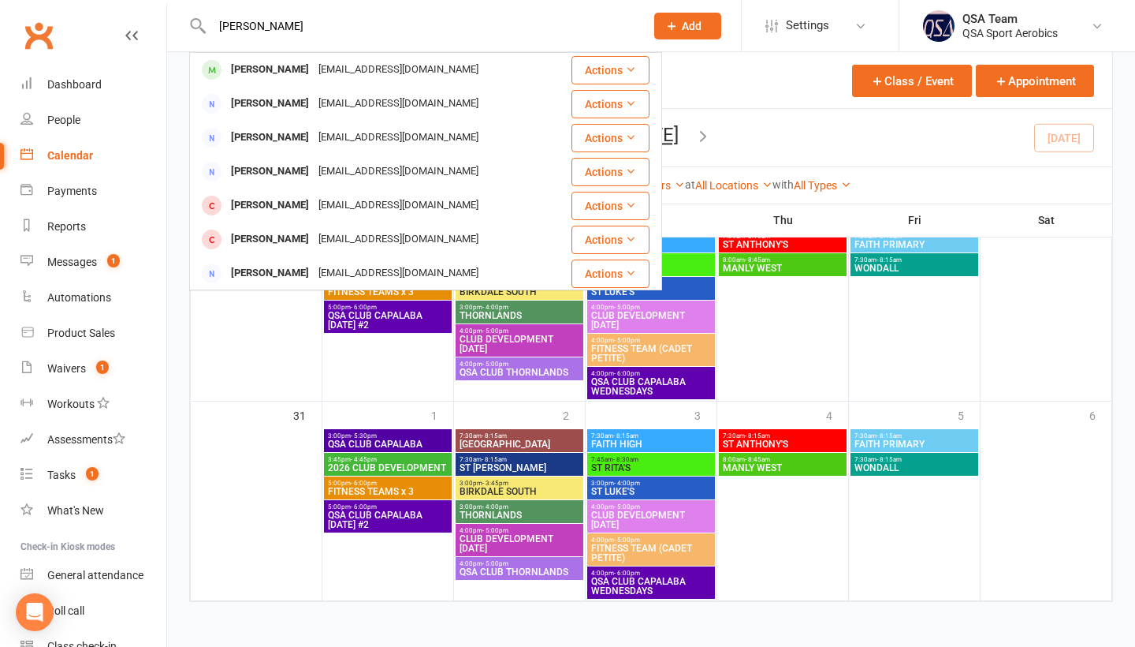
type input "[PERSON_NAME]"
click at [285, 70] on div "[PERSON_NAME]" at bounding box center [270, 69] width 88 height 23
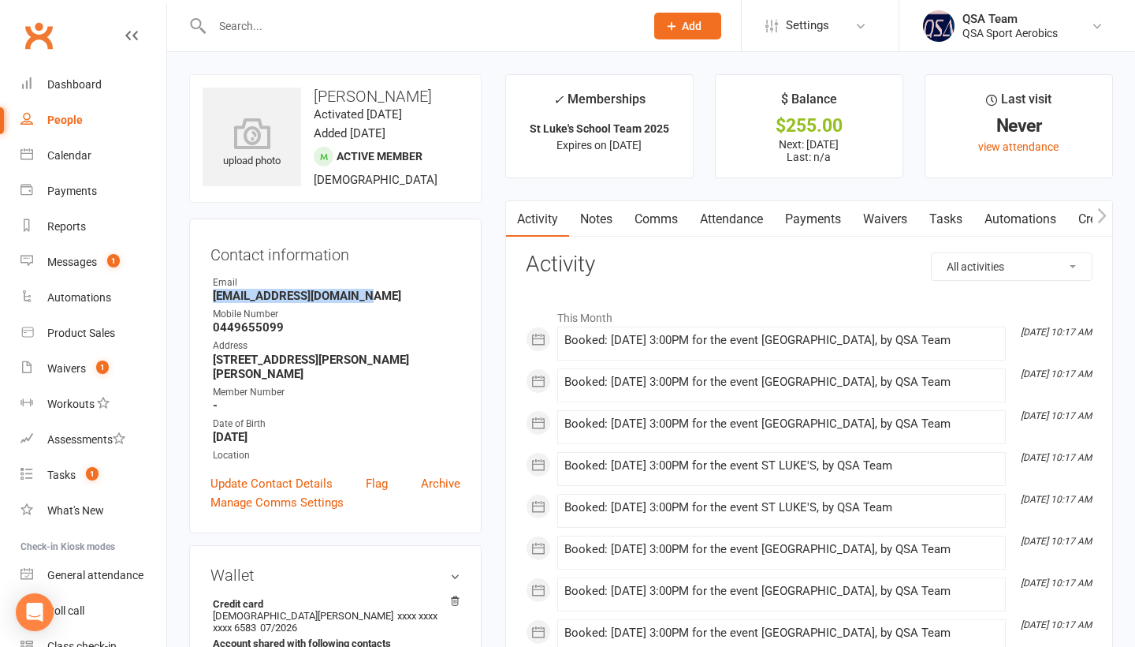
drag, startPoint x: 208, startPoint y: 293, endPoint x: 387, endPoint y: 291, distance: 179.0
click at [388, 292] on div "Contact information Owner Email [EMAIL_ADDRESS][DOMAIN_NAME] Mobile Number [PHO…" at bounding box center [335, 375] width 293 height 315
copy strong "[EMAIL_ADDRESS][DOMAIN_NAME]"
click at [304, 24] on input "text" at bounding box center [420, 26] width 427 height 22
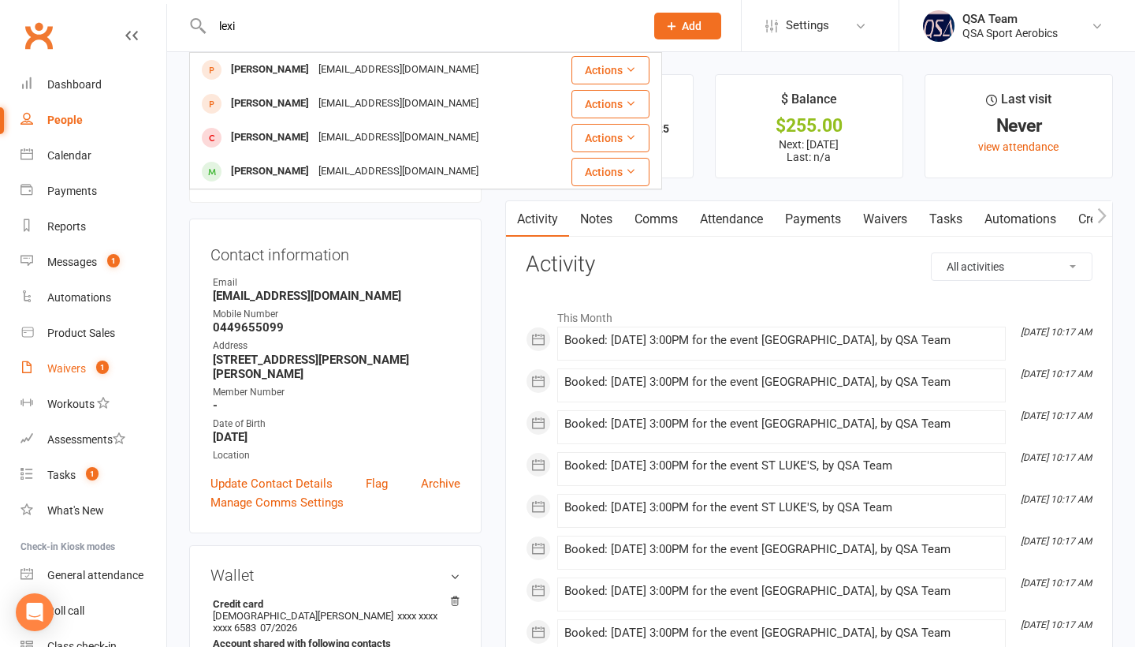
type input "lexi"
click at [76, 363] on div "Waivers" at bounding box center [66, 368] width 39 height 13
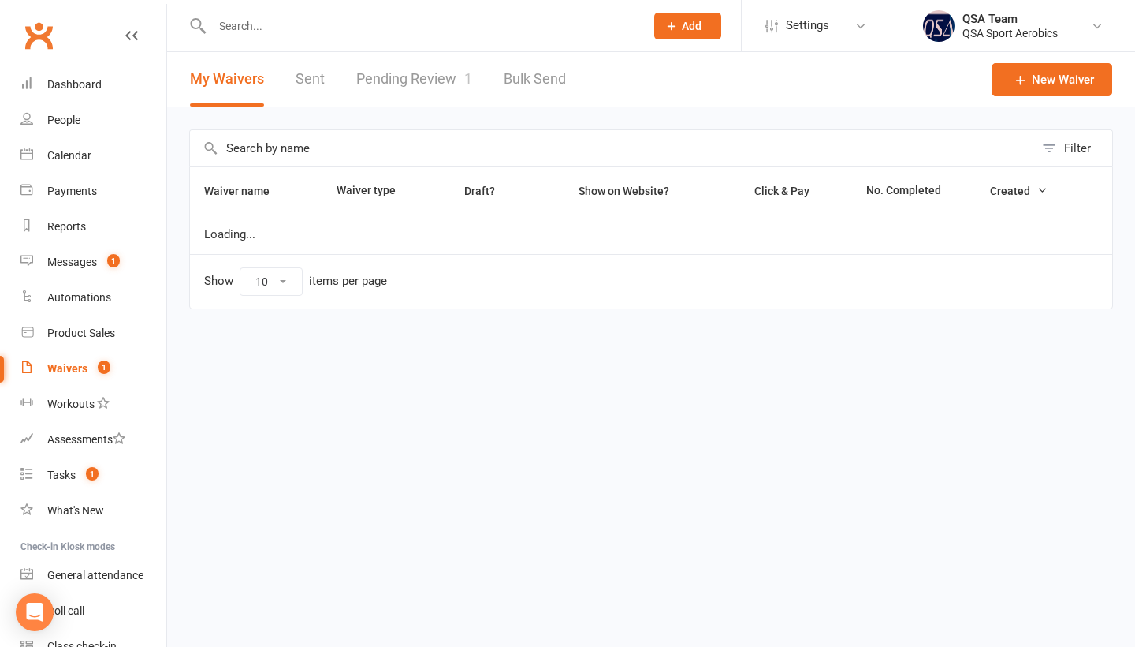
click at [423, 74] on link "Pending Review 1" at bounding box center [414, 79] width 116 height 54
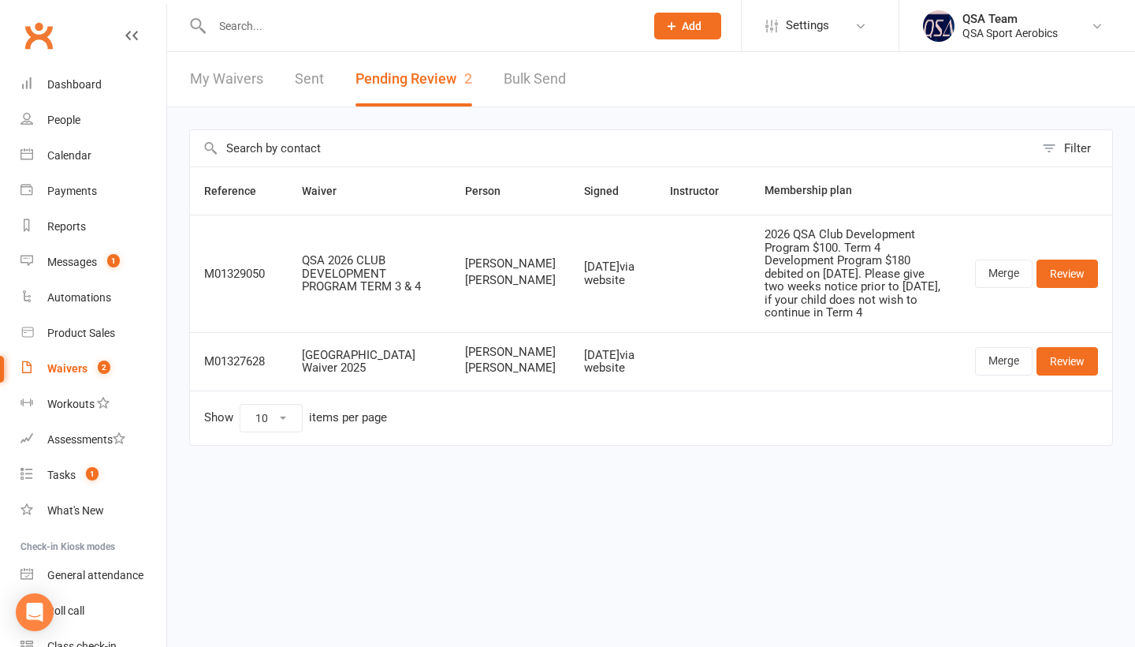
drag, startPoint x: 426, startPoint y: 272, endPoint x: 459, endPoint y: 283, distance: 34.9
click at [460, 286] on td "[PERSON_NAME] [PERSON_NAME]" at bounding box center [510, 272] width 119 height 117
copy span "[PERSON_NAME]"
click at [266, 35] on input "text" at bounding box center [420, 26] width 427 height 22
paste input "[PERSON_NAME]"
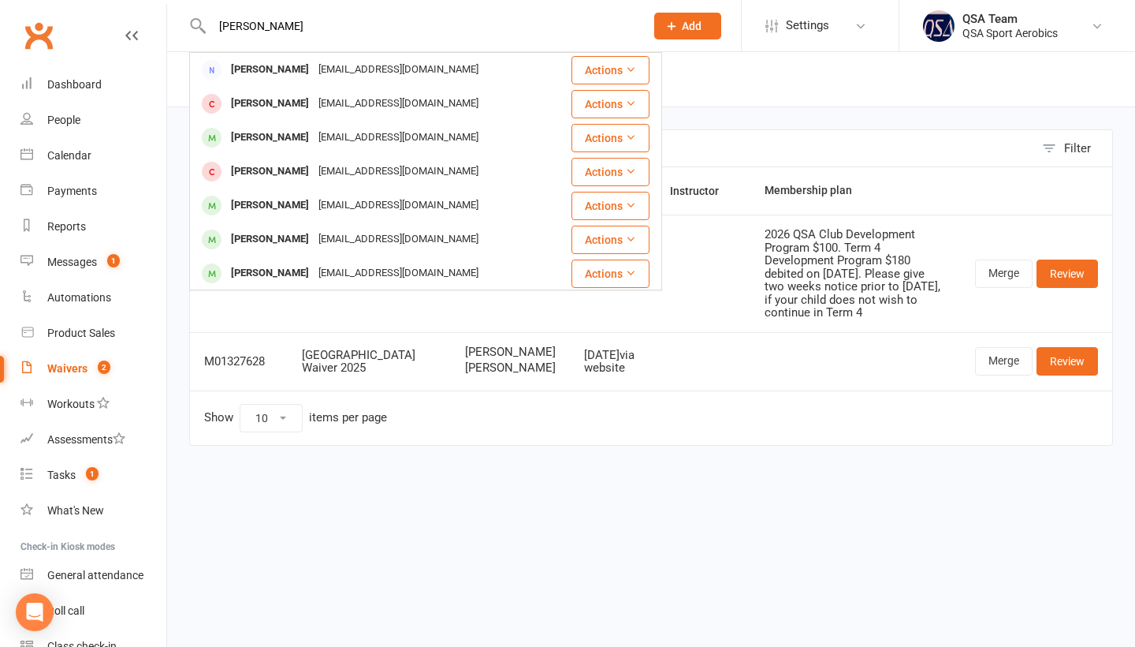
type input "[PERSON_NAME]"
click at [589, 443] on td "Show 10 25 50 100 items per page" at bounding box center [651, 417] width 922 height 54
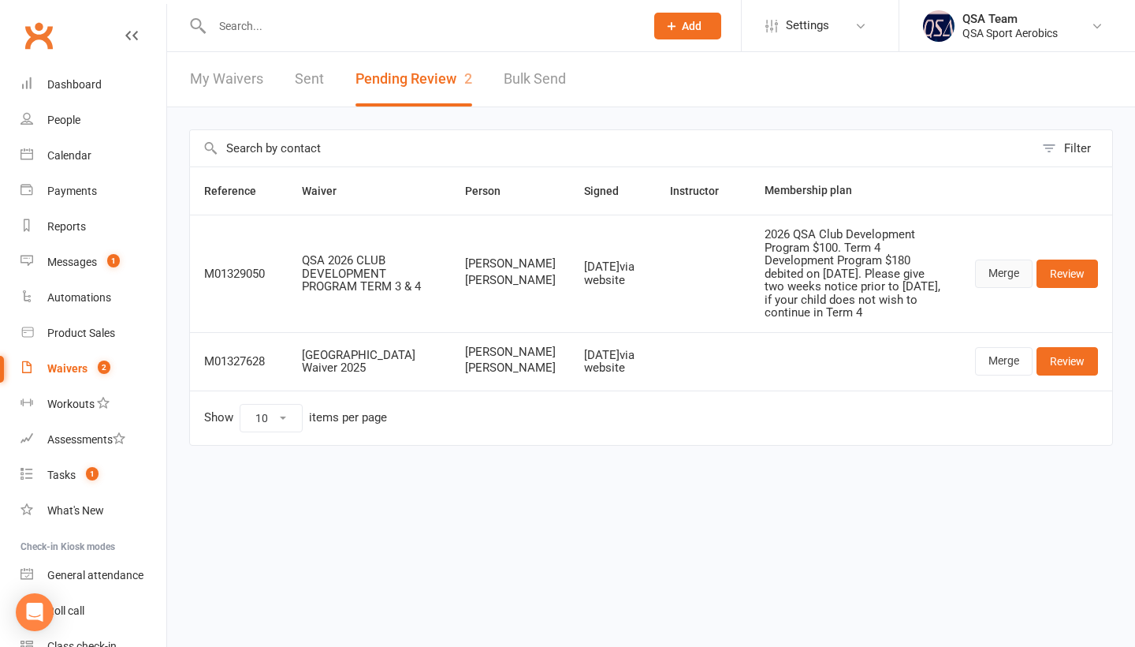
click at [992, 274] on link "Merge" at bounding box center [1004, 273] width 58 height 28
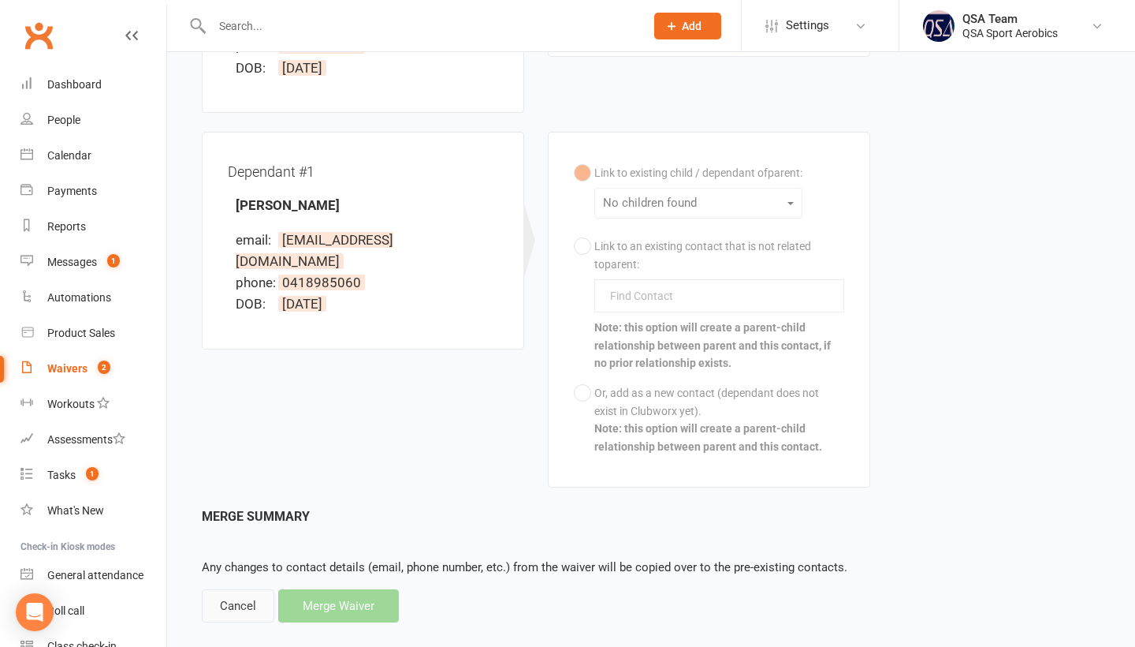
scroll to position [349, 0]
click at [240, 591] on div "Cancel" at bounding box center [238, 607] width 73 height 33
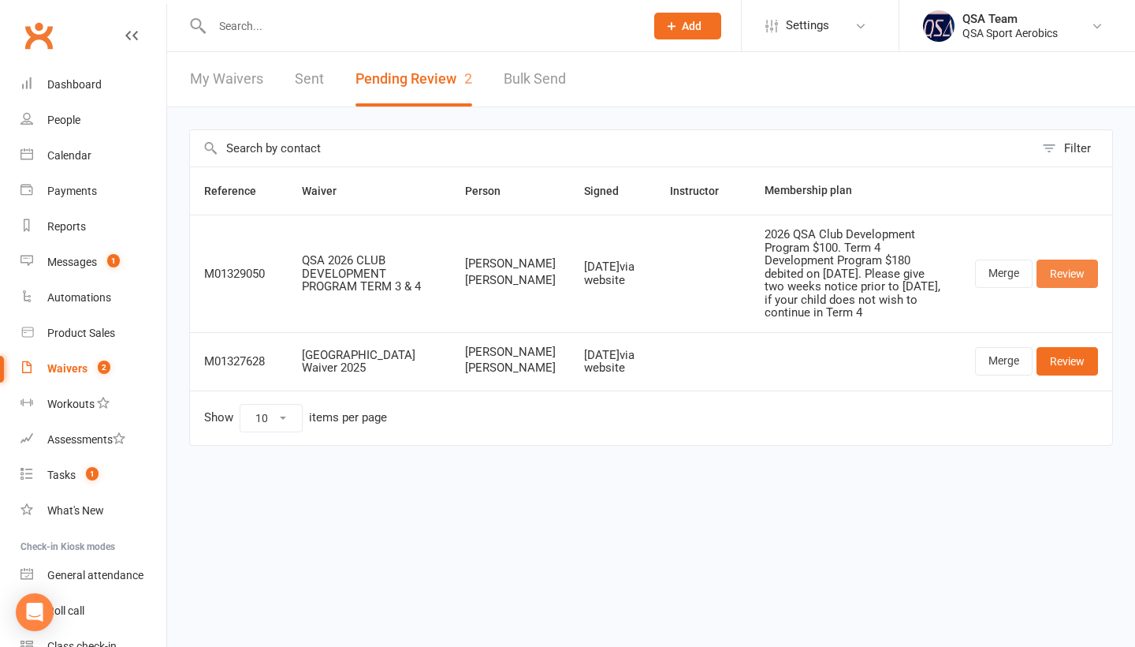
click at [1072, 266] on link "Review" at bounding box center [1067, 273] width 61 height 28
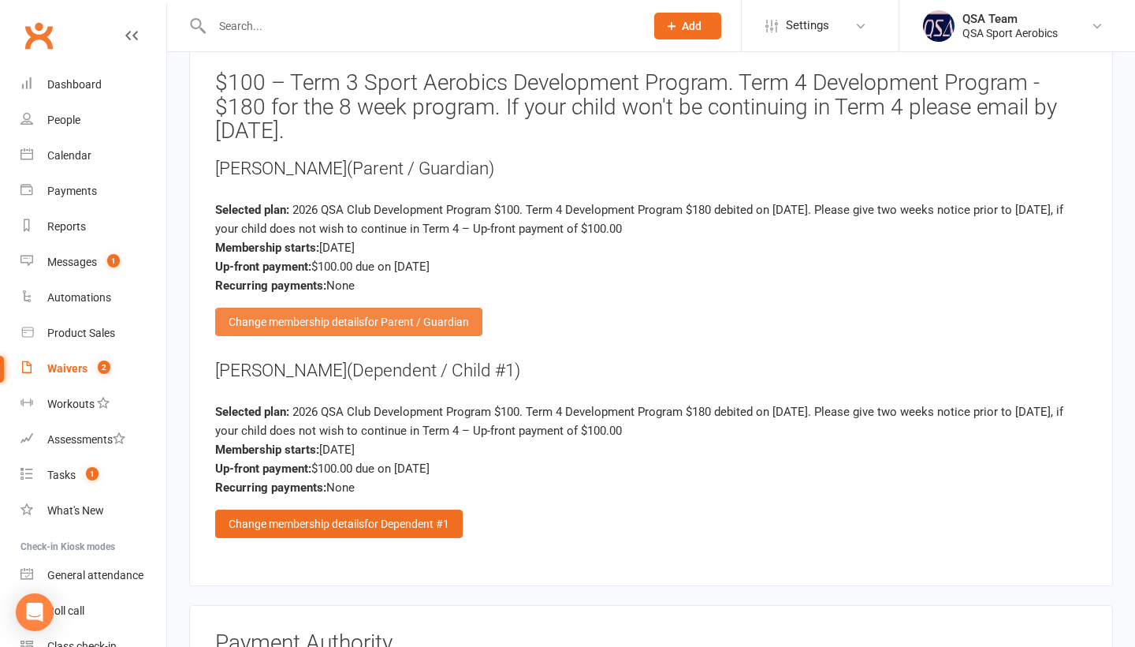
scroll to position [1684, 0]
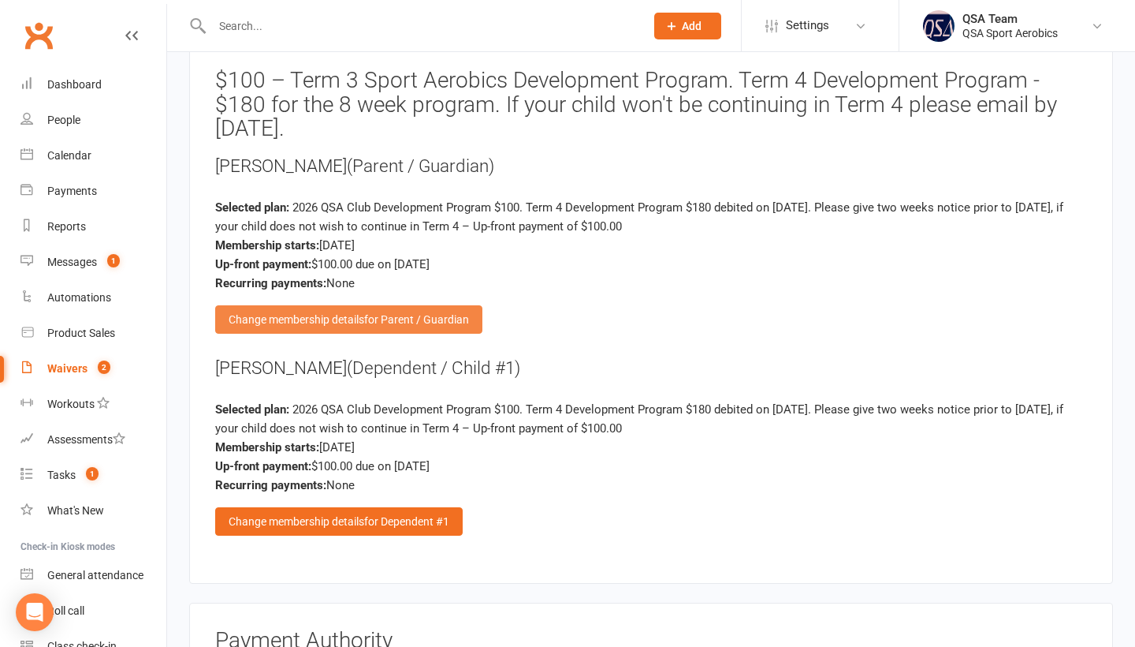
click at [393, 313] on span "for Parent / Guardian" at bounding box center [416, 319] width 105 height 13
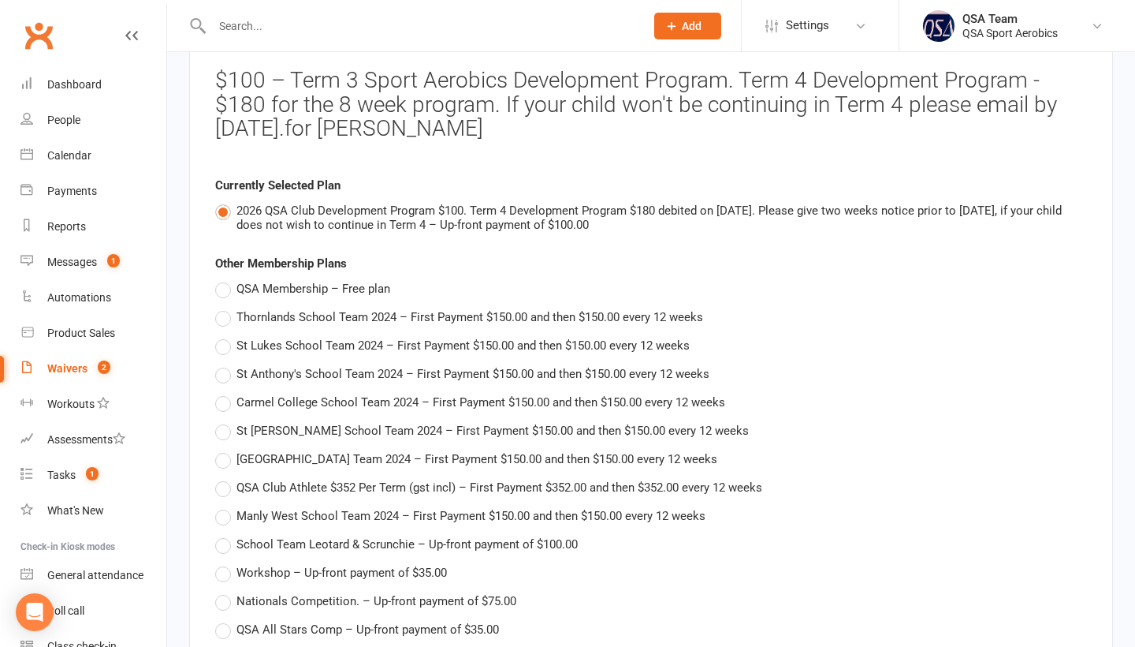
click at [340, 285] on span "QSA Membership – Free plan" at bounding box center [314, 287] width 154 height 17
click at [225, 279] on input "QSA Membership – Free plan" at bounding box center [220, 279] width 10 height 0
type input "QSA Membership"
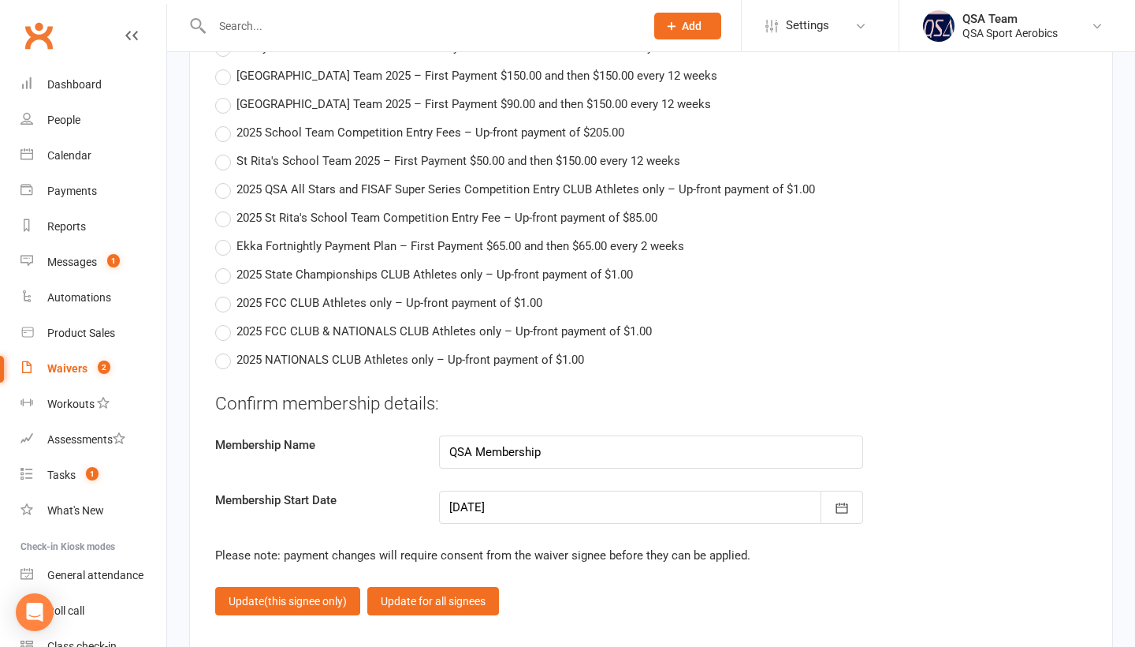
scroll to position [3922, 0]
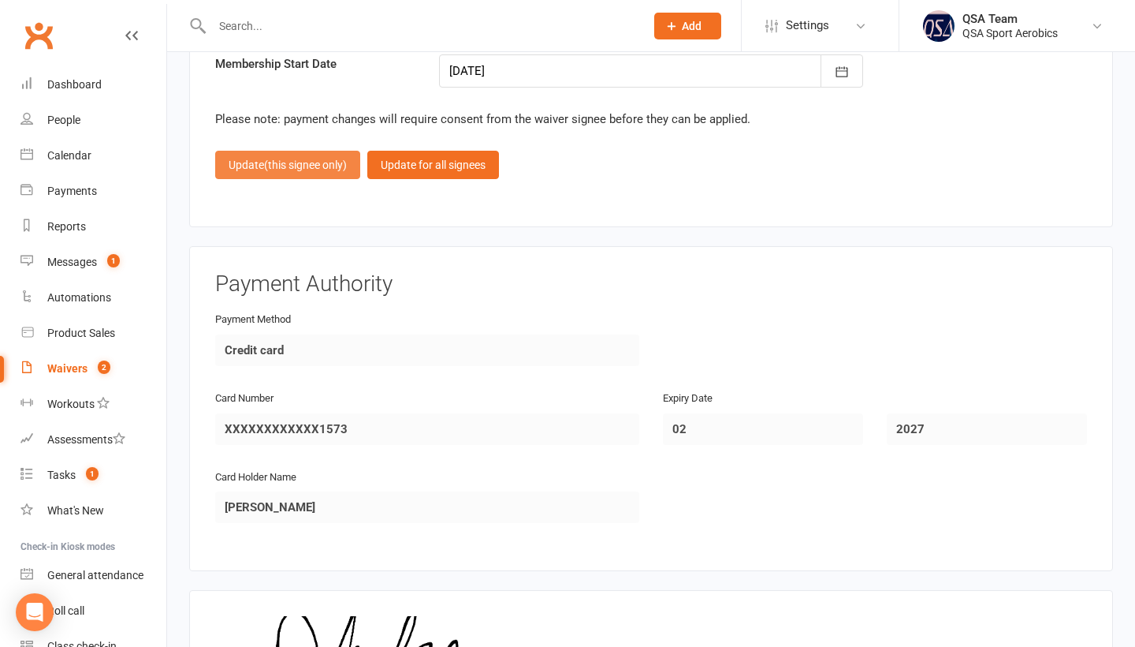
click at [237, 166] on button "Update (this signee only)" at bounding box center [287, 165] width 145 height 28
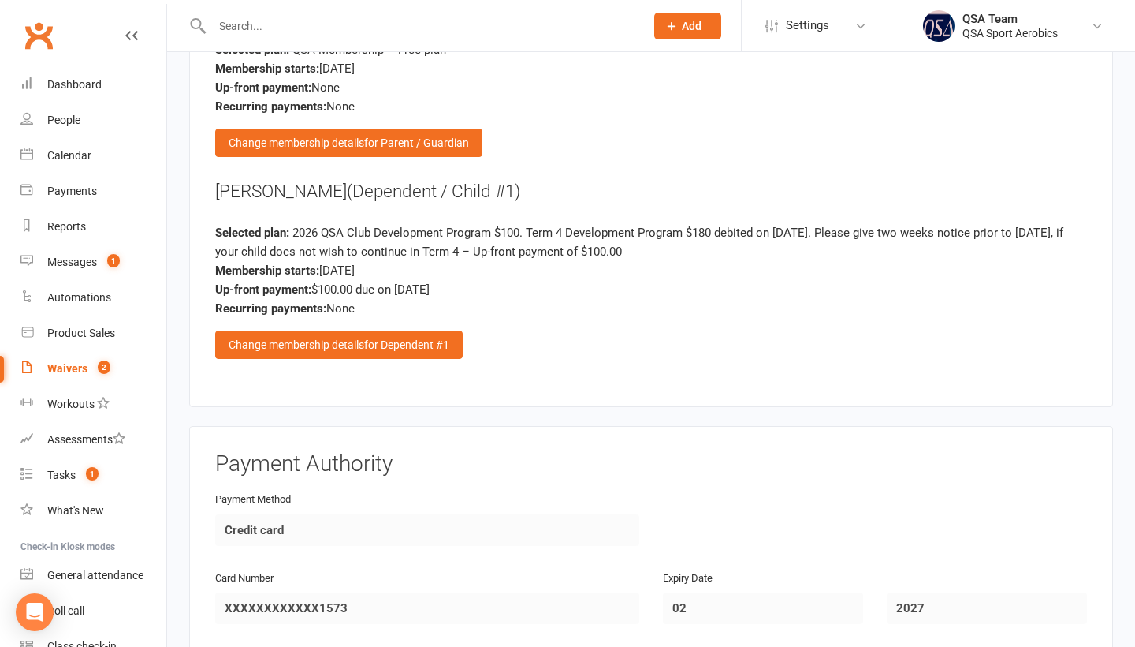
scroll to position [1820, 0]
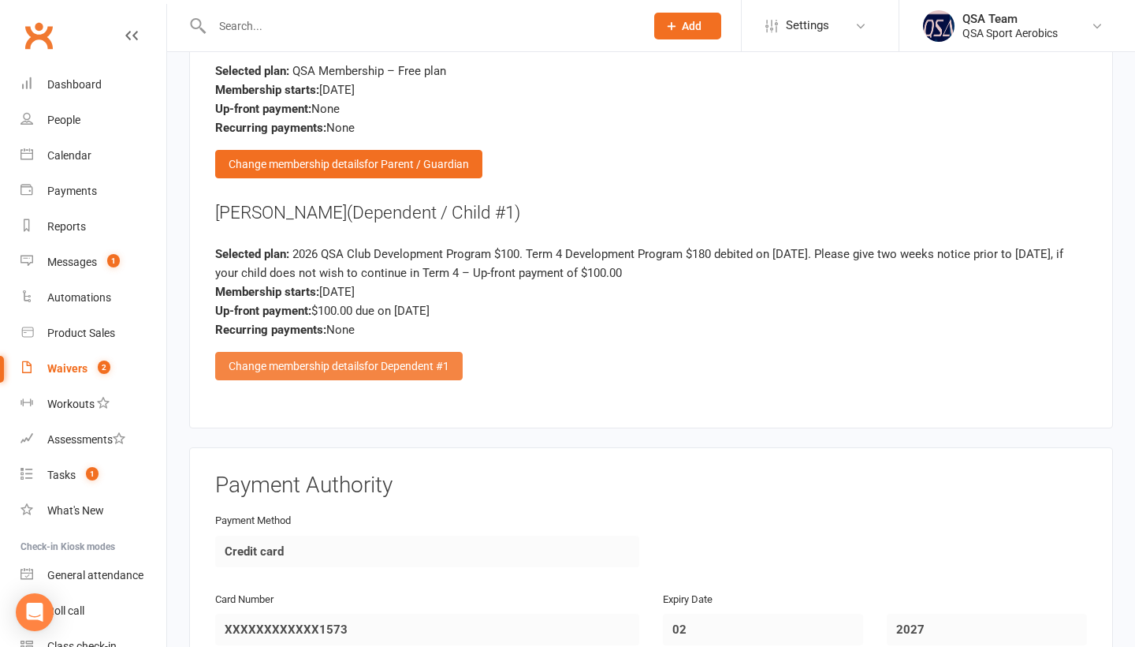
click at [411, 352] on div "Change membership details for Dependent #1" at bounding box center [339, 366] width 248 height 28
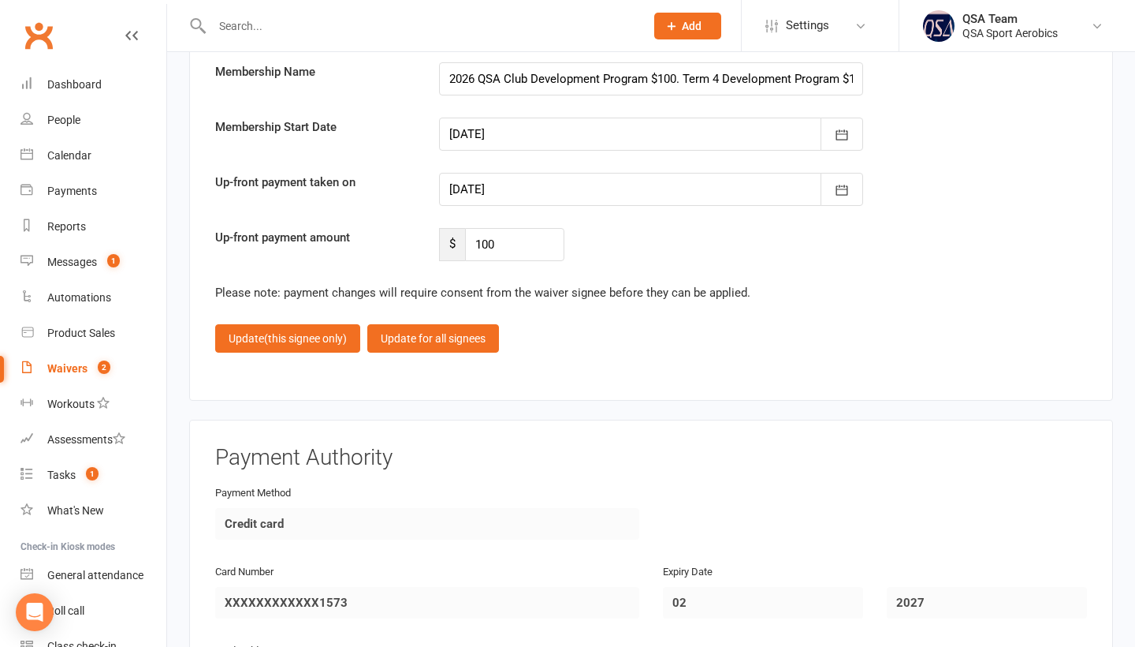
scroll to position [3860, 0]
click at [834, 188] on icon "button" at bounding box center [842, 189] width 16 height 16
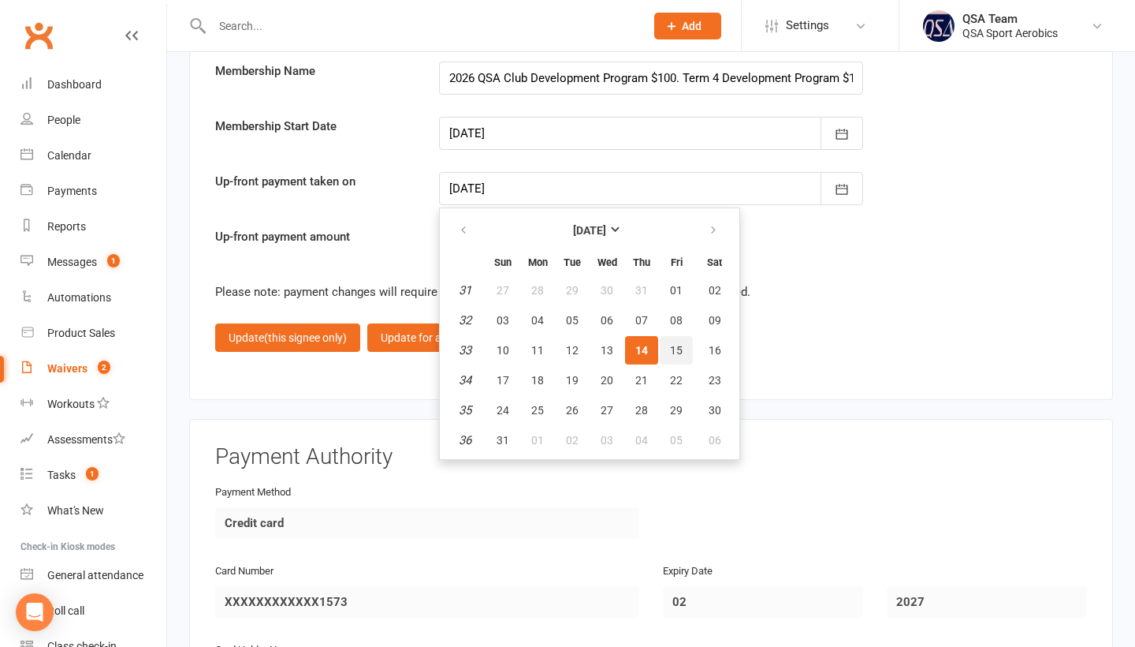
click at [684, 345] on button "15" at bounding box center [676, 350] width 33 height 28
type input "[DATE]"
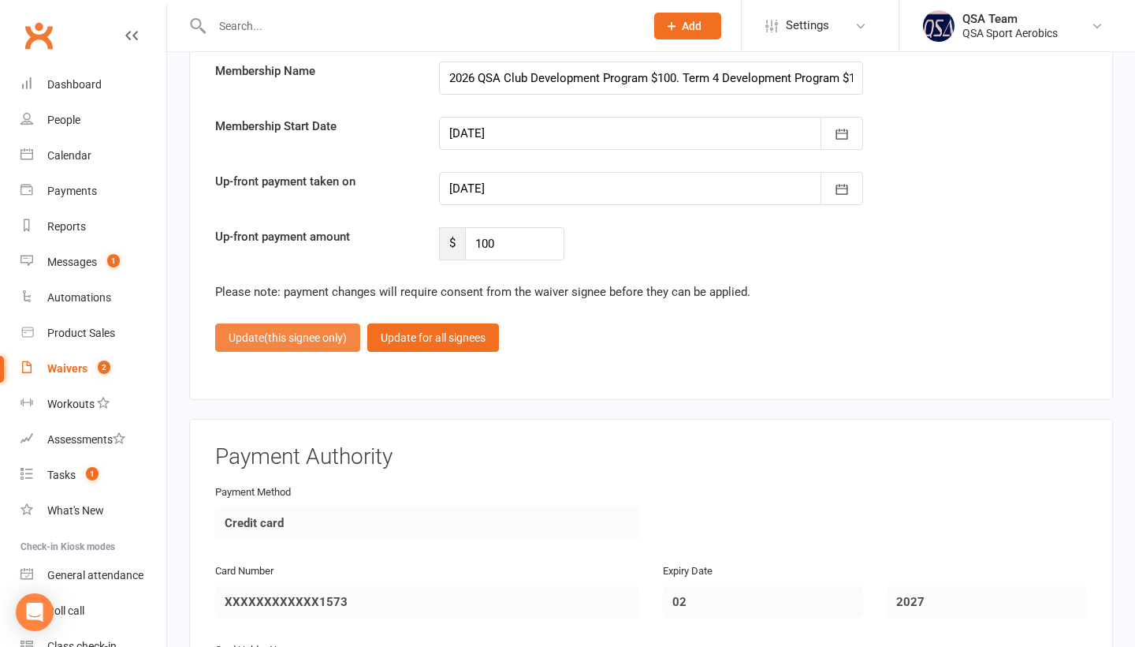
click at [310, 340] on span "(this signee only)" at bounding box center [305, 337] width 83 height 13
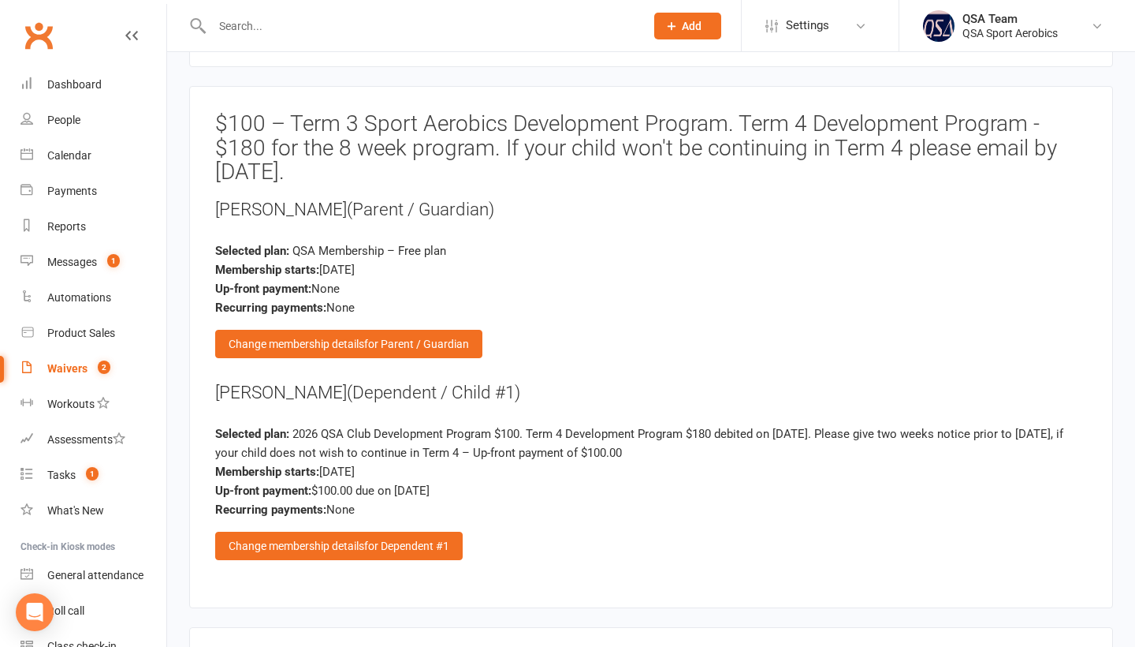
scroll to position [1642, 0]
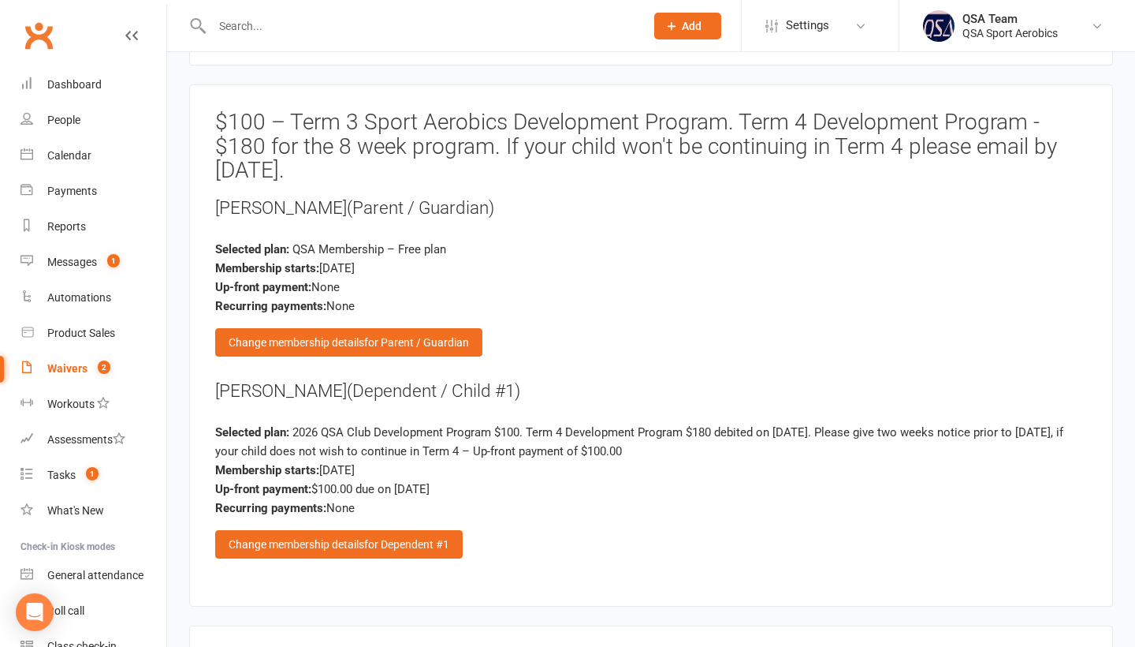
drag, startPoint x: 213, startPoint y: 384, endPoint x: 329, endPoint y: 382, distance: 115.9
click at [329, 382] on div "$100 – Term 3 Sport Aerobics Development Program. Term 4 Development Program - …" at bounding box center [651, 345] width 924 height 522
copy div "[PERSON_NAME]"
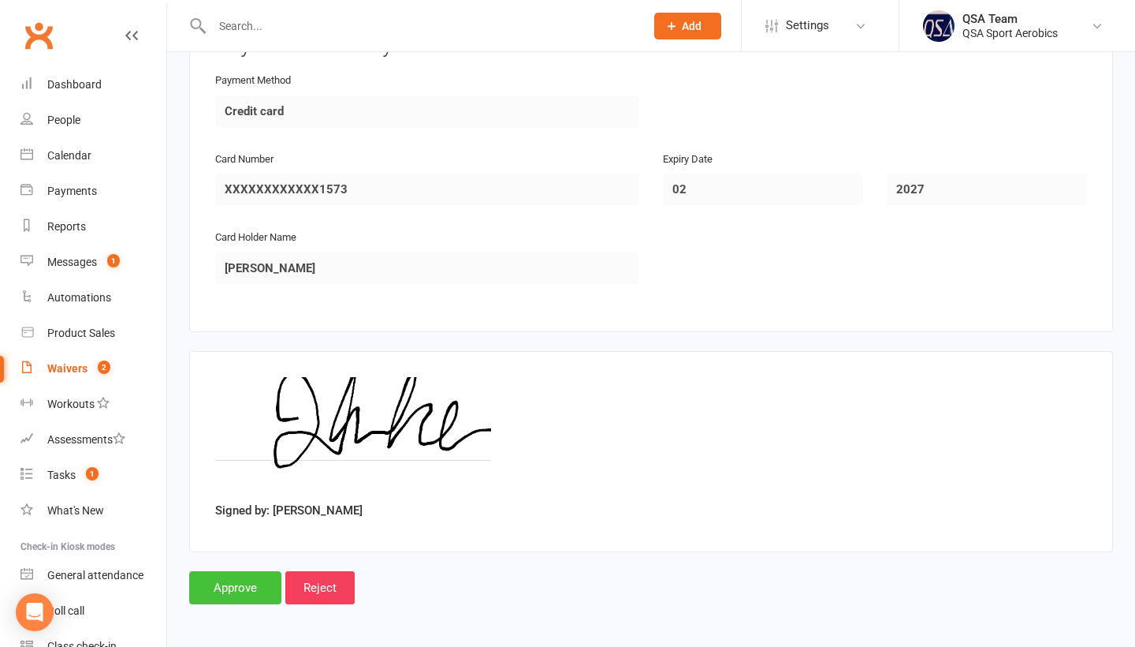
scroll to position [2260, 0]
click at [245, 583] on input "Approve" at bounding box center [235, 588] width 92 height 33
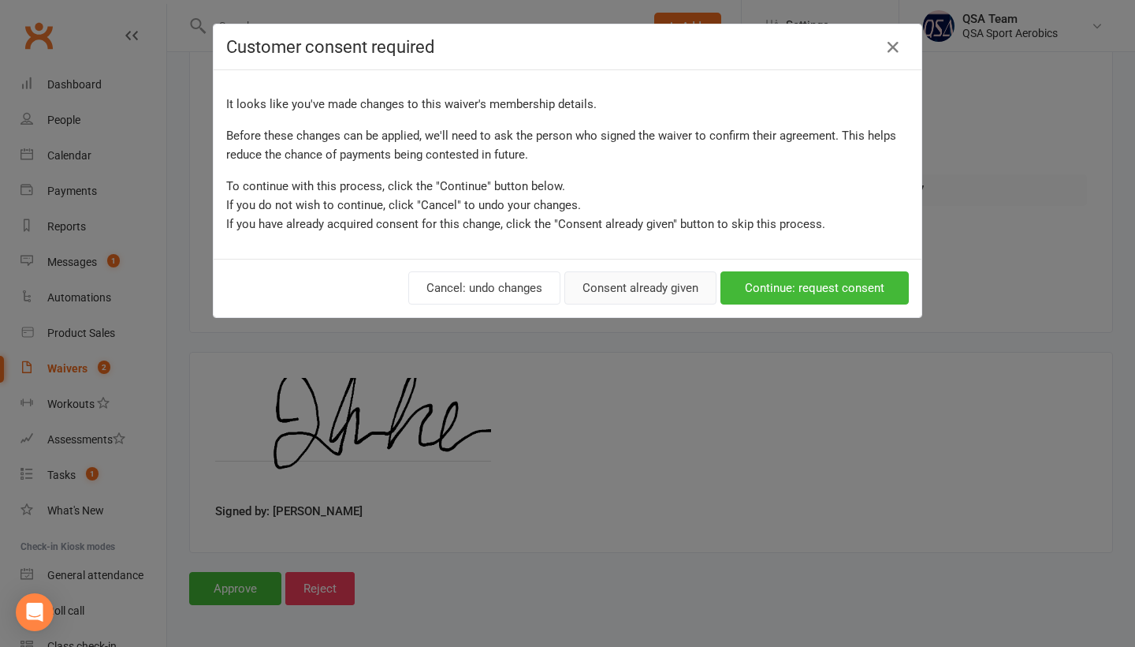
click at [658, 282] on button "Consent already given" at bounding box center [641, 287] width 152 height 33
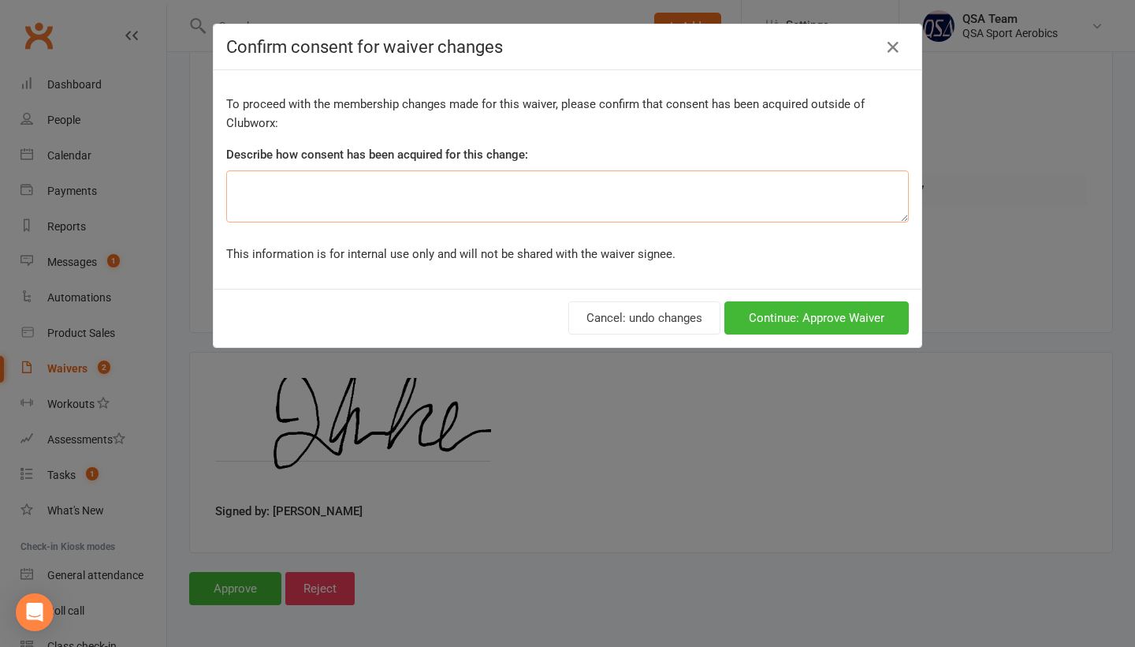
click at [626, 196] on textarea at bounding box center [567, 196] width 683 height 52
type textarea "."
click at [878, 310] on button "Continue: Approve Waiver" at bounding box center [817, 317] width 184 height 33
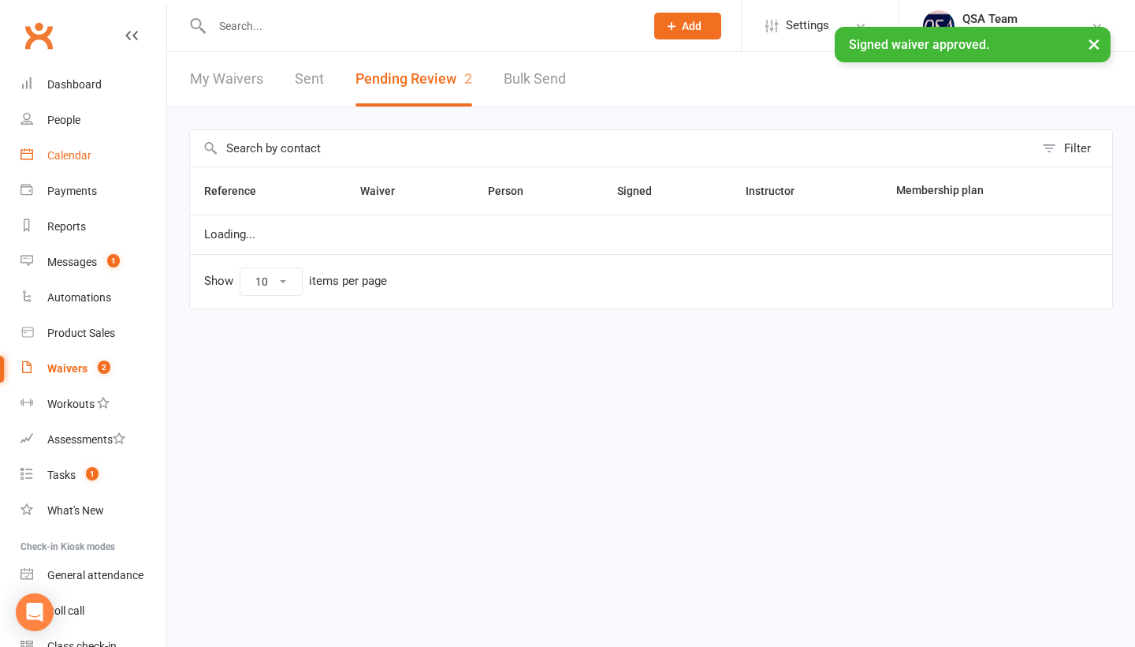
click at [75, 161] on div "Calendar" at bounding box center [69, 155] width 44 height 13
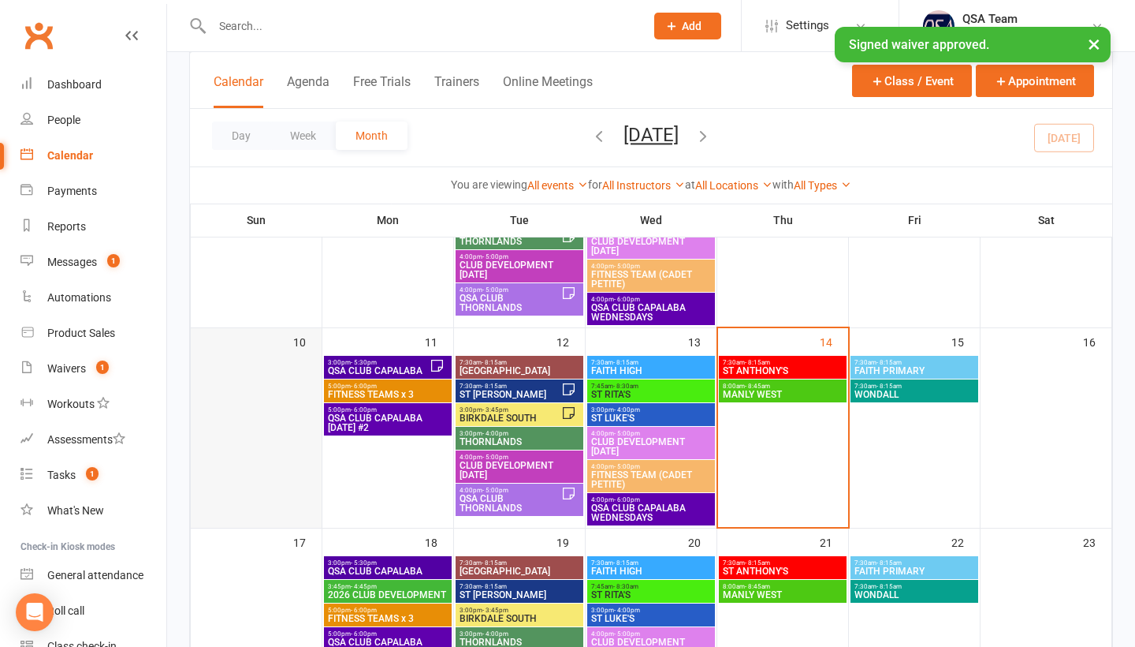
scroll to position [470, 0]
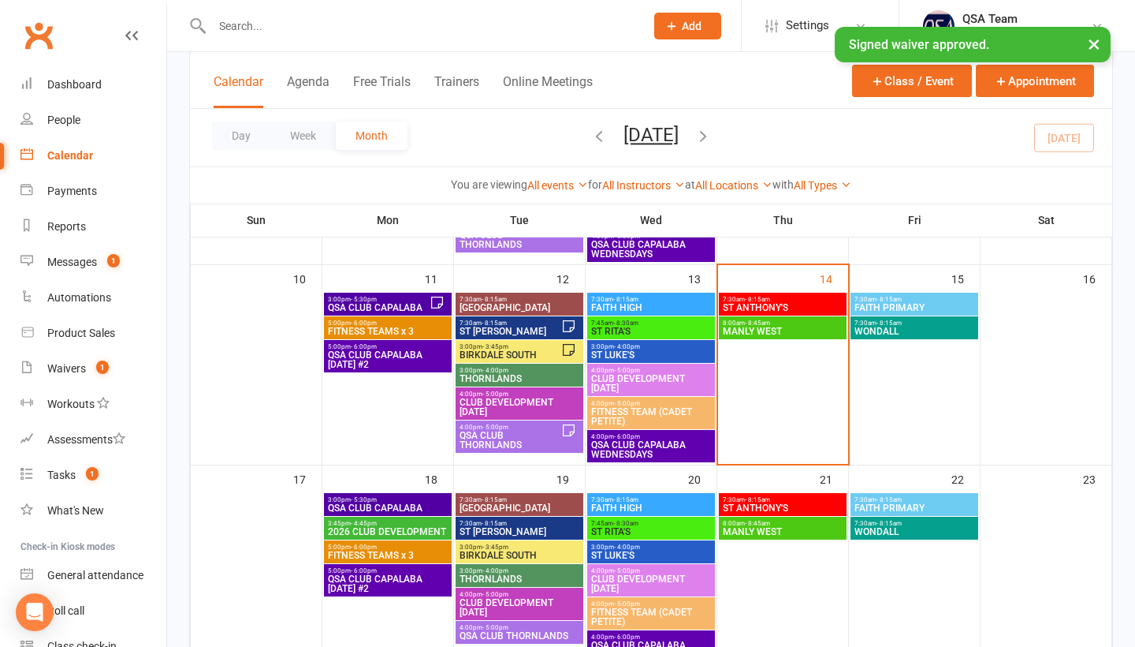
click at [352, 525] on div "3:45pm - 4:45pm 2026 CLUB DEVELOPMENT" at bounding box center [388, 527] width 128 height 23
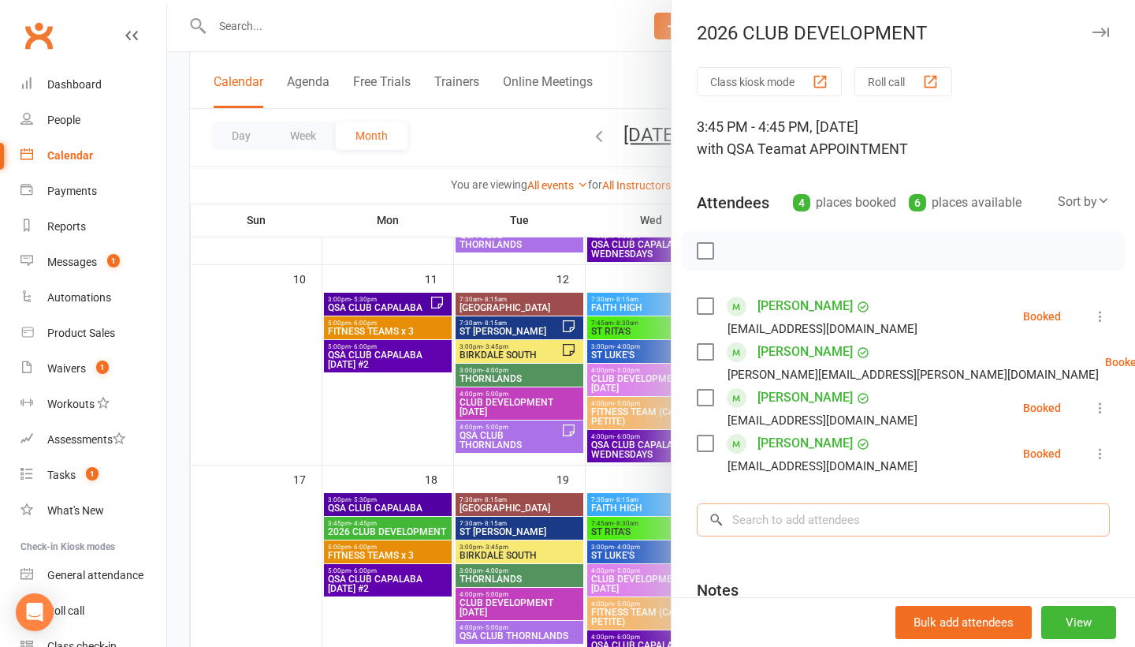
click at [806, 526] on input "search" at bounding box center [903, 519] width 413 height 33
paste input "[PERSON_NAME]"
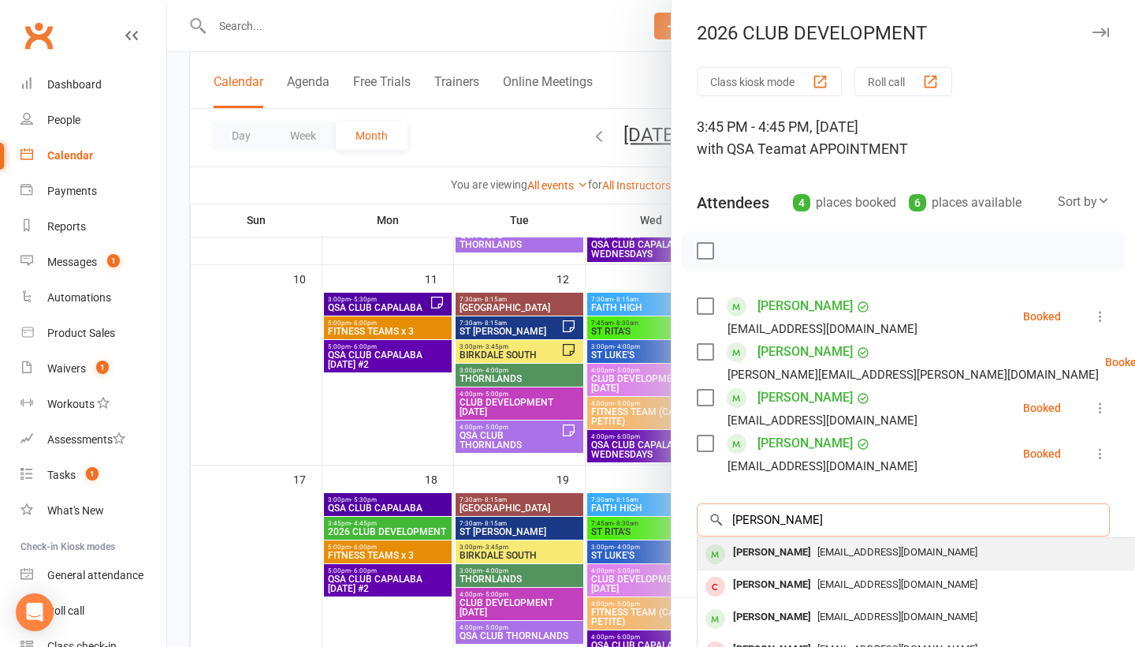
type input "[PERSON_NAME]"
click at [818, 557] on span "[EMAIL_ADDRESS][DOMAIN_NAME]" at bounding box center [898, 552] width 160 height 12
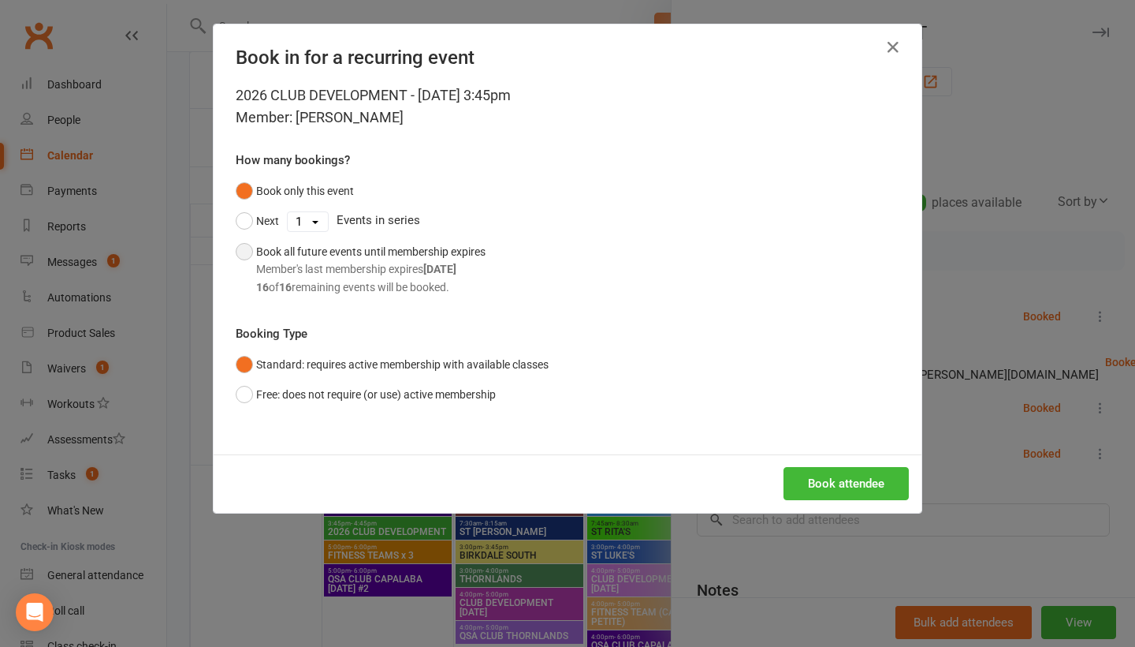
click at [375, 255] on div "Book all future events until membership expires Member's last membership expire…" at bounding box center [370, 269] width 229 height 53
click at [825, 479] on button "Book attendee" at bounding box center [846, 483] width 125 height 33
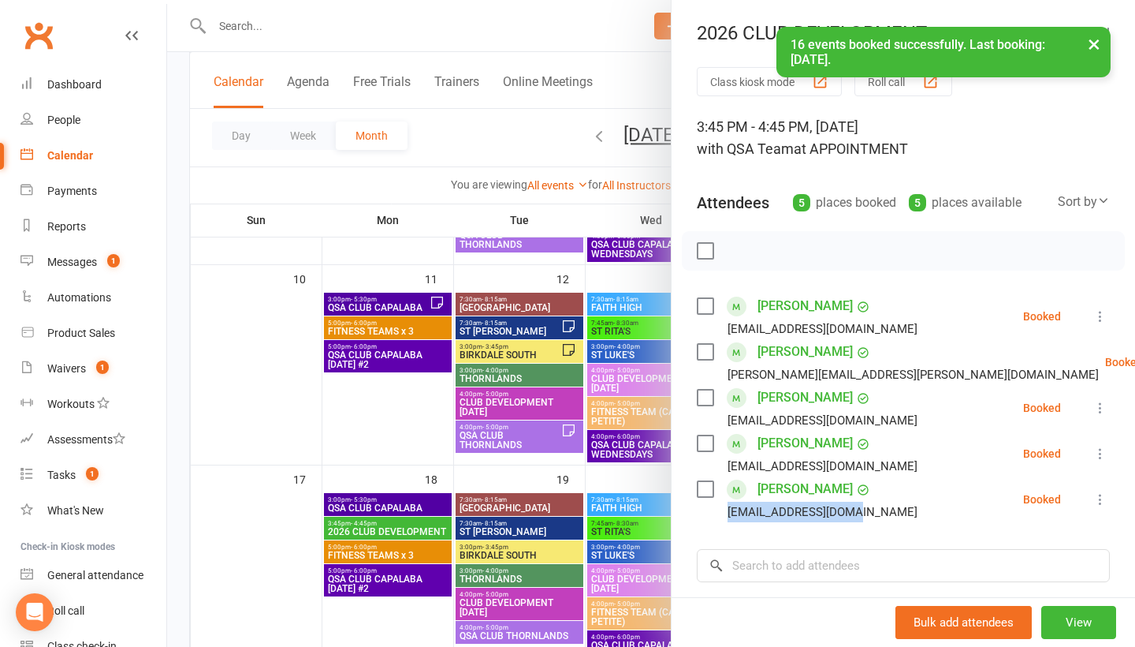
drag, startPoint x: 722, startPoint y: 519, endPoint x: 886, endPoint y: 518, distance: 164.0
click at [888, 518] on li "[PERSON_NAME] [PERSON_NAME][EMAIL_ADDRESS][DOMAIN_NAME] Booked More info Remove…" at bounding box center [903, 499] width 413 height 46
copy div "[EMAIL_ADDRESS][DOMAIN_NAME]"
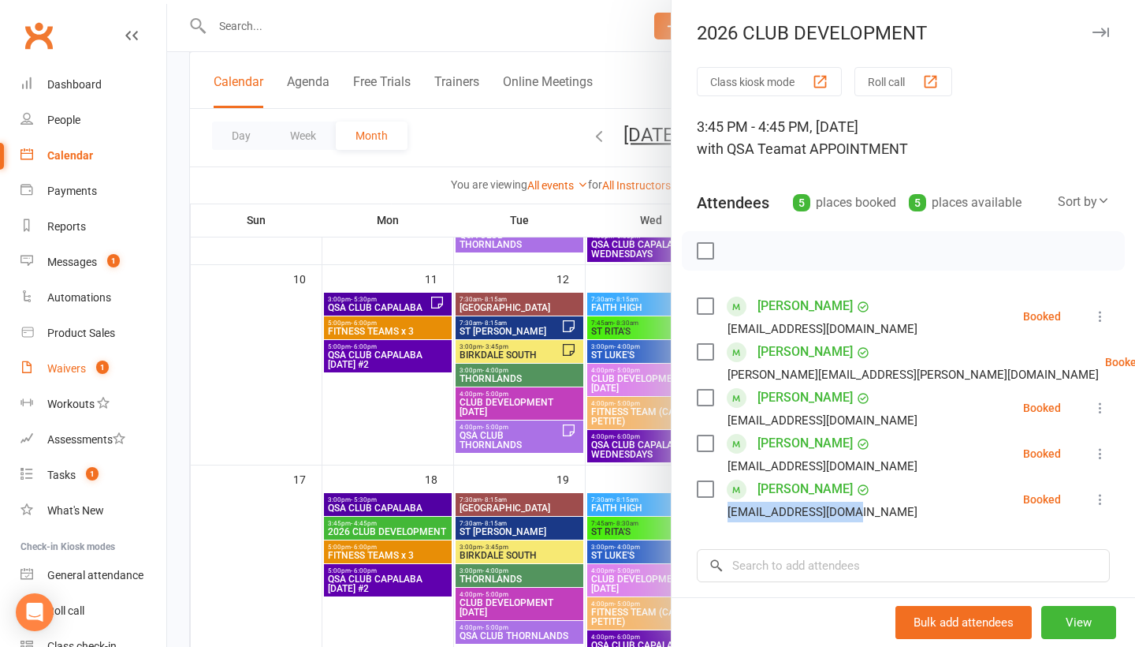
click at [63, 367] on div "Waivers" at bounding box center [66, 368] width 39 height 13
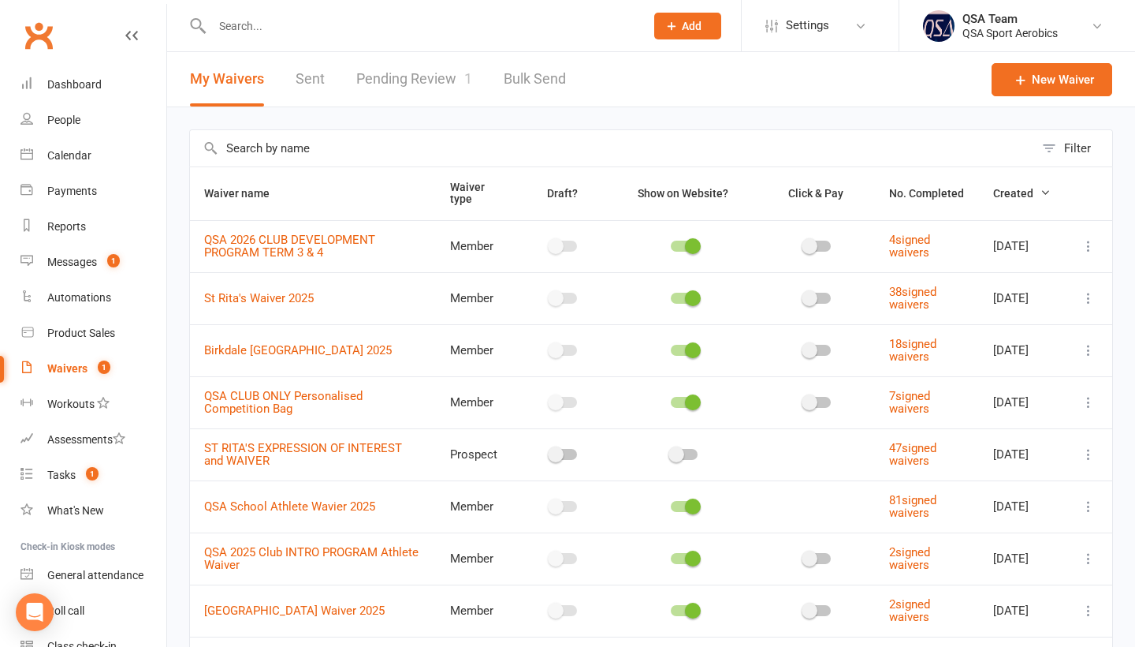
click at [417, 81] on link "Pending Review 1" at bounding box center [414, 79] width 116 height 54
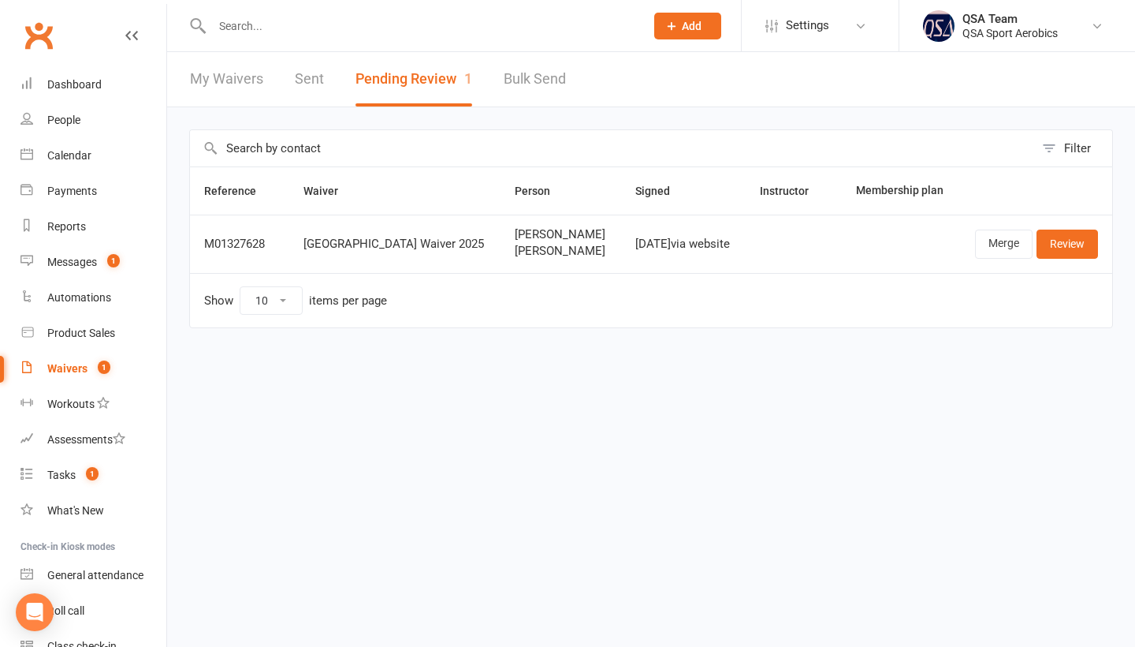
drag, startPoint x: 509, startPoint y: 261, endPoint x: 579, endPoint y: 274, distance: 72.2
click at [580, 273] on td "[PERSON_NAME] [PERSON_NAME]" at bounding box center [561, 243] width 121 height 58
copy span "[PERSON_NAME]"
click at [986, 258] on link "Merge" at bounding box center [1004, 243] width 58 height 28
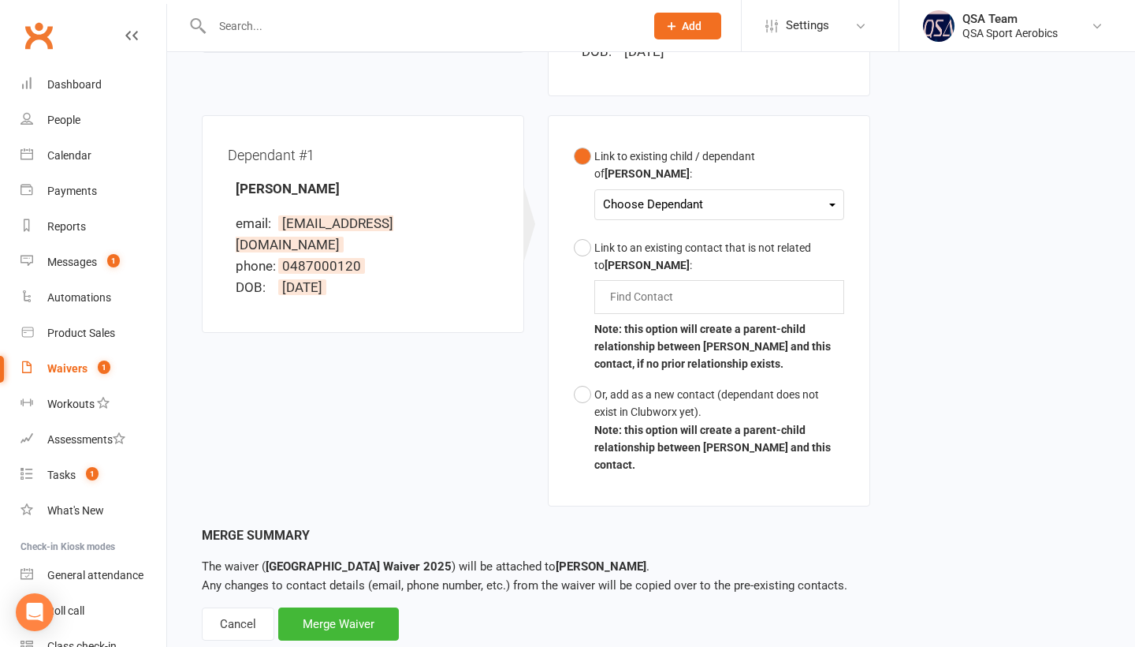
scroll to position [410, 0]
click at [234, 608] on div "Cancel" at bounding box center [238, 624] width 73 height 33
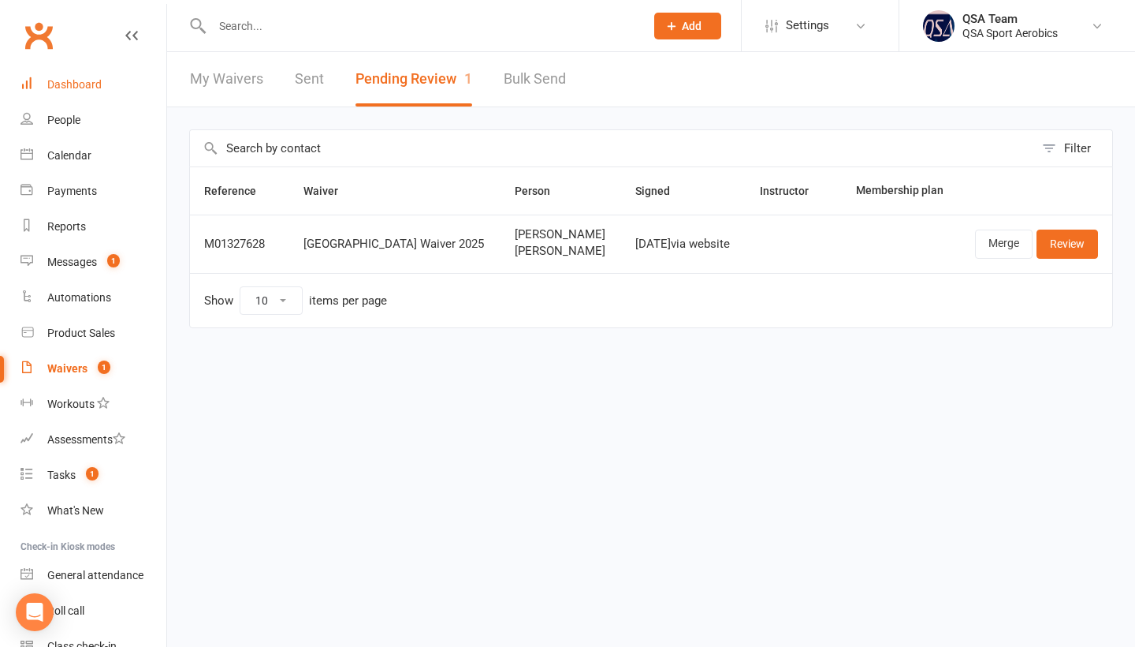
click at [88, 85] on div "Dashboard" at bounding box center [74, 84] width 54 height 13
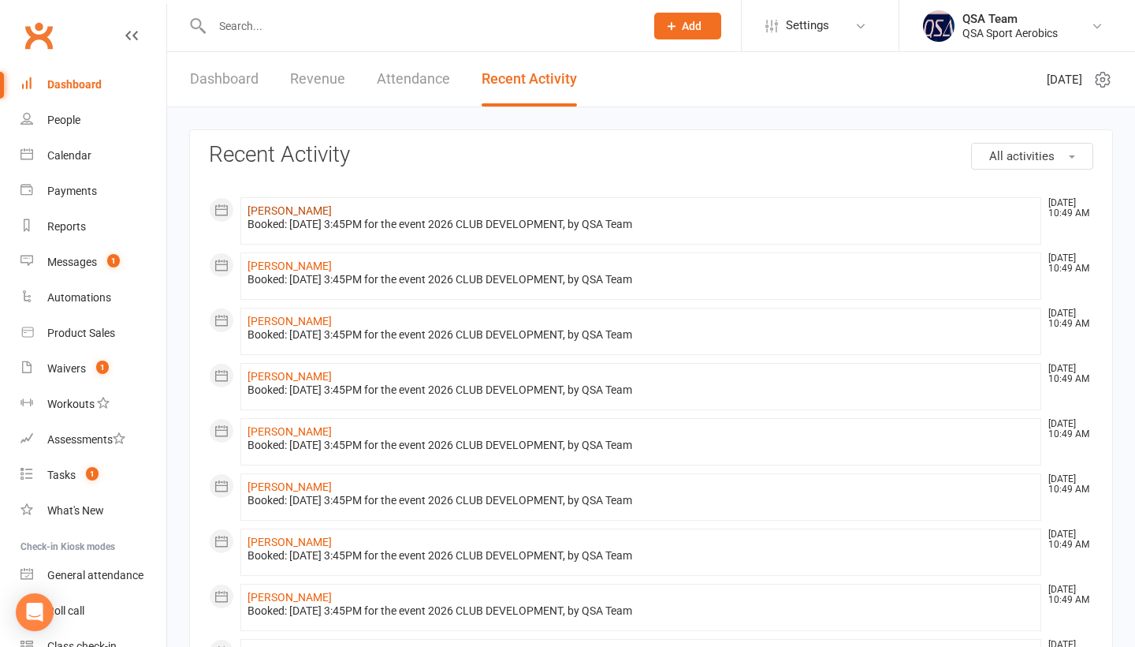
click at [274, 209] on link "[PERSON_NAME]" at bounding box center [290, 210] width 84 height 13
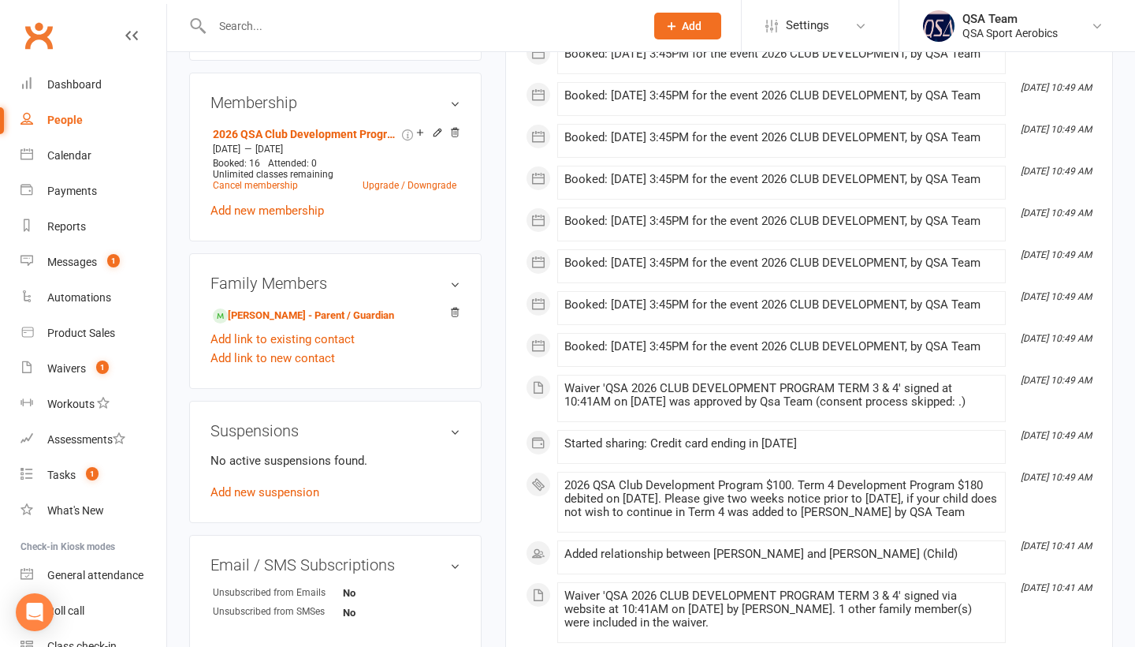
scroll to position [620, 0]
click at [272, 218] on link "Add new membership" at bounding box center [268, 211] width 114 height 14
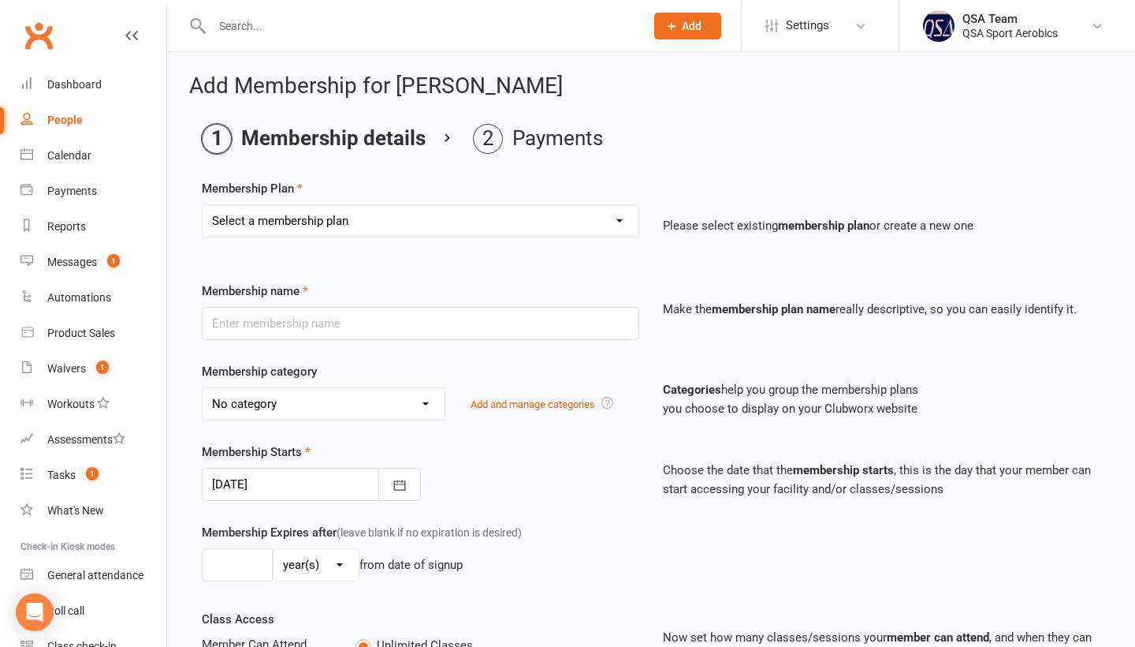
select select "68"
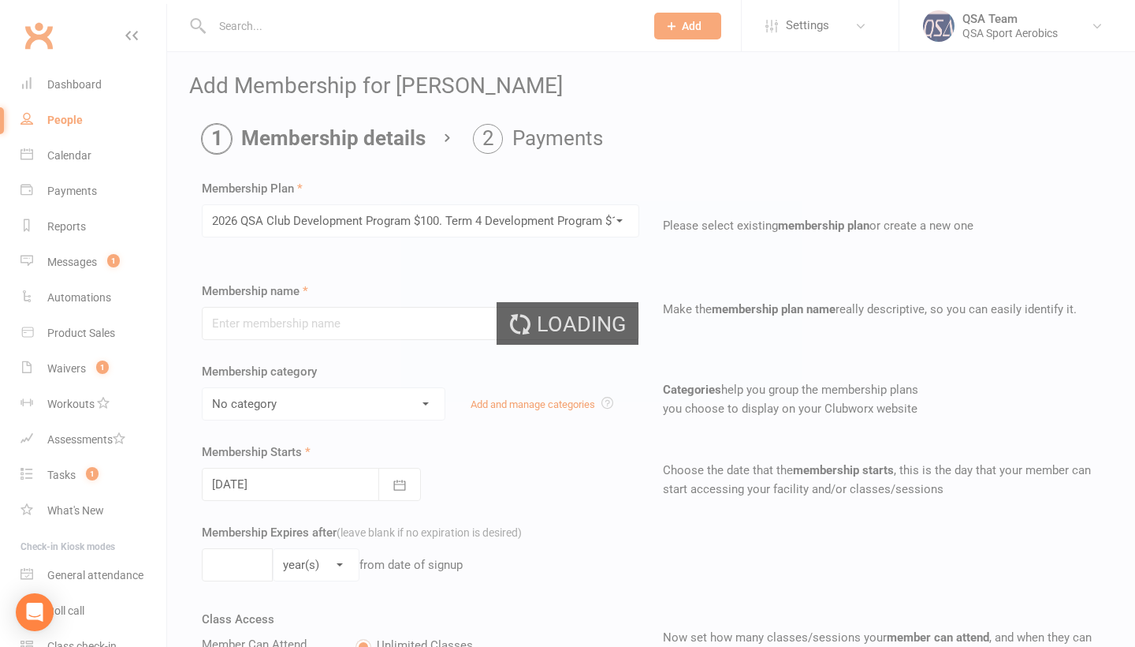
type input "2026 QSA Club Development Program $100. Term 4 Development Program $180 debited…"
type input "5"
select select "2"
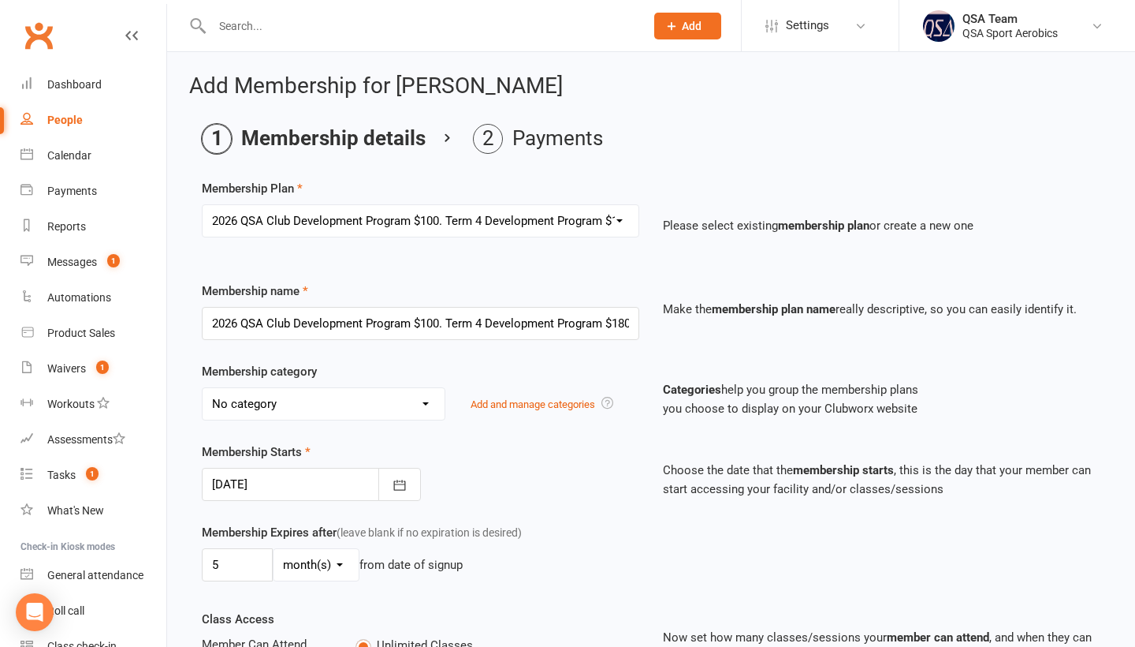
click at [553, 442] on div "Membership category No category 2025 FCC CLUB 2025 FCC CLUB & NATIONALS CLUB 20…" at bounding box center [651, 402] width 922 height 80
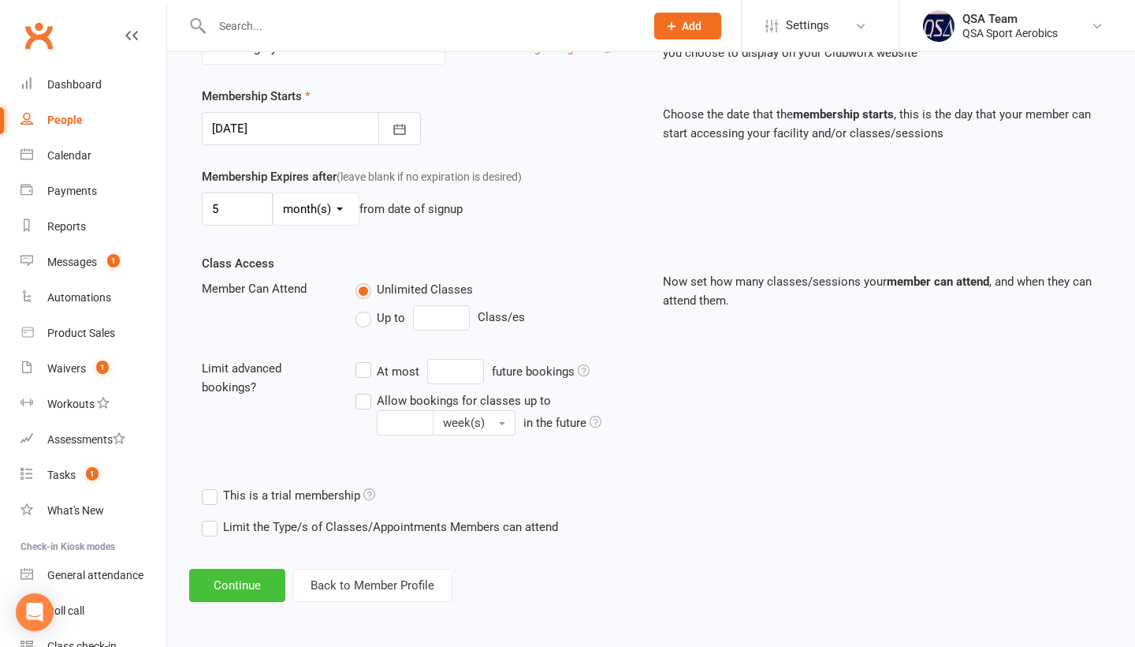
scroll to position [388, 0]
click at [218, 588] on button "Continue" at bounding box center [237, 584] width 96 height 33
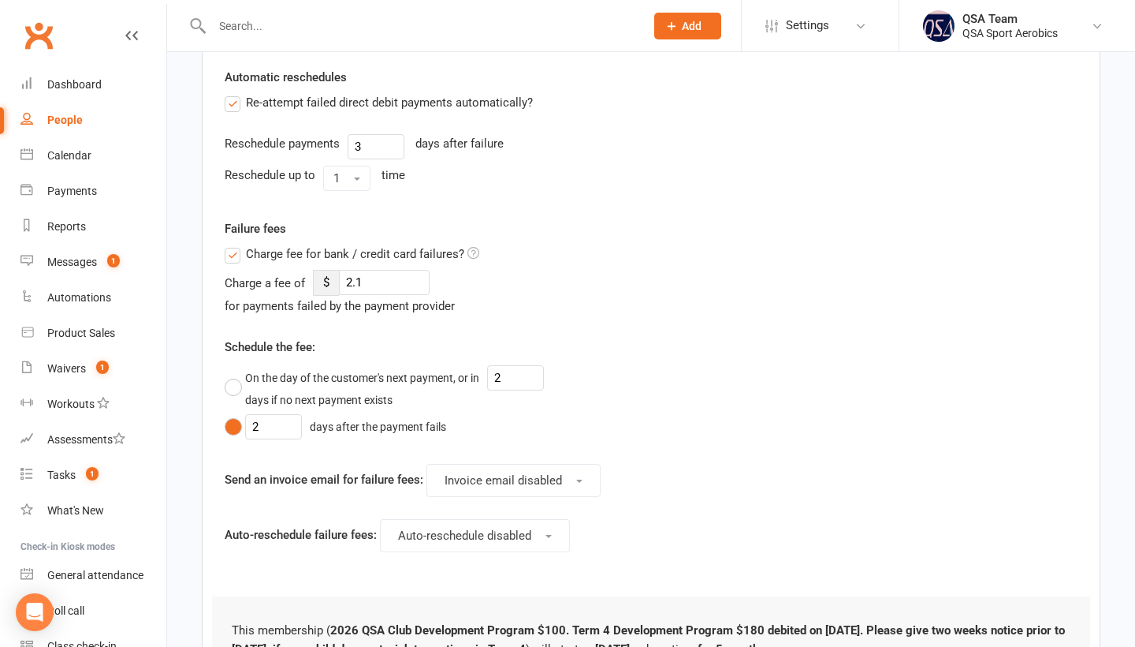
scroll to position [0, 0]
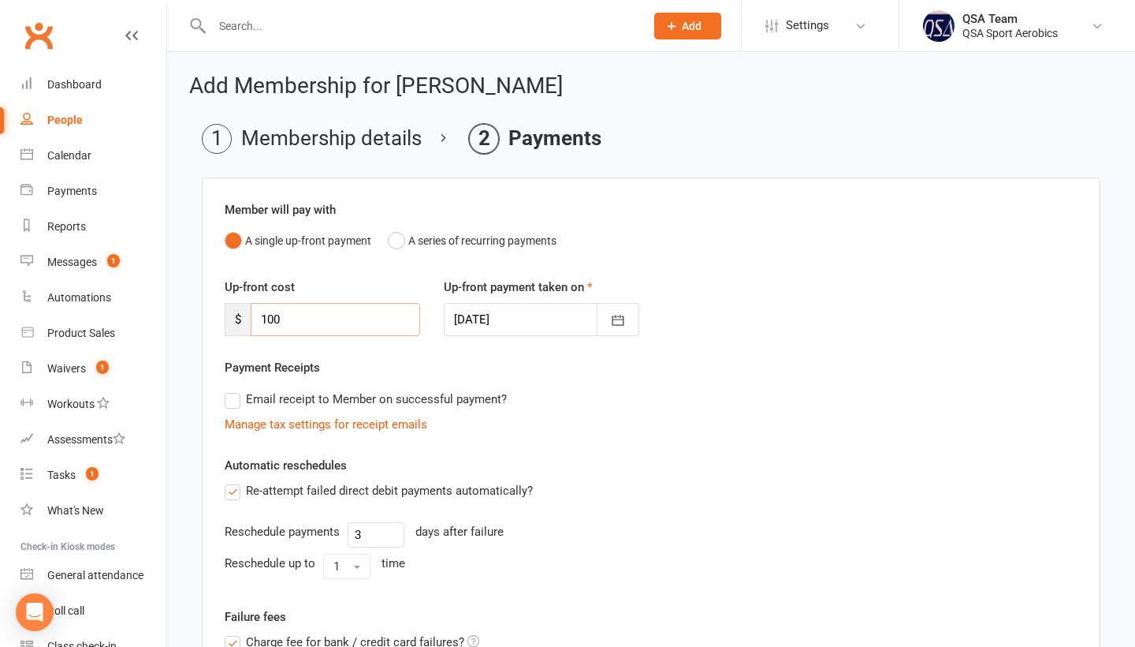
click at [351, 330] on input "100" at bounding box center [336, 319] width 170 height 33
type input "180"
click at [627, 292] on div "Up-front payment taken on [DATE] [DATE] Sun Mon Tue Wed Thu Fri Sat 31 27 28 29…" at bounding box center [541, 307] width 219 height 58
click at [627, 311] on button "button" at bounding box center [618, 319] width 43 height 33
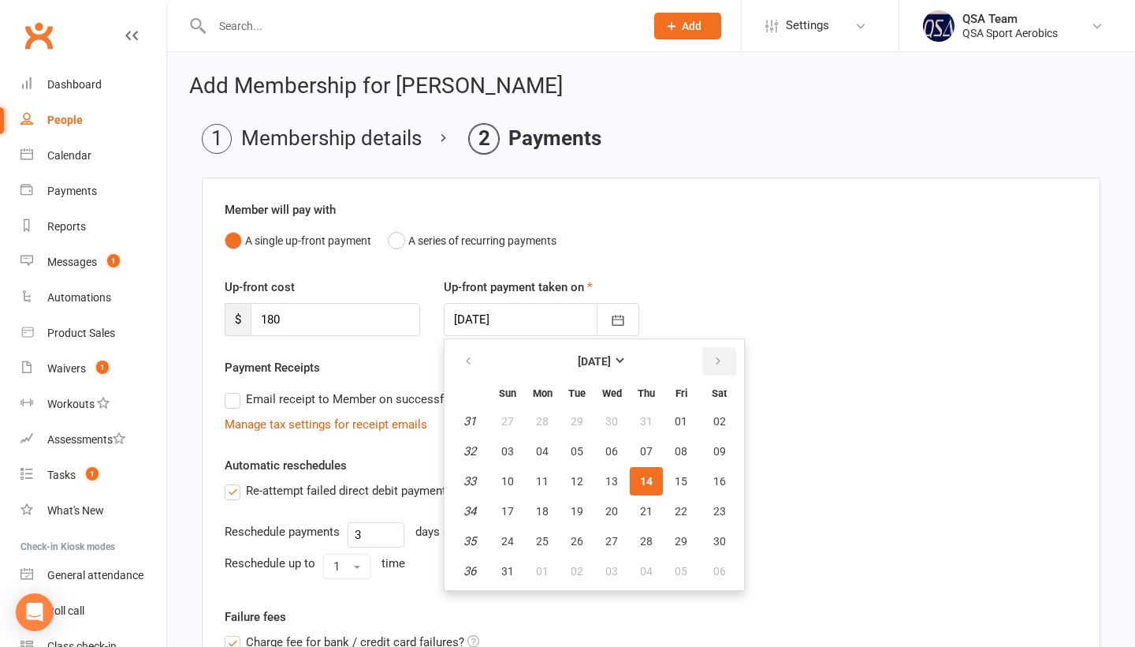
click at [714, 363] on icon "button" at bounding box center [718, 361] width 11 height 13
click at [544, 536] on span "29" at bounding box center [542, 541] width 13 height 13
type input "[DATE]"
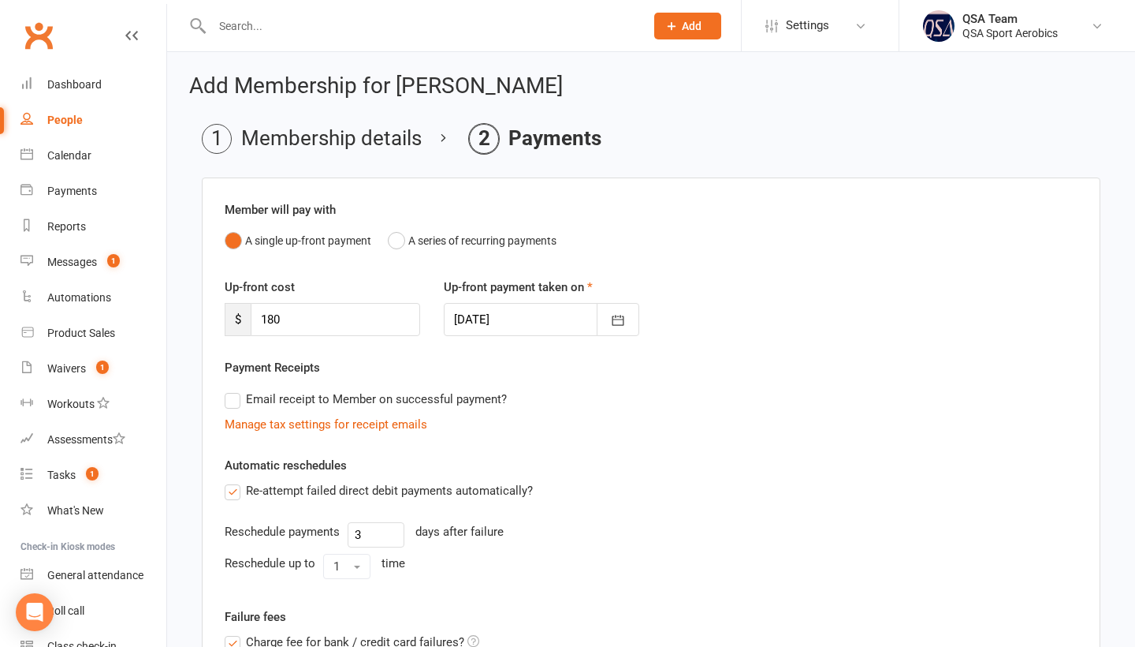
click at [613, 520] on div "Re-attempt failed direct debit payments automatically? Reschedule payments 3 da…" at bounding box center [651, 533] width 877 height 104
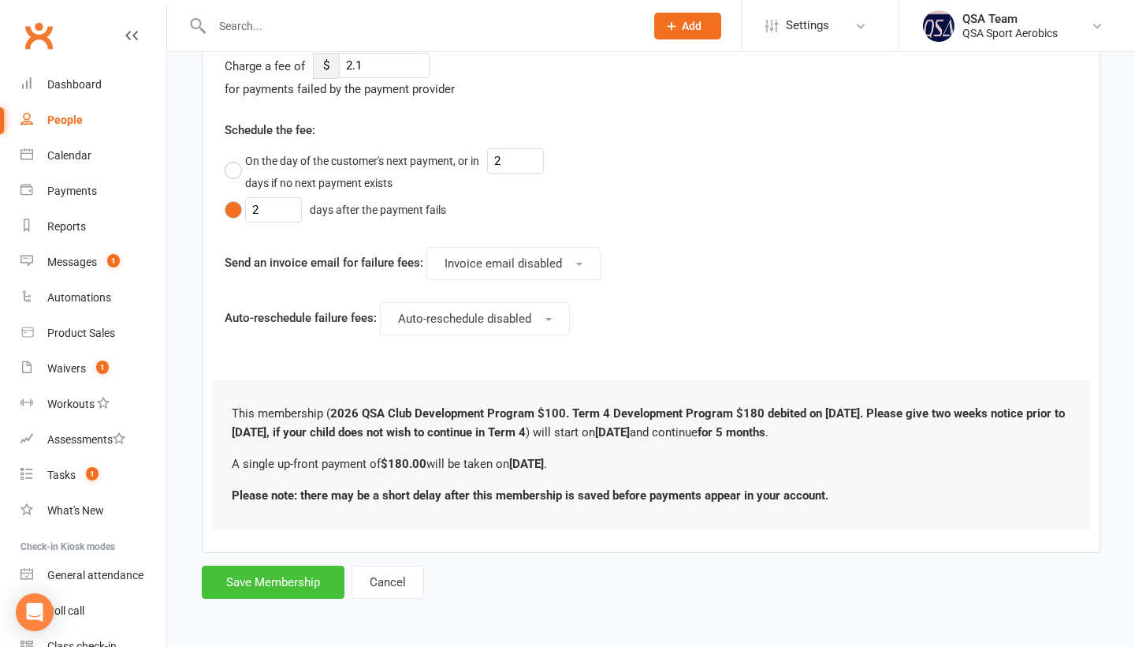
scroll to position [606, 0]
click at [222, 577] on button "Save Membership" at bounding box center [273, 581] width 143 height 33
